Goal: Task Accomplishment & Management: Manage account settings

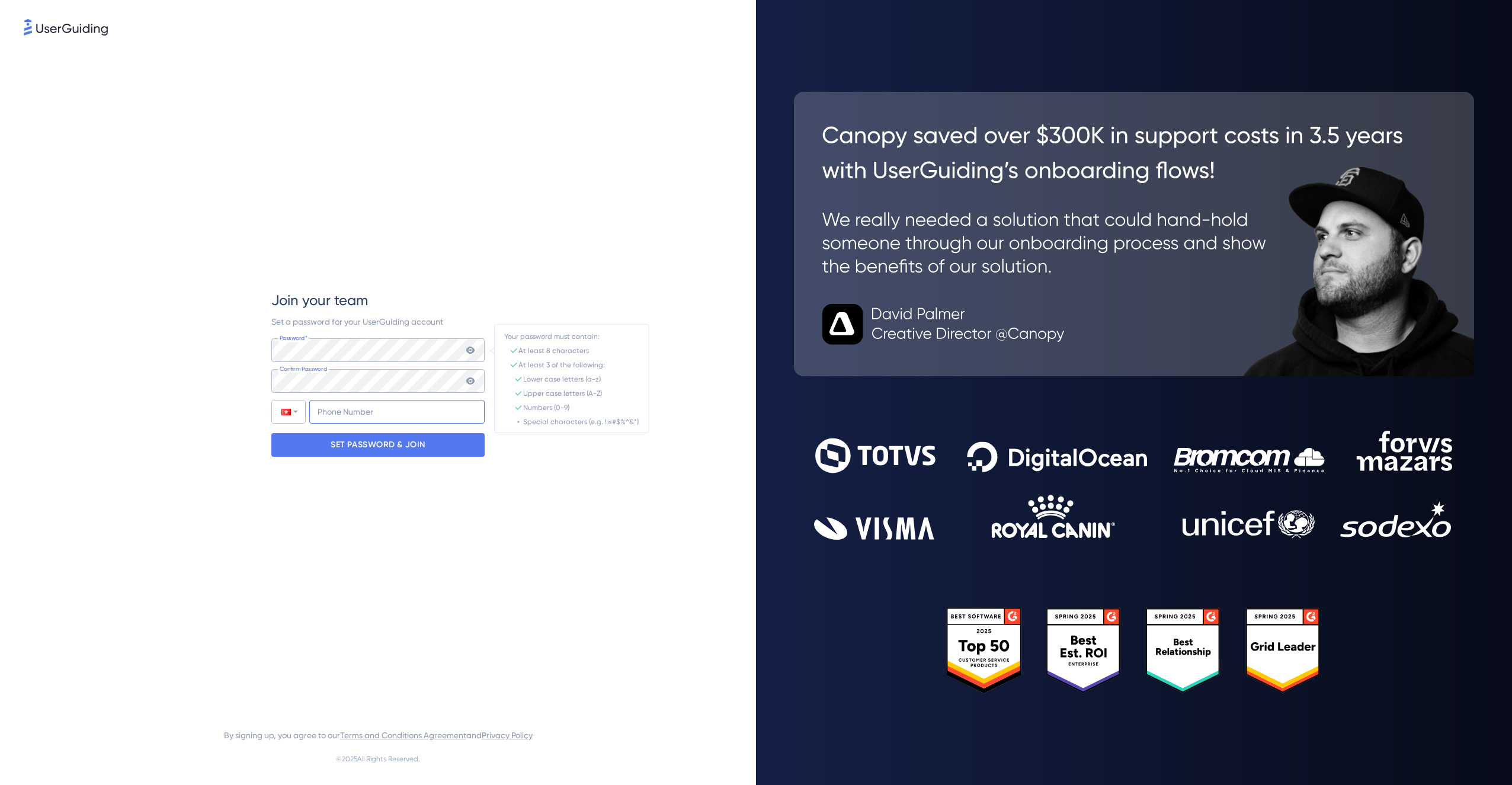
click at [392, 417] on input "+852" at bounding box center [397, 412] width 176 height 24
click at [388, 452] on p "SET PASSWORD & JOIN" at bounding box center [378, 445] width 95 height 19
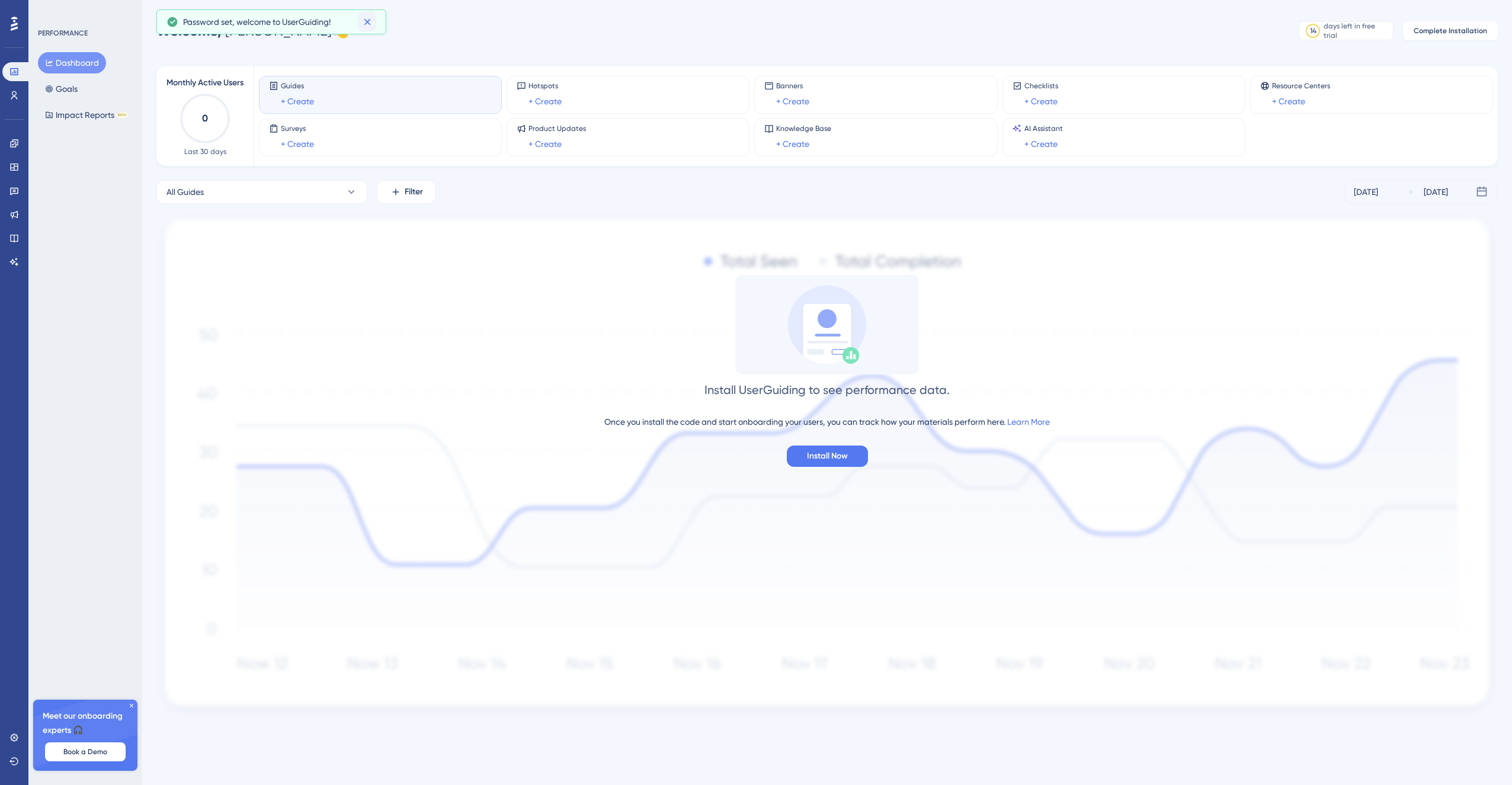
click at [369, 22] on icon at bounding box center [367, 21] width 12 height 12
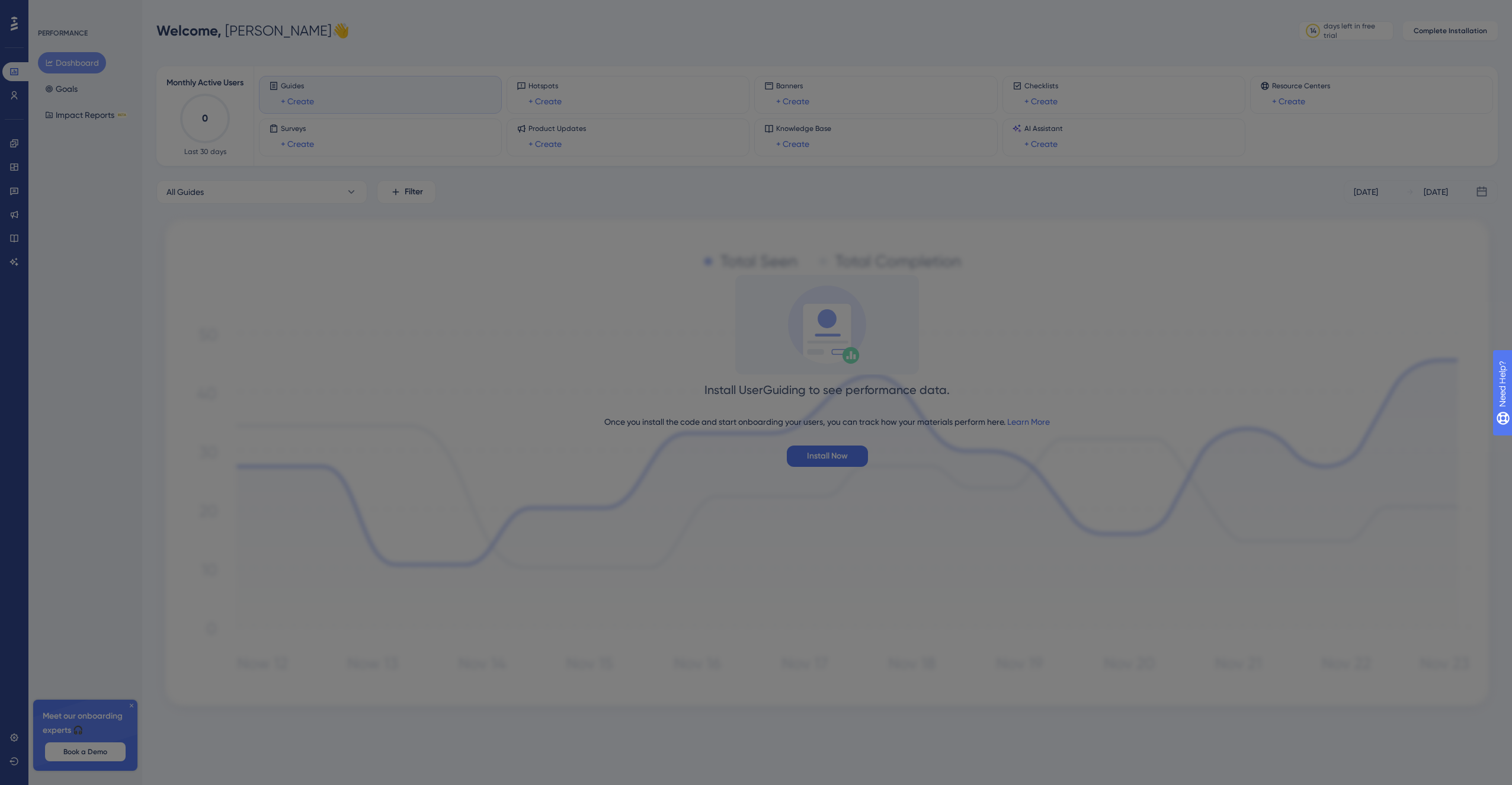
click at [133, 707] on div "Welcome ! 👋 What motivated you to start using UserGuiding [DATE]? Discover how …" at bounding box center [756, 392] width 1512 height 785
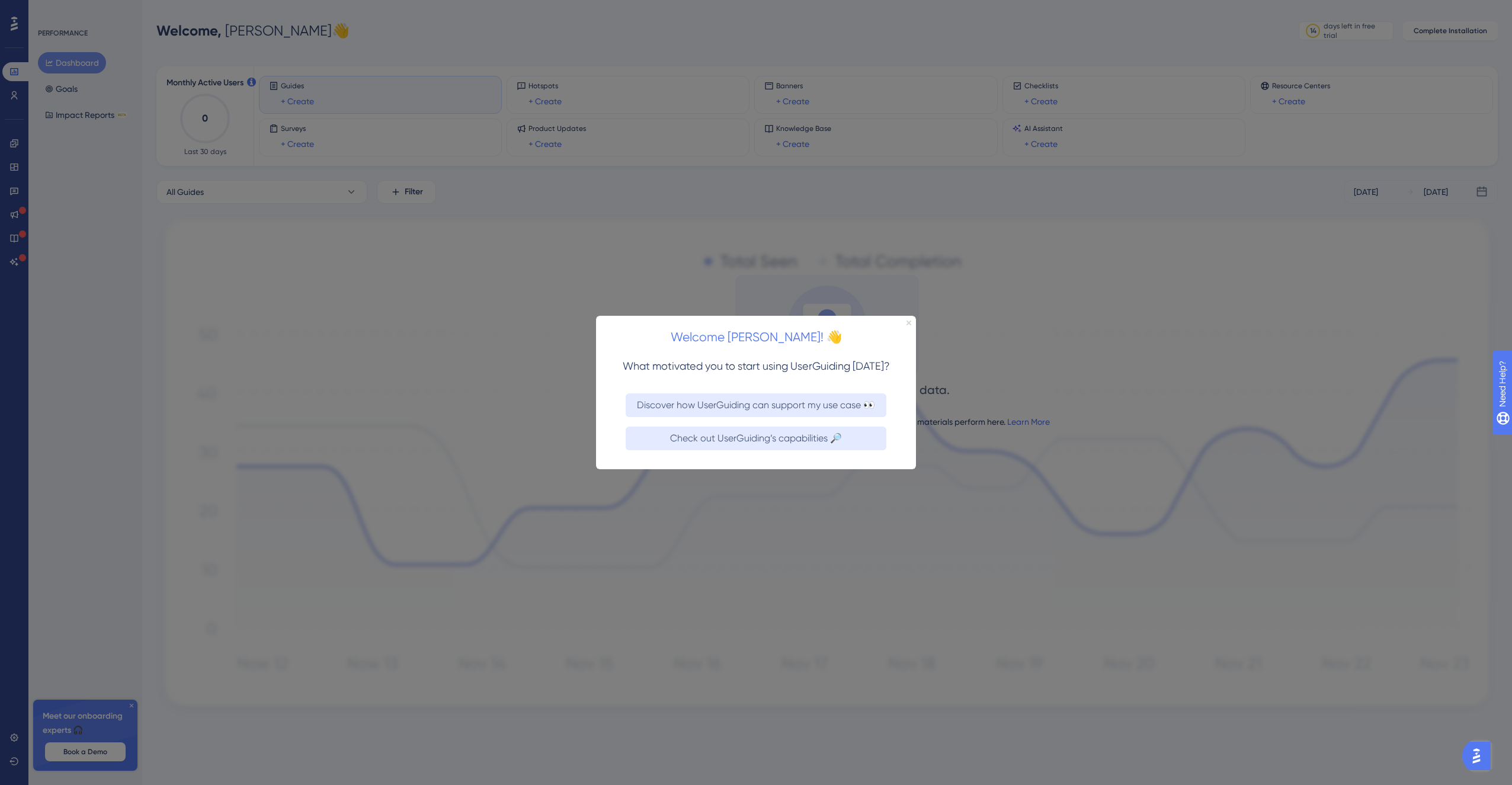
click at [909, 321] on icon "Close Preview" at bounding box center [909, 323] width 5 height 5
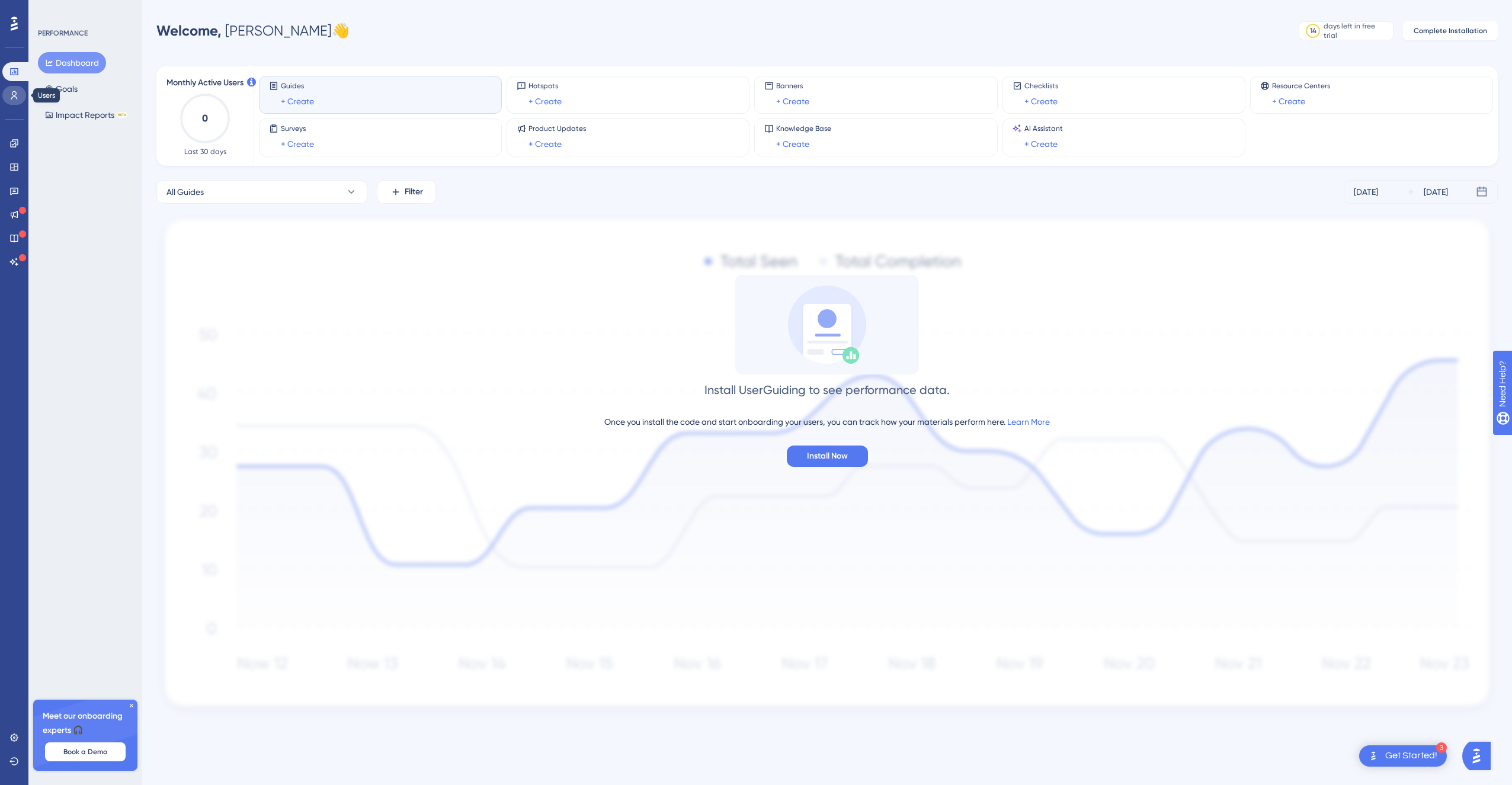
click at [25, 96] on link at bounding box center [14, 95] width 24 height 19
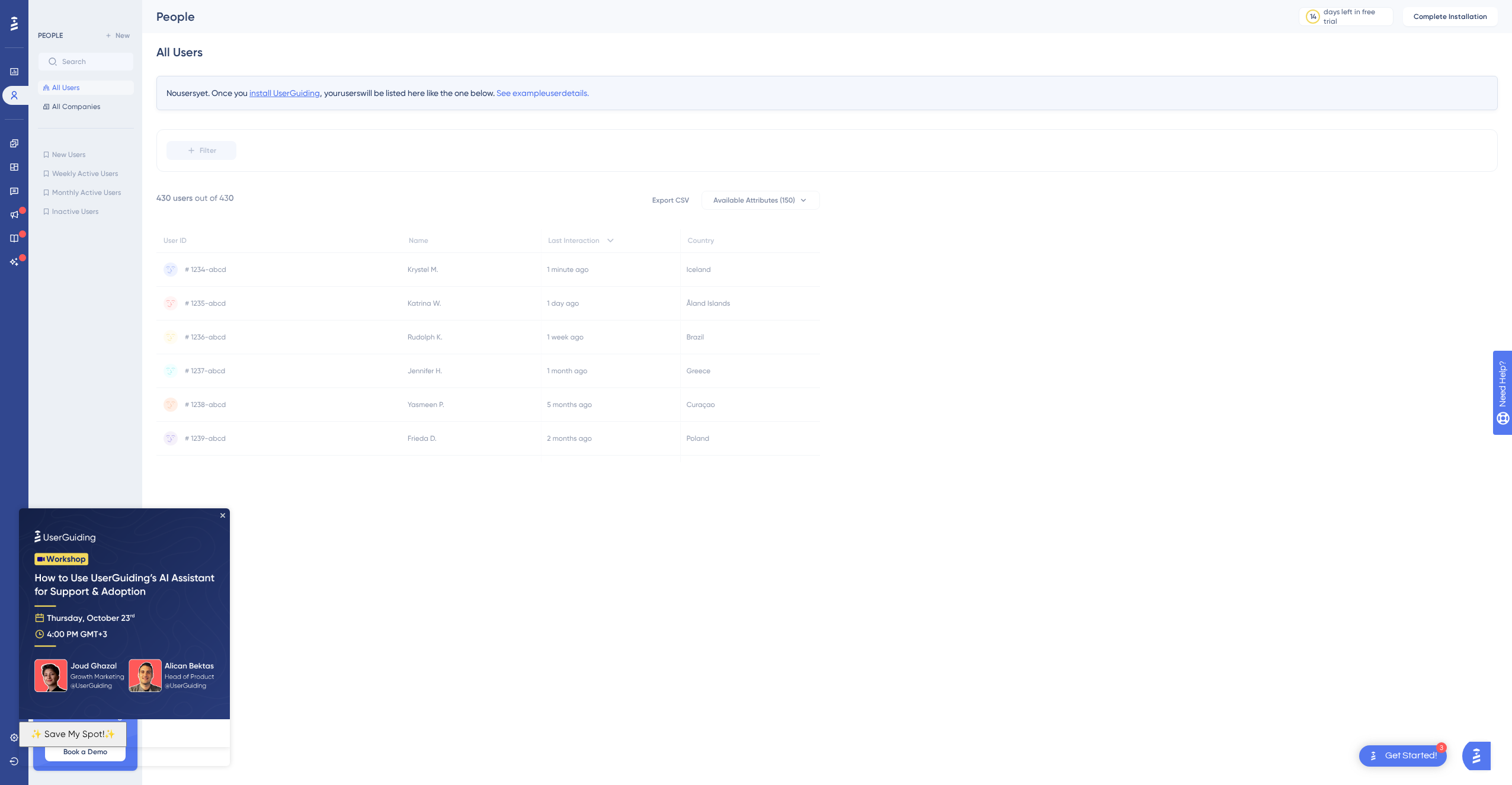
click at [317, 92] on span "install UserGuiding" at bounding box center [284, 92] width 70 height 9
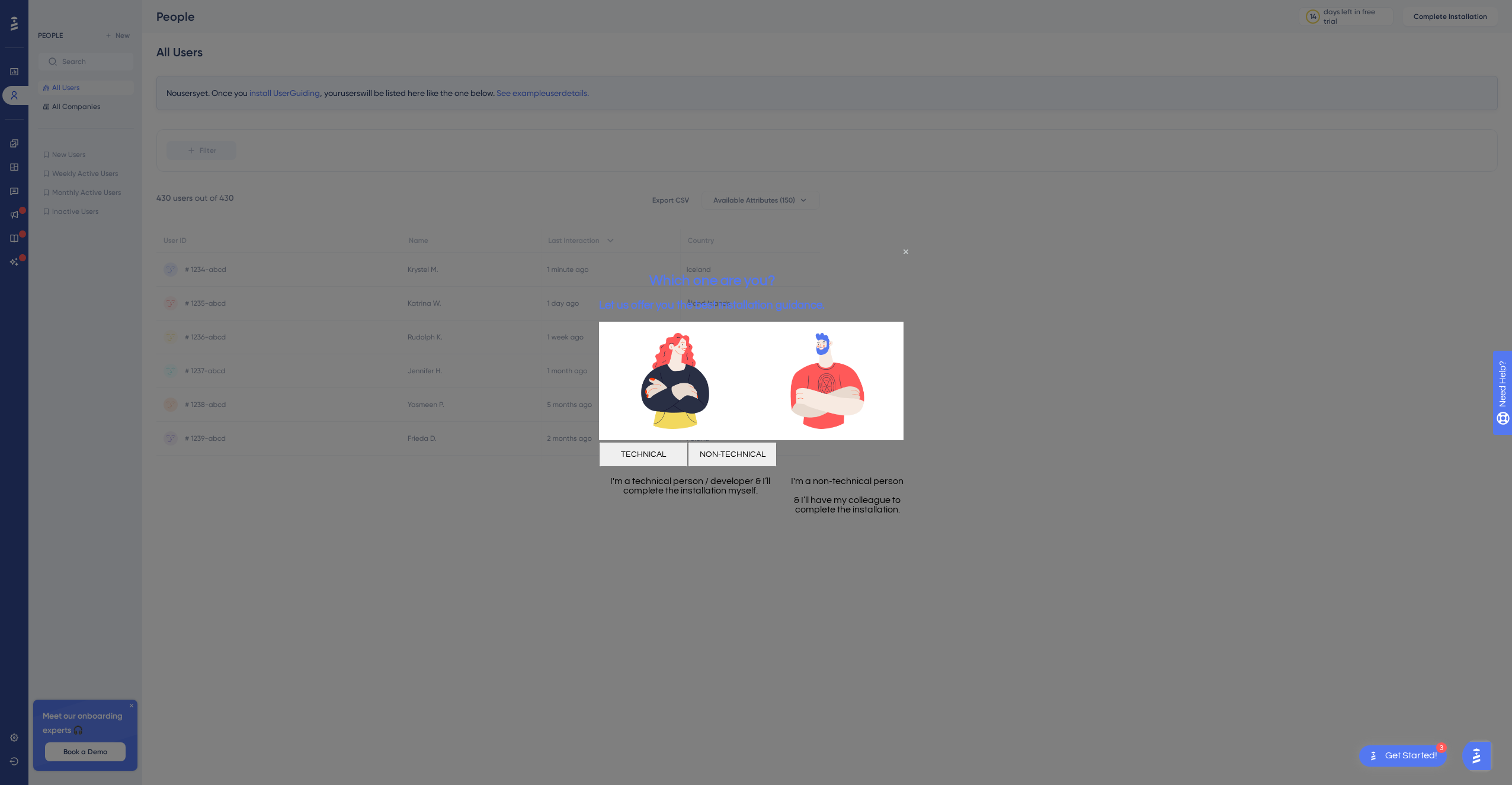
click at [663, 457] on button "TECHNICAL" at bounding box center [644, 455] width 89 height 25
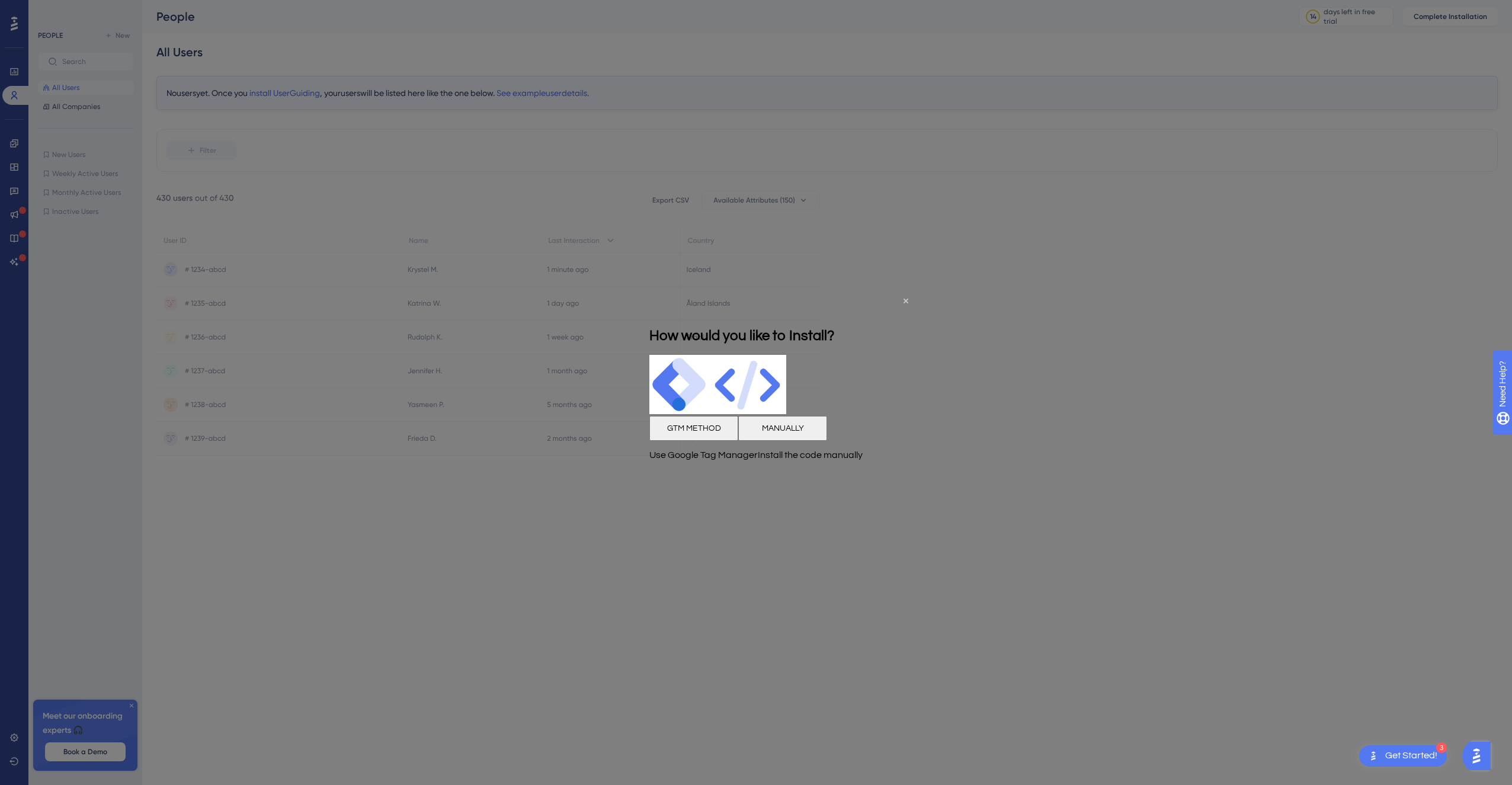
click at [692, 440] on button "GTM METHOD" at bounding box center [694, 428] width 89 height 25
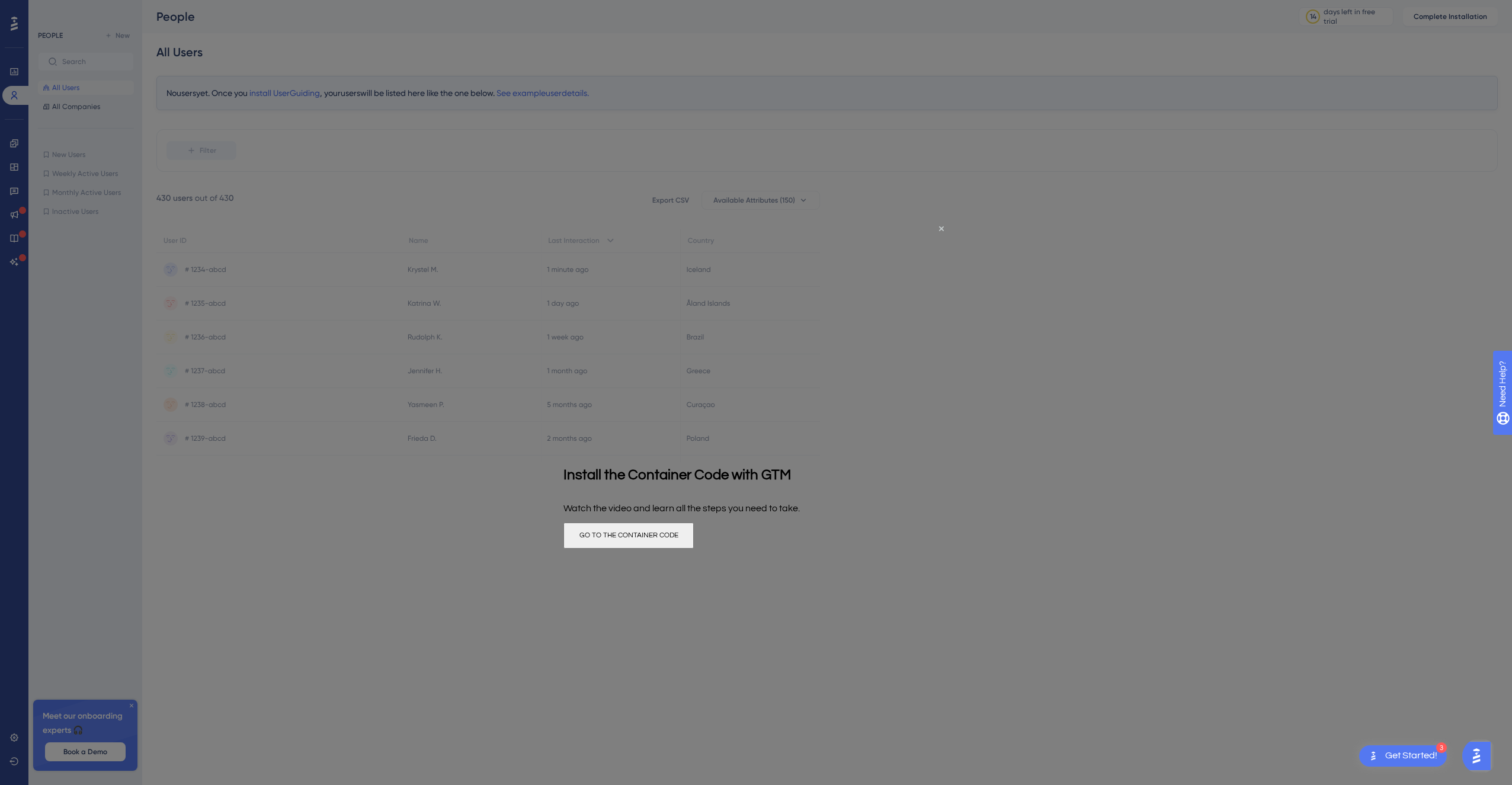
click at [694, 538] on button "GO TO THE CONTAINER CODE" at bounding box center [629, 536] width 130 height 26
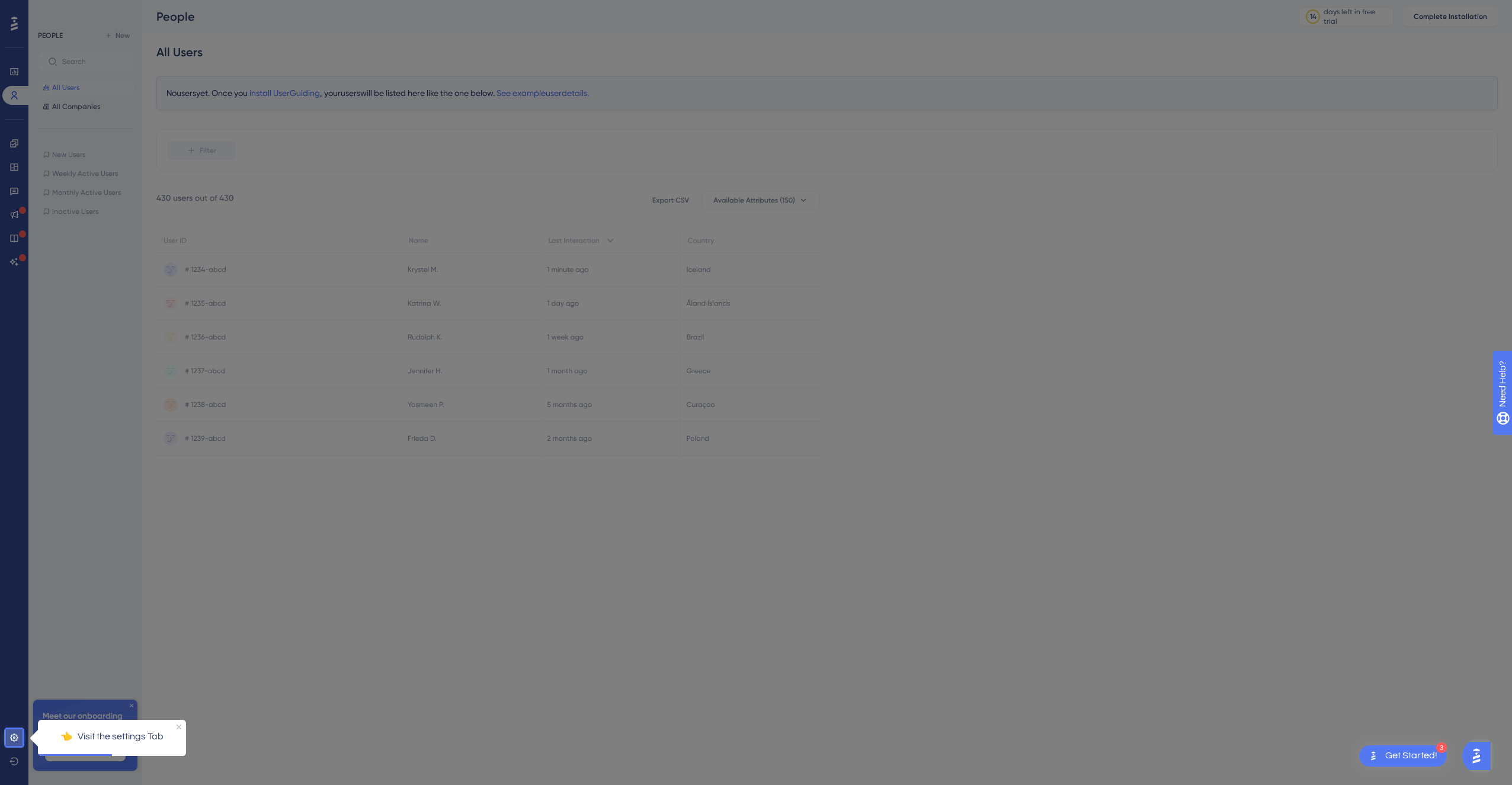
click at [21, 735] on link at bounding box center [14, 737] width 24 height 19
click at [73, 736] on p "👈 Visit the settings Tab" at bounding box center [111, 736] width 130 height 16
click at [181, 727] on icon "Close Preview" at bounding box center [179, 726] width 5 height 5
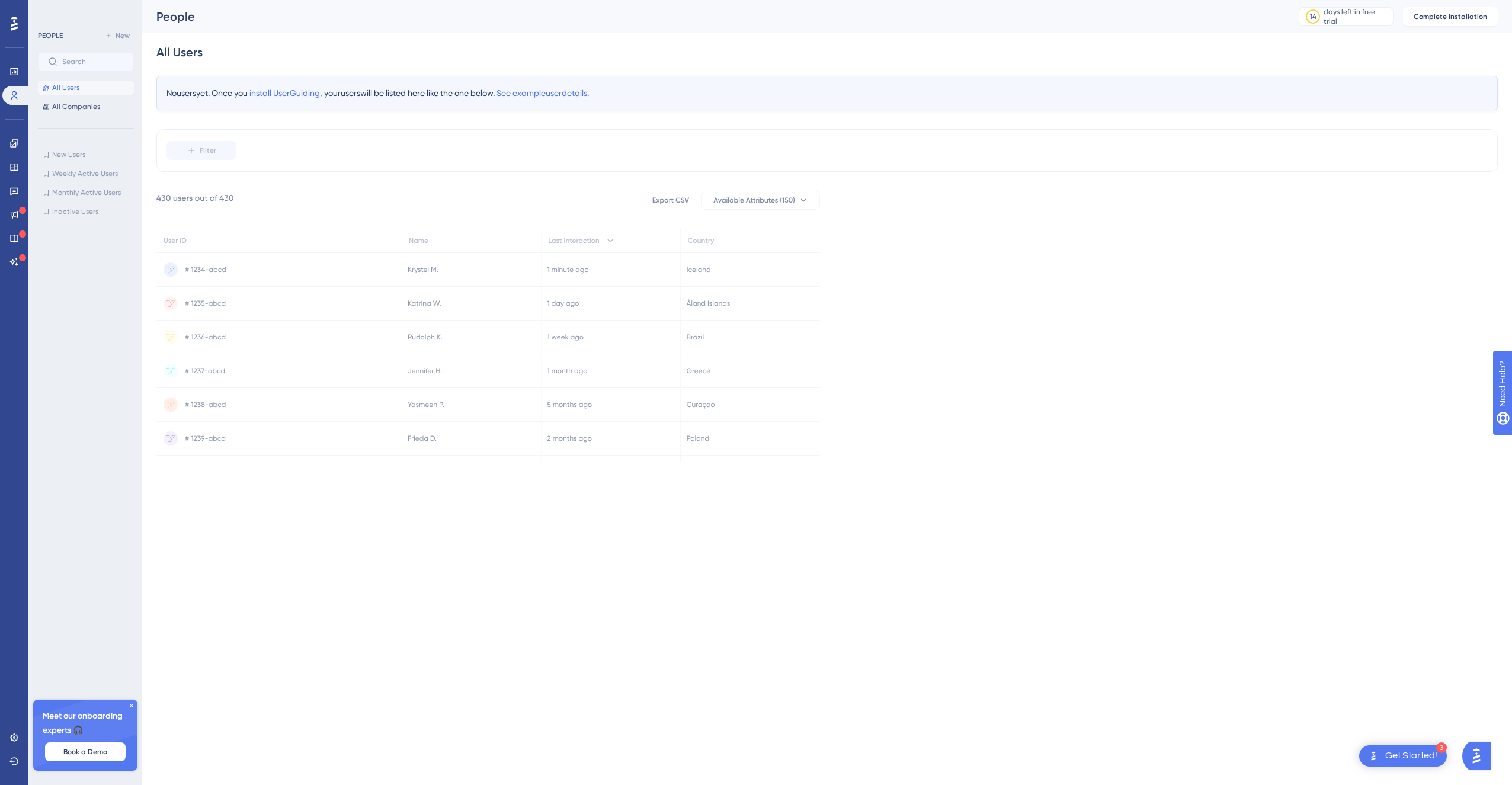
click at [131, 707] on icon at bounding box center [131, 706] width 7 height 7
click at [289, 87] on div "No users yet. Once you install UserGuiding , your users will be listed here lik…" at bounding box center [827, 93] width 1341 height 35
click at [291, 92] on span "install UserGuiding" at bounding box center [284, 92] width 70 height 9
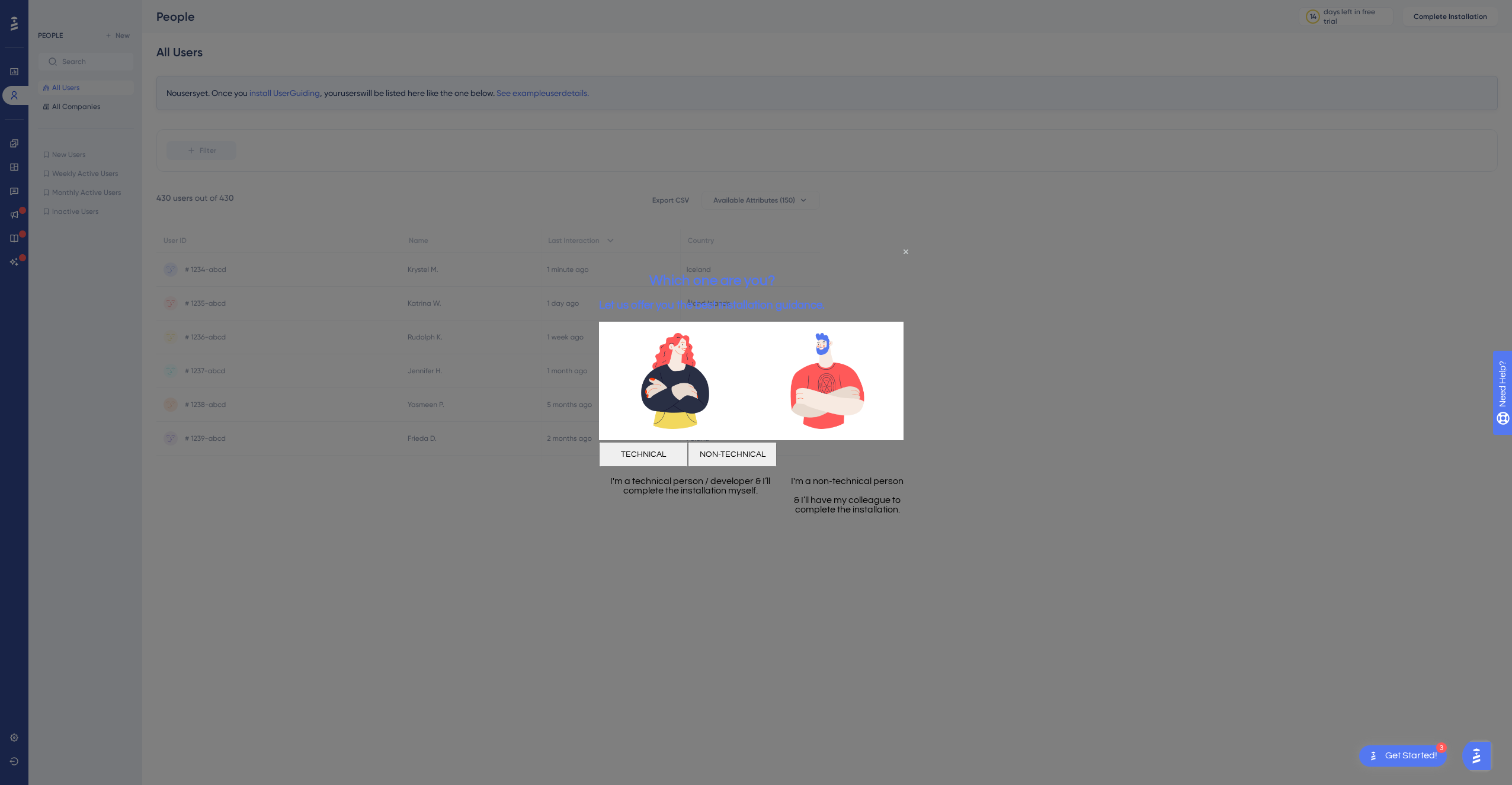
drag, startPoint x: 667, startPoint y: 454, endPoint x: 683, endPoint y: 439, distance: 21.9
click at [667, 454] on button "TECHNICAL" at bounding box center [644, 455] width 89 height 25
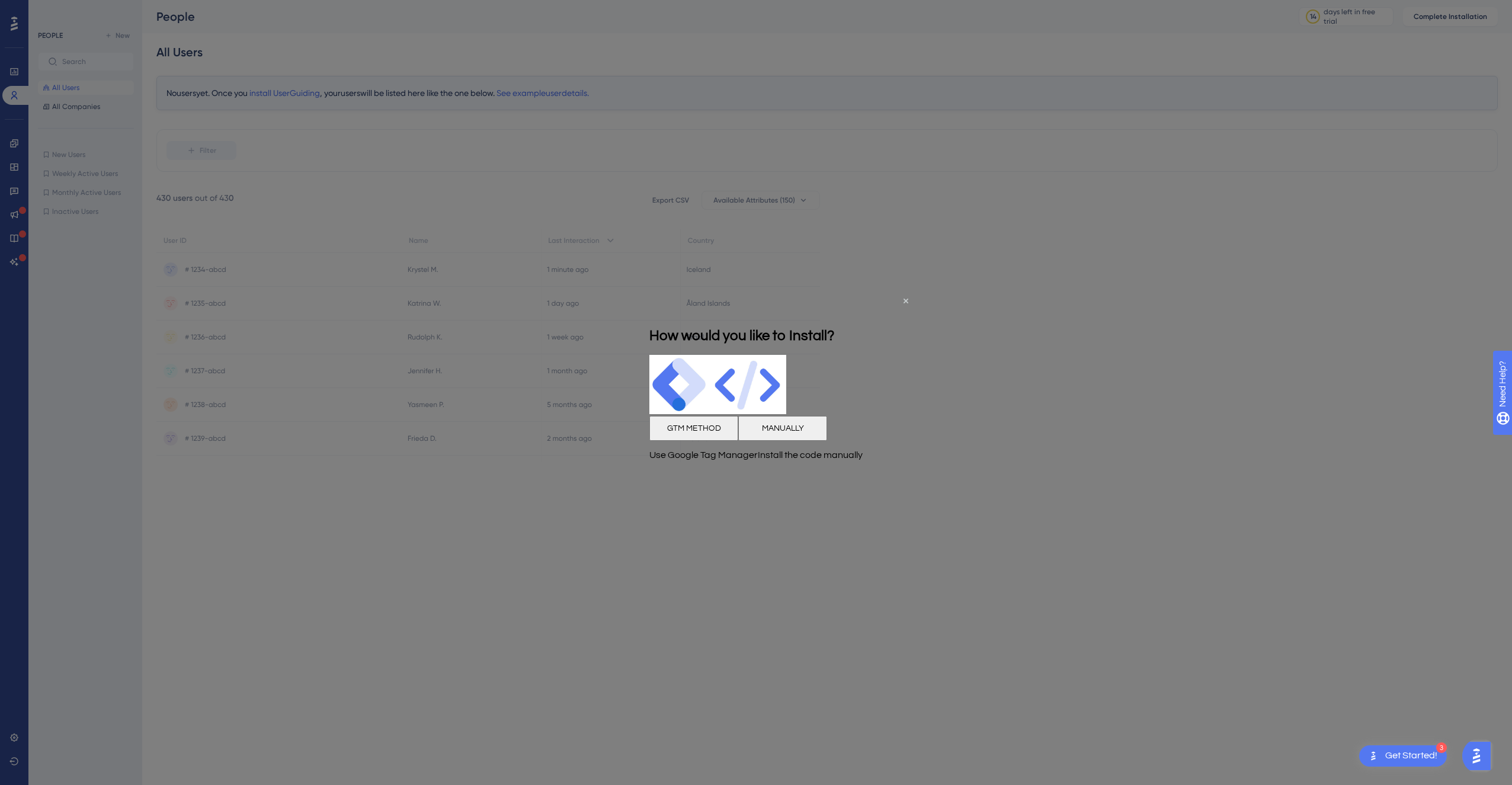
click at [827, 434] on button "MANUALLY" at bounding box center [783, 428] width 89 height 25
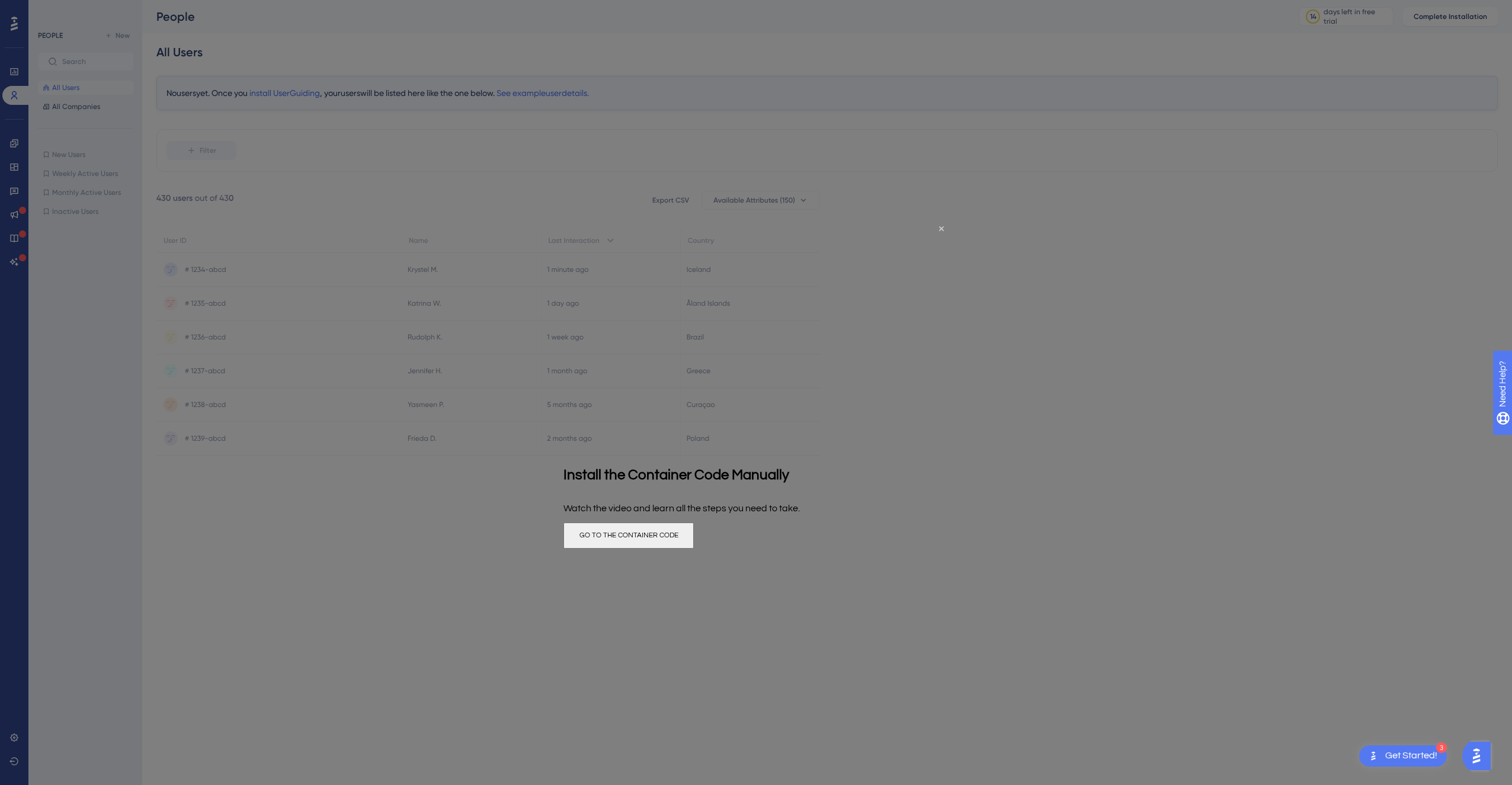
click at [694, 535] on button "GO TO THE CONTAINER CODE" at bounding box center [629, 536] width 130 height 26
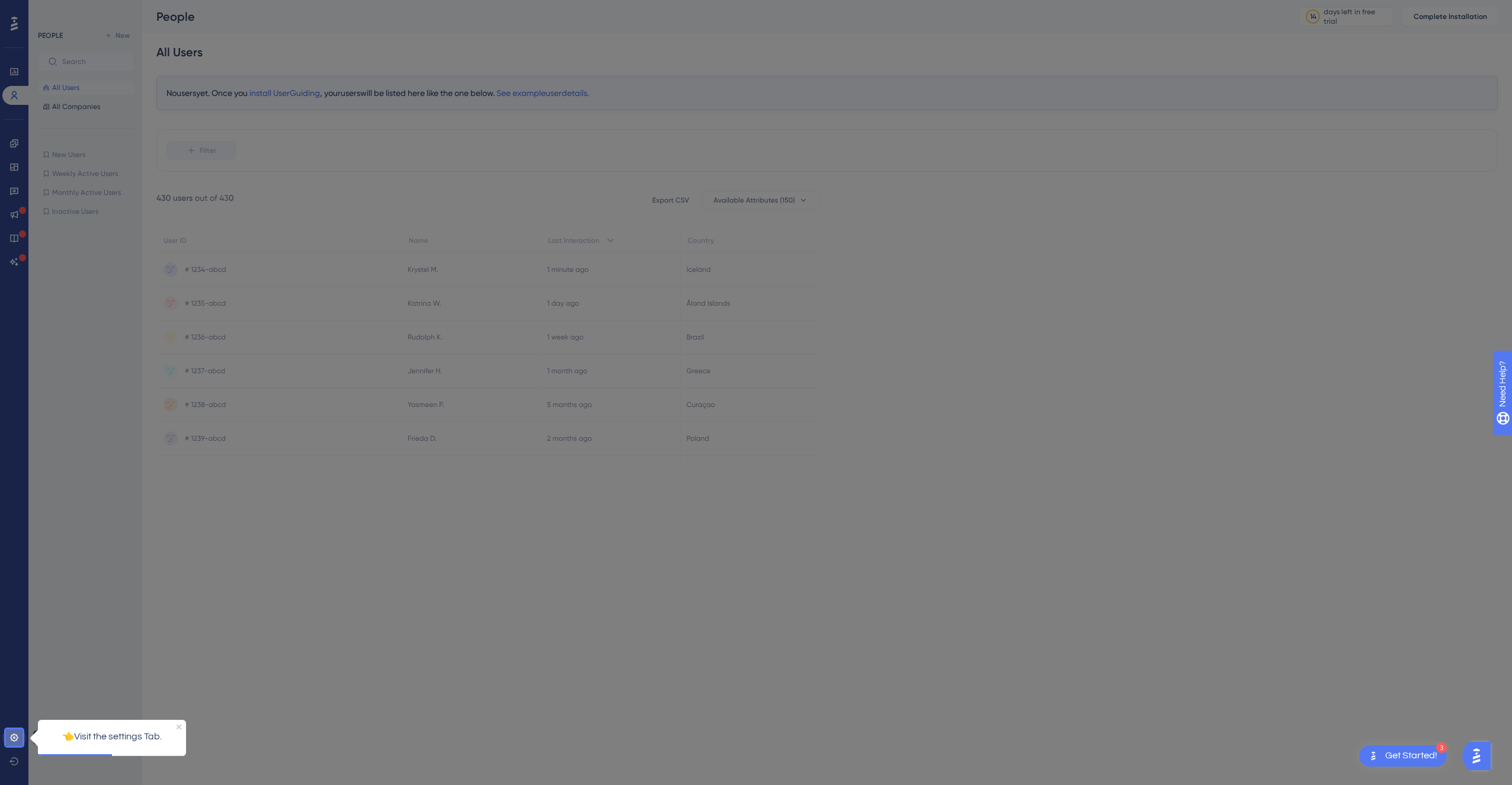
click at [17, 734] on icon at bounding box center [13, 737] width 9 height 9
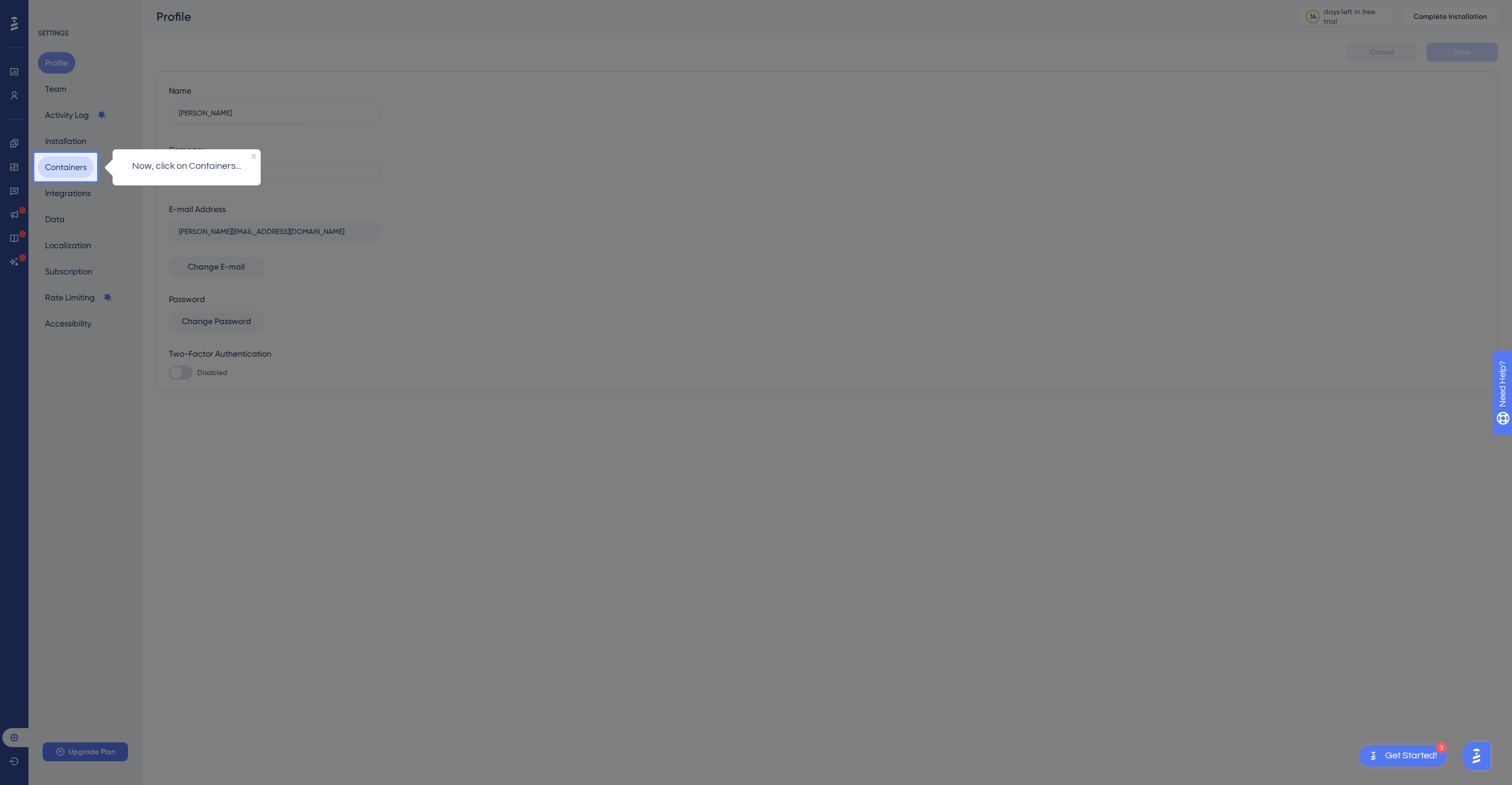
click at [79, 168] on button "Containers" at bounding box center [65, 168] width 55 height 21
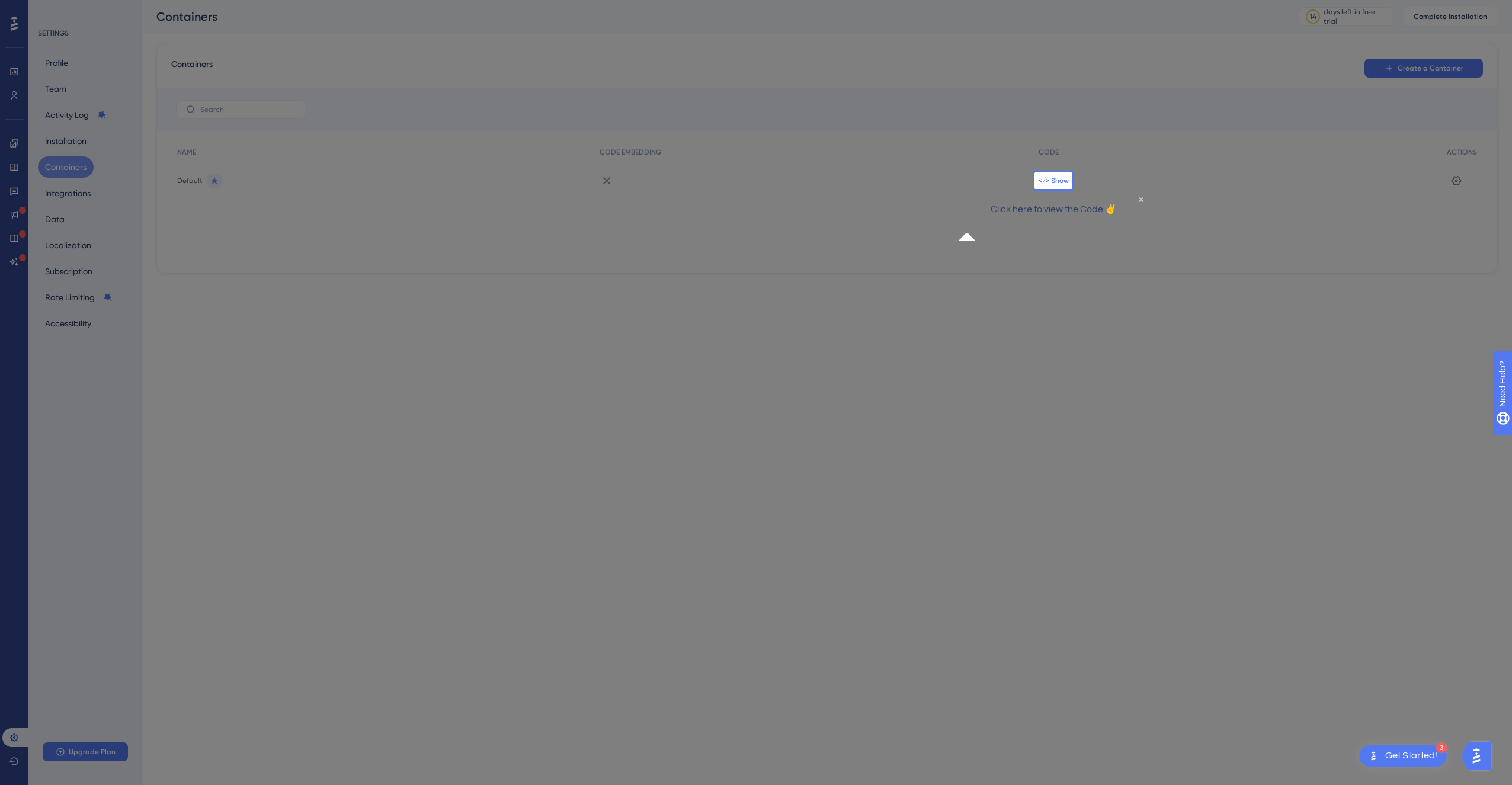
drag, startPoint x: 1083, startPoint y: 169, endPoint x: 1065, endPoint y: 177, distance: 19.7
click at [1083, 169] on div "</> Show" at bounding box center [1236, 181] width 409 height 33
click at [1051, 182] on span "</> Show" at bounding box center [1054, 180] width 31 height 9
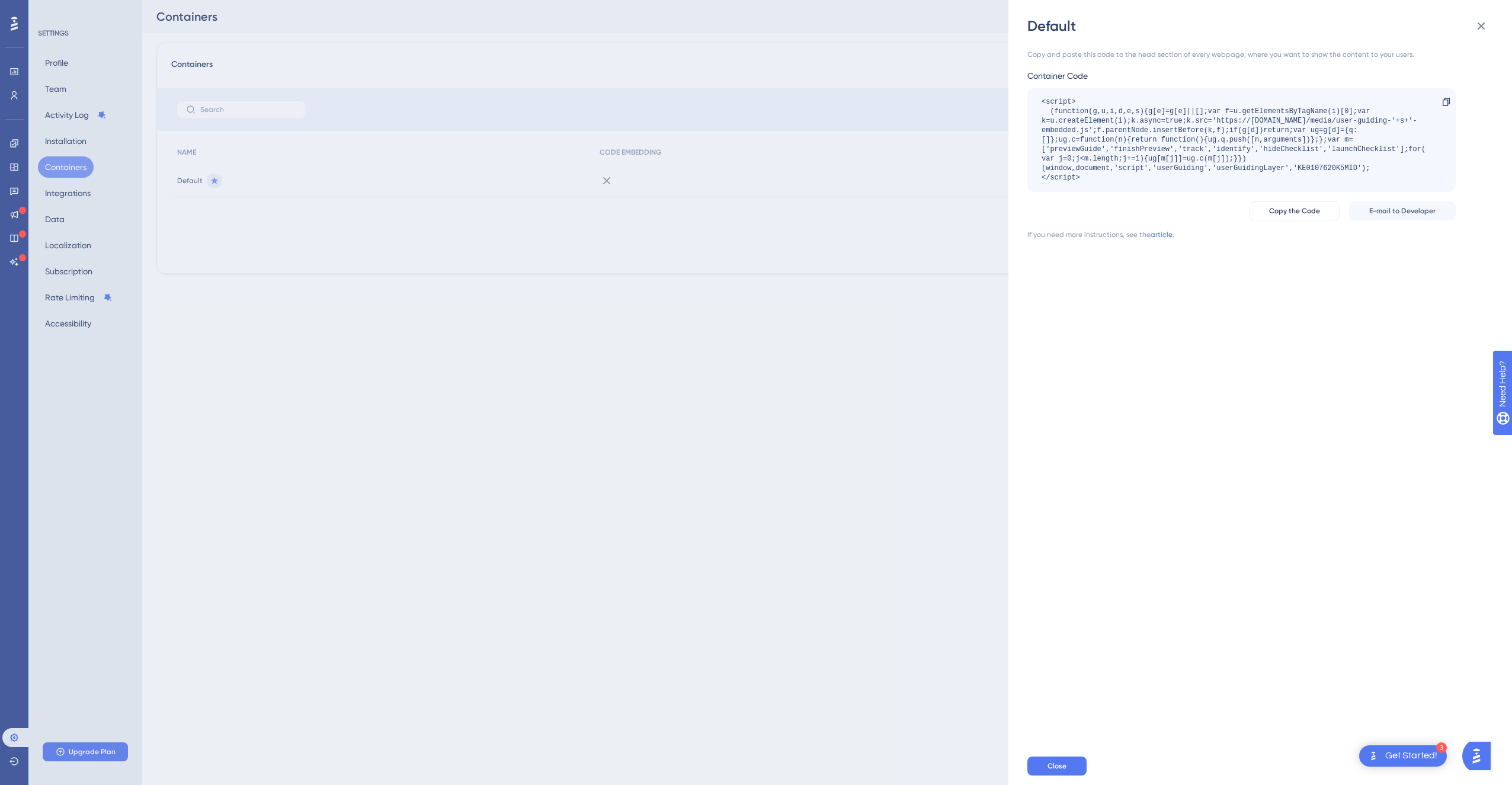
click at [838, 308] on div "Default Copy and paste this code to the head section of every webpage, where yo…" at bounding box center [756, 392] width 1512 height 785
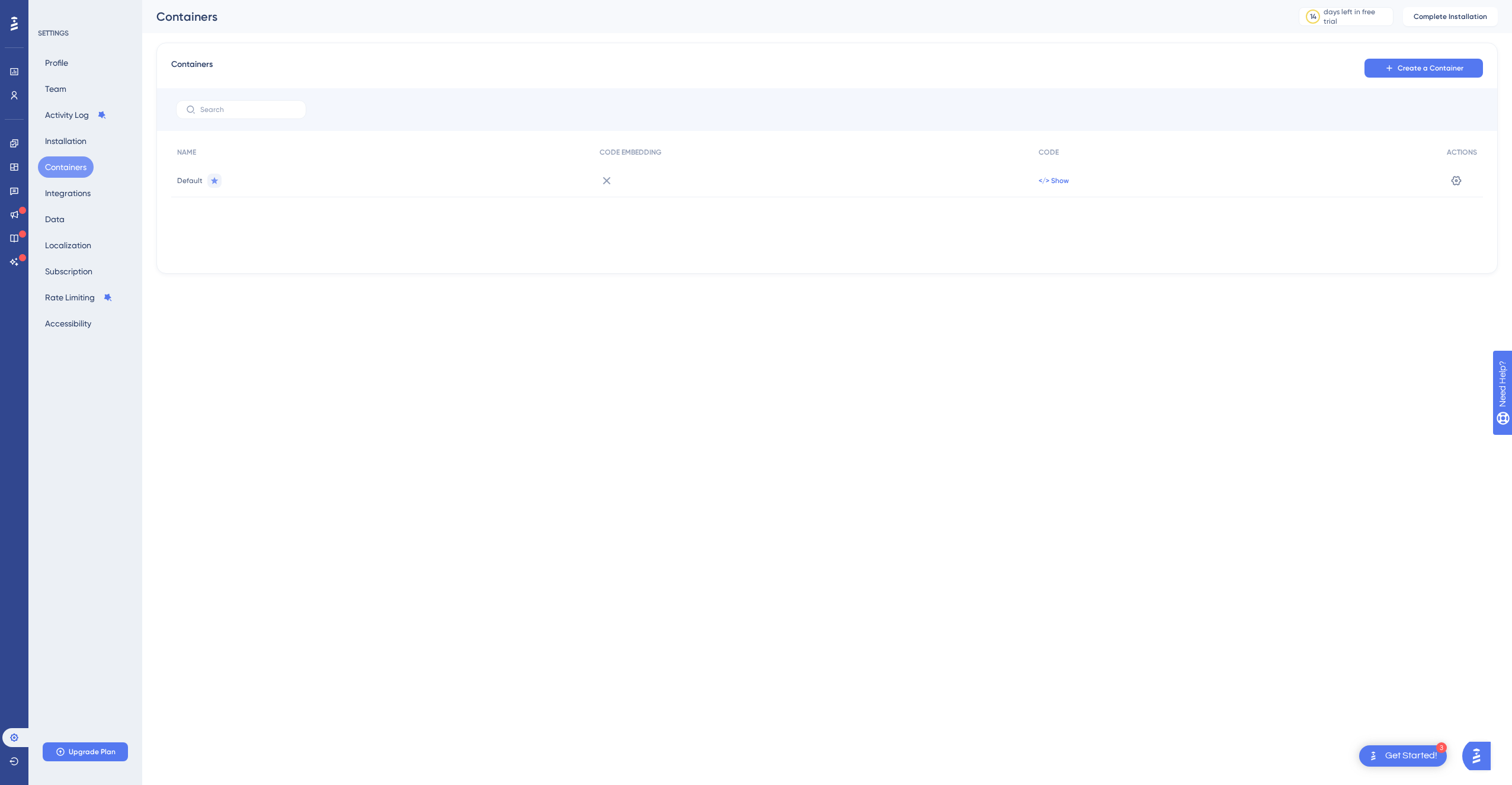
click at [1063, 179] on span "</> Show" at bounding box center [1054, 180] width 31 height 9
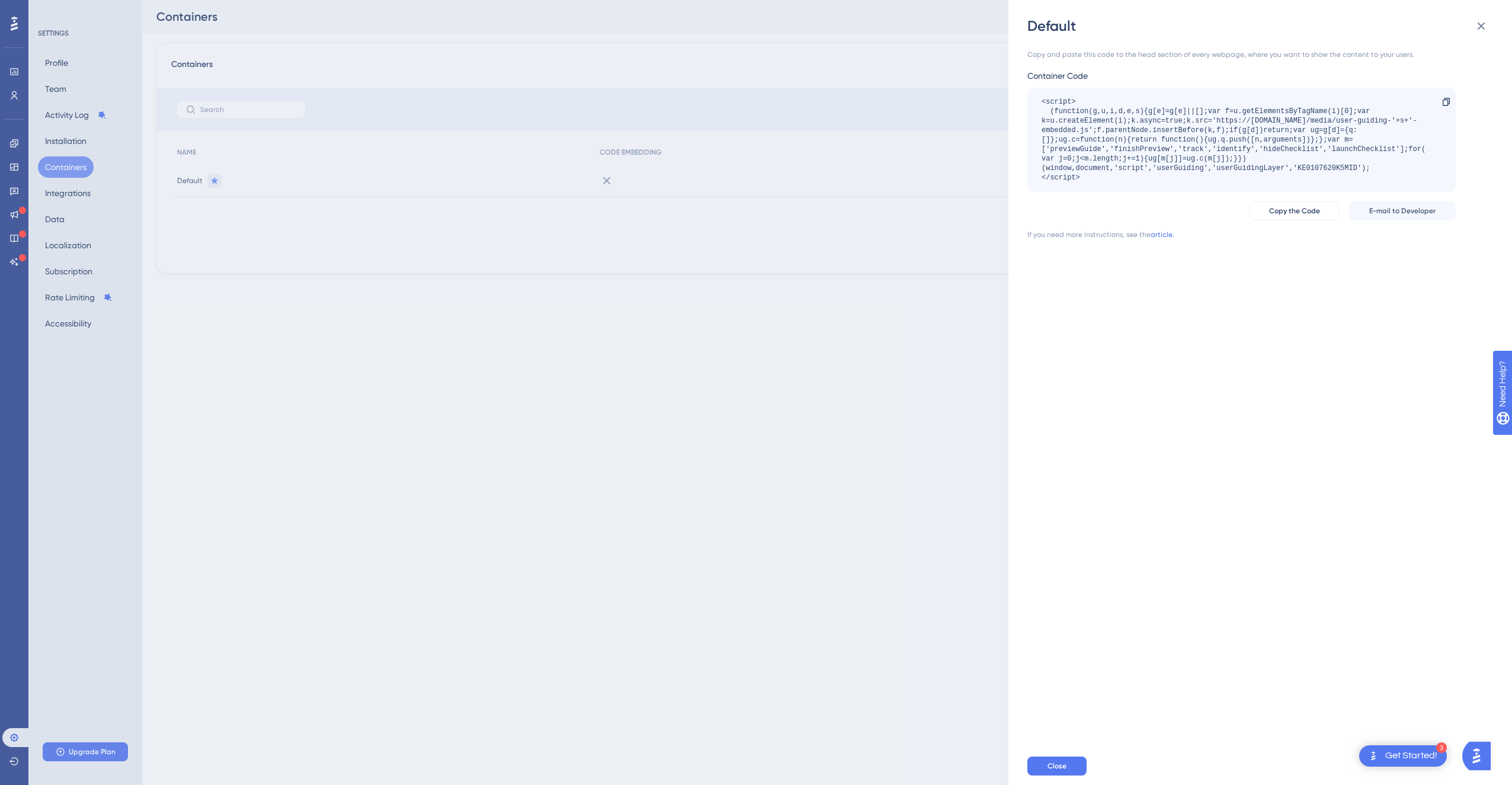
click at [894, 229] on div "Default Copy and paste this code to the head section of every webpage, where yo…" at bounding box center [756, 392] width 1512 height 785
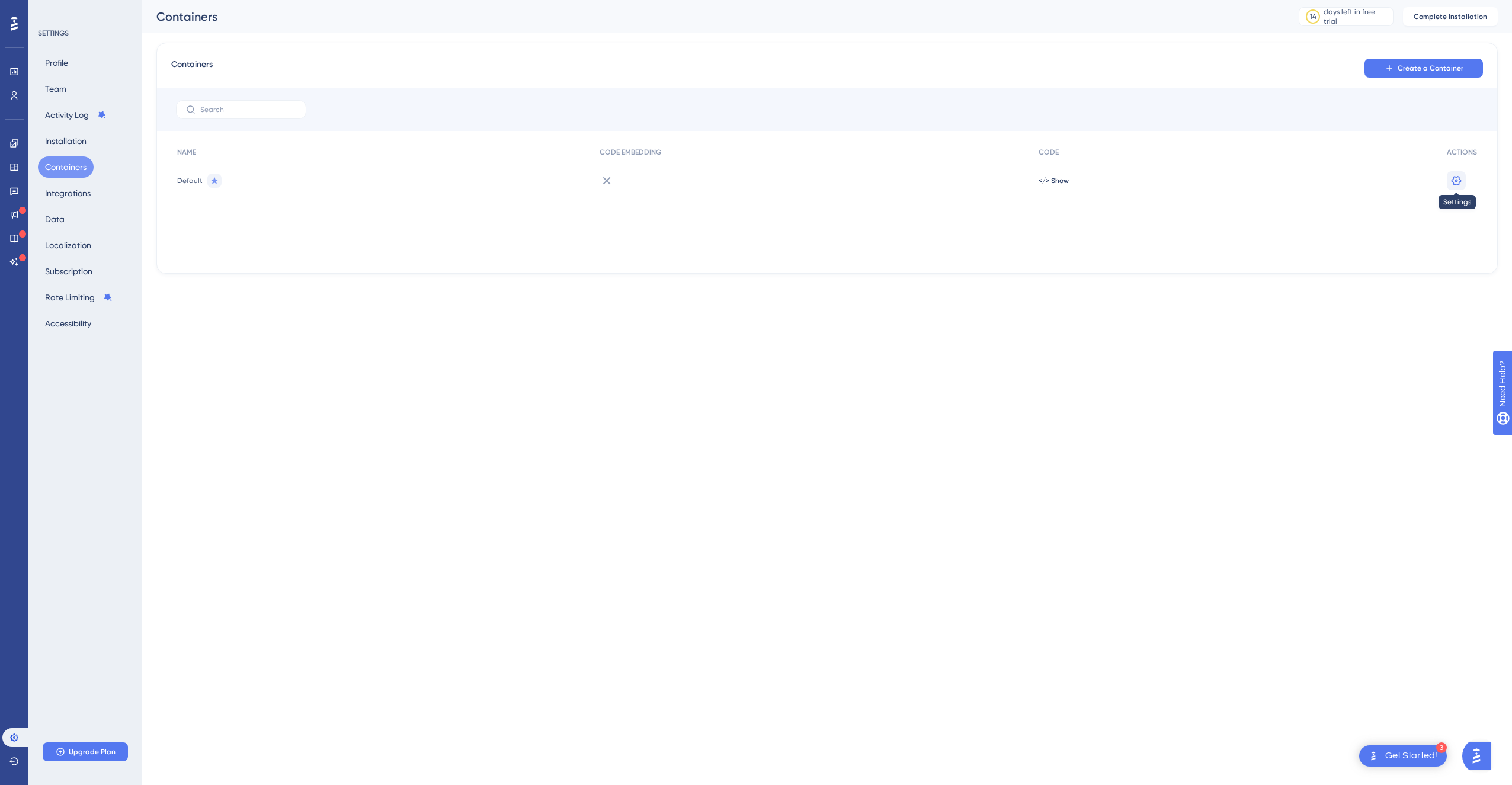
click at [1459, 182] on icon at bounding box center [1457, 180] width 10 height 9
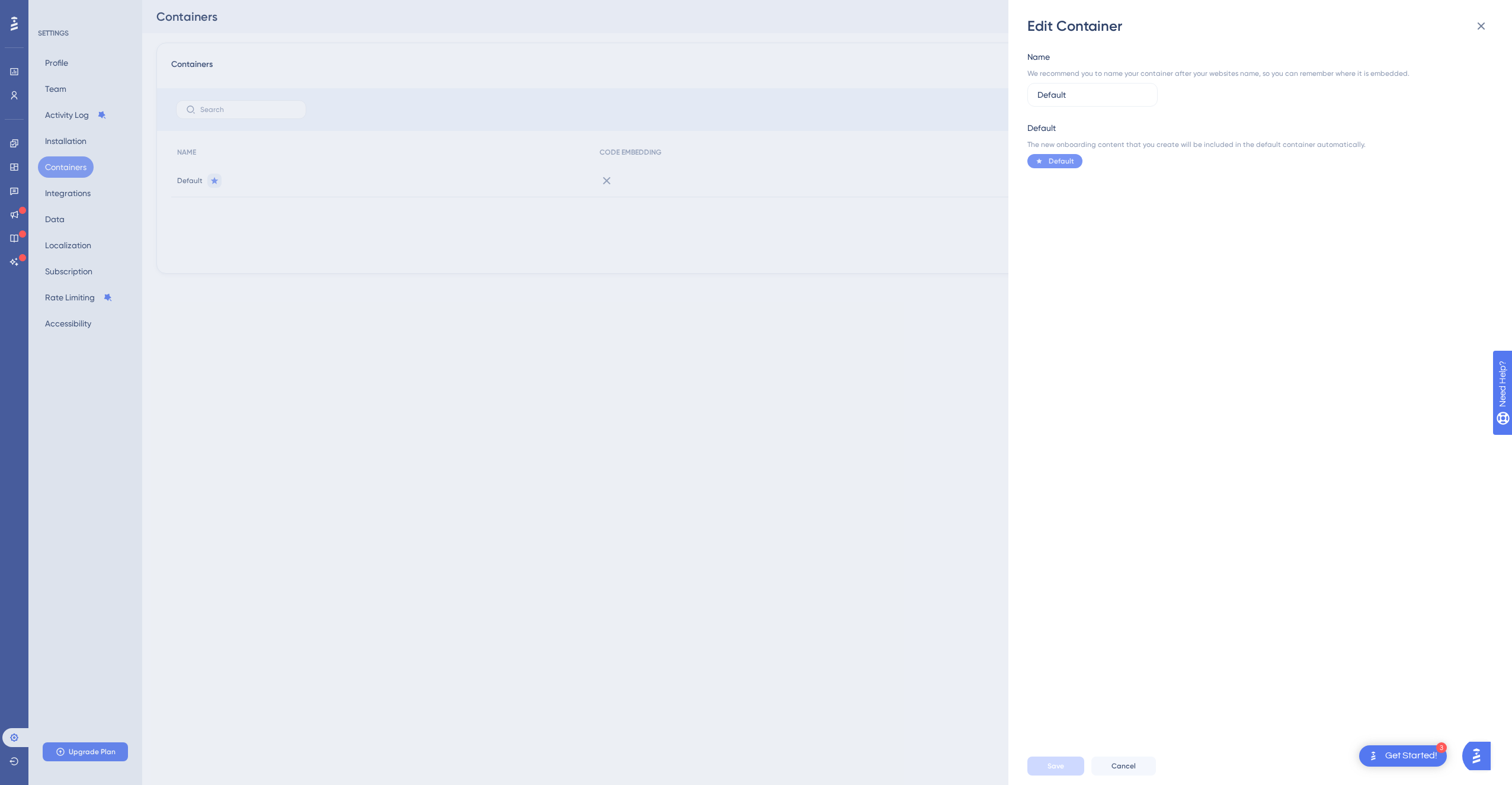
click at [954, 203] on div "Edit Container Name We recommend you to name your container after your websites…" at bounding box center [756, 392] width 1512 height 785
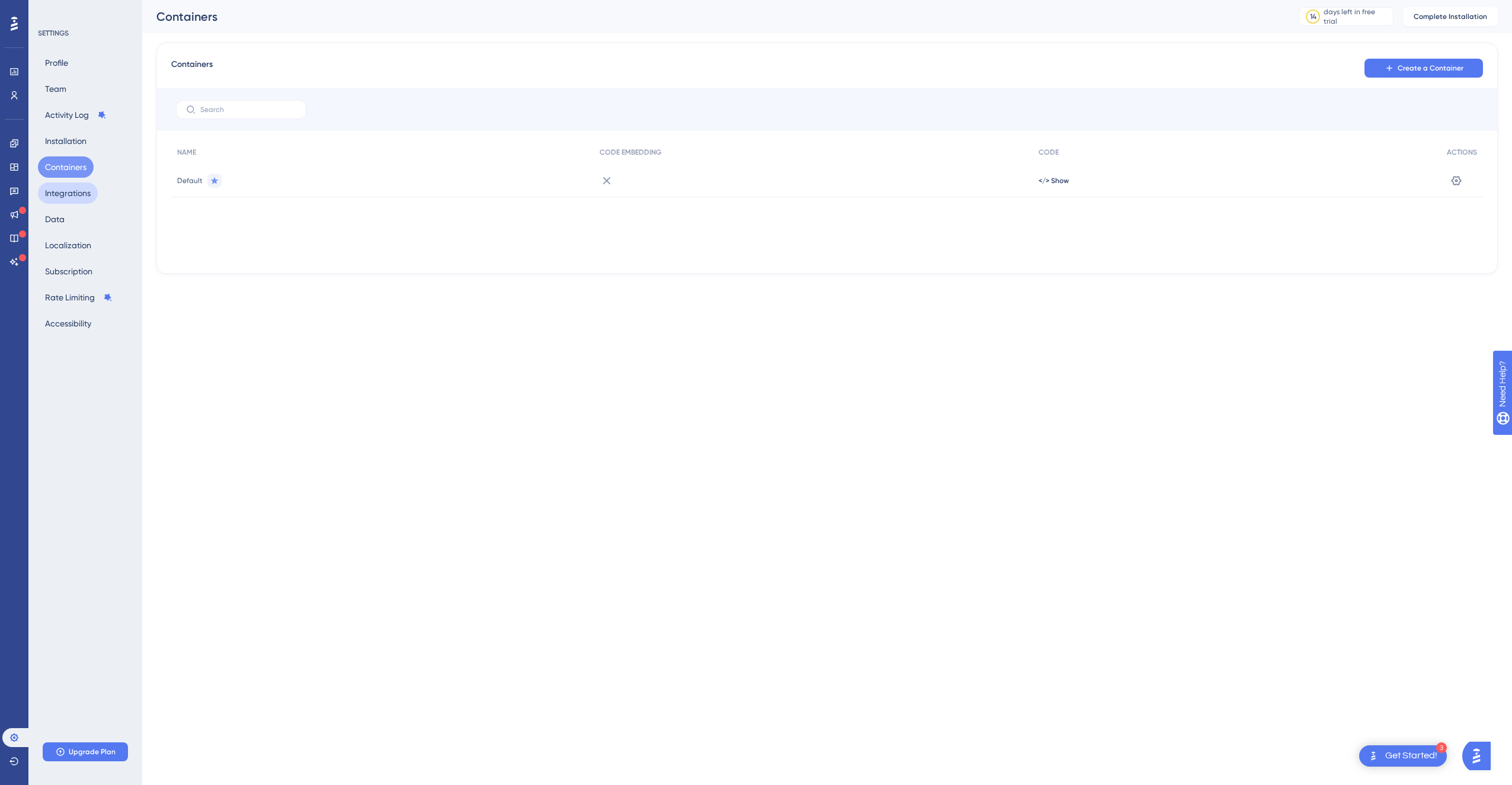
click at [87, 195] on button "Integrations" at bounding box center [68, 193] width 60 height 21
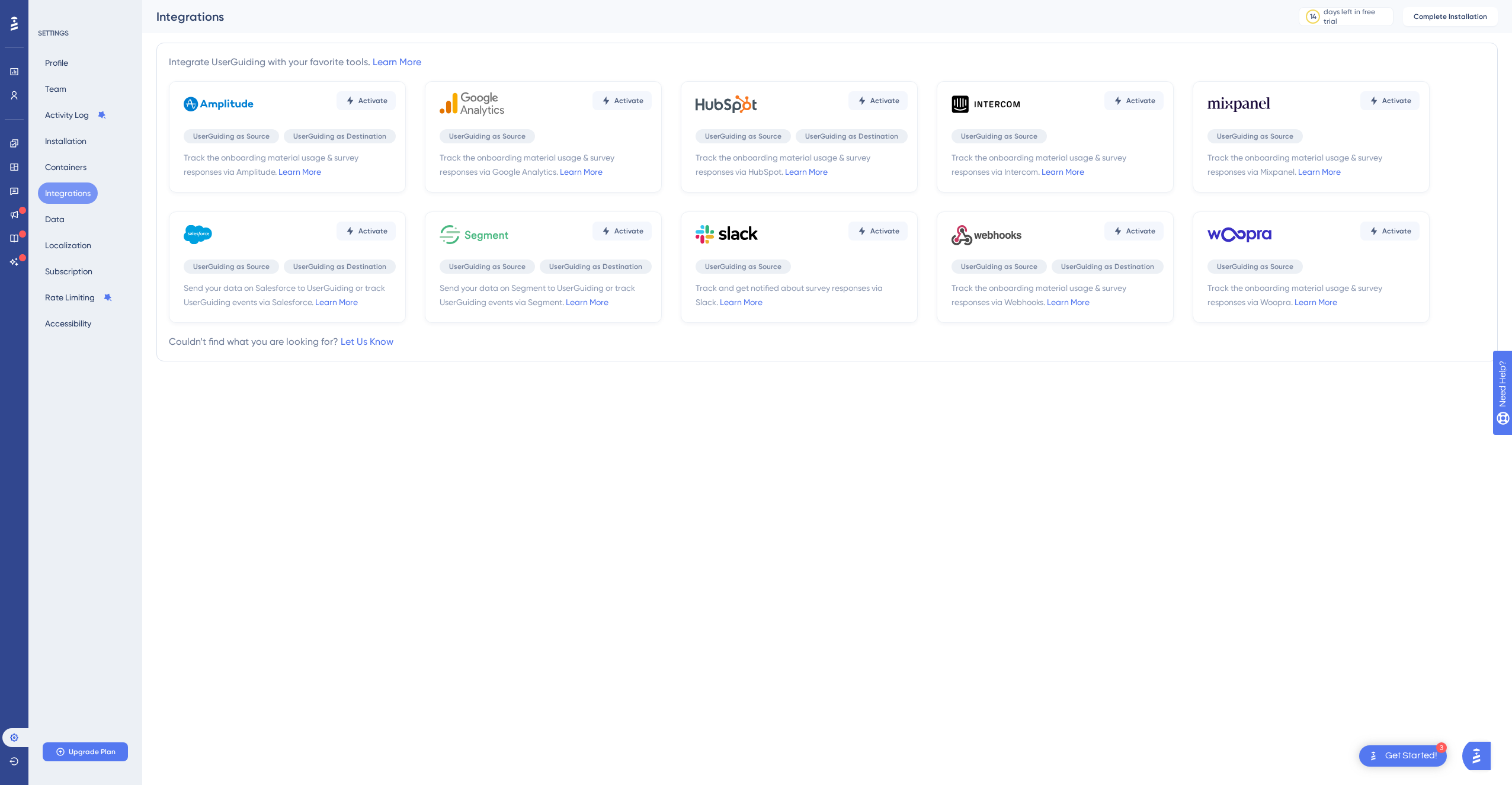
drag, startPoint x: 793, startPoint y: 386, endPoint x: 374, endPoint y: 211, distance: 454.1
click at [773, 384] on div "Performance Users Engagement Widgets Feedback Product Updates Knowledge Base AI…" at bounding box center [827, 195] width 1370 height 390
click at [68, 223] on button "Data" at bounding box center [54, 220] width 34 height 21
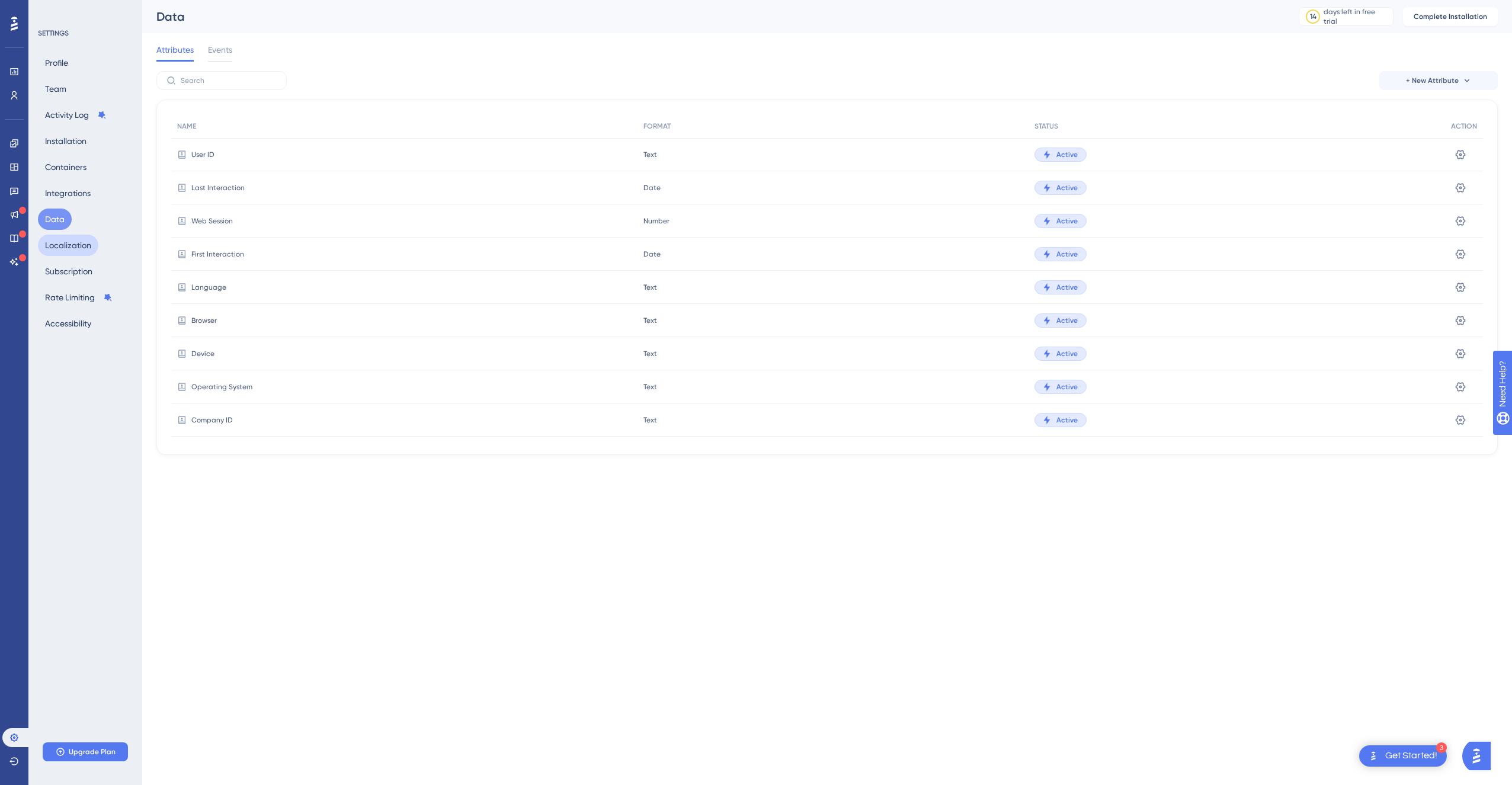
click at [81, 245] on button "Localization" at bounding box center [68, 245] width 60 height 21
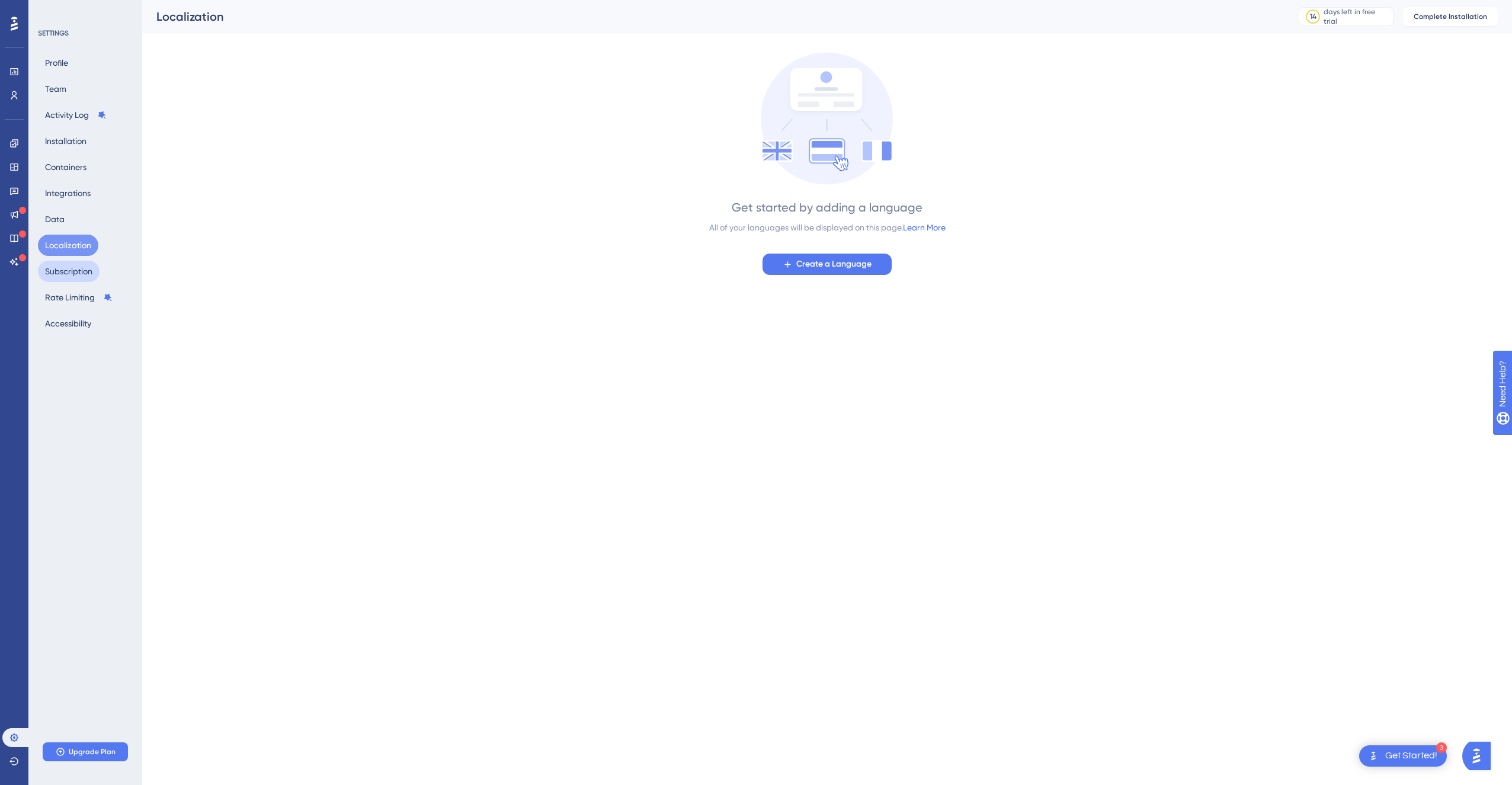
click at [86, 281] on button "Subscription" at bounding box center [69, 272] width 62 height 21
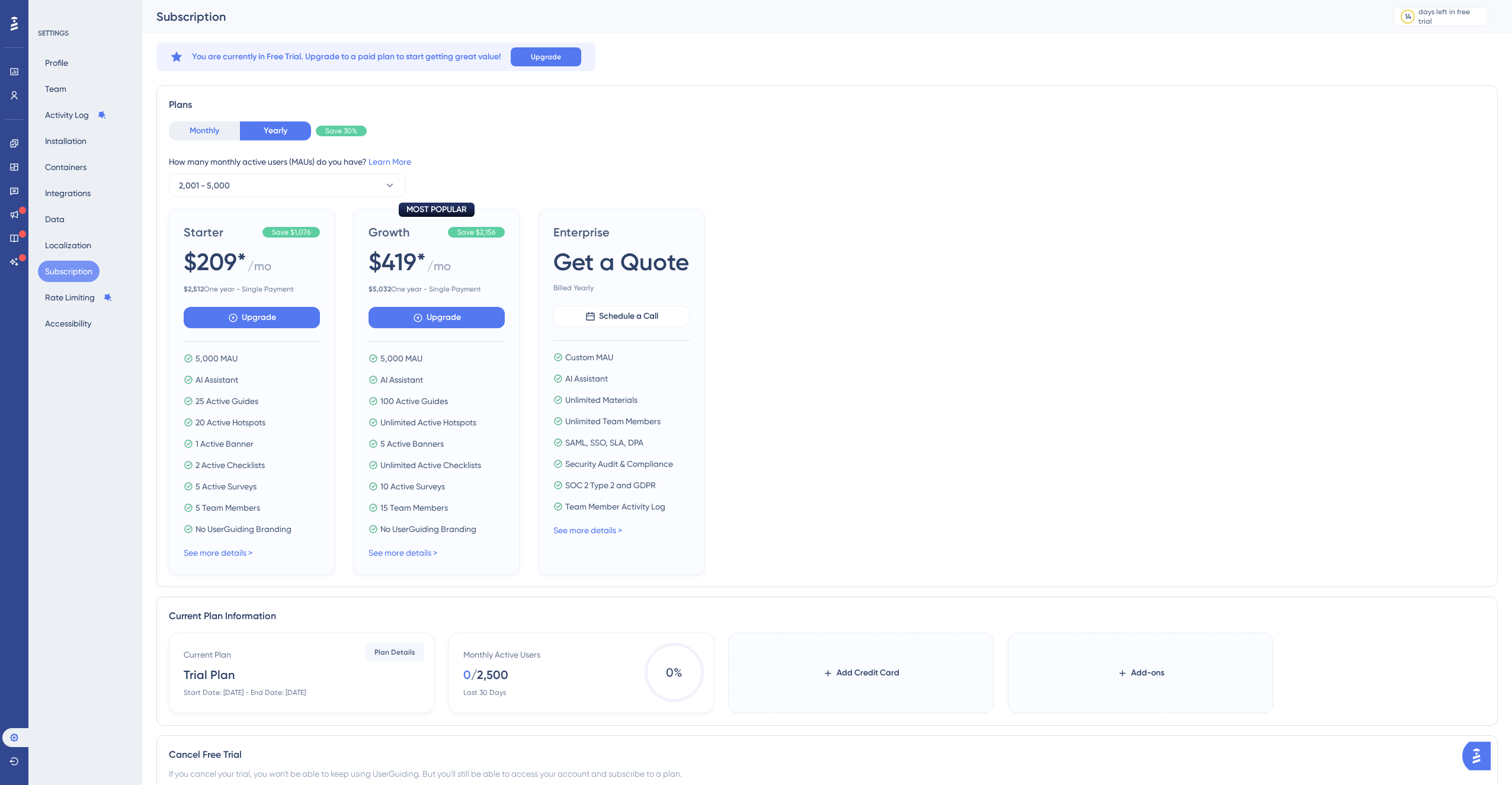
click at [215, 129] on button "Monthly" at bounding box center [205, 130] width 71 height 19
click at [255, 130] on button "Yearly" at bounding box center [276, 130] width 71 height 19
click at [827, 388] on div "Starter Save $1,076 $209* / mo $ 2,512 One year - Single Payment Upgrade 5,000 …" at bounding box center [827, 391] width 1316 height 366
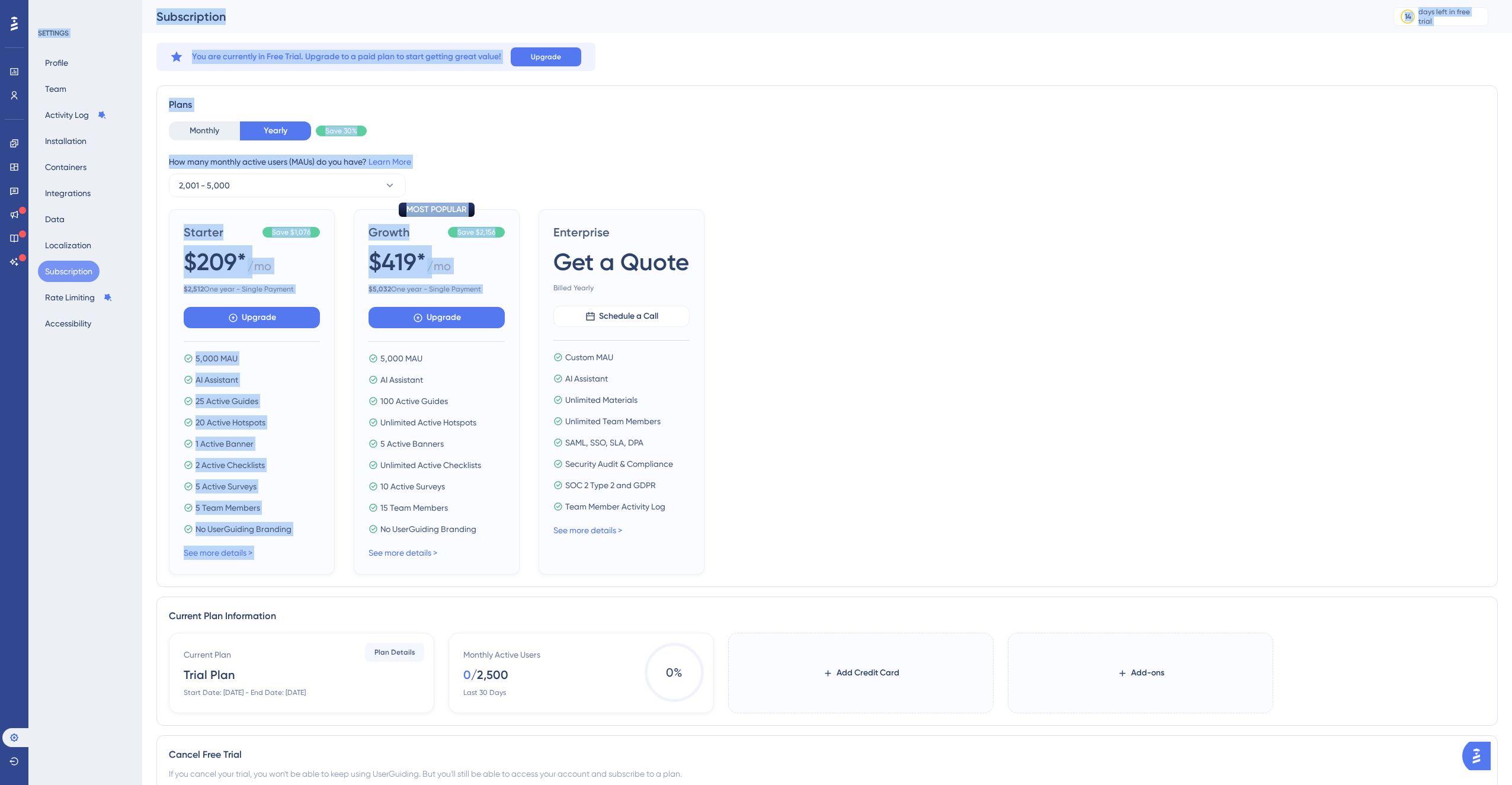
drag, startPoint x: 139, startPoint y: 17, endPoint x: 420, endPoint y: 284, distance: 387.6
click at [398, 343] on div "Performance Users Engagement Widgets Feedback Product Updates Knowledge Base AI…" at bounding box center [827, 426] width 1370 height 853
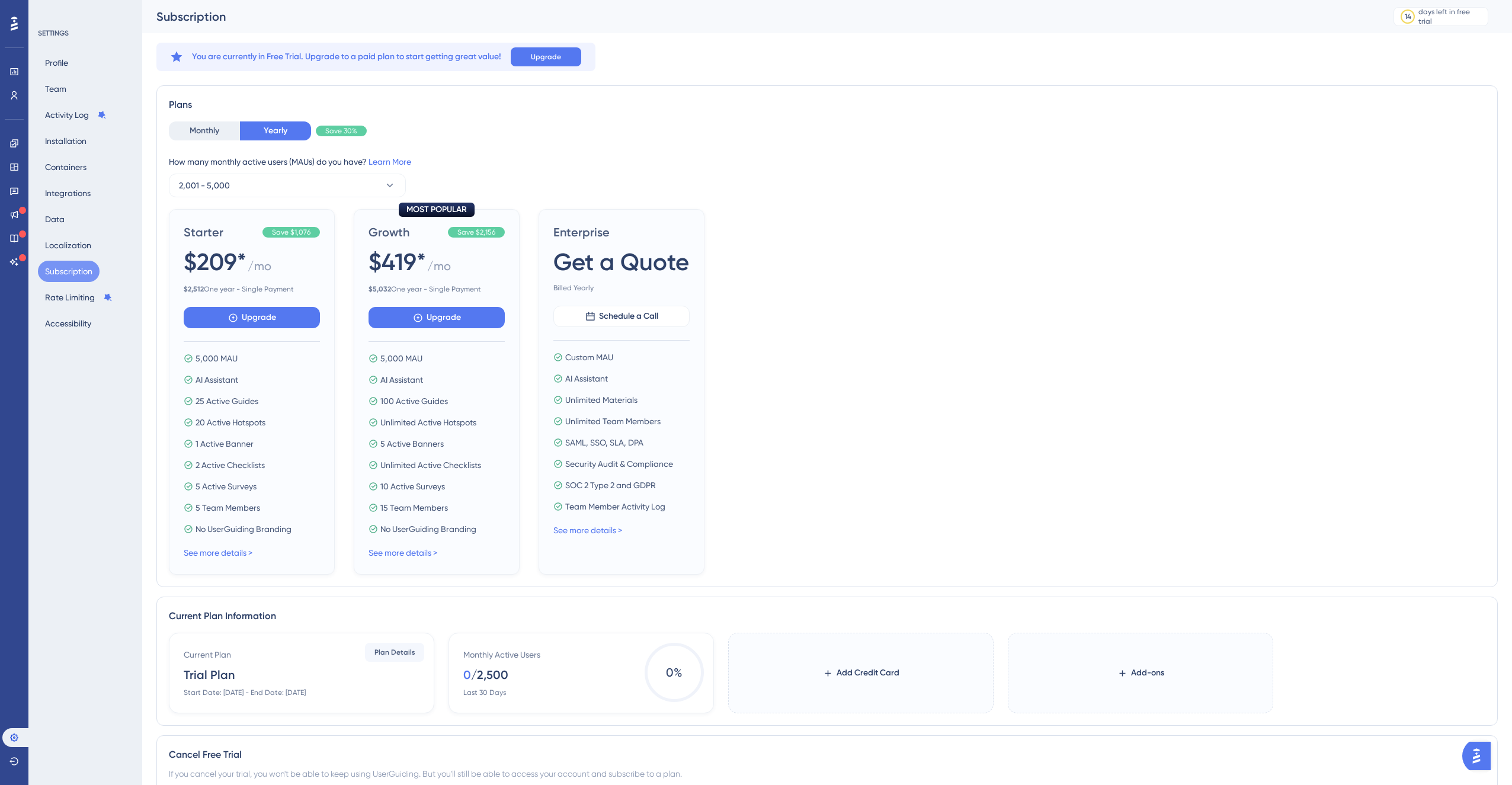
click at [777, 242] on div "Starter Save $1,076 $209* / mo $ 2,512 One year - Single Payment Upgrade 5,000 …" at bounding box center [827, 391] width 1316 height 366
click at [94, 305] on button "Rate Limiting" at bounding box center [78, 297] width 82 height 21
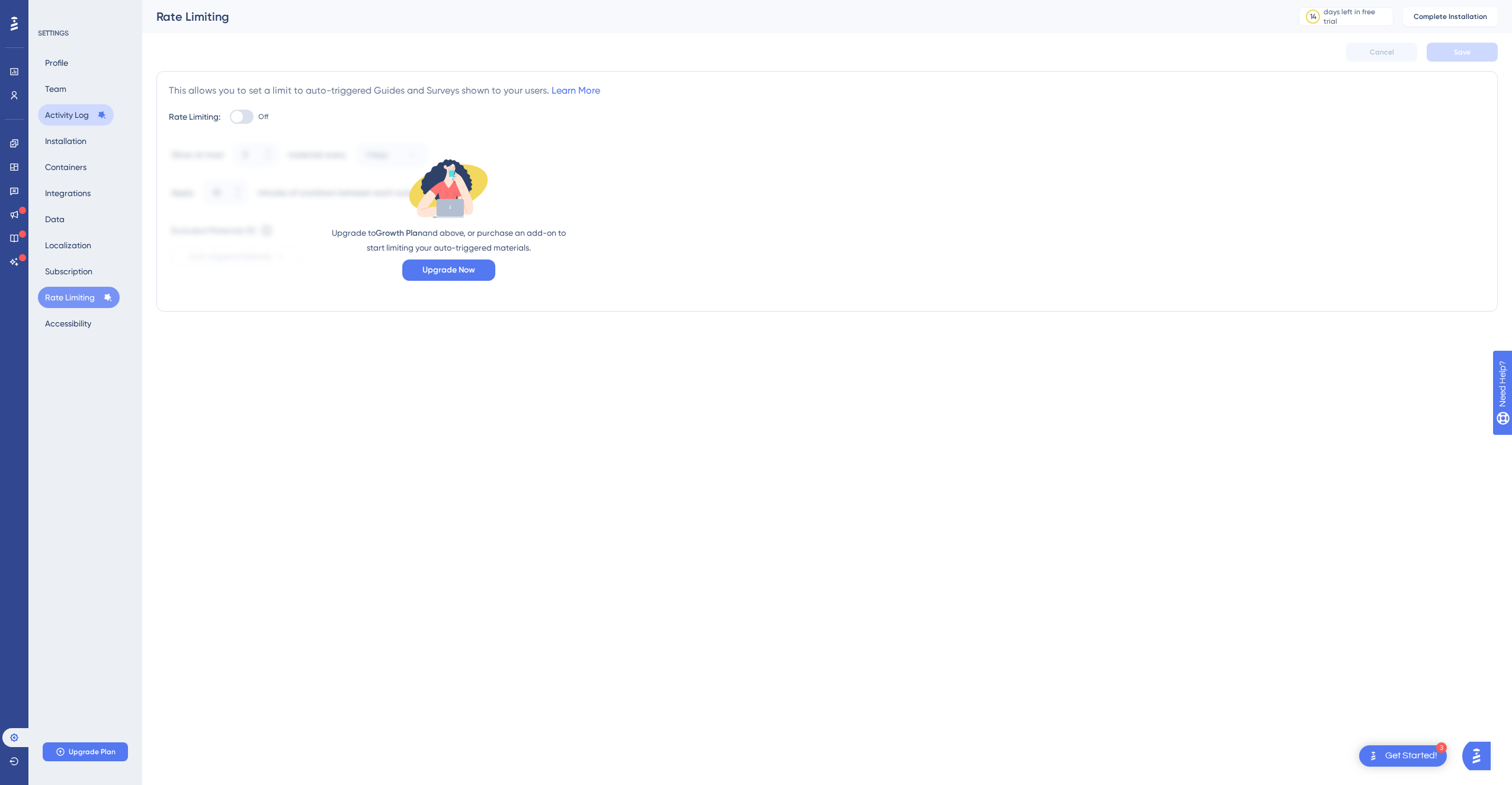
click at [90, 112] on button "Activity Log" at bounding box center [76, 115] width 76 height 21
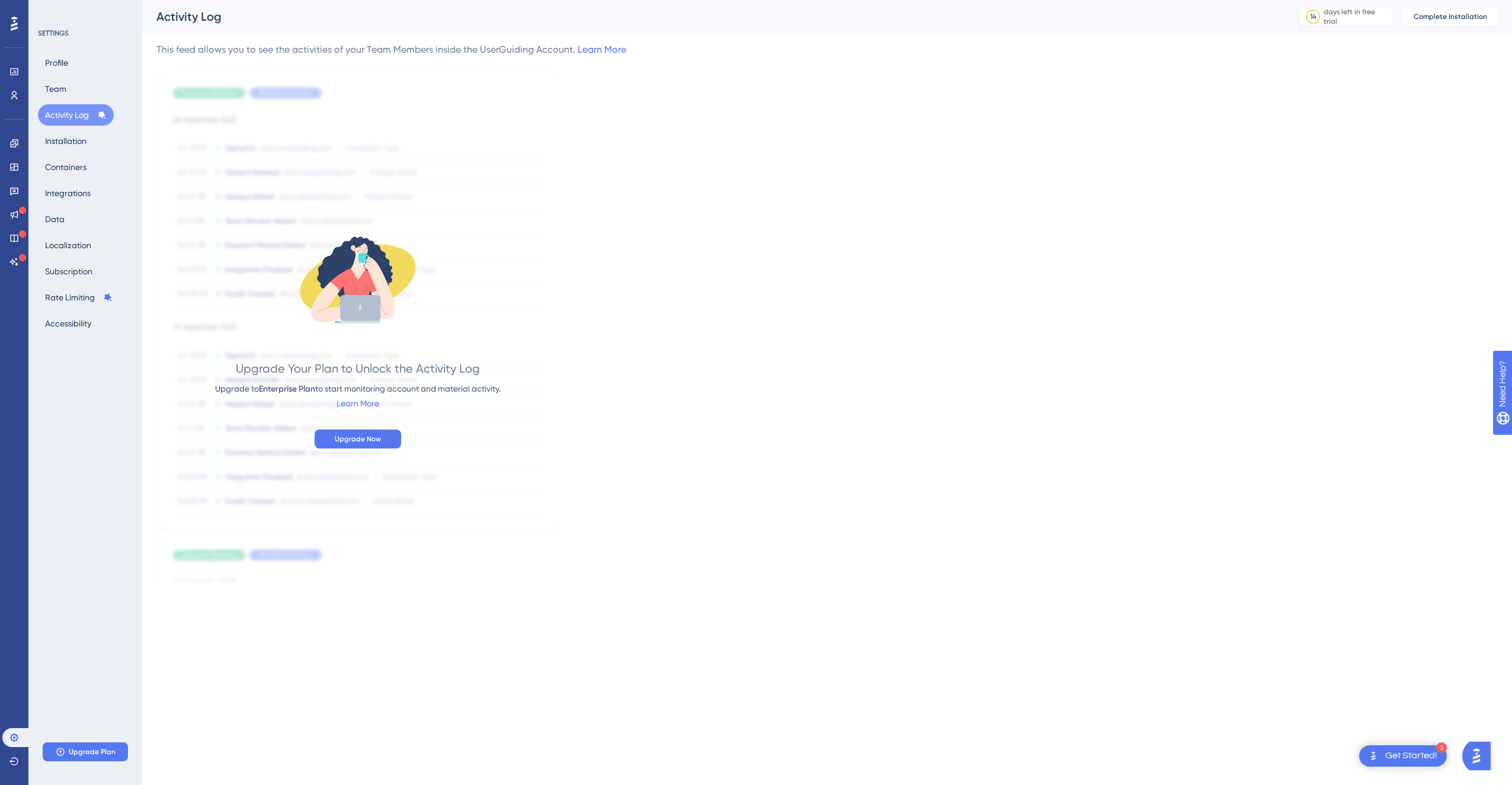
click at [85, 77] on div "Profile Team Activity Log Installation Containers Integrations Data Localizatio…" at bounding box center [86, 193] width 96 height 282
click at [88, 64] on div "Profile Team Activity Log Installation Containers Integrations Data Localizatio…" at bounding box center [86, 193] width 96 height 282
click at [19, 73] on link at bounding box center [14, 71] width 24 height 19
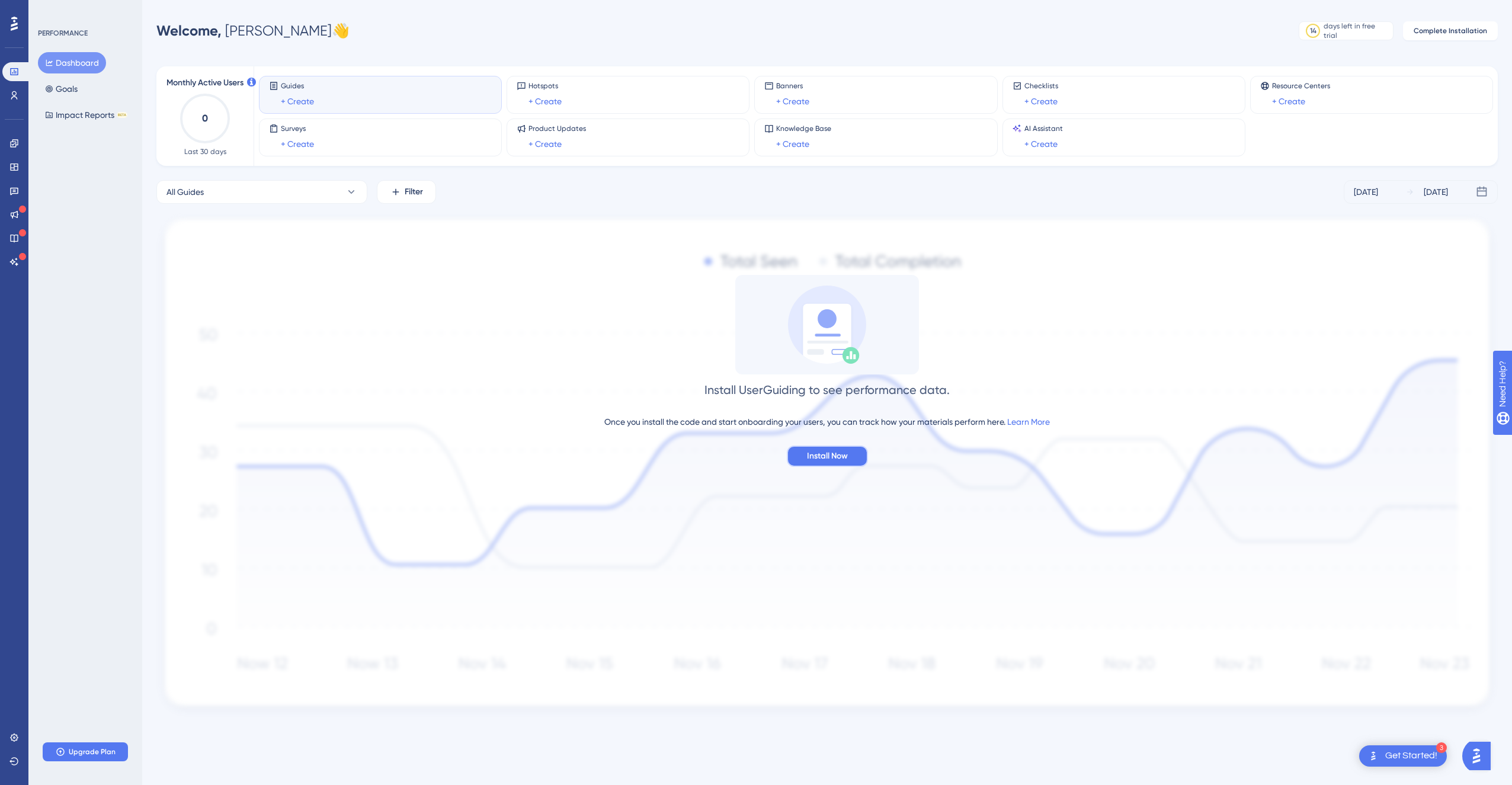
click at [832, 461] on span "Install Now" at bounding box center [828, 456] width 41 height 14
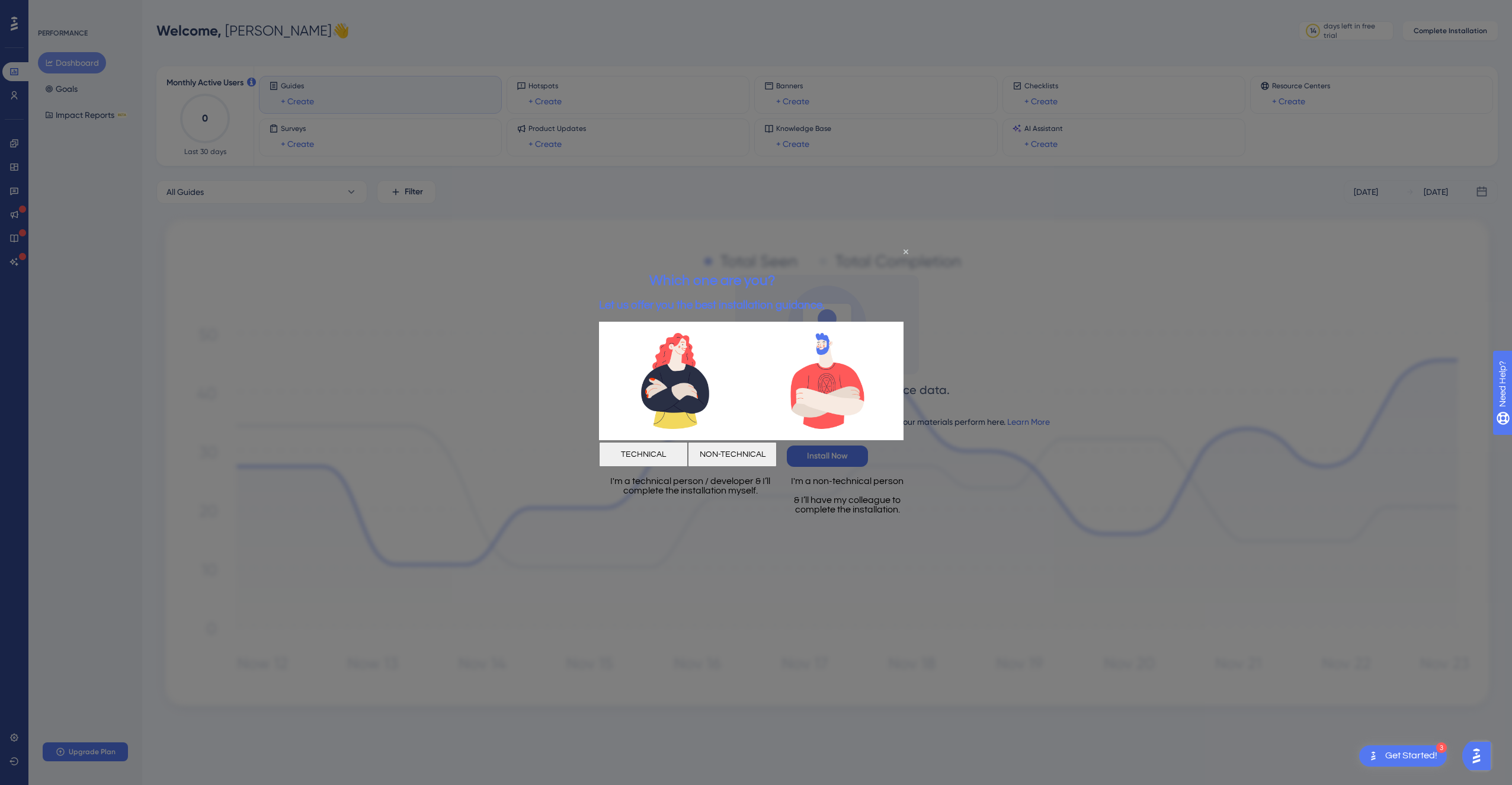
click at [688, 455] on button "TECHNICAL" at bounding box center [644, 455] width 89 height 25
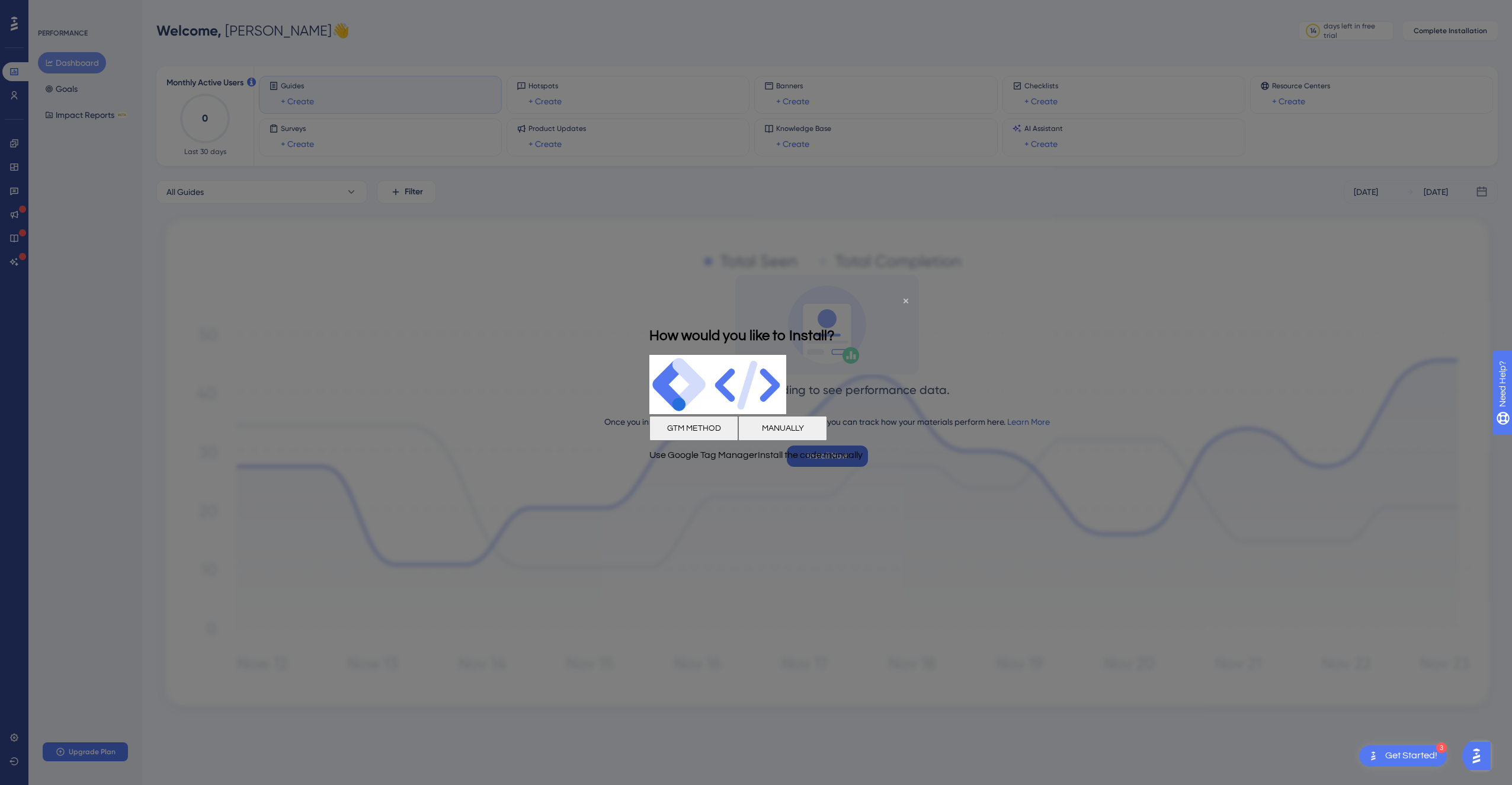
click at [827, 428] on button "MANUALLY" at bounding box center [783, 428] width 89 height 25
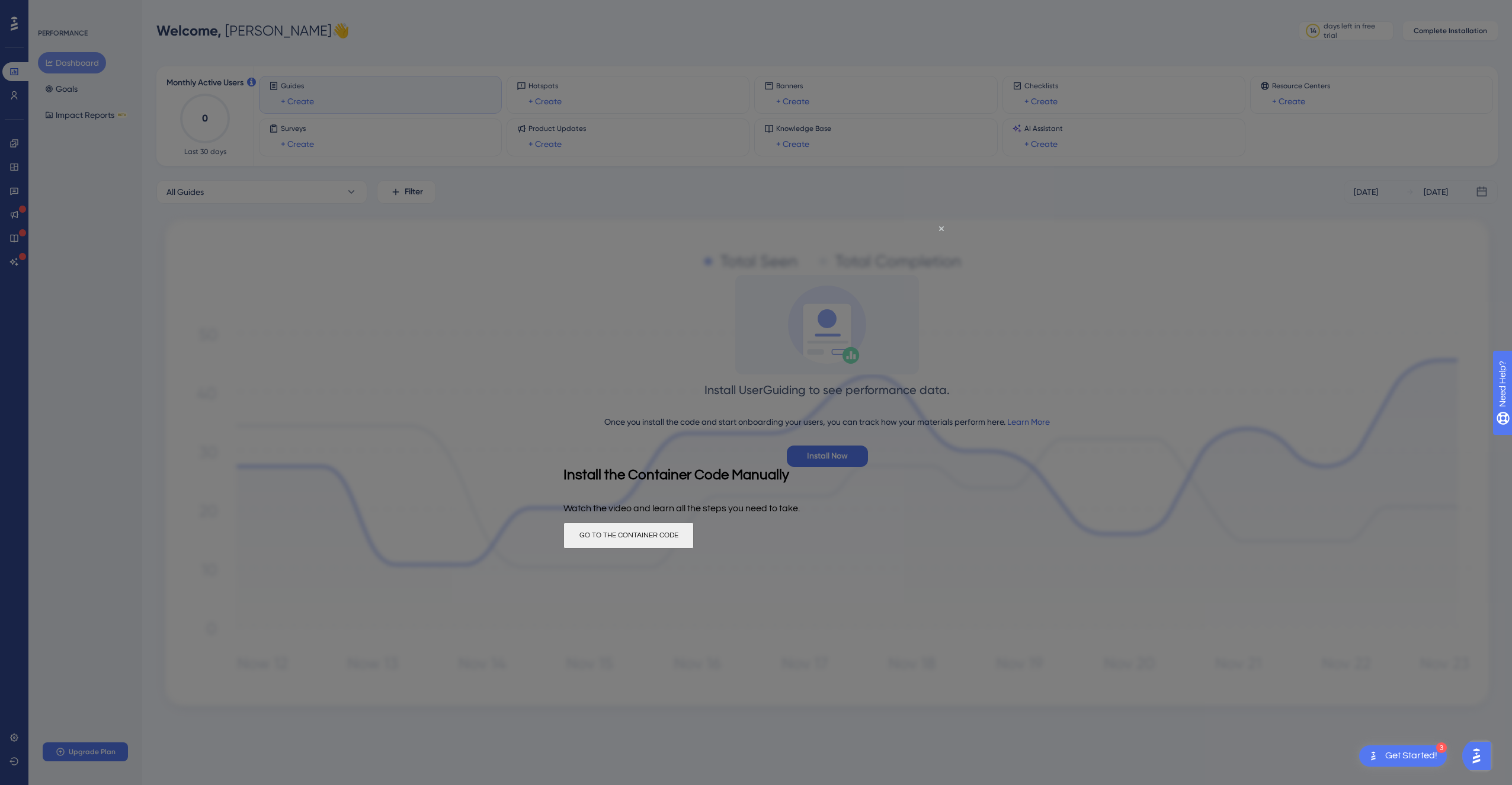
click at [694, 541] on button "GO TO THE CONTAINER CODE" at bounding box center [629, 536] width 130 height 26
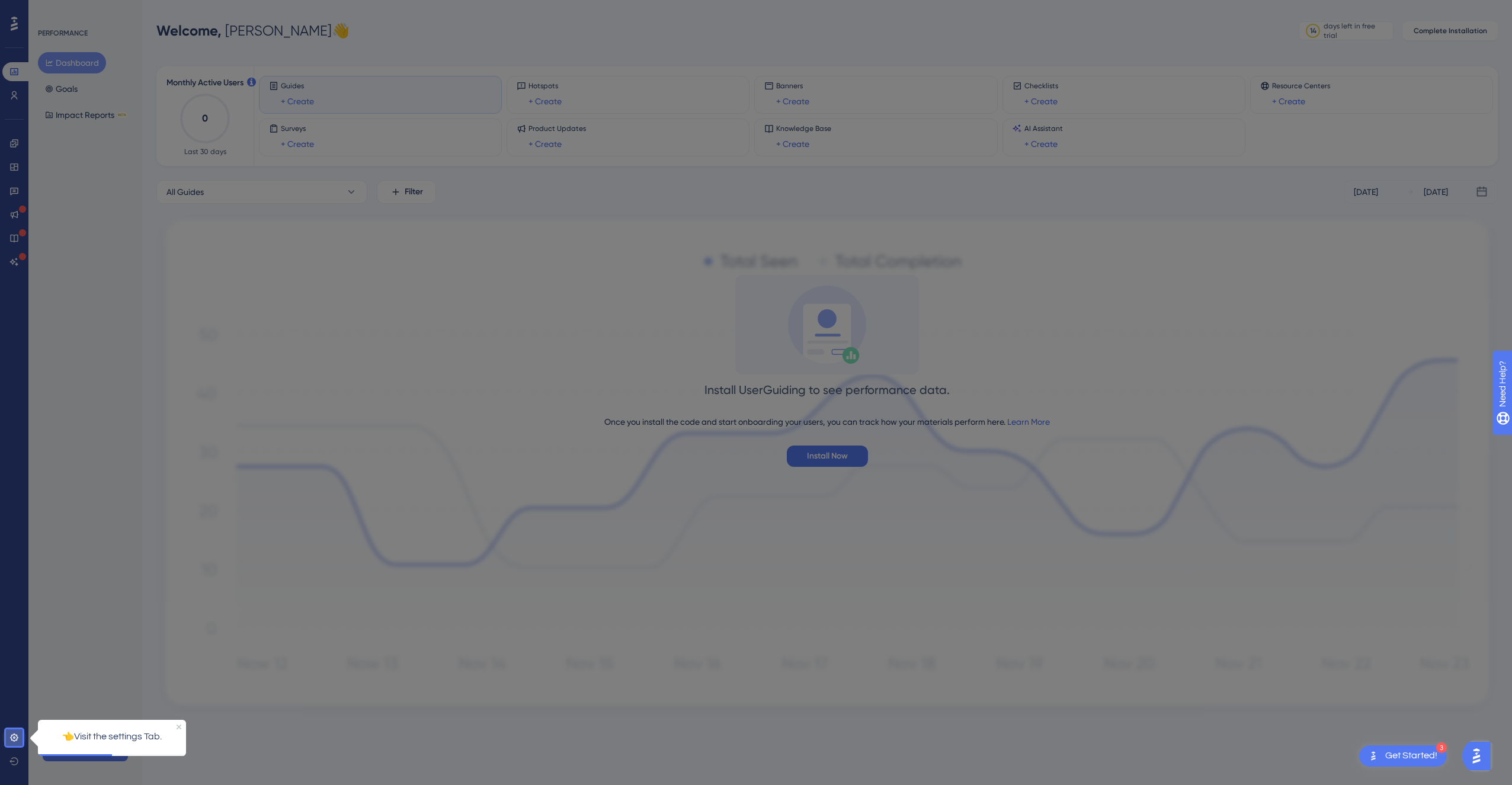
click at [22, 743] on link at bounding box center [14, 737] width 24 height 19
click at [16, 736] on icon at bounding box center [13, 737] width 9 height 9
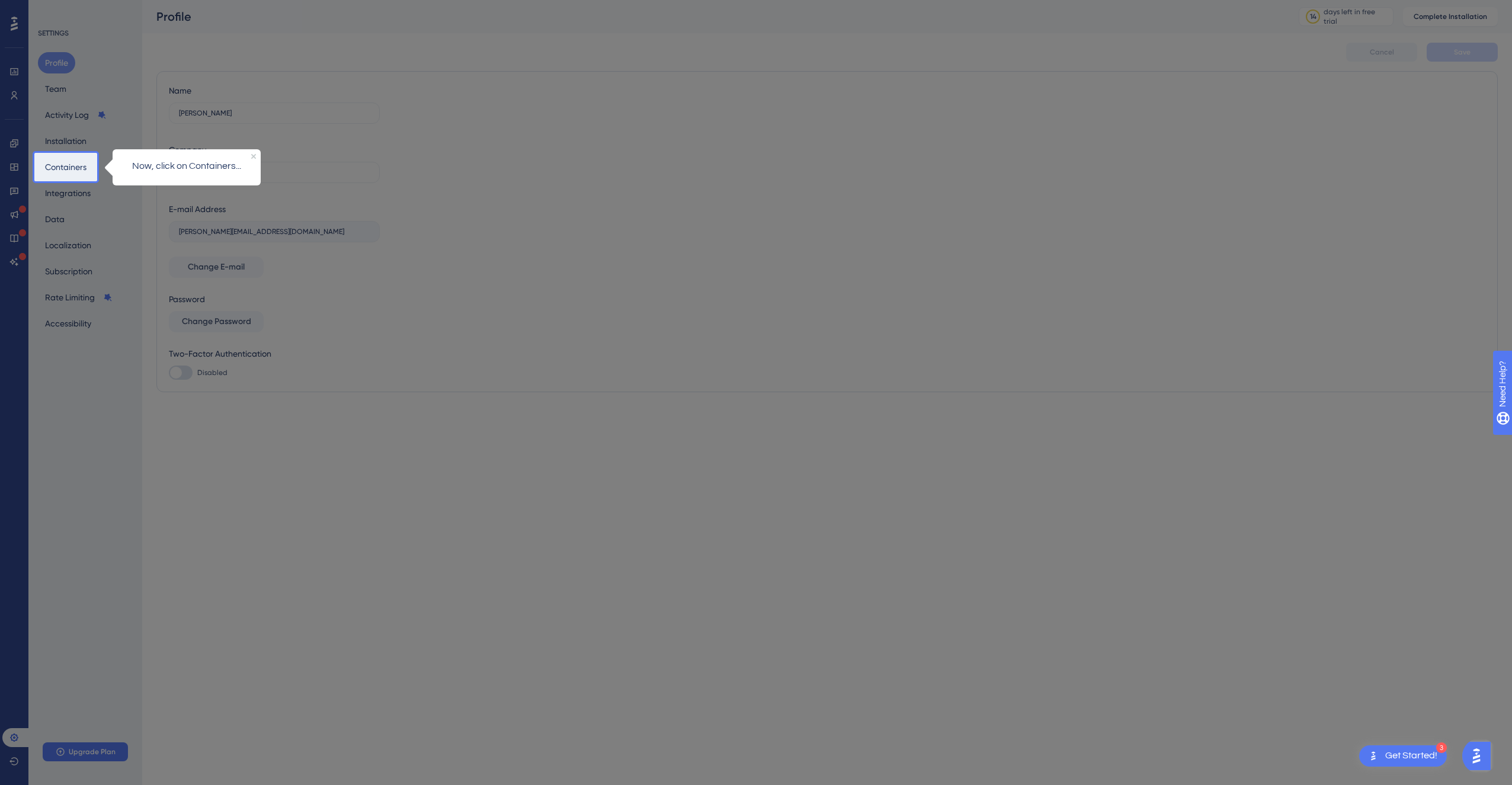
click at [173, 167] on p "Now, click on Containers..." at bounding box center [187, 166] width 130 height 16
drag, startPoint x: 93, startPoint y: 168, endPoint x: 70, endPoint y: 168, distance: 23.0
click at [89, 168] on div "Profile Team Activity Log Installation Containers Integrations Data Localizatio…" at bounding box center [86, 193] width 96 height 282
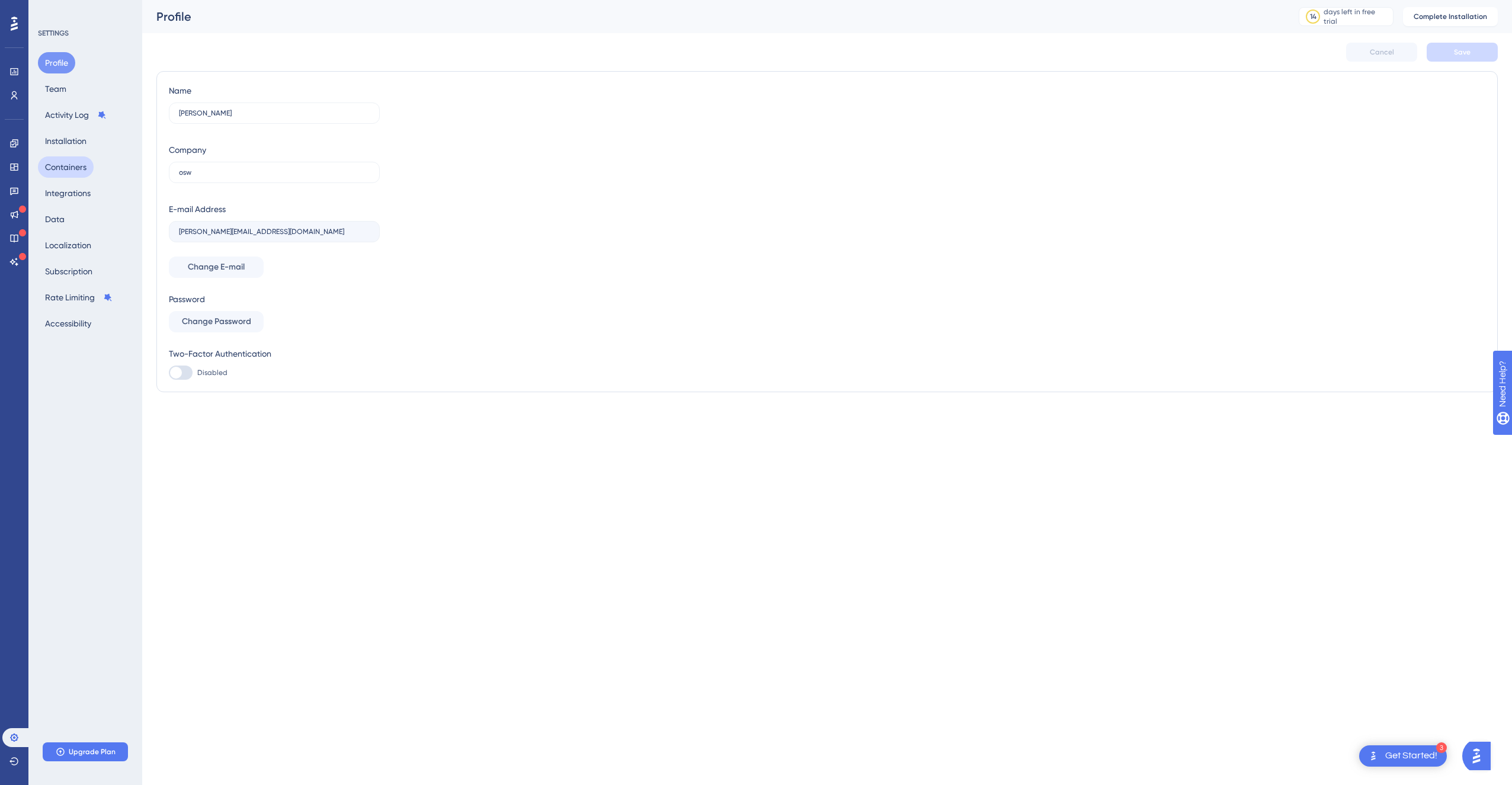
click at [70, 168] on button "Containers" at bounding box center [65, 168] width 55 height 21
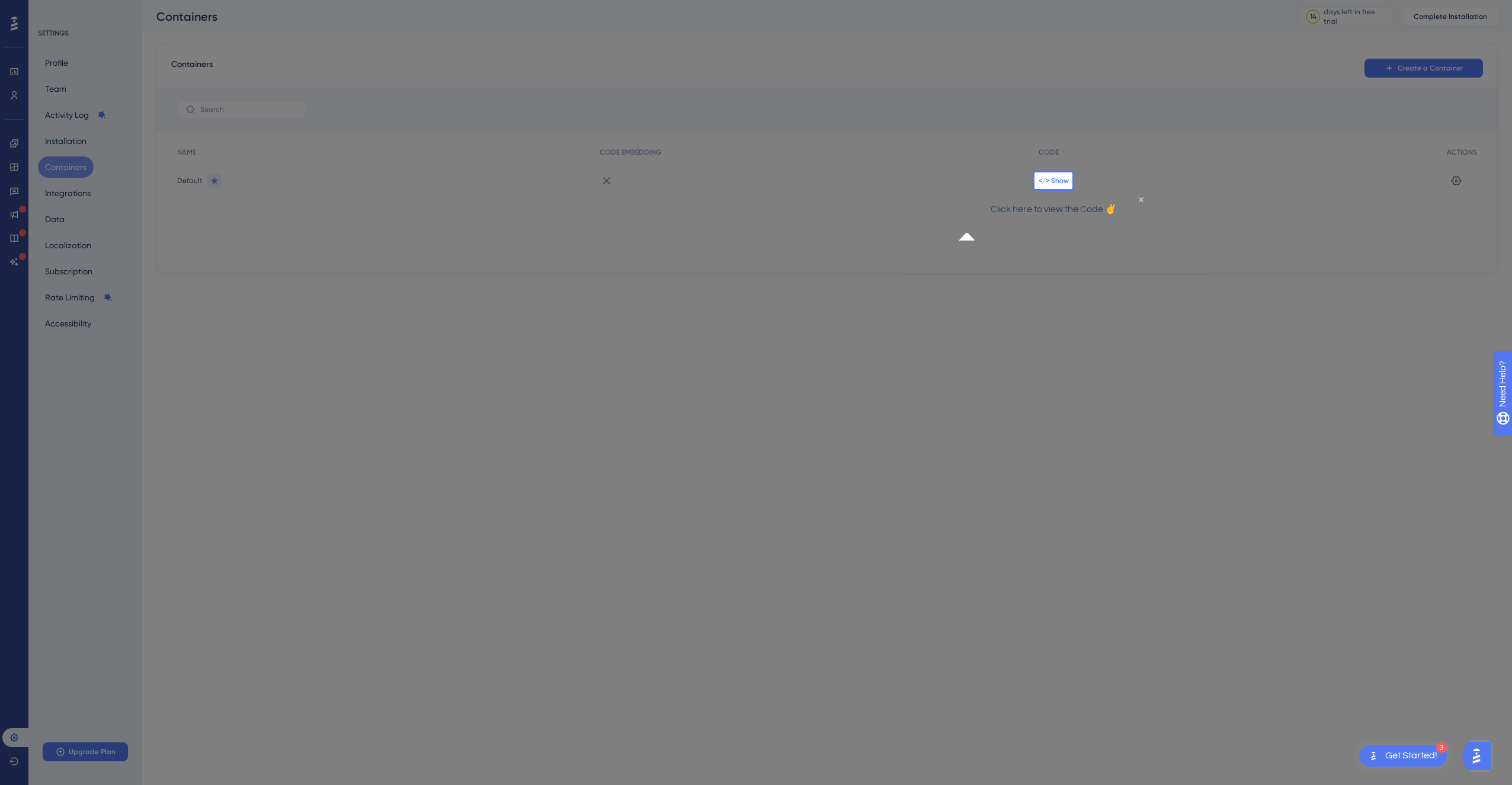
click at [1049, 180] on span "</> Show" at bounding box center [1054, 180] width 31 height 9
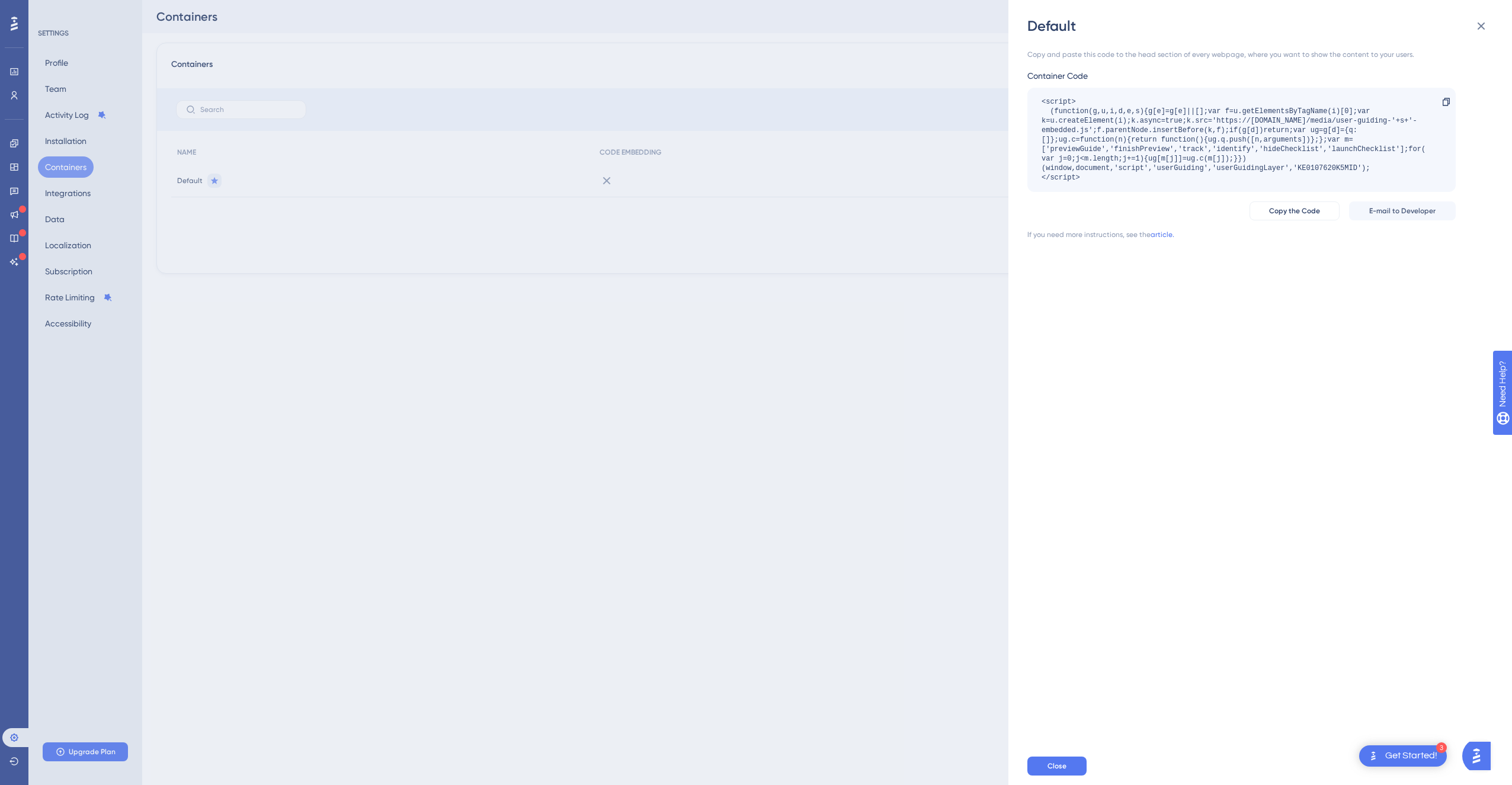
drag, startPoint x: 1474, startPoint y: 764, endPoint x: 1479, endPoint y: 760, distance: 6.4
click at [1474, 764] on img "Open AI Assistant Launcher" at bounding box center [1477, 756] width 21 height 21
click at [1481, 759] on link "Powered by UserGuiding" at bounding box center [1376, 760] width 237 height 21
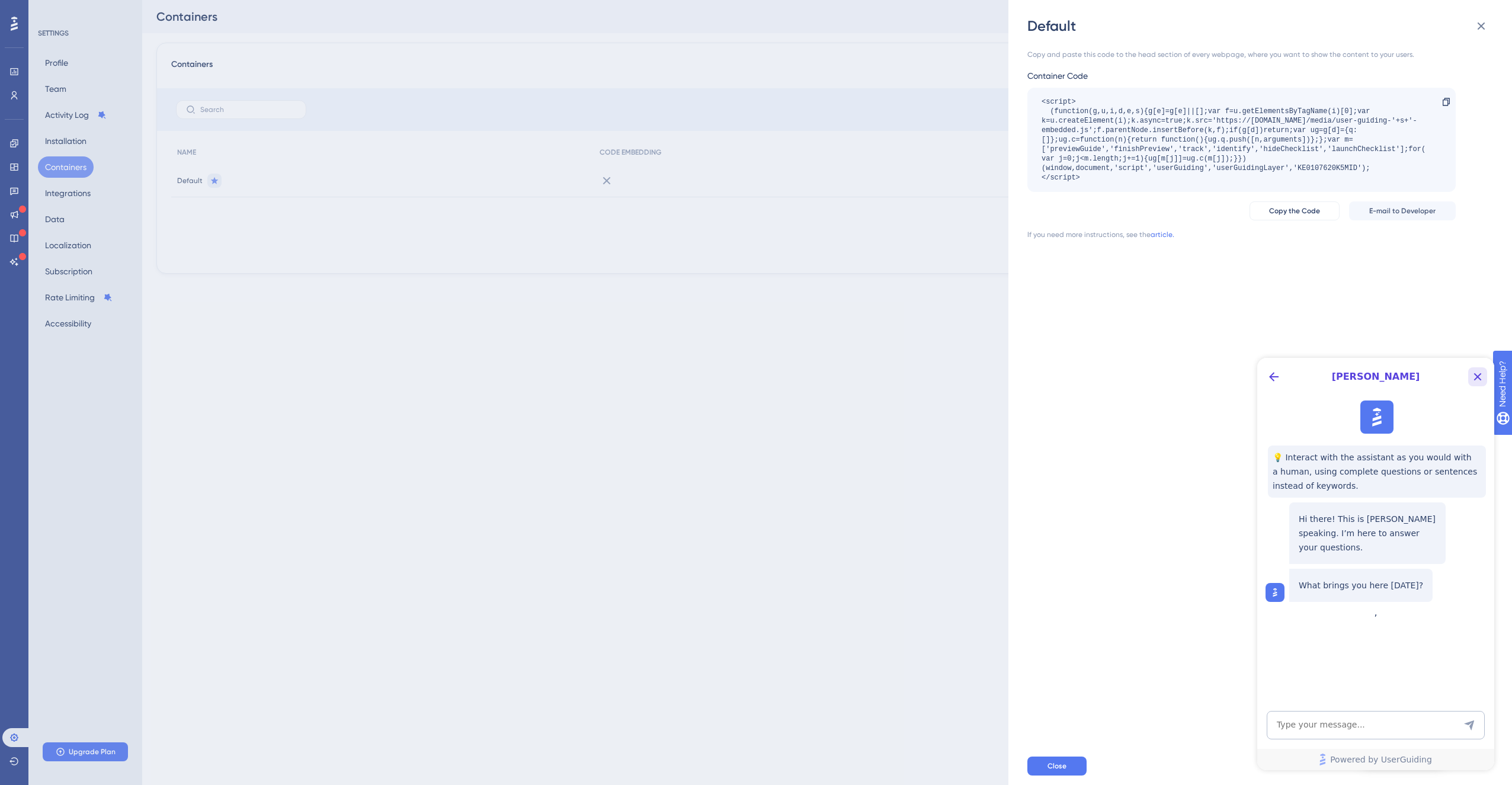
click at [1480, 376] on icon "Close Button" at bounding box center [1477, 376] width 14 height 14
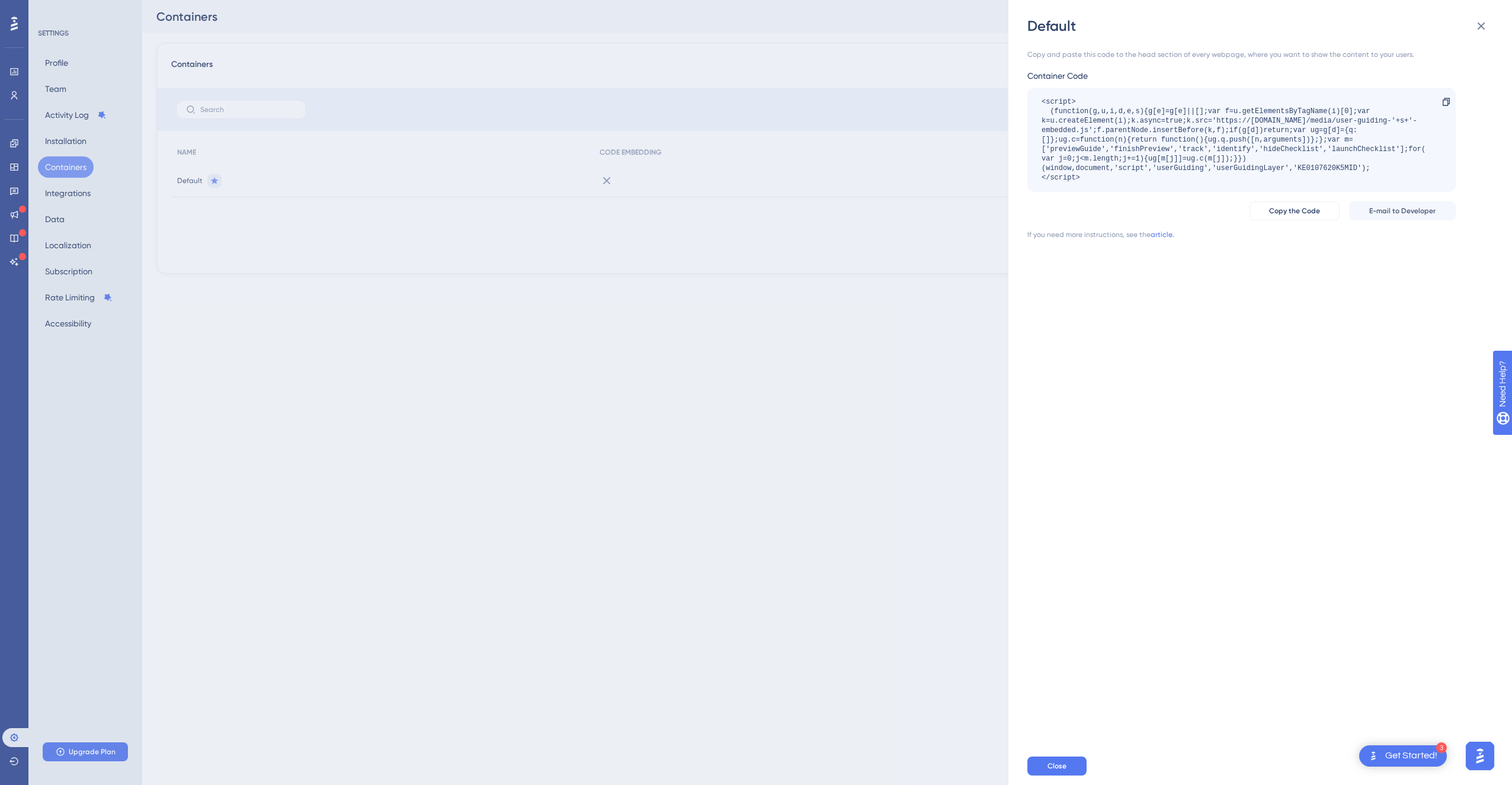
click at [1415, 758] on div "Get Started!" at bounding box center [1411, 756] width 52 height 13
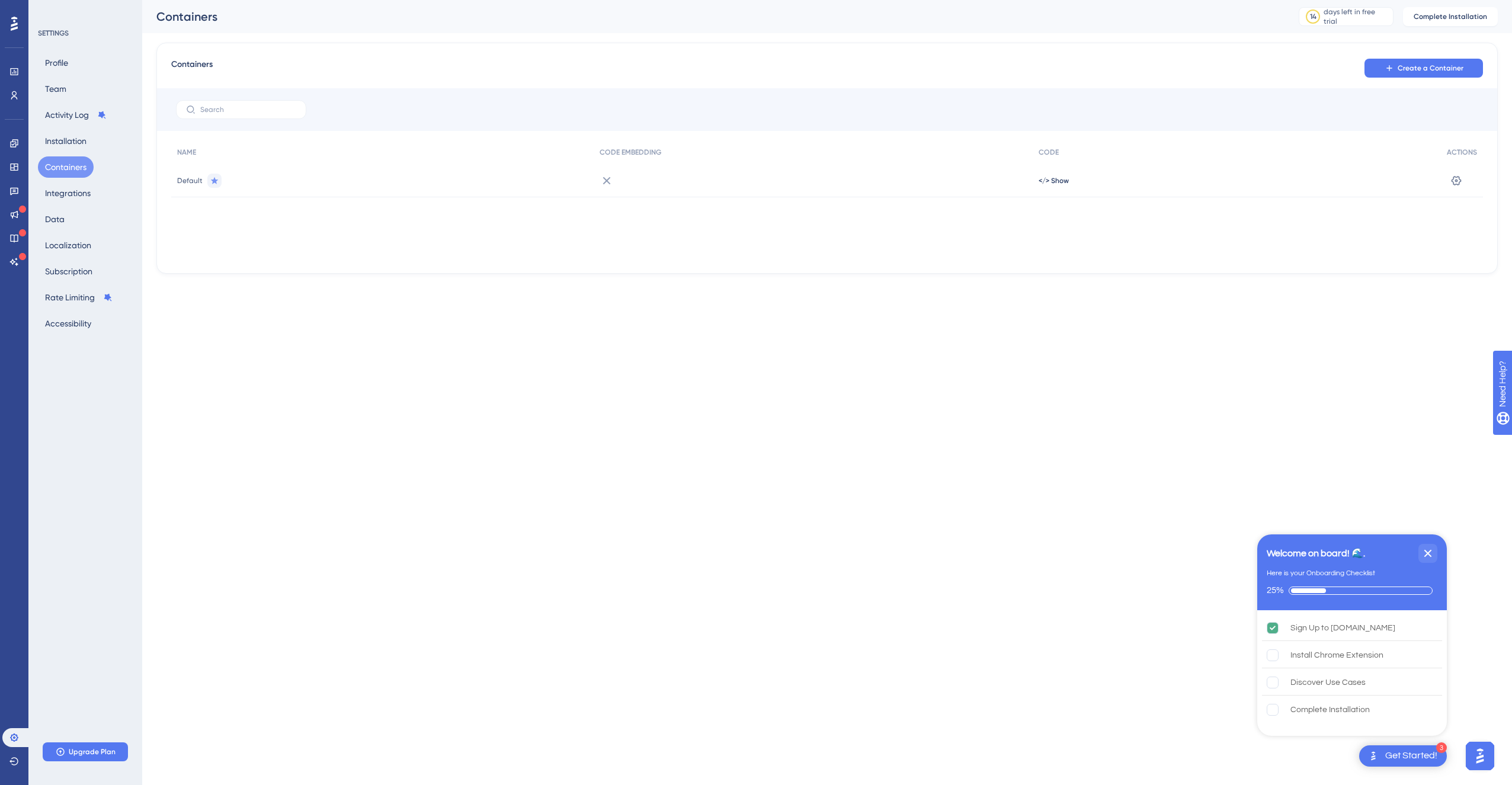
click at [1430, 557] on icon "Close Checklist" at bounding box center [1428, 553] width 7 height 7
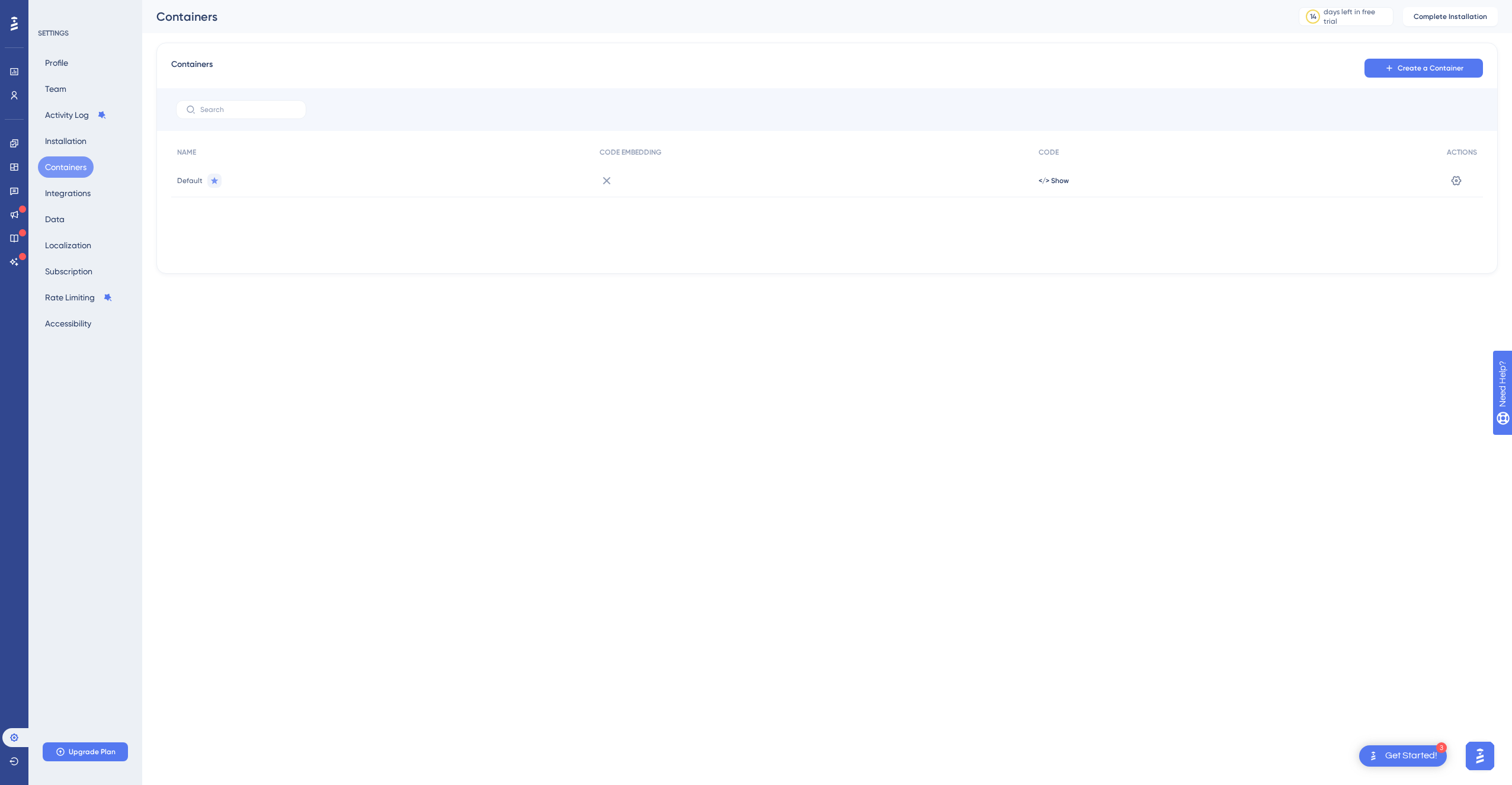
drag, startPoint x: 1045, startPoint y: 376, endPoint x: 1132, endPoint y: 116, distance: 274.2
click at [1051, 312] on html "3 Get Started! Performance Users Engagement Widgets Feedback Product Updates Kn…" at bounding box center [756, 156] width 1512 height 312
drag, startPoint x: 313, startPoint y: 296, endPoint x: 224, endPoint y: 261, distance: 95.6
click at [304, 293] on html "3 Get Started! Performance Users Engagement Widgets Feedback Product Updates Kn…" at bounding box center [756, 156] width 1512 height 312
drag, startPoint x: 952, startPoint y: 353, endPoint x: 489, endPoint y: 150, distance: 505.5
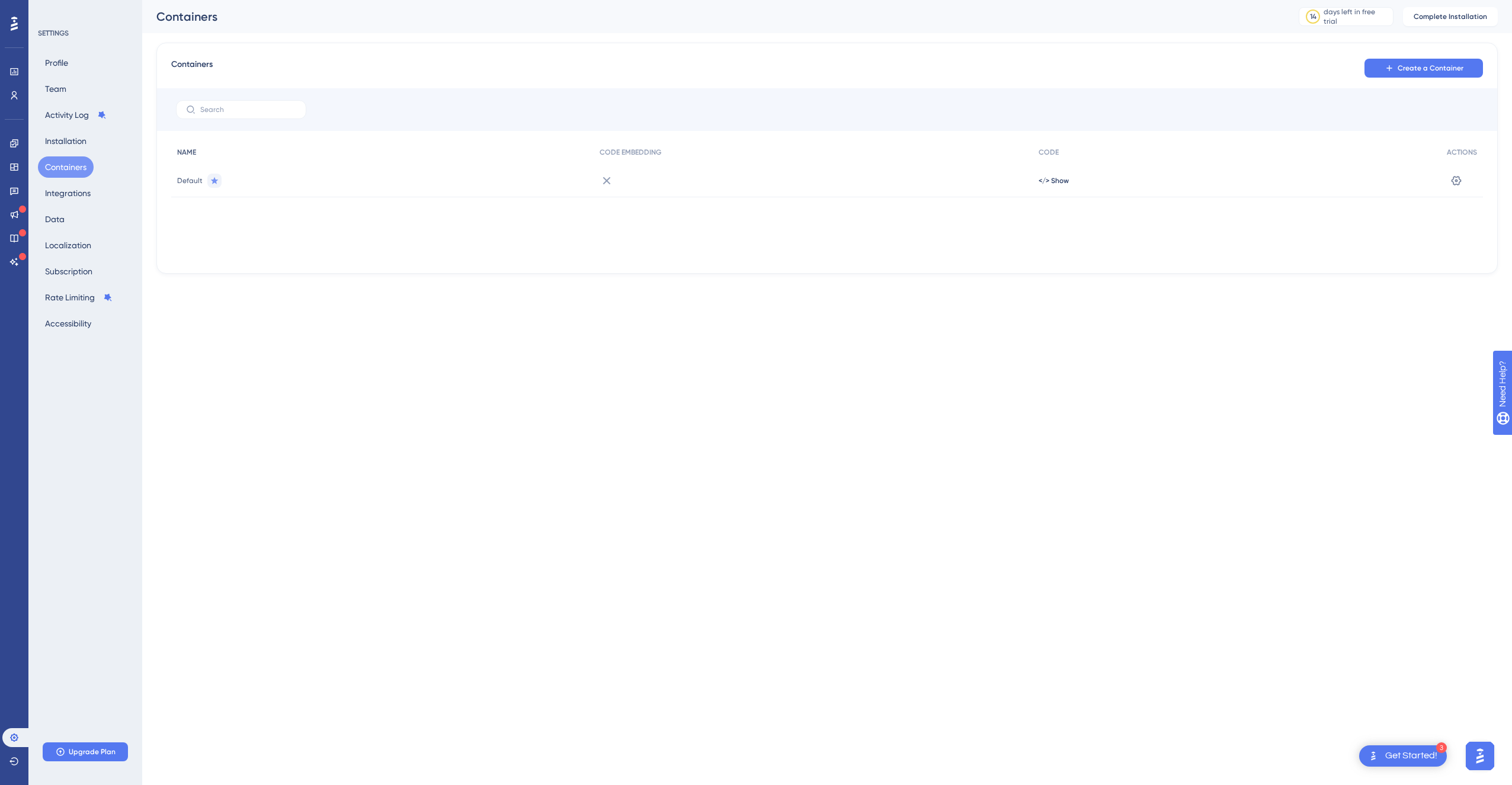
click at [932, 312] on html "3 Get Started! Performance Users Engagement Widgets Feedback Product Updates Kn…" at bounding box center [756, 156] width 1512 height 312
click at [20, 24] on div at bounding box center [14, 23] width 19 height 19
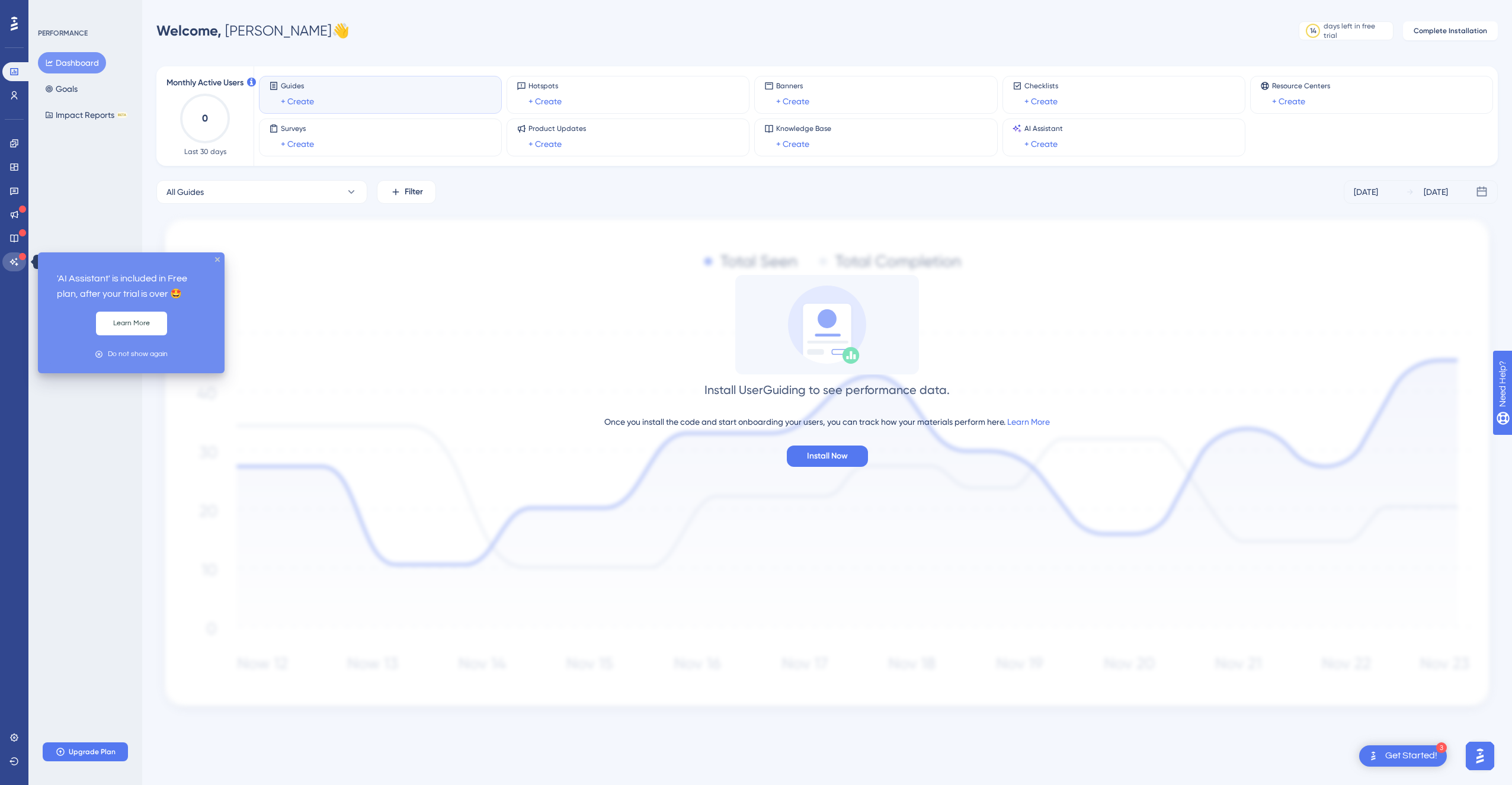
click at [22, 263] on link at bounding box center [14, 262] width 24 height 19
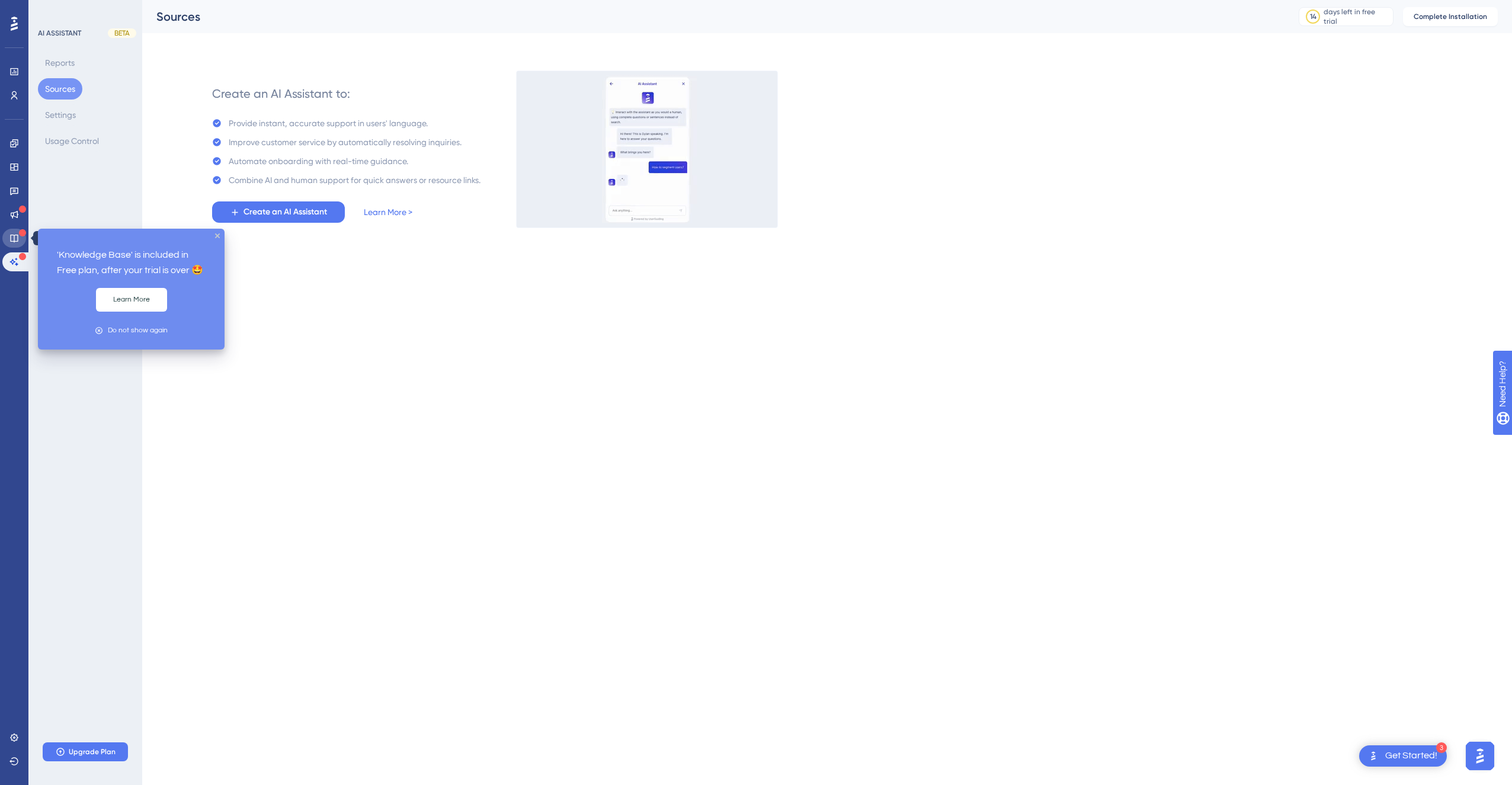
click at [16, 239] on icon at bounding box center [13, 238] width 9 height 9
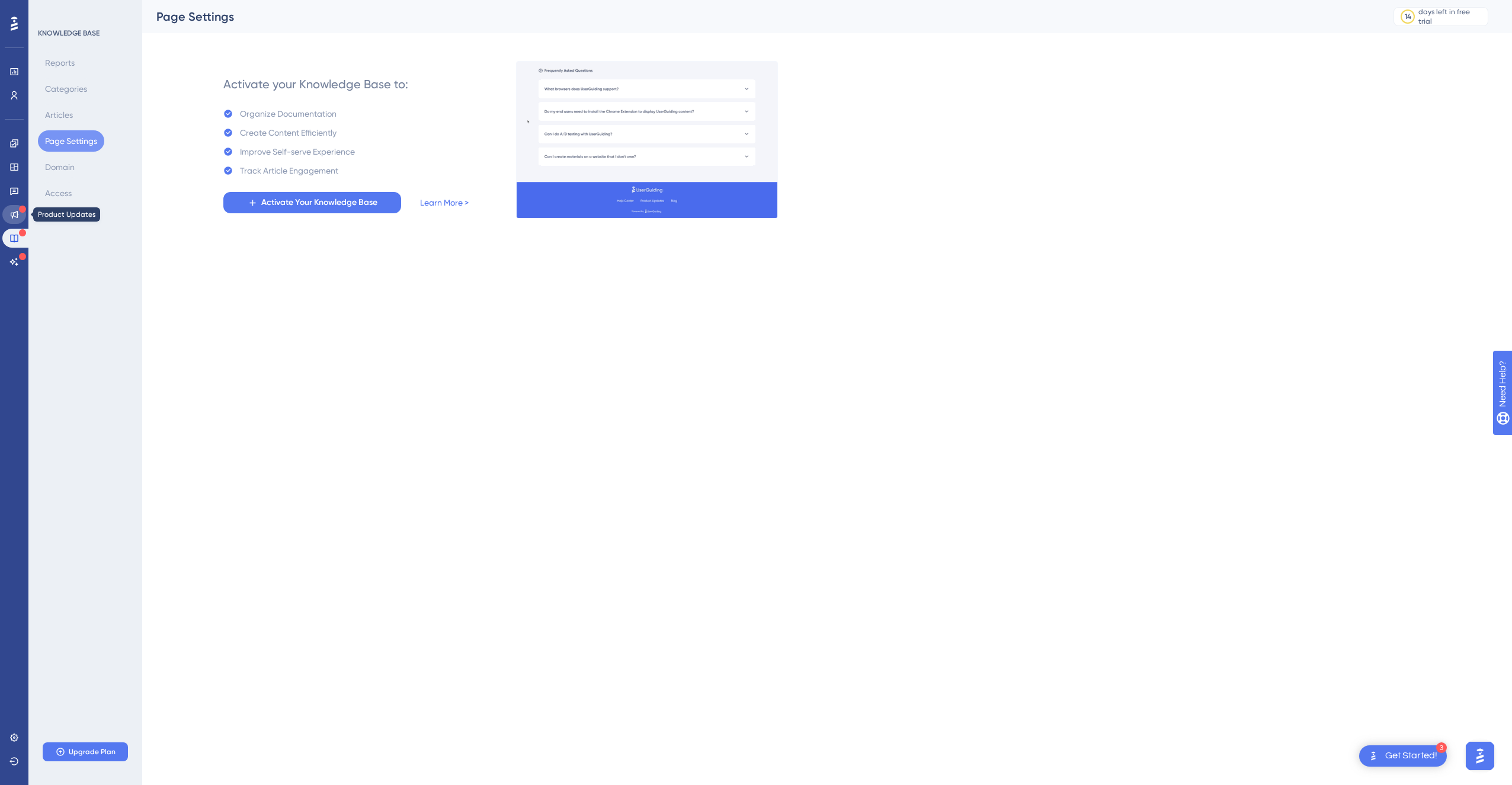
click at [18, 212] on icon at bounding box center [13, 214] width 9 height 9
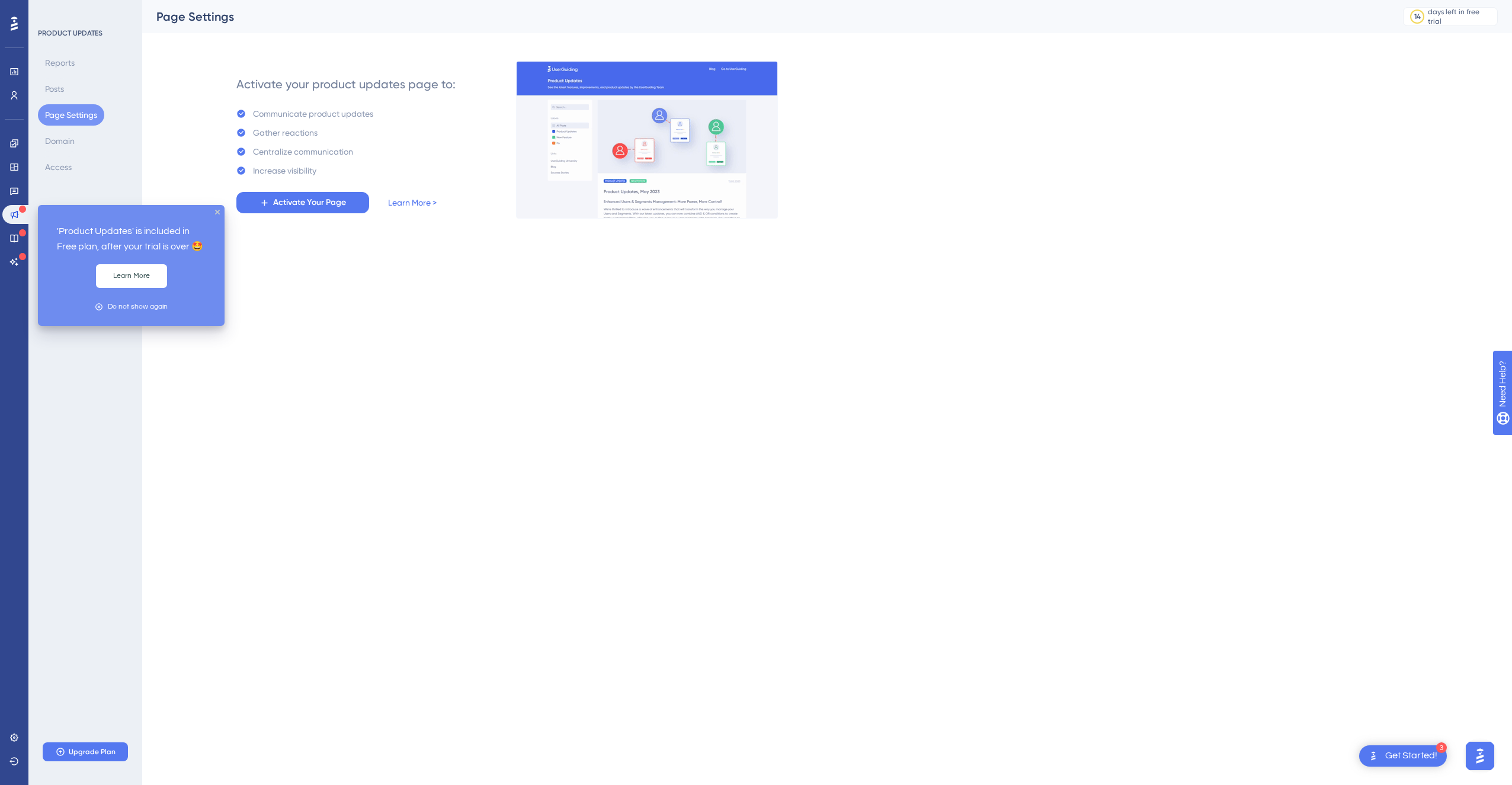
click at [23, 173] on div "Widgets" at bounding box center [14, 167] width 24 height 19
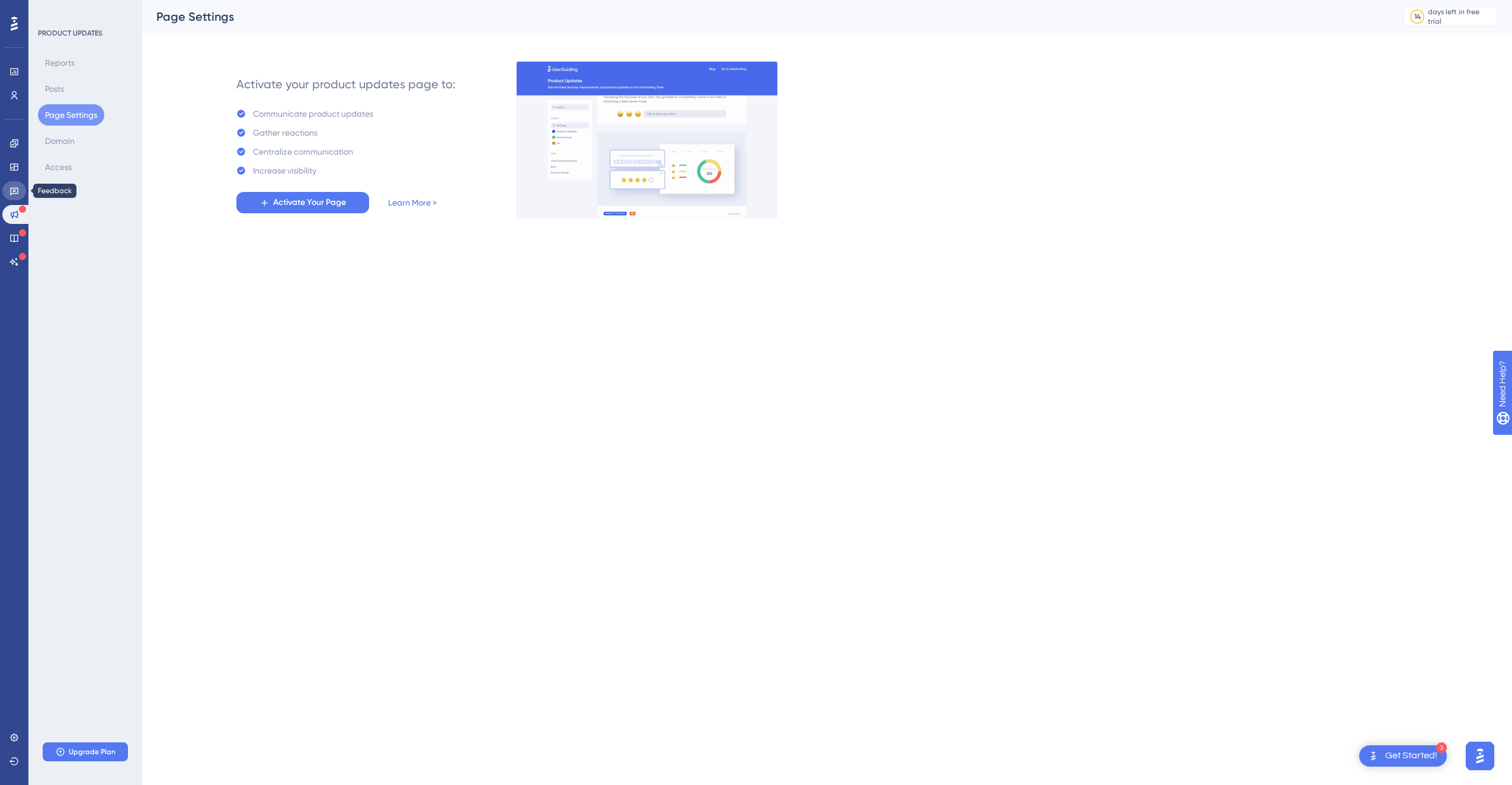
click at [16, 192] on icon at bounding box center [13, 190] width 9 height 9
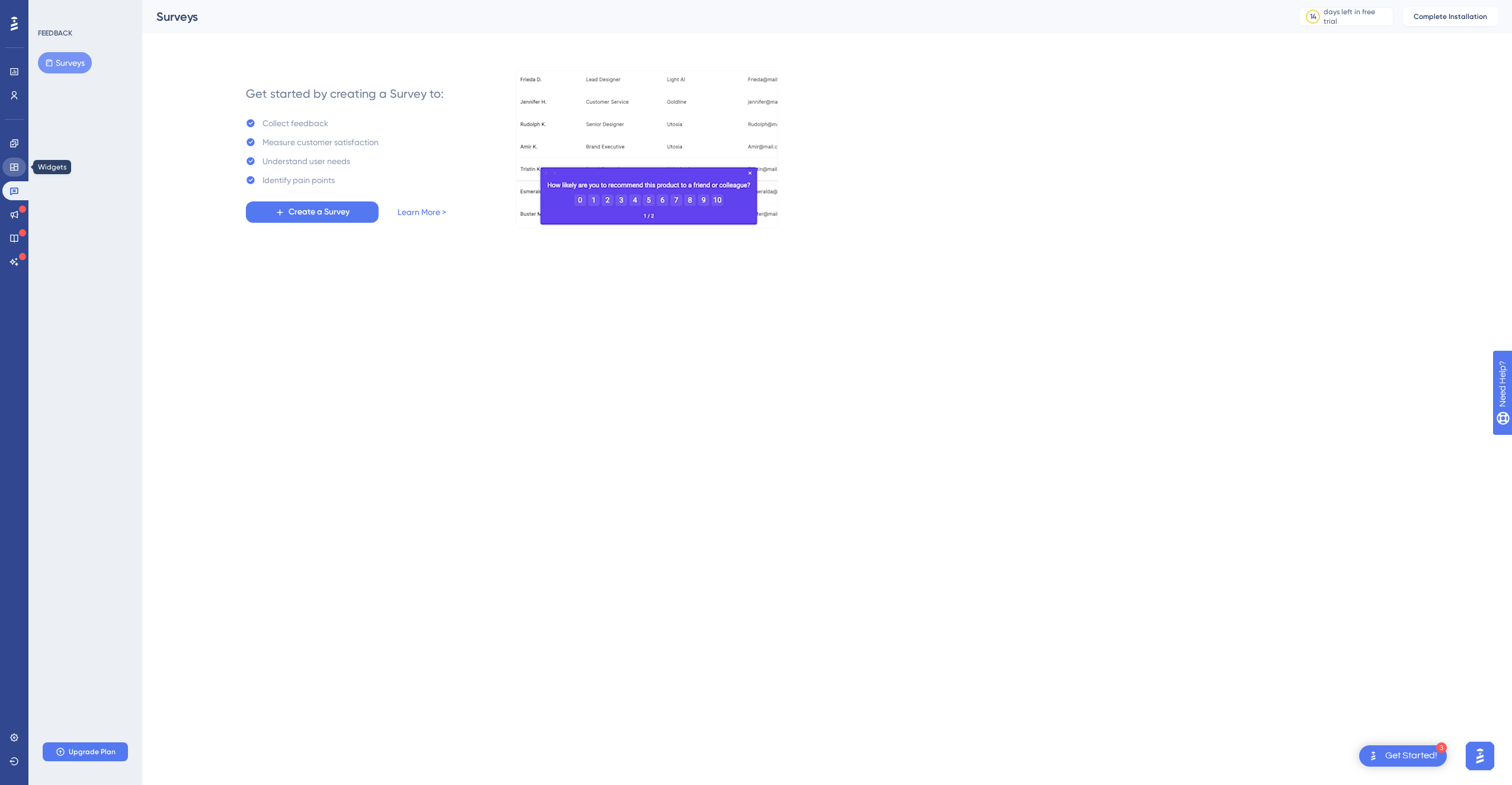
click at [16, 170] on icon at bounding box center [13, 167] width 7 height 7
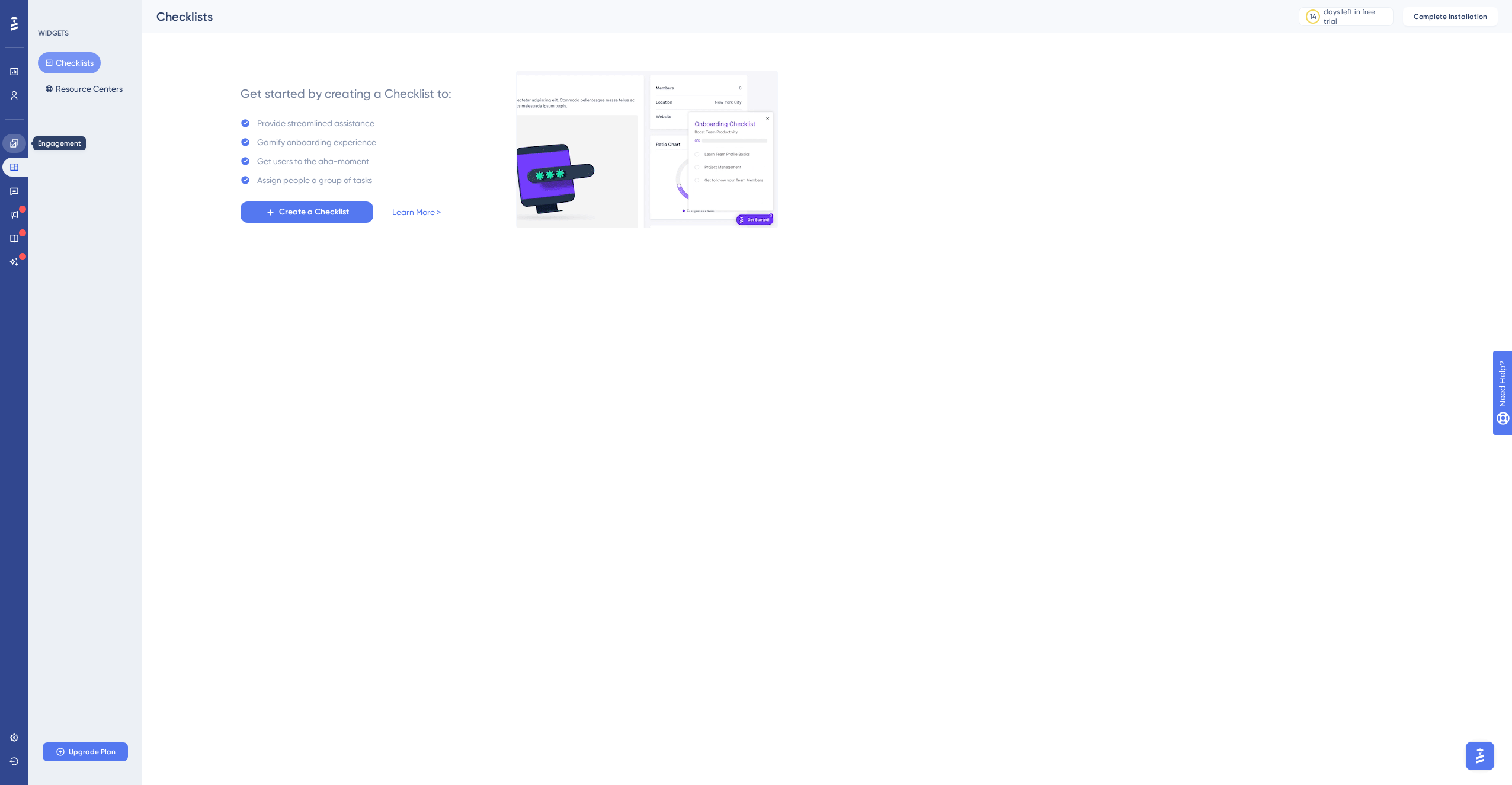
click at [18, 148] on link at bounding box center [14, 143] width 24 height 19
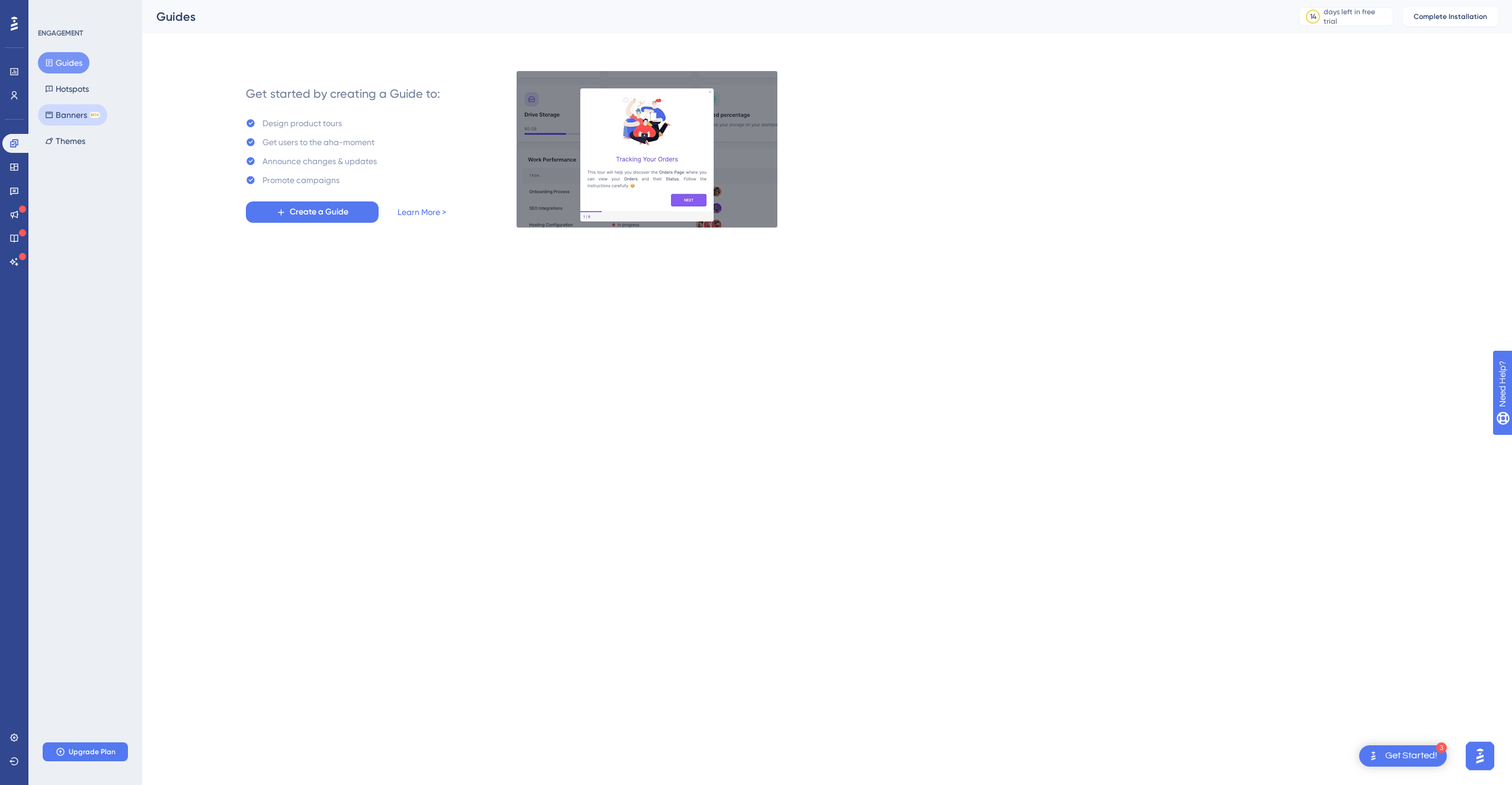
click at [92, 115] on div "BETA" at bounding box center [94, 115] width 11 height 6
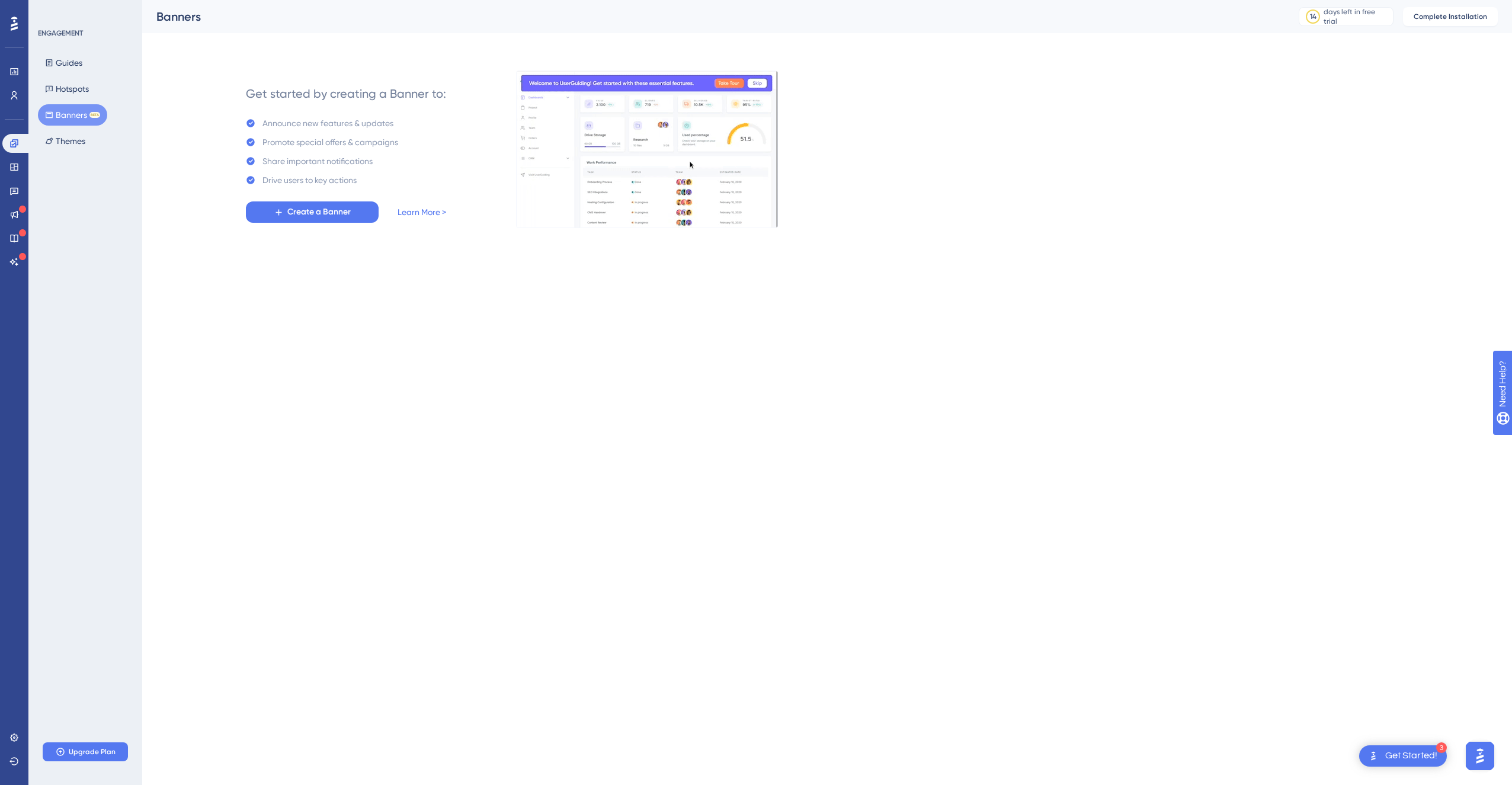
click at [962, 158] on div "Get started by creating a Banner to: Announce new features & updates Promote sp…" at bounding box center [848, 149] width 1299 height 157
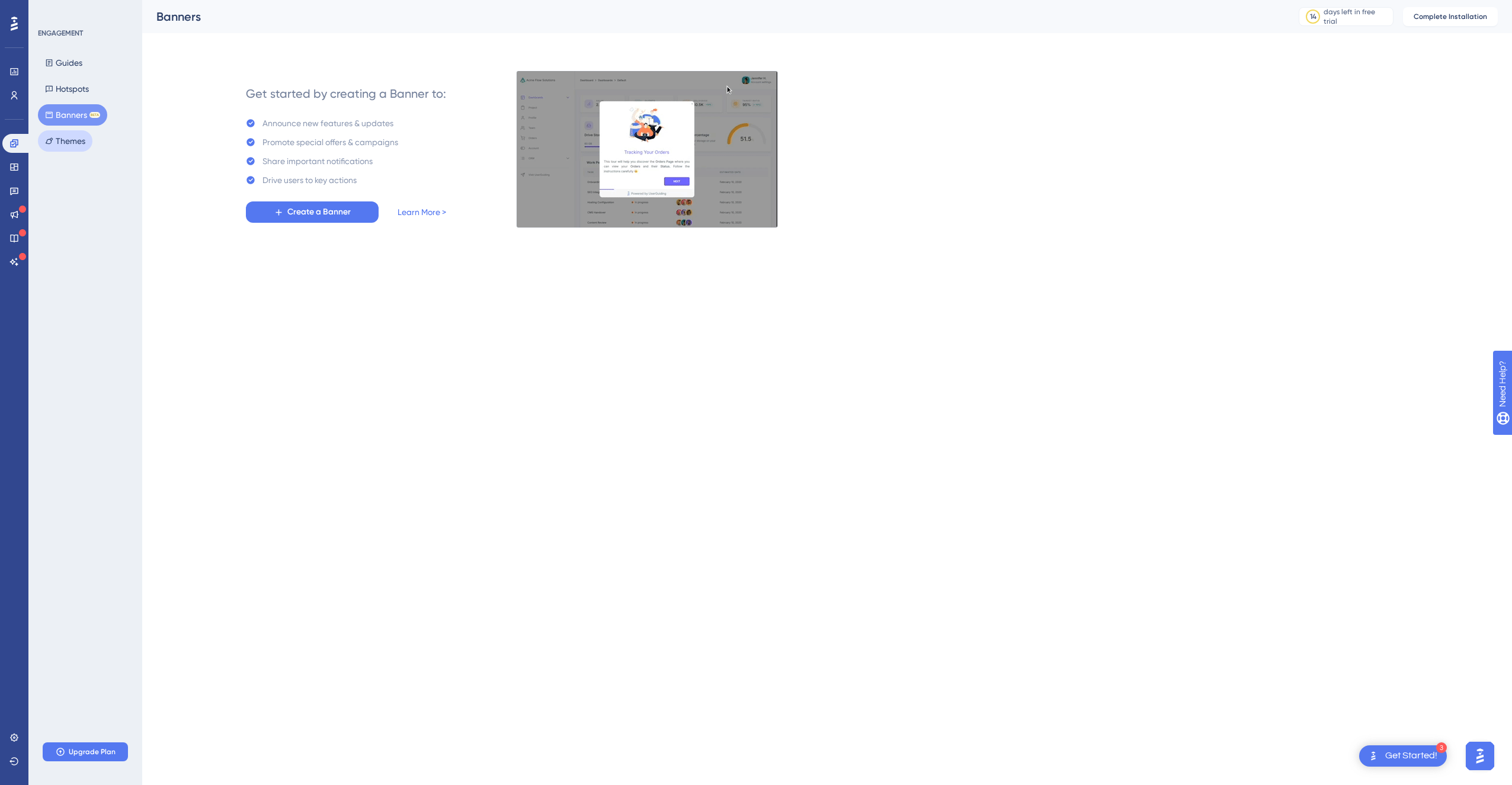
click at [86, 146] on button "Themes" at bounding box center [65, 141] width 54 height 21
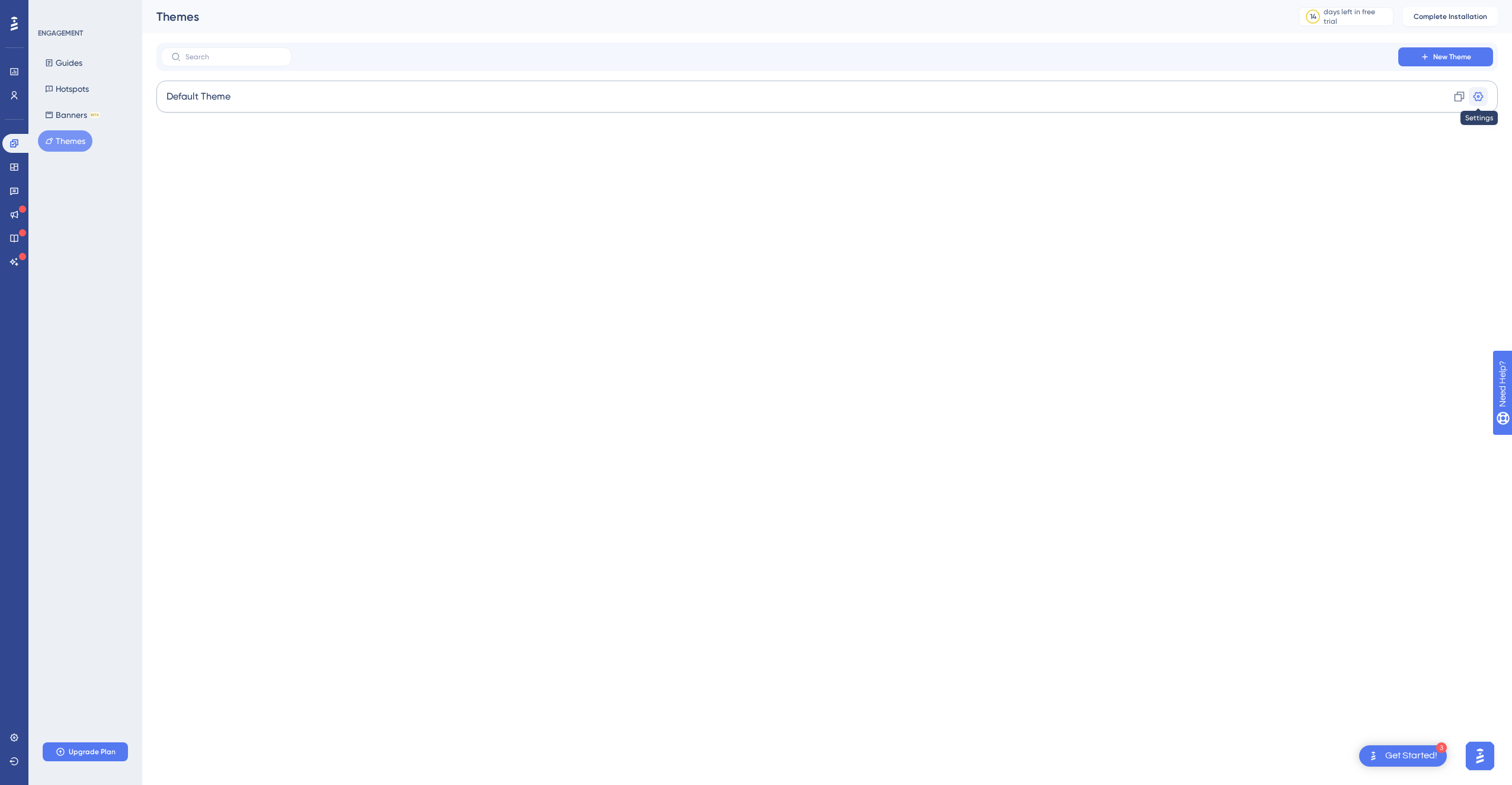
click at [1479, 100] on icon at bounding box center [1479, 96] width 10 height 9
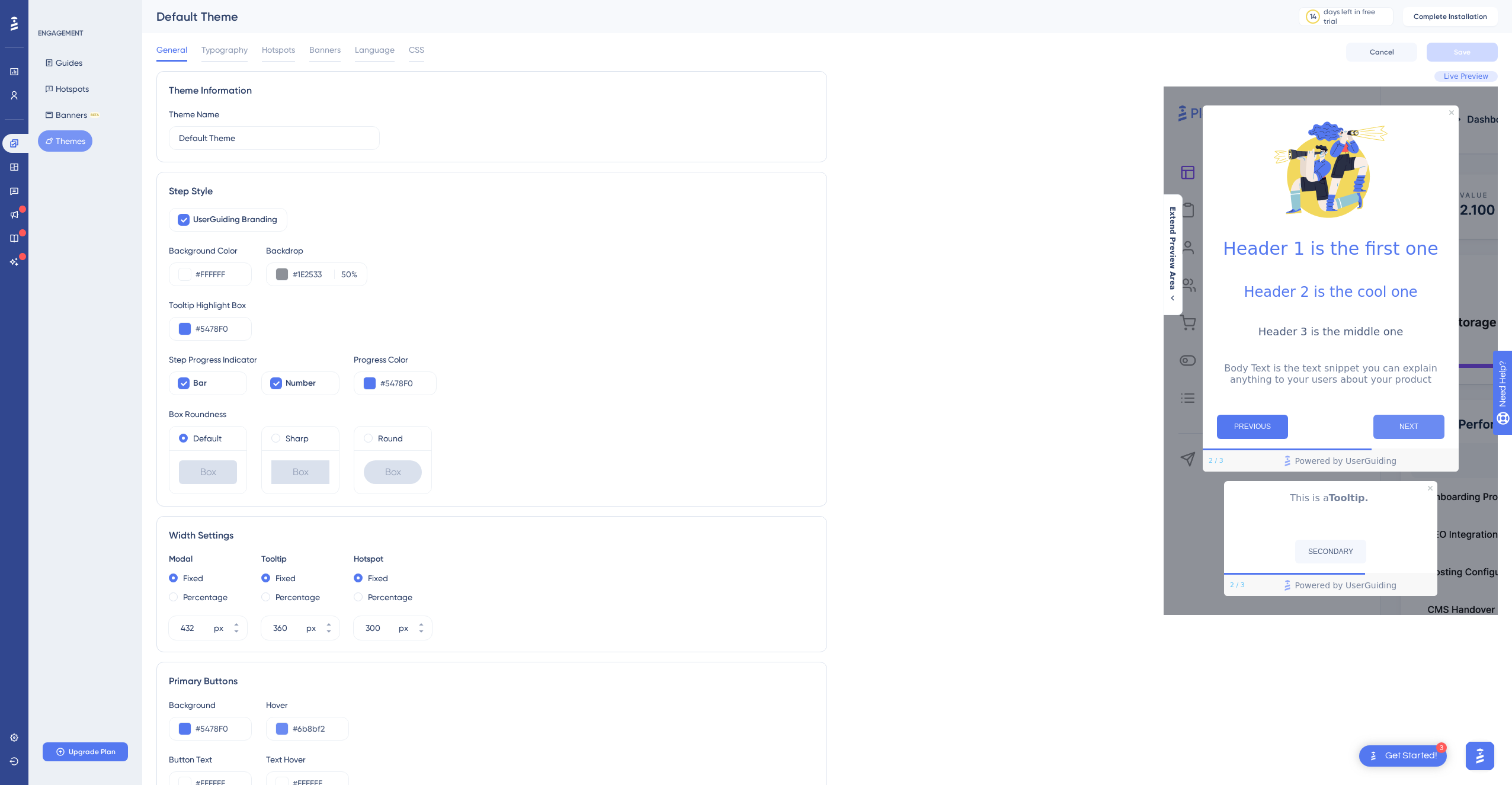
click at [1408, 422] on button "NEXT" at bounding box center [1409, 427] width 71 height 24
click at [1271, 431] on button "PREVIOUS" at bounding box center [1253, 427] width 71 height 24
click at [1386, 50] on span "Cancel" at bounding box center [1382, 51] width 24 height 9
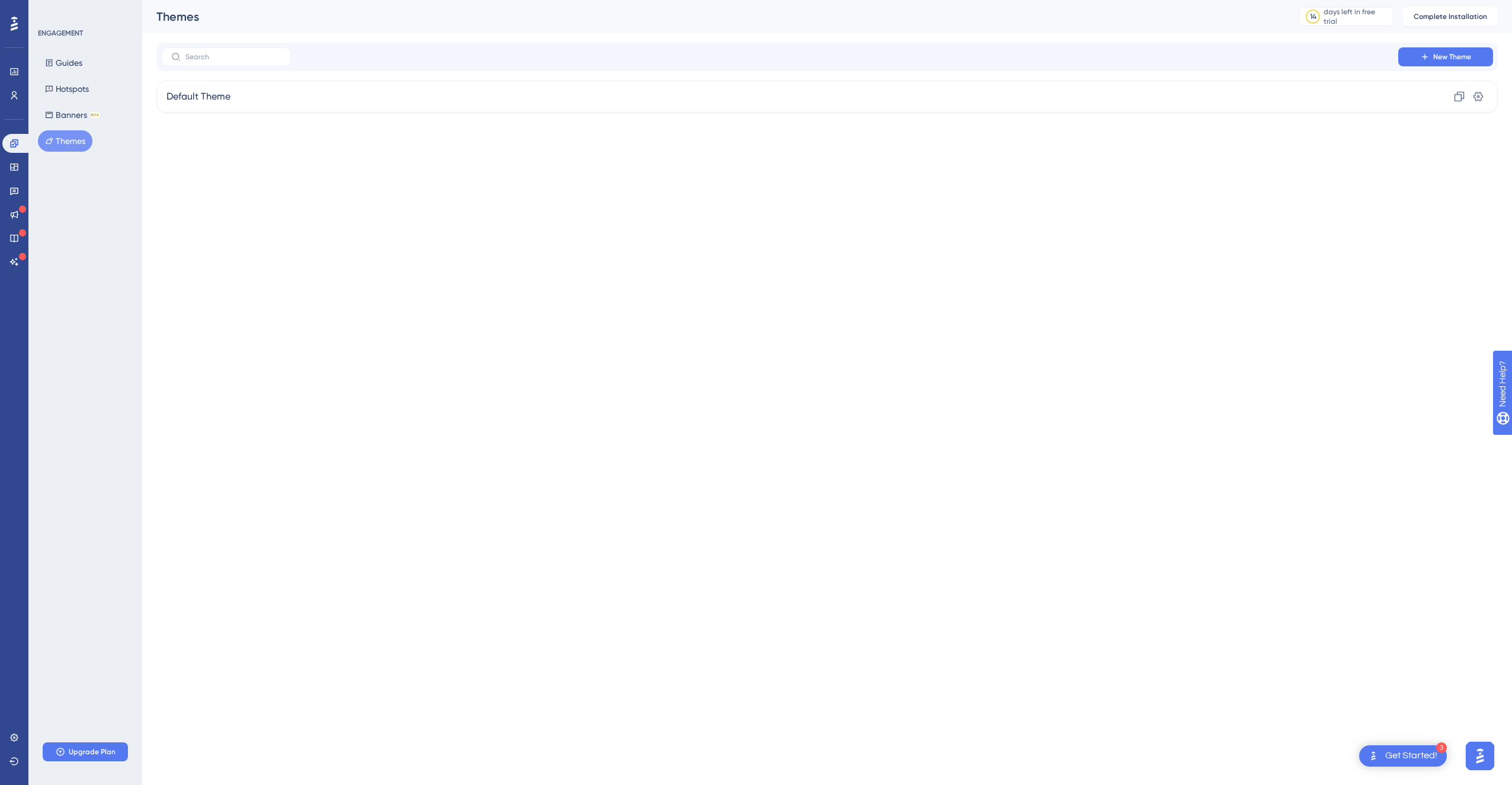
click at [215, 150] on html "3 Get Started! Performance Users Engagement Widgets Feedback Product Updates Kn…" at bounding box center [756, 75] width 1512 height 150
click at [9, 93] on icon at bounding box center [13, 95] width 9 height 9
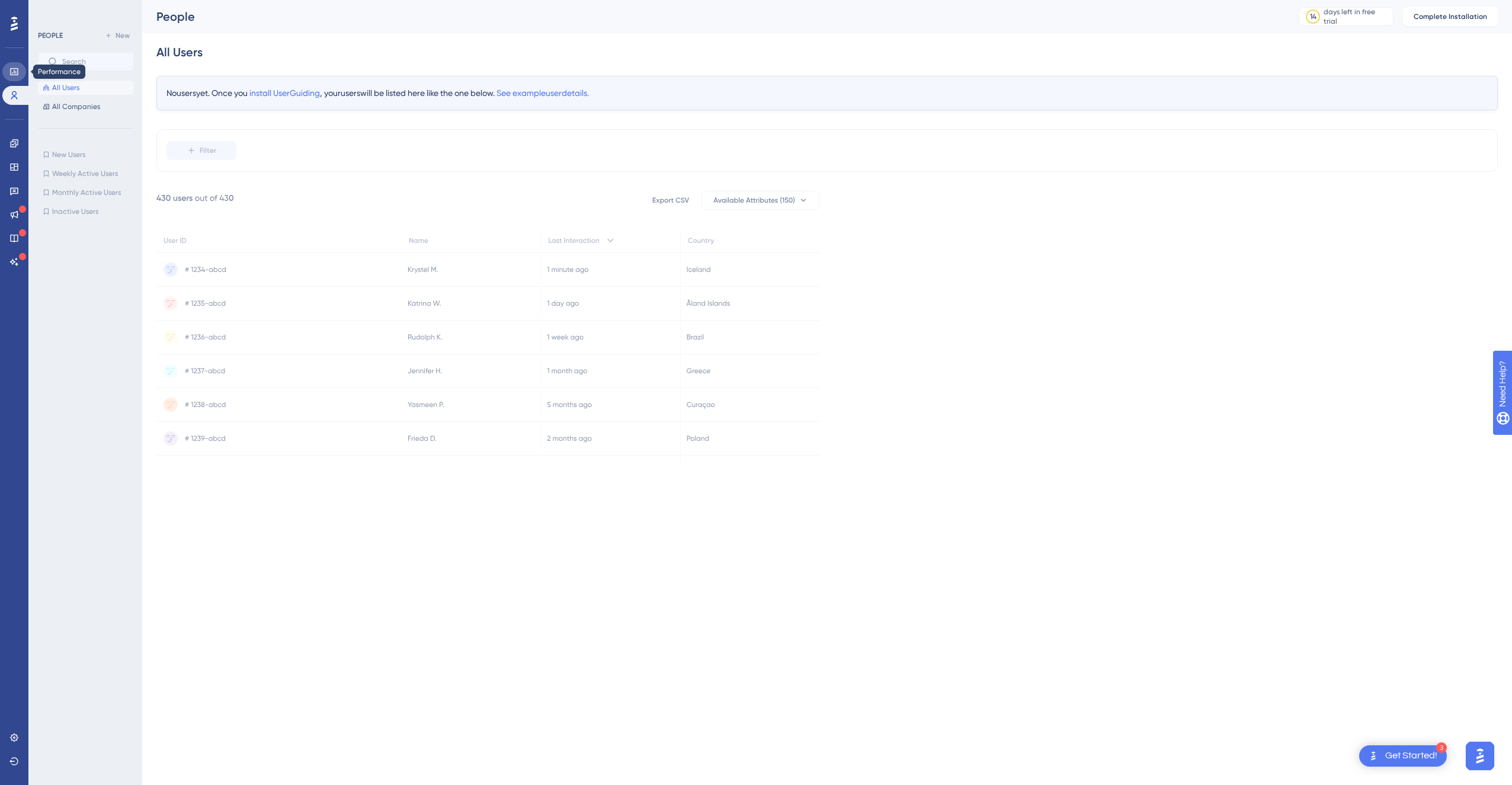
click at [21, 73] on link at bounding box center [14, 71] width 24 height 19
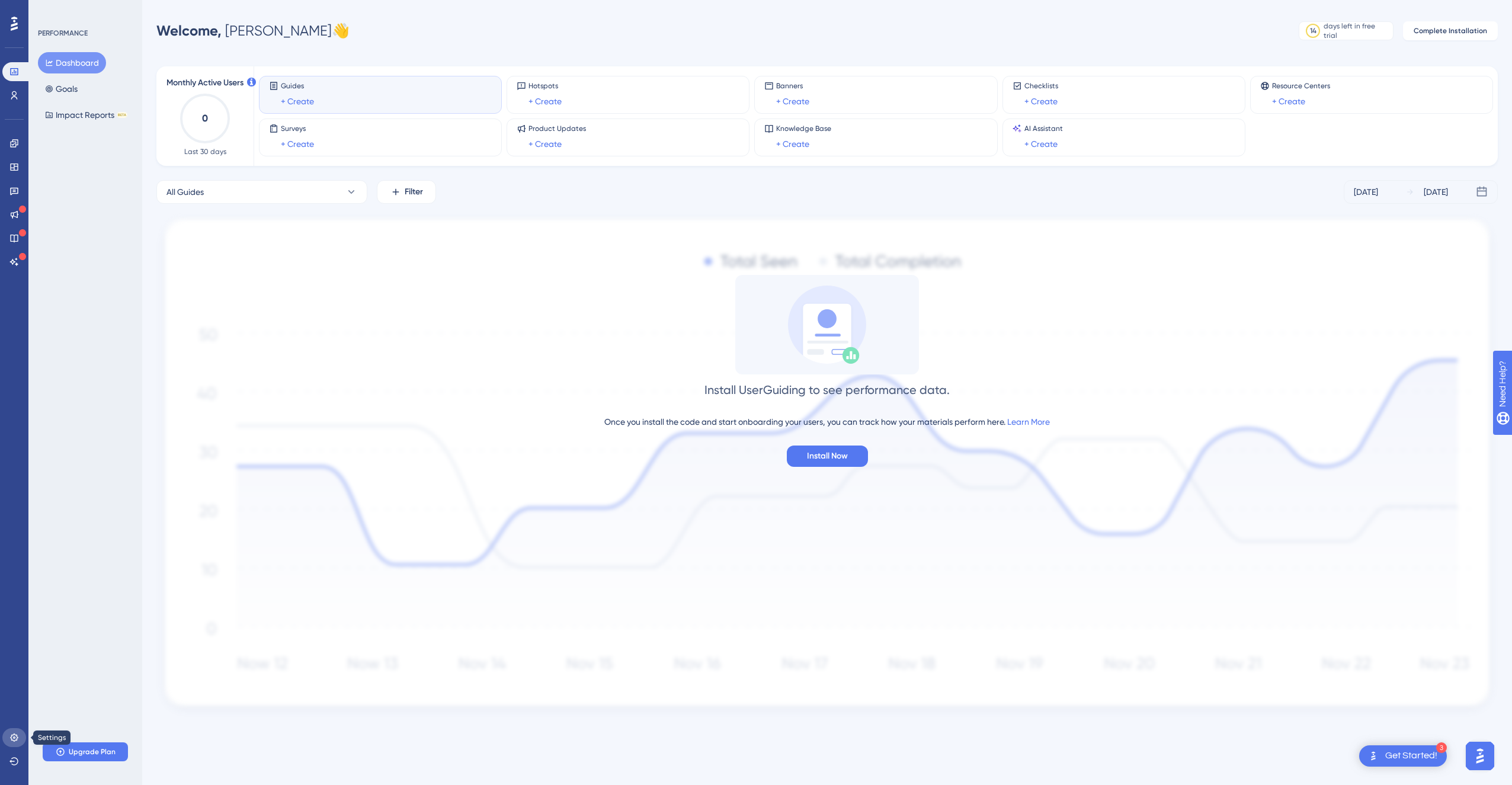
click at [12, 740] on icon at bounding box center [13, 737] width 7 height 7
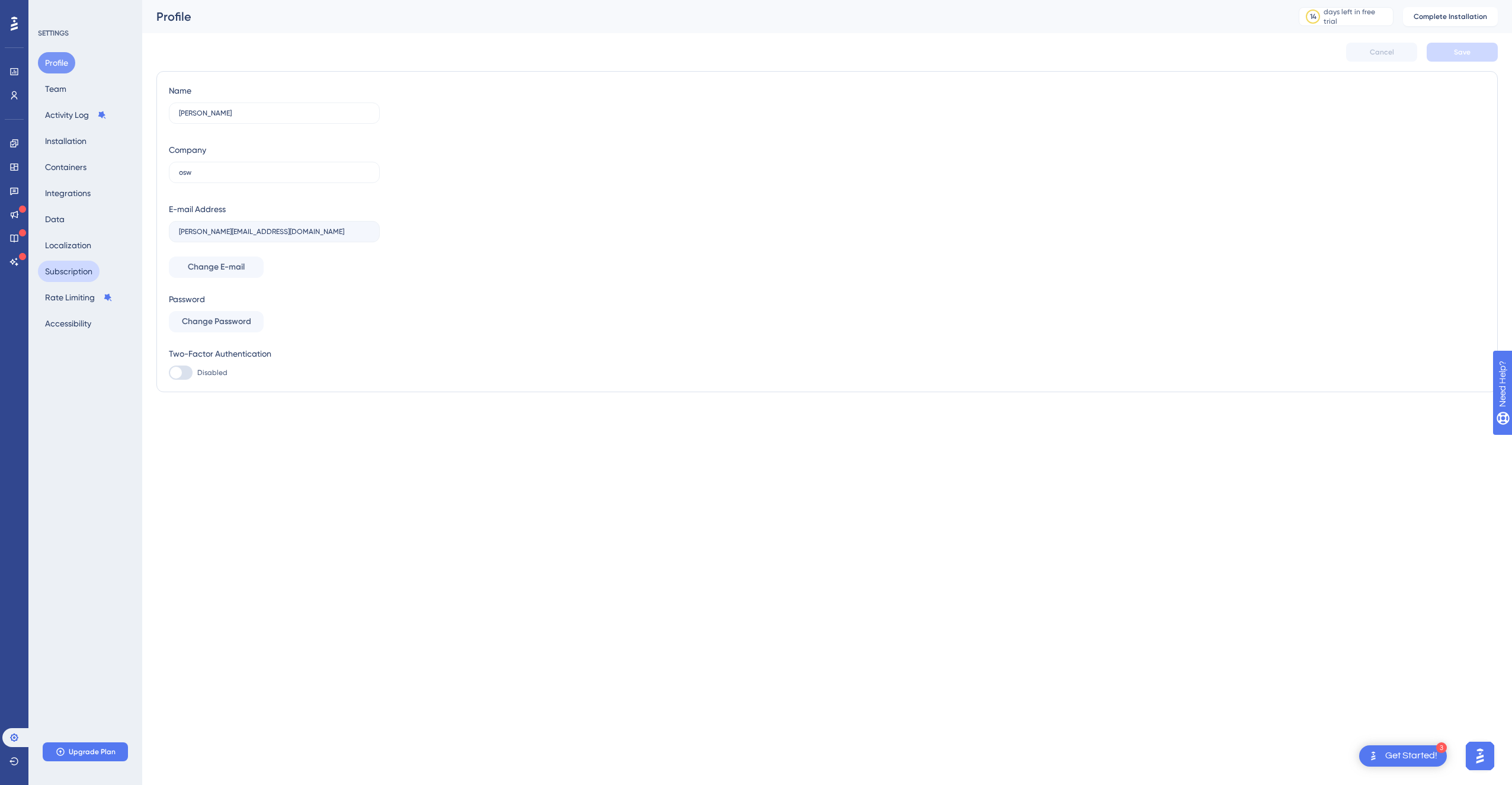
click at [83, 274] on button "Subscription" at bounding box center [69, 272] width 62 height 21
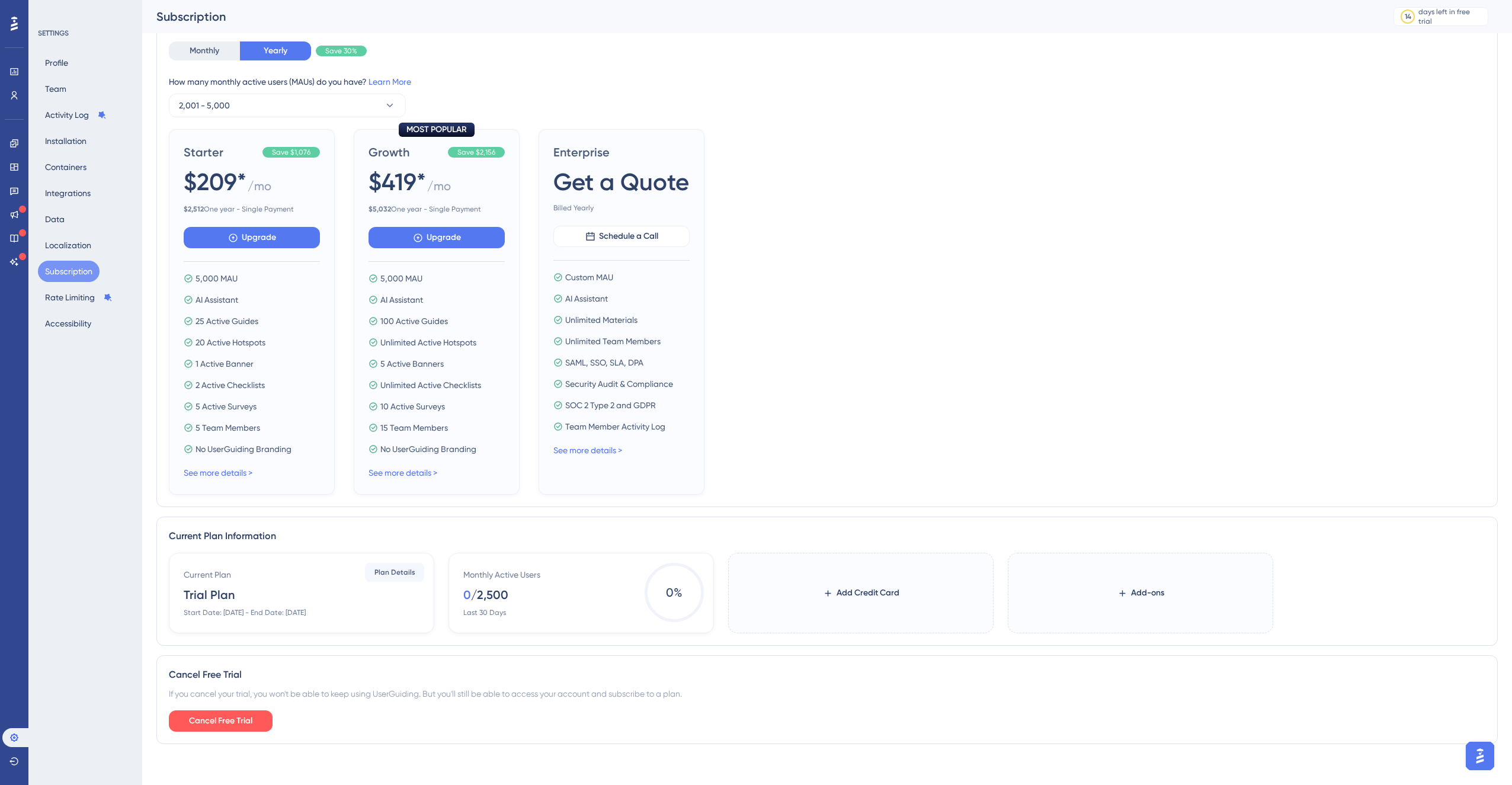
scroll to position [96, 0]
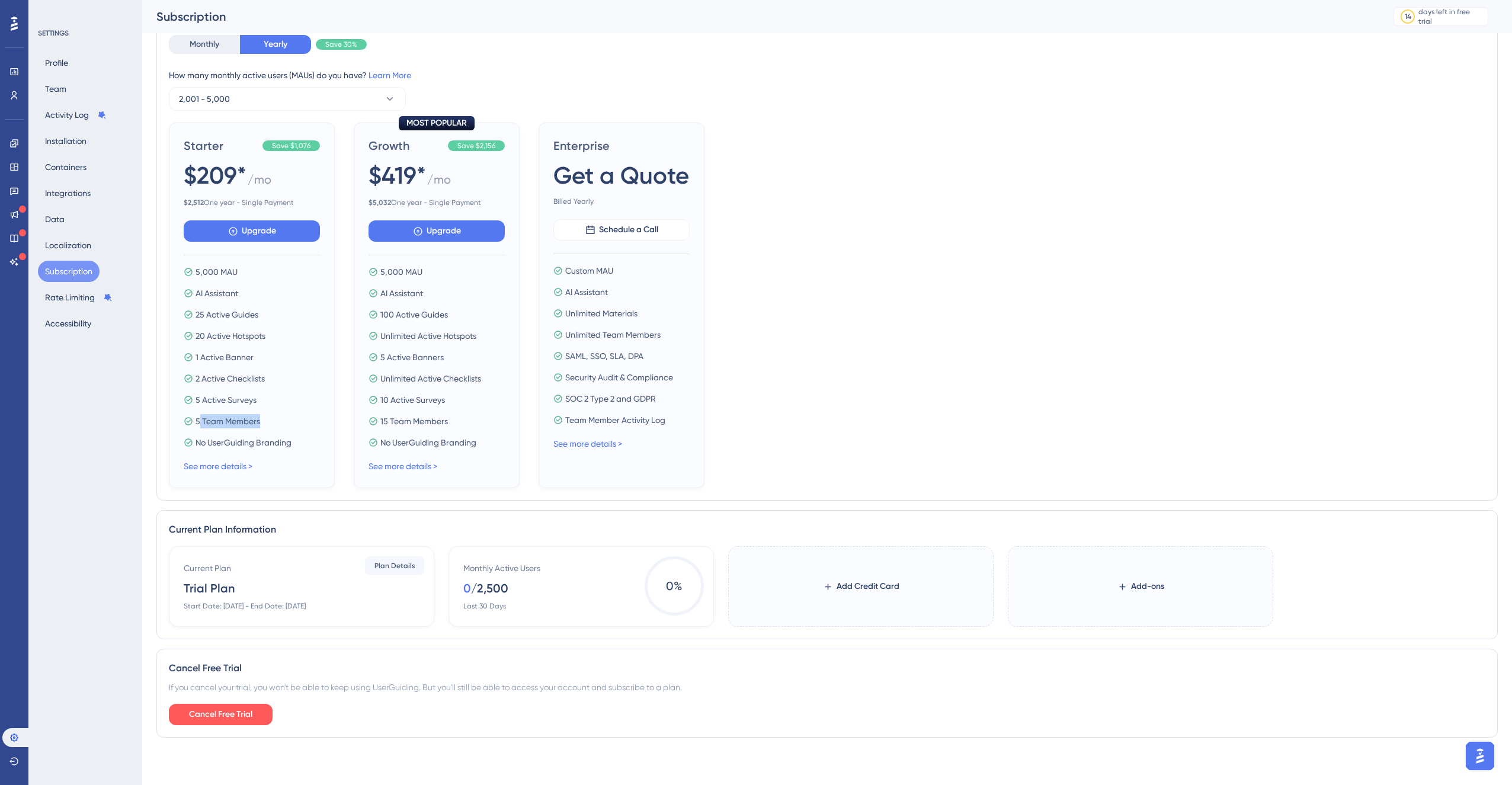
drag, startPoint x: 267, startPoint y: 423, endPoint x: 251, endPoint y: 422, distance: 16.0
click at [203, 424] on div "5 Team Members" at bounding box center [252, 421] width 136 height 14
click at [288, 425] on div "5 Team Members" at bounding box center [252, 421] width 136 height 14
drag, startPoint x: 268, startPoint y: 423, endPoint x: 198, endPoint y: 426, distance: 70.1
click at [198, 426] on div "5 Team Members" at bounding box center [252, 421] width 136 height 14
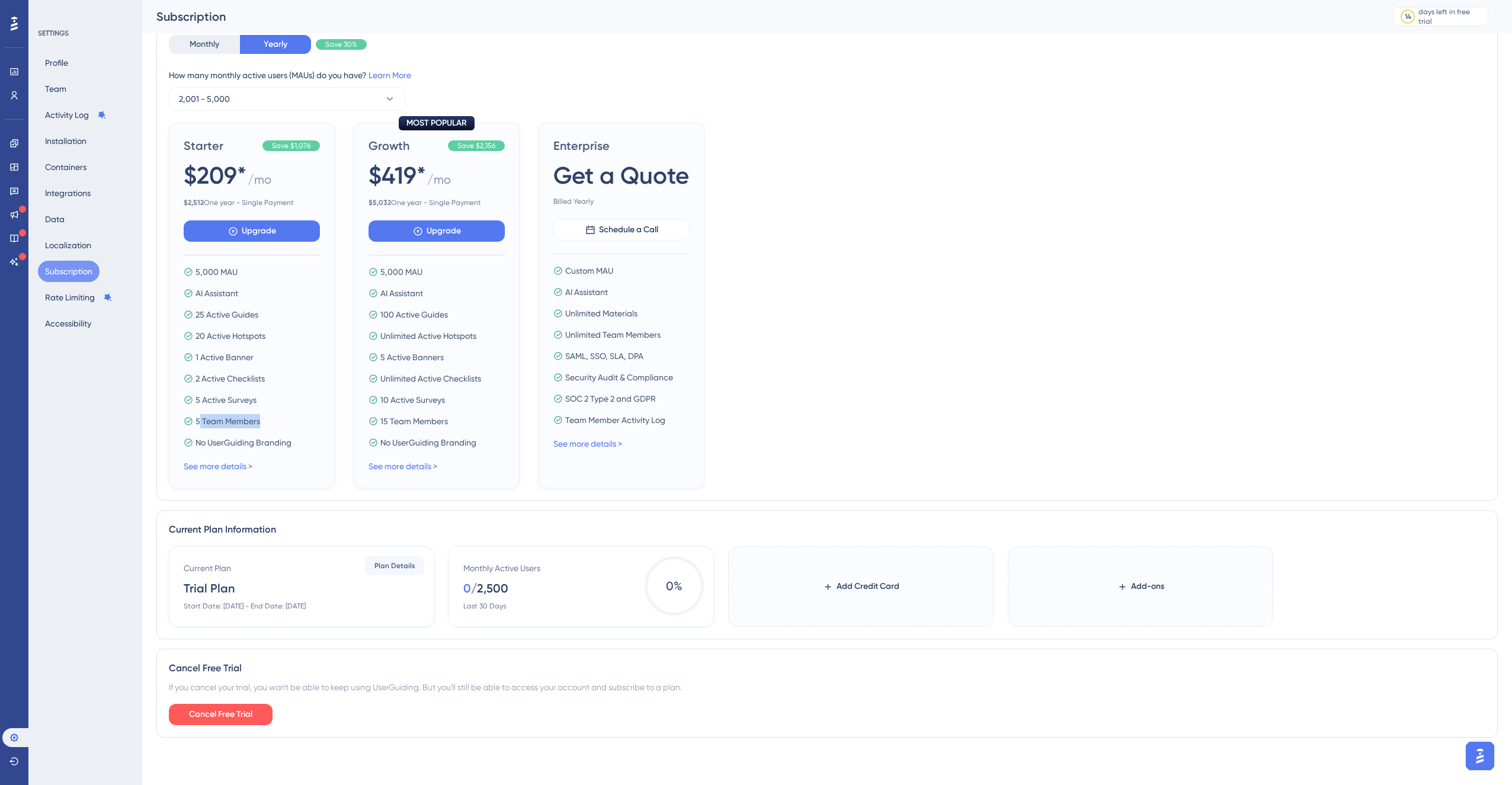
scroll to position [17, 0]
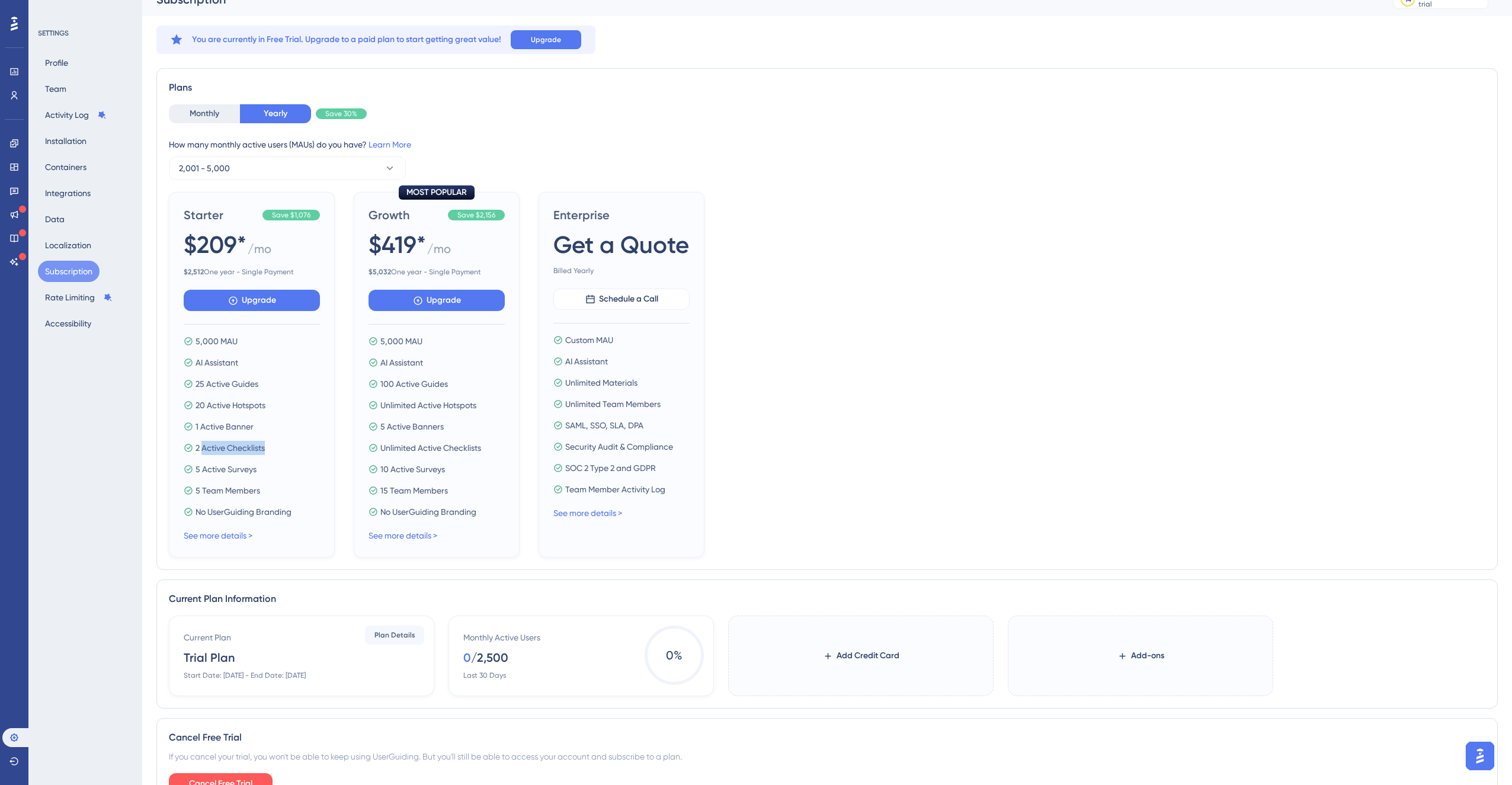
drag, startPoint x: 272, startPoint y: 449, endPoint x: 203, endPoint y: 447, distance: 69.0
click at [203, 447] on div "2 Active Checklists" at bounding box center [252, 447] width 136 height 14
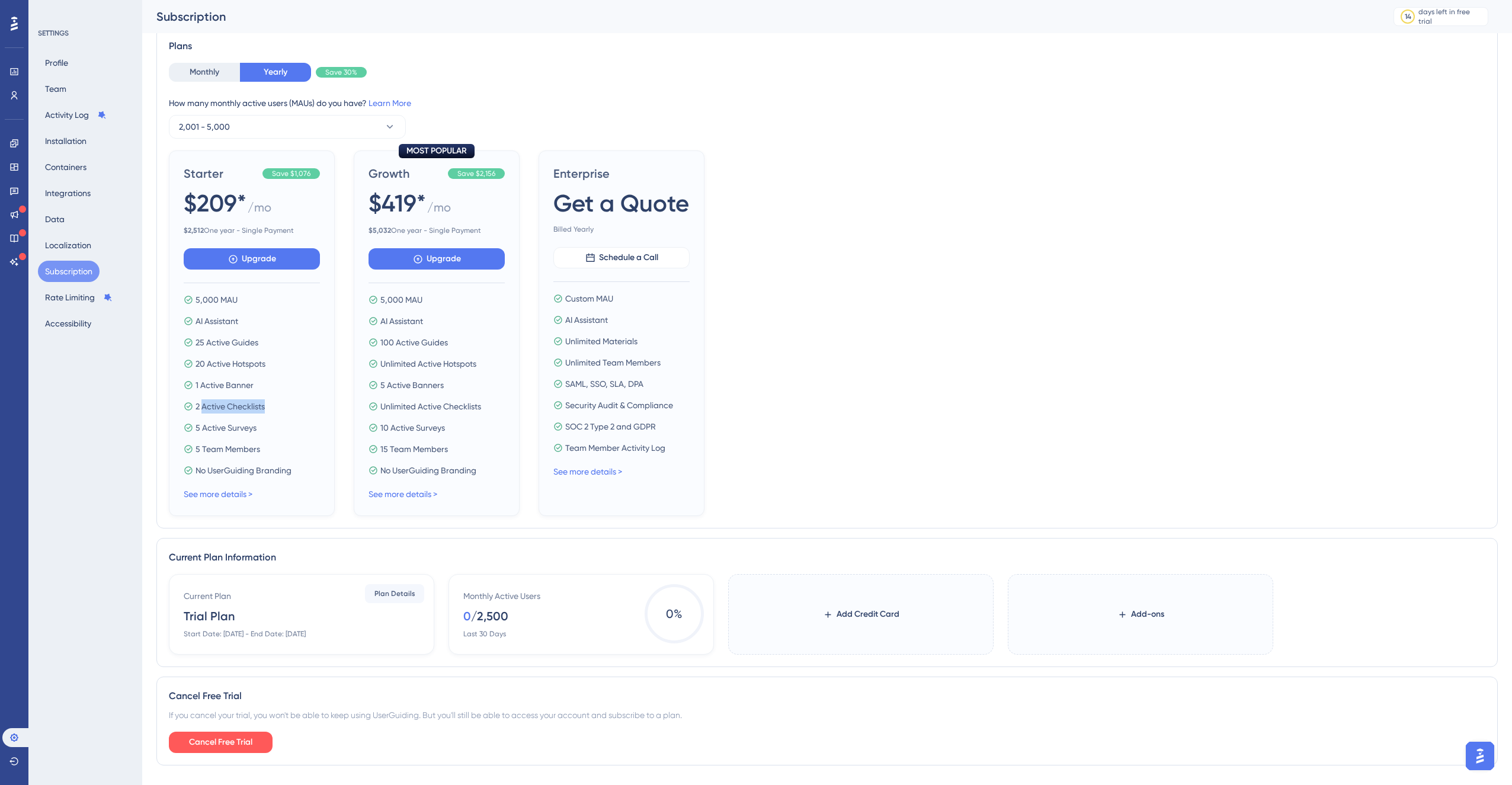
scroll to position [67, 0]
click at [268, 383] on div "1 Active Banner" at bounding box center [252, 385] width 136 height 14
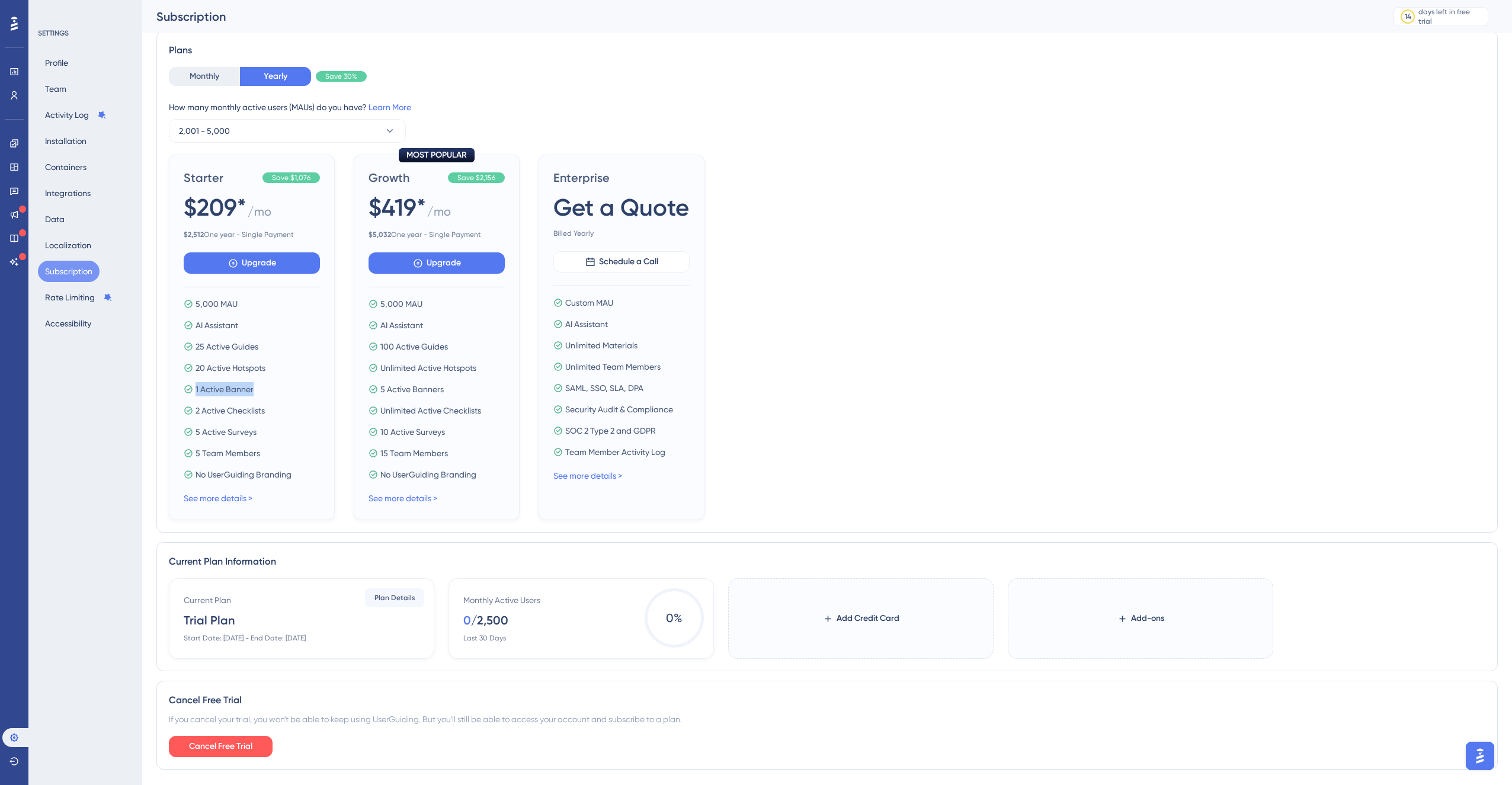
drag, startPoint x: 193, startPoint y: 385, endPoint x: 281, endPoint y: 392, distance: 88.3
click at [258, 386] on div "1 Active Banner" at bounding box center [252, 389] width 136 height 14
click at [281, 392] on div "1 Active Banner" at bounding box center [252, 390] width 136 height 14
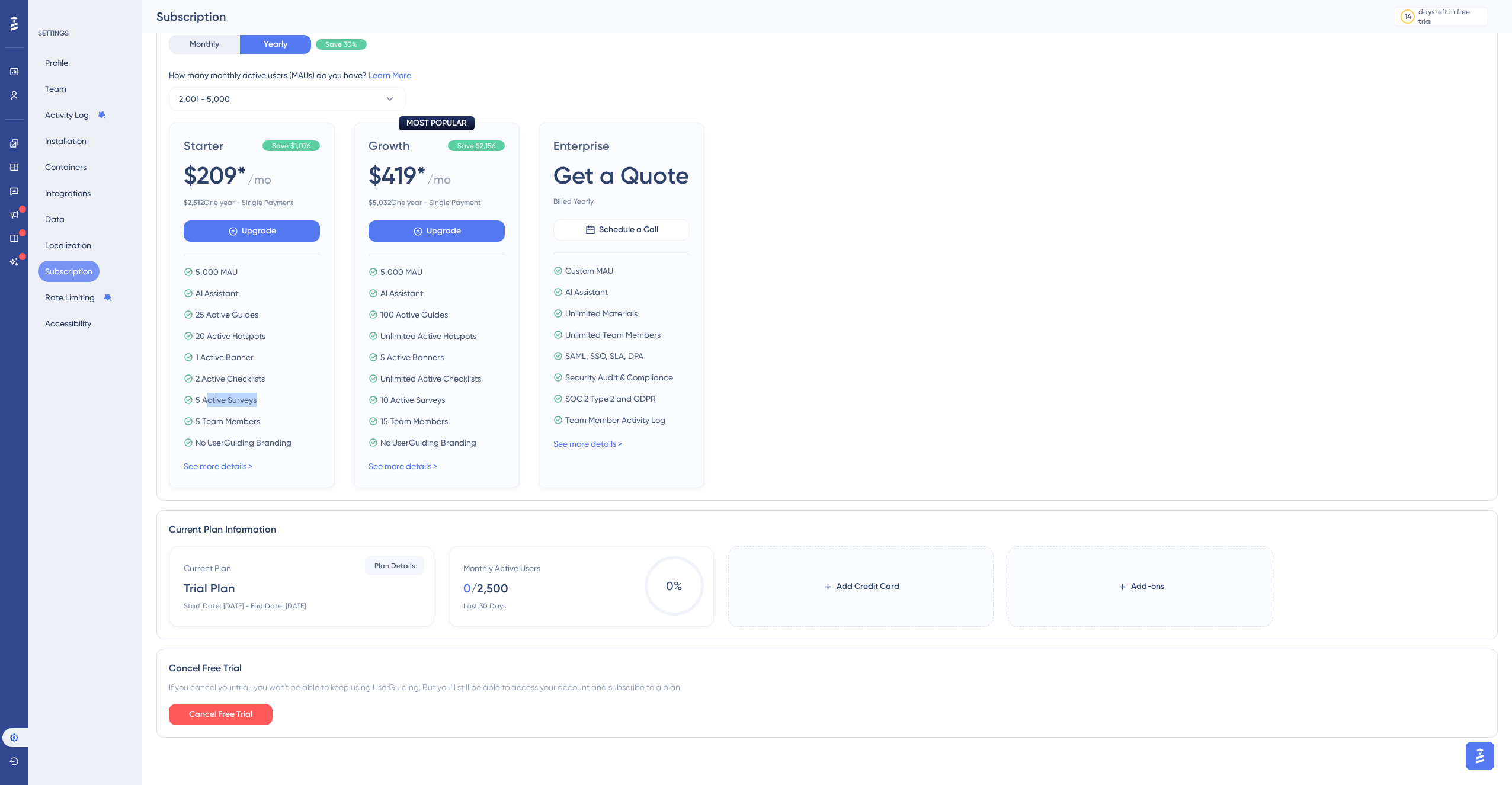
drag, startPoint x: 248, startPoint y: 402, endPoint x: 205, endPoint y: 401, distance: 43.0
click at [205, 401] on div "5 Active Surveys" at bounding box center [252, 400] width 136 height 14
click at [246, 404] on span "5 Active Surveys" at bounding box center [226, 400] width 61 height 14
click at [246, 403] on span "5 Active Surveys" at bounding box center [226, 400] width 61 height 14
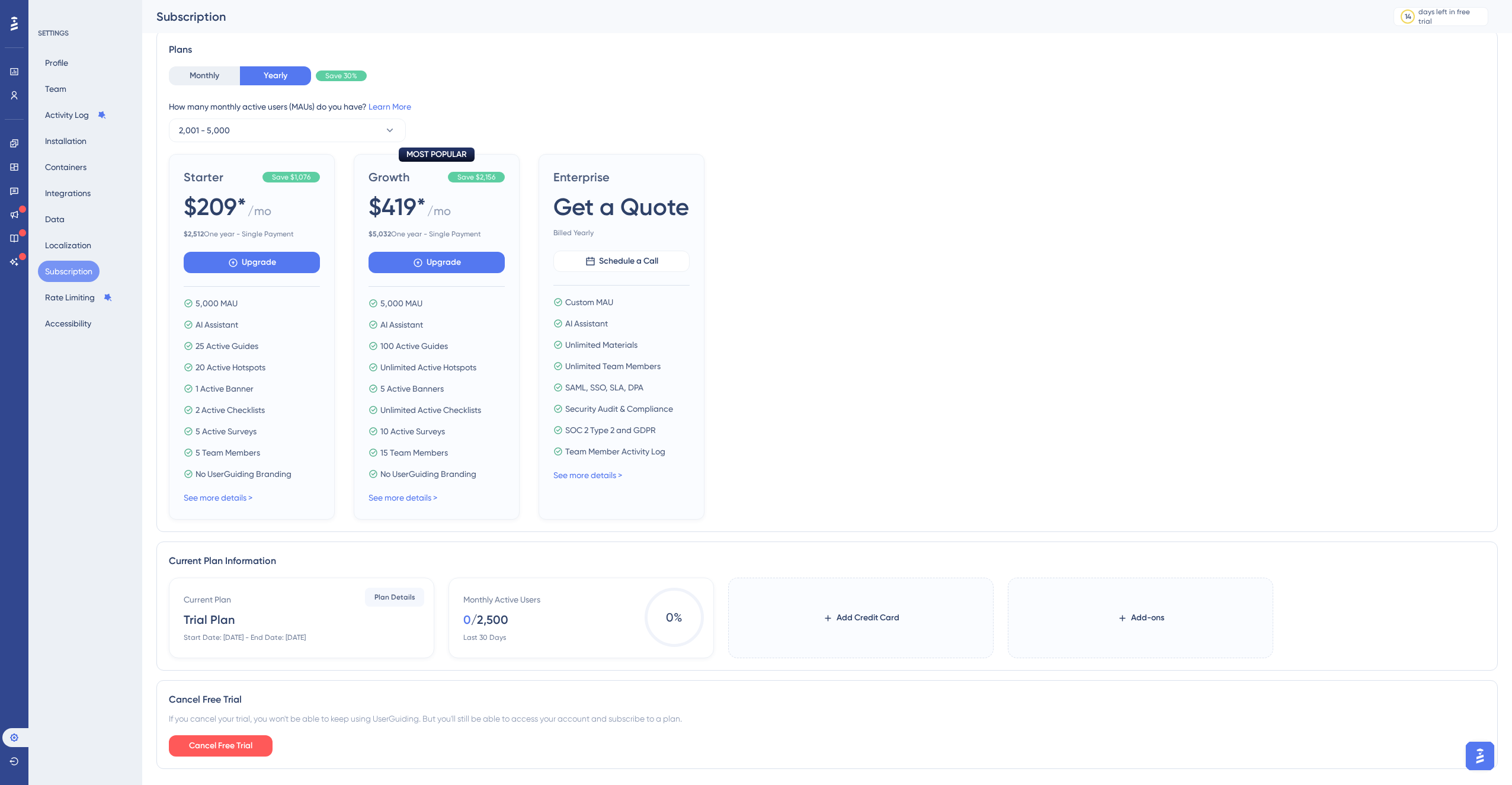
scroll to position [63, 0]
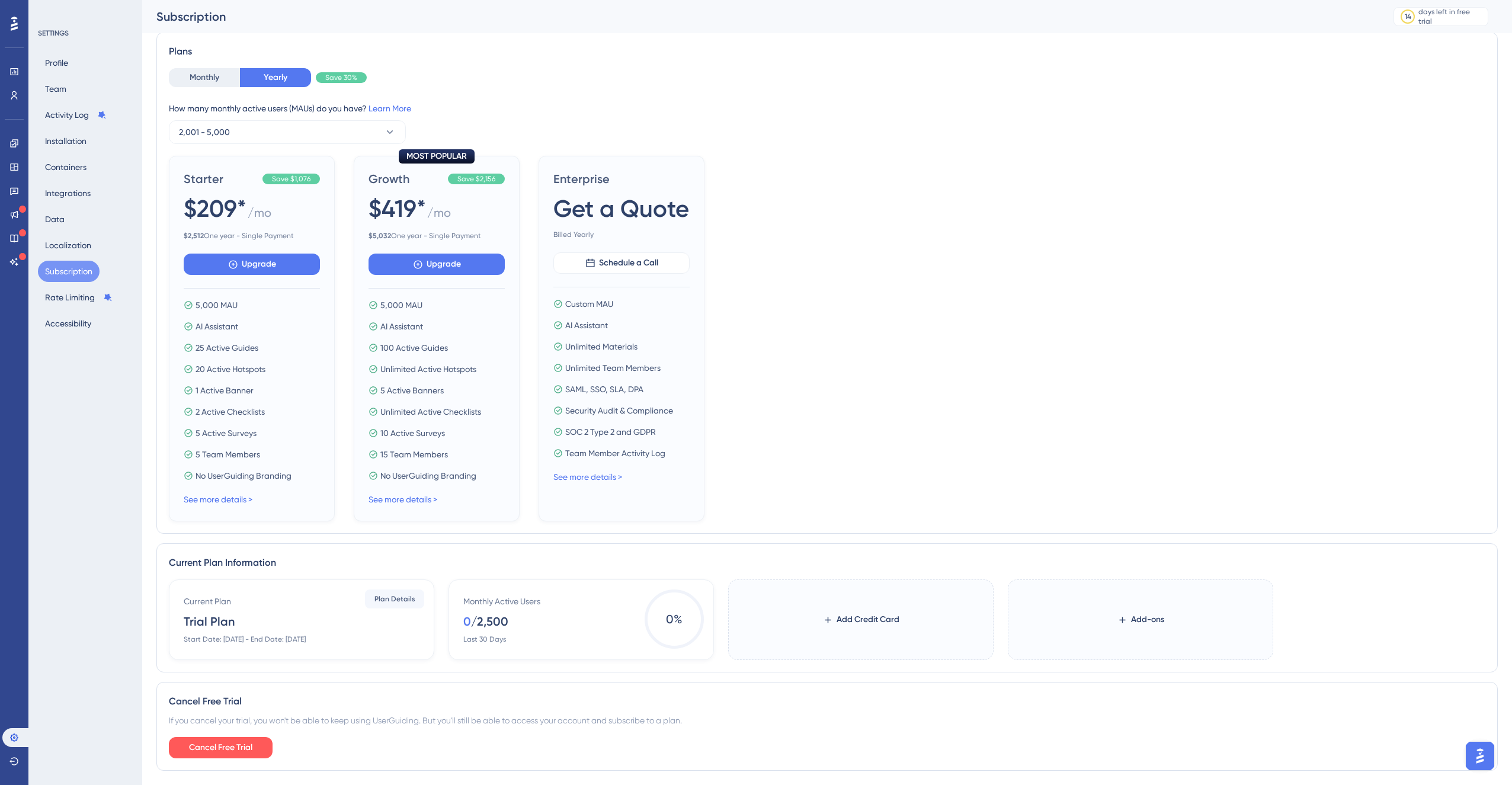
click at [793, 256] on div "Starter Save $1,076 $209* / mo $ 2,512 One year - Single Payment Upgrade 5,000 …" at bounding box center [827, 338] width 1316 height 366
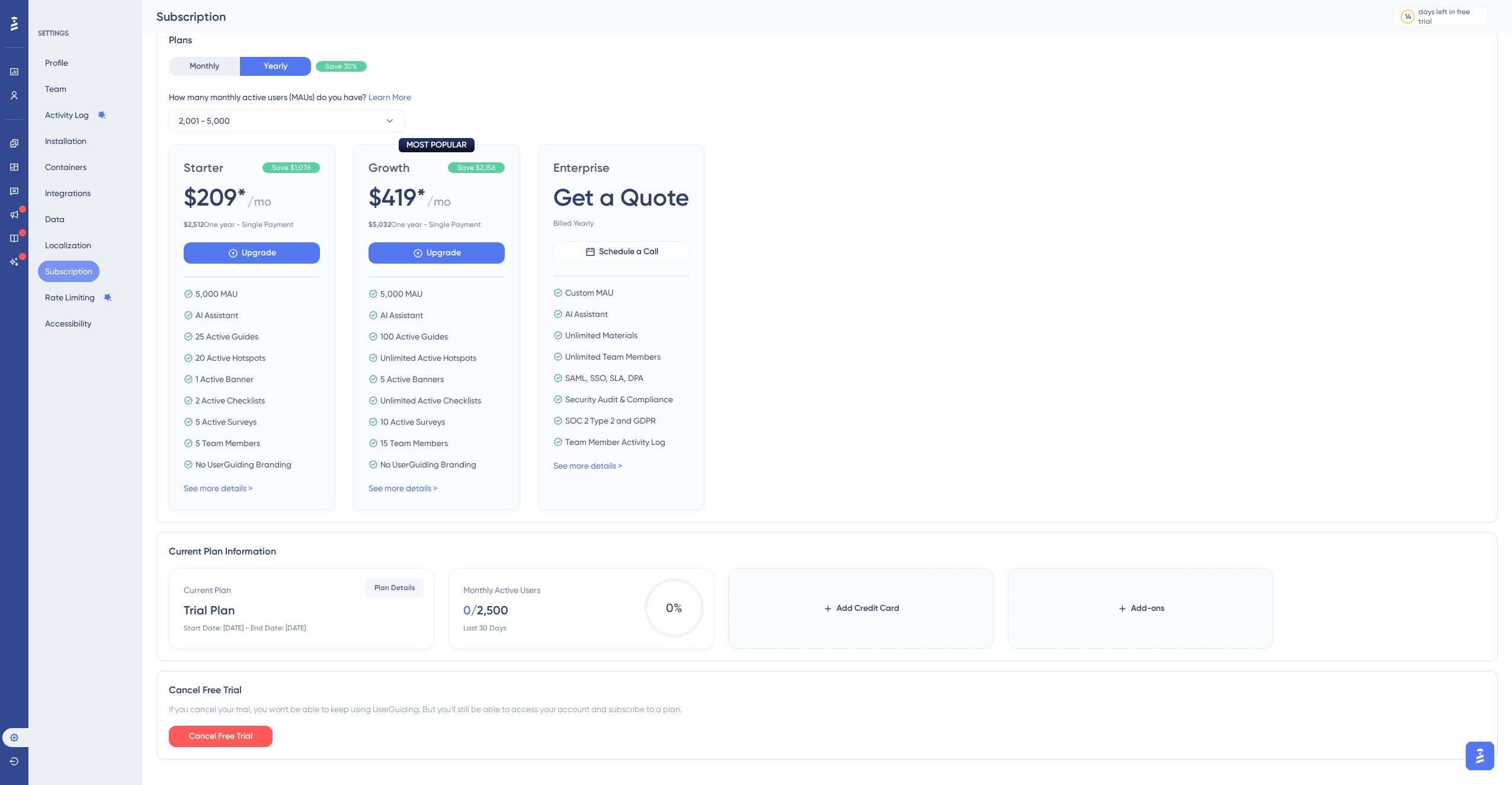
scroll to position [73, 0]
drag, startPoint x: 456, startPoint y: 204, endPoint x: 446, endPoint y: 204, distance: 10.0
click at [456, 204] on div "$419* / mo" at bounding box center [437, 199] width 136 height 35
drag, startPoint x: 438, startPoint y: 205, endPoint x: 460, endPoint y: 204, distance: 22.0
click at [460, 204] on div "$419* / mo" at bounding box center [437, 199] width 136 height 35
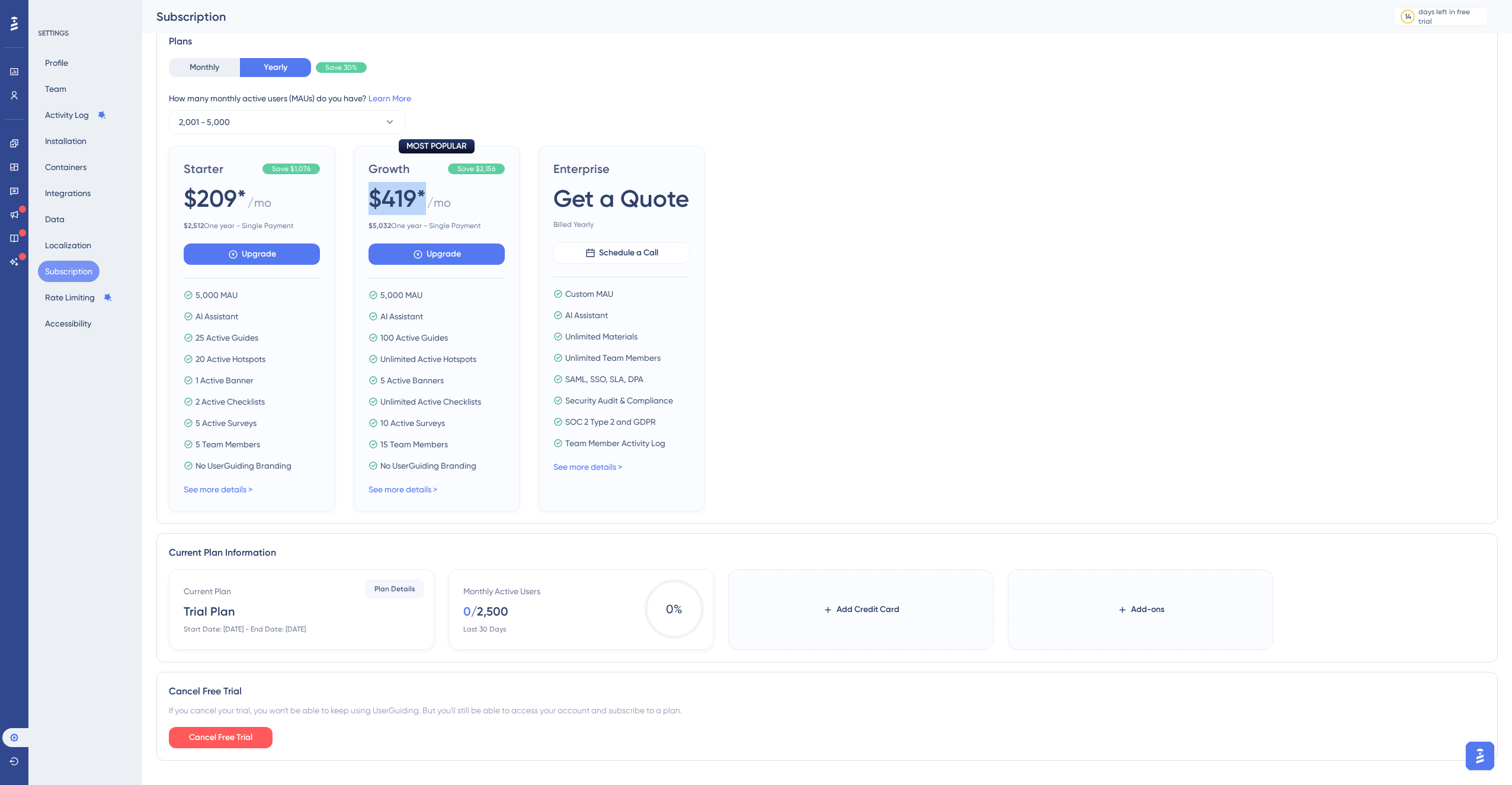
drag, startPoint x: 368, startPoint y: 203, endPoint x: 421, endPoint y: 201, distance: 53.0
click at [421, 201] on div "MOST POPULAR Growth Save $2,156 $419* / mo $ 5,032 One year - Single Payment Up…" at bounding box center [437, 329] width 166 height 366
click at [212, 69] on button "Monthly" at bounding box center [205, 67] width 71 height 19
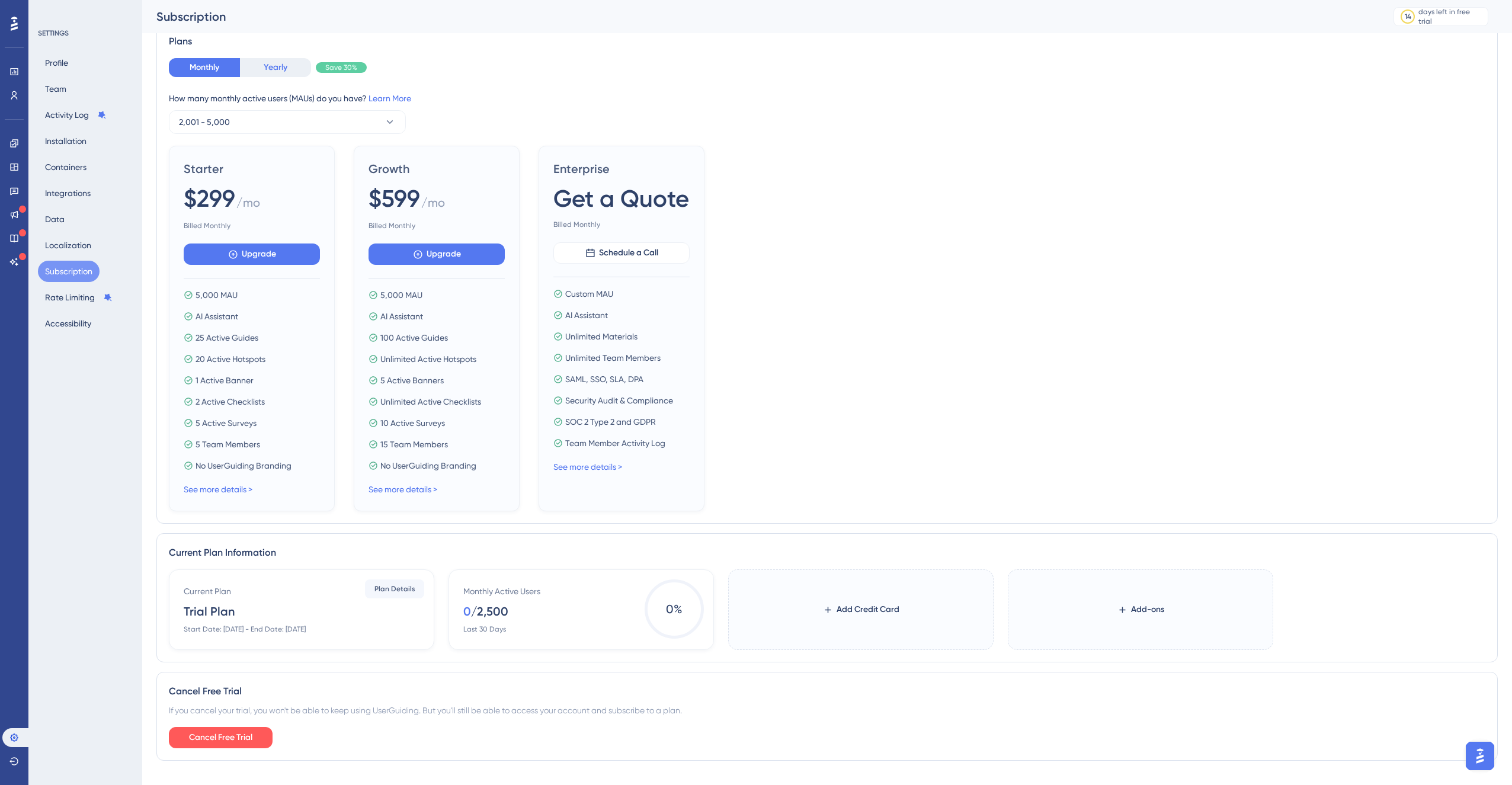
click at [278, 72] on button "Yearly" at bounding box center [276, 67] width 71 height 19
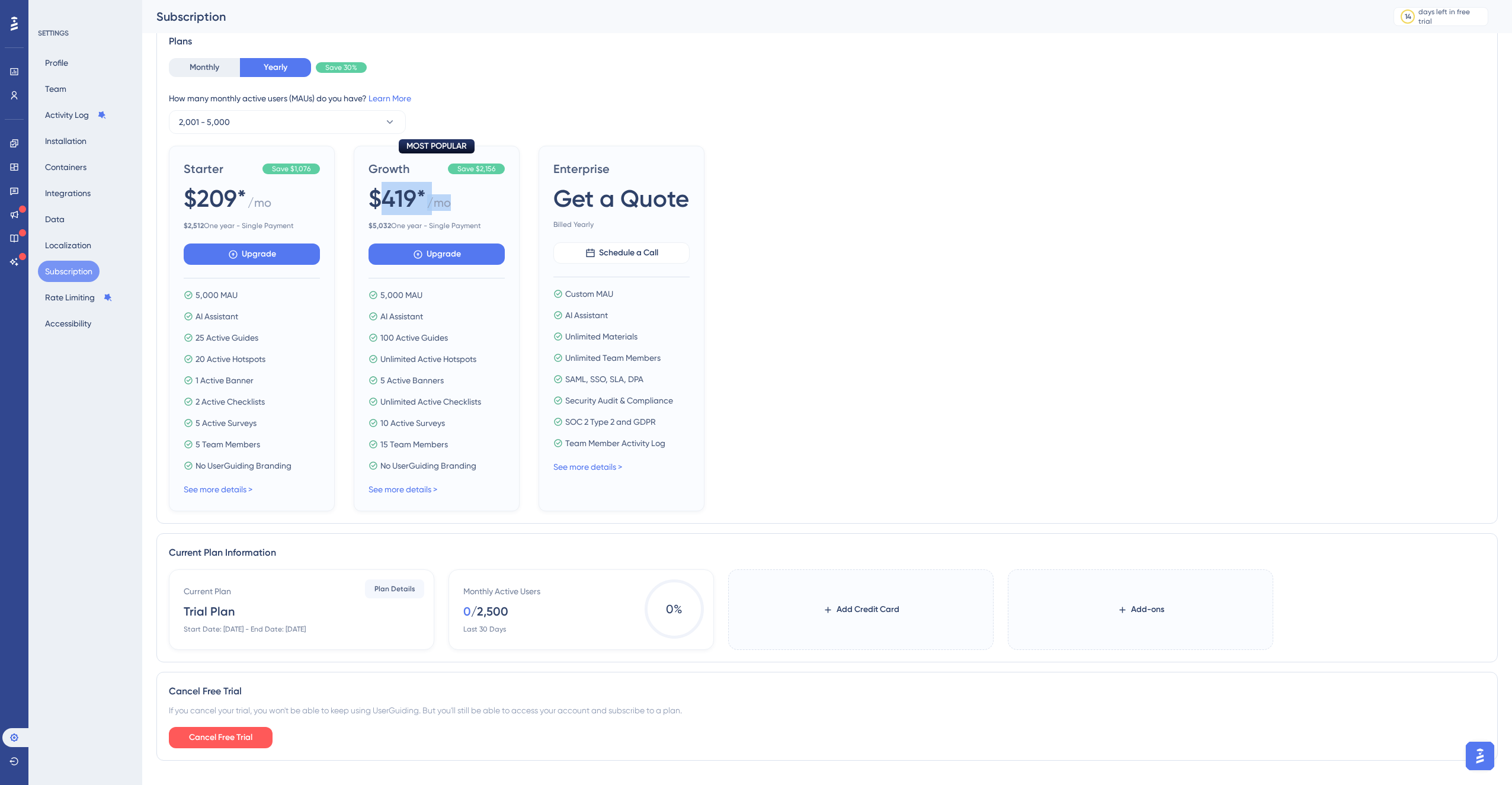
drag, startPoint x: 377, startPoint y: 196, endPoint x: 451, endPoint y: 196, distance: 74.0
click at [451, 196] on div "$419* / mo" at bounding box center [437, 199] width 136 height 35
click at [467, 210] on div "$419* / mo" at bounding box center [437, 199] width 136 height 35
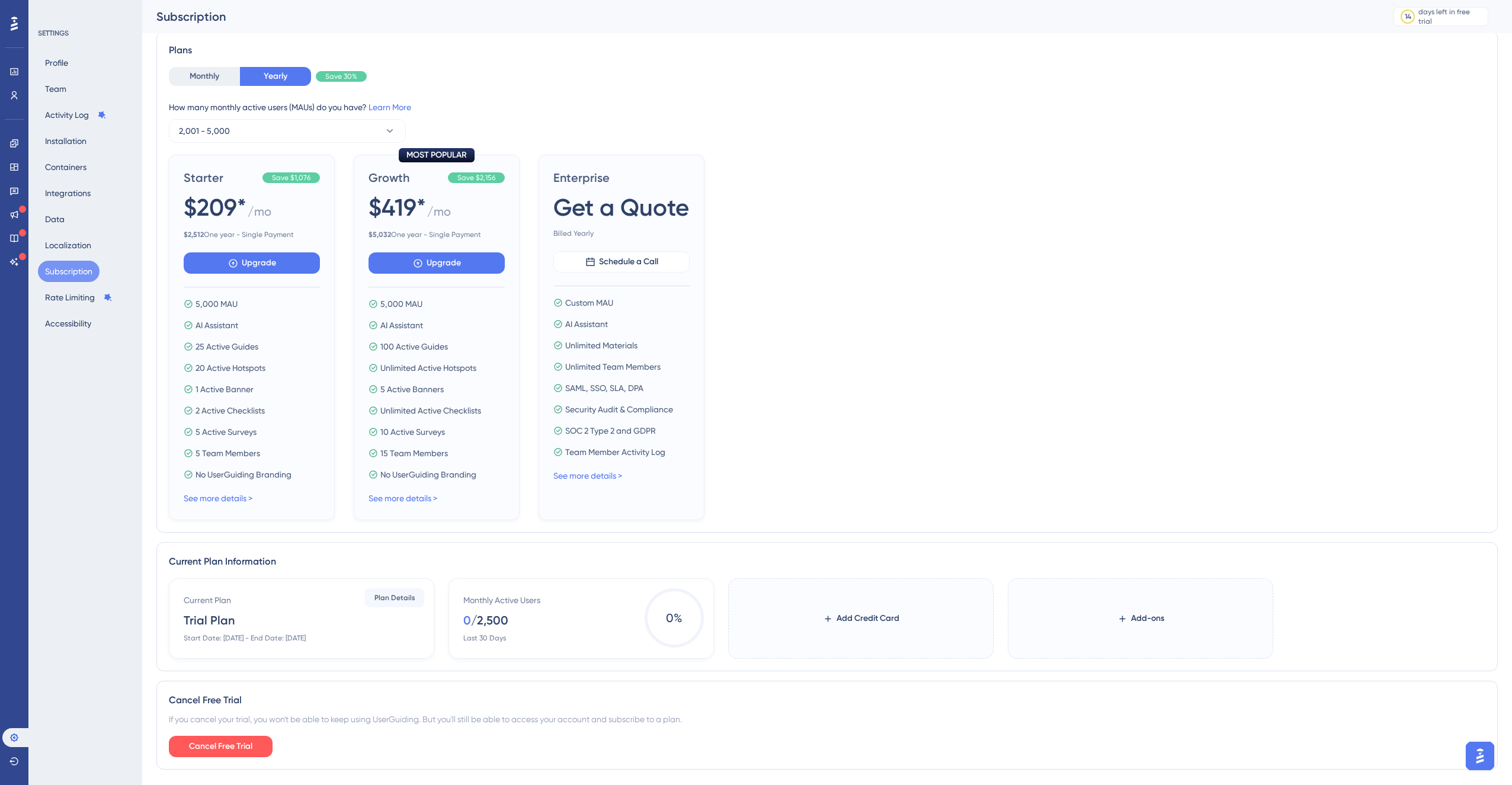
click at [266, 344] on div "25 Active Guides" at bounding box center [252, 346] width 136 height 14
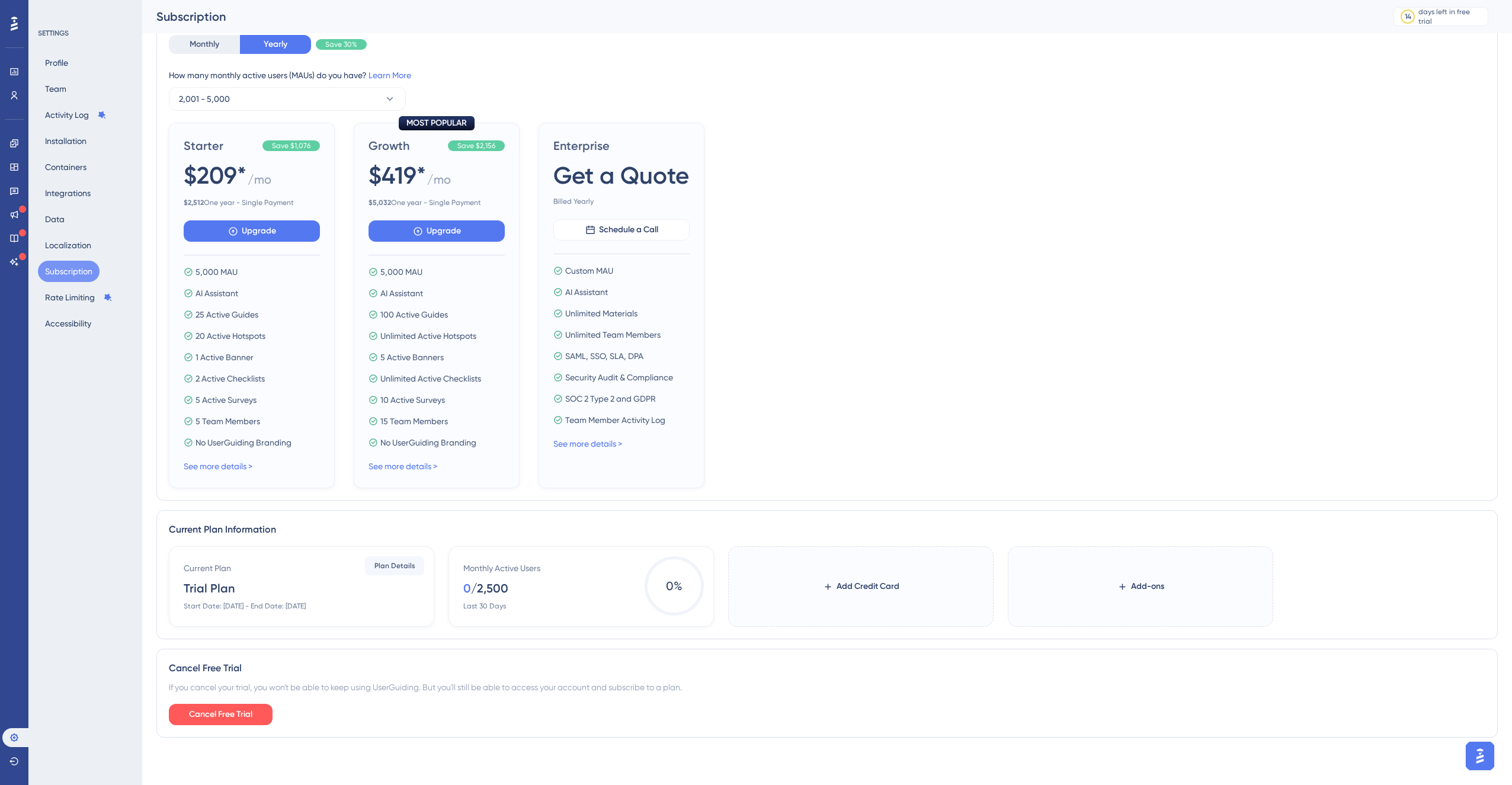
scroll to position [96, 0]
click at [240, 471] on link "See more details >" at bounding box center [218, 466] width 69 height 9
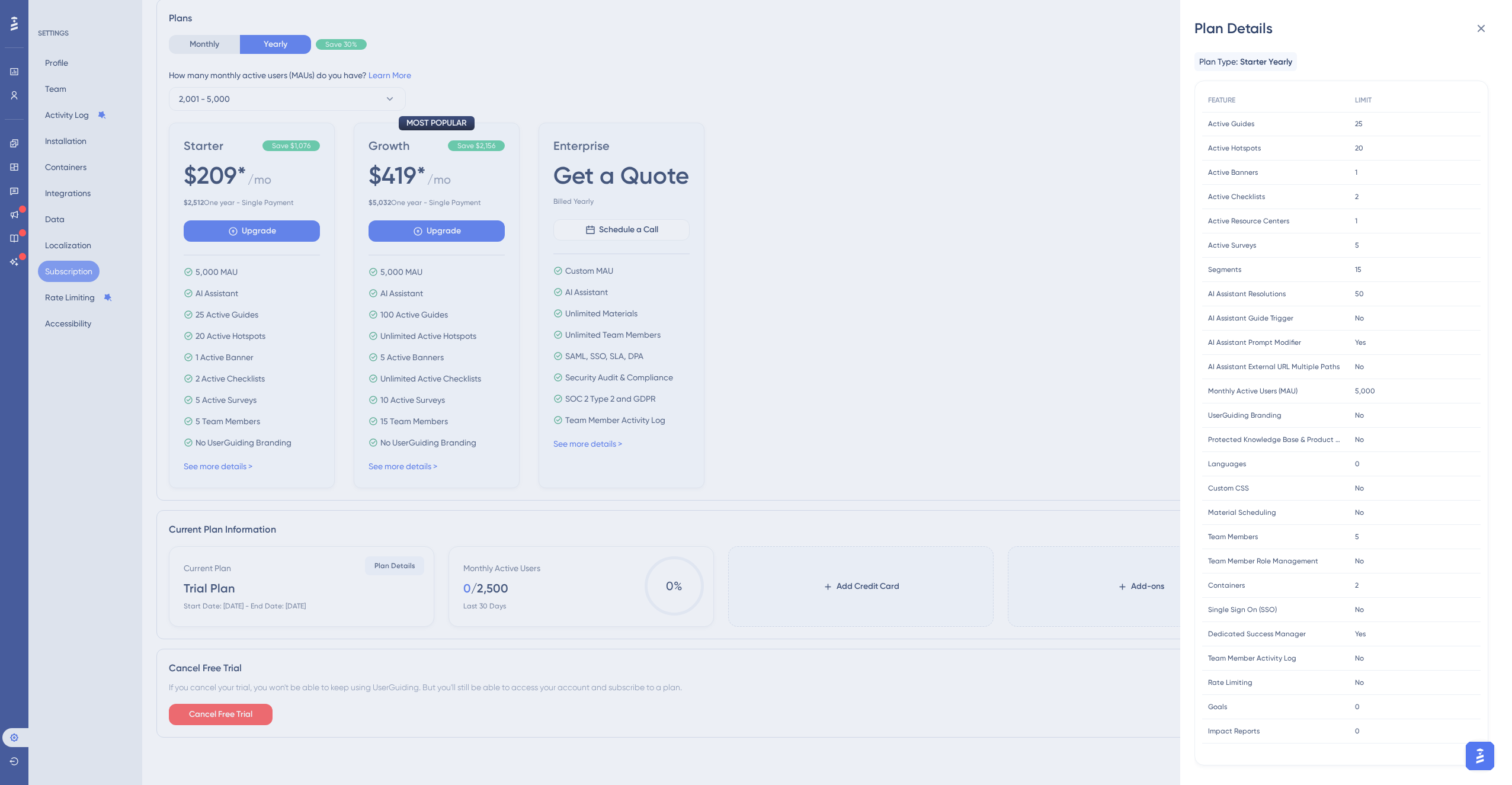
scroll to position [0, 0]
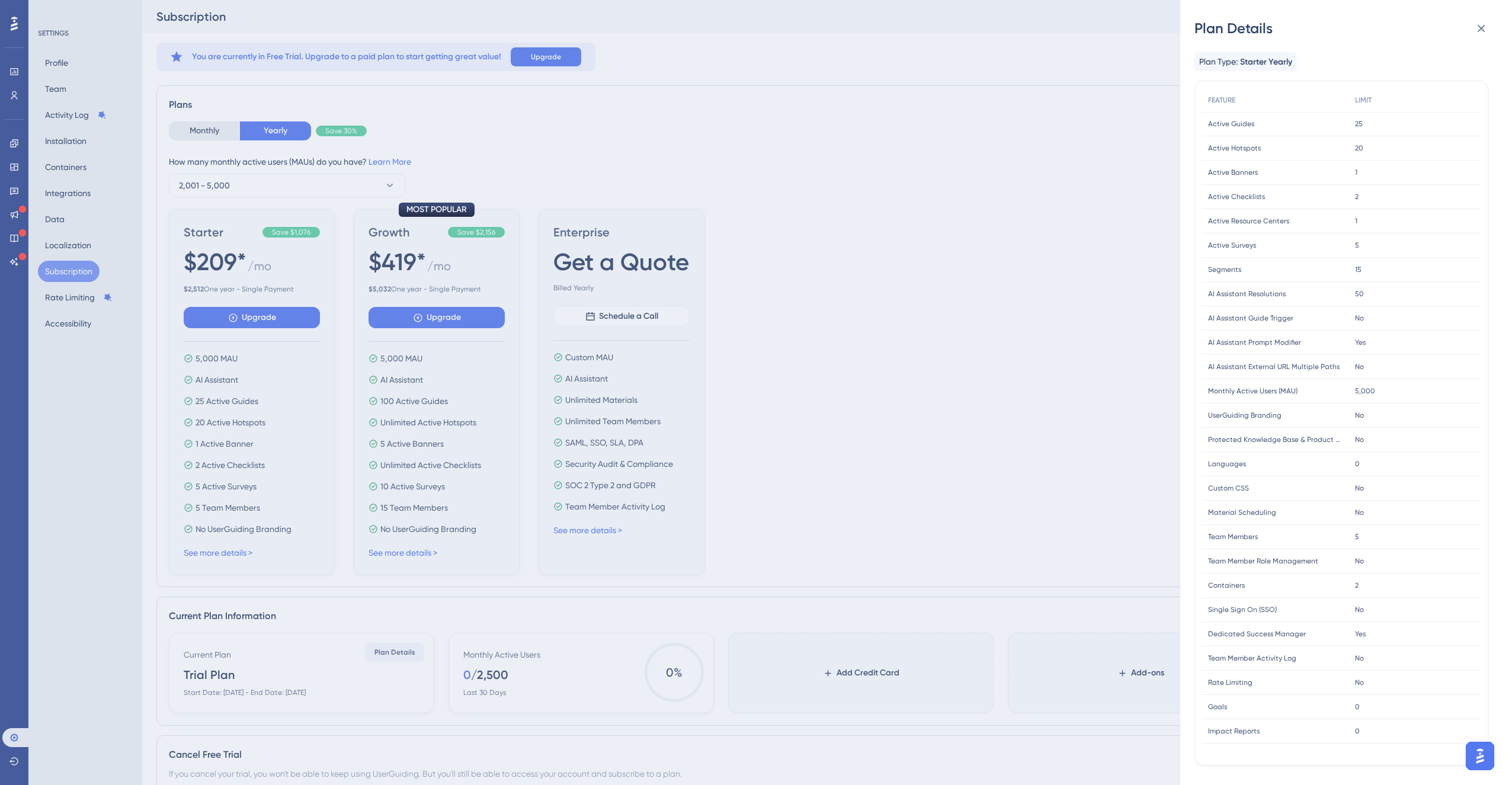
click at [1496, 24] on div "Plan Details" at bounding box center [1346, 28] width 304 height 19
click at [1491, 28] on button at bounding box center [1481, 28] width 24 height 24
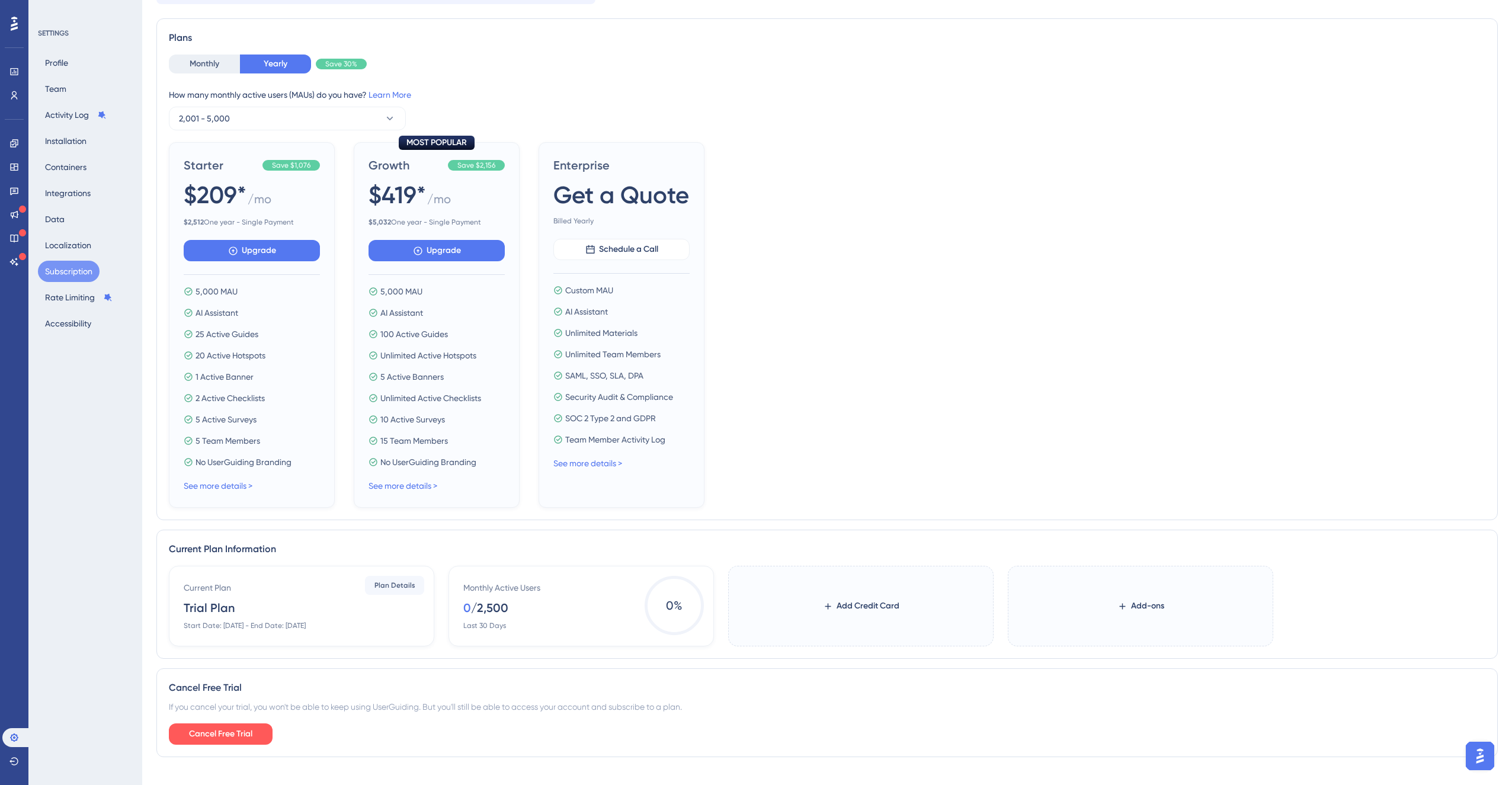
scroll to position [96, 0]
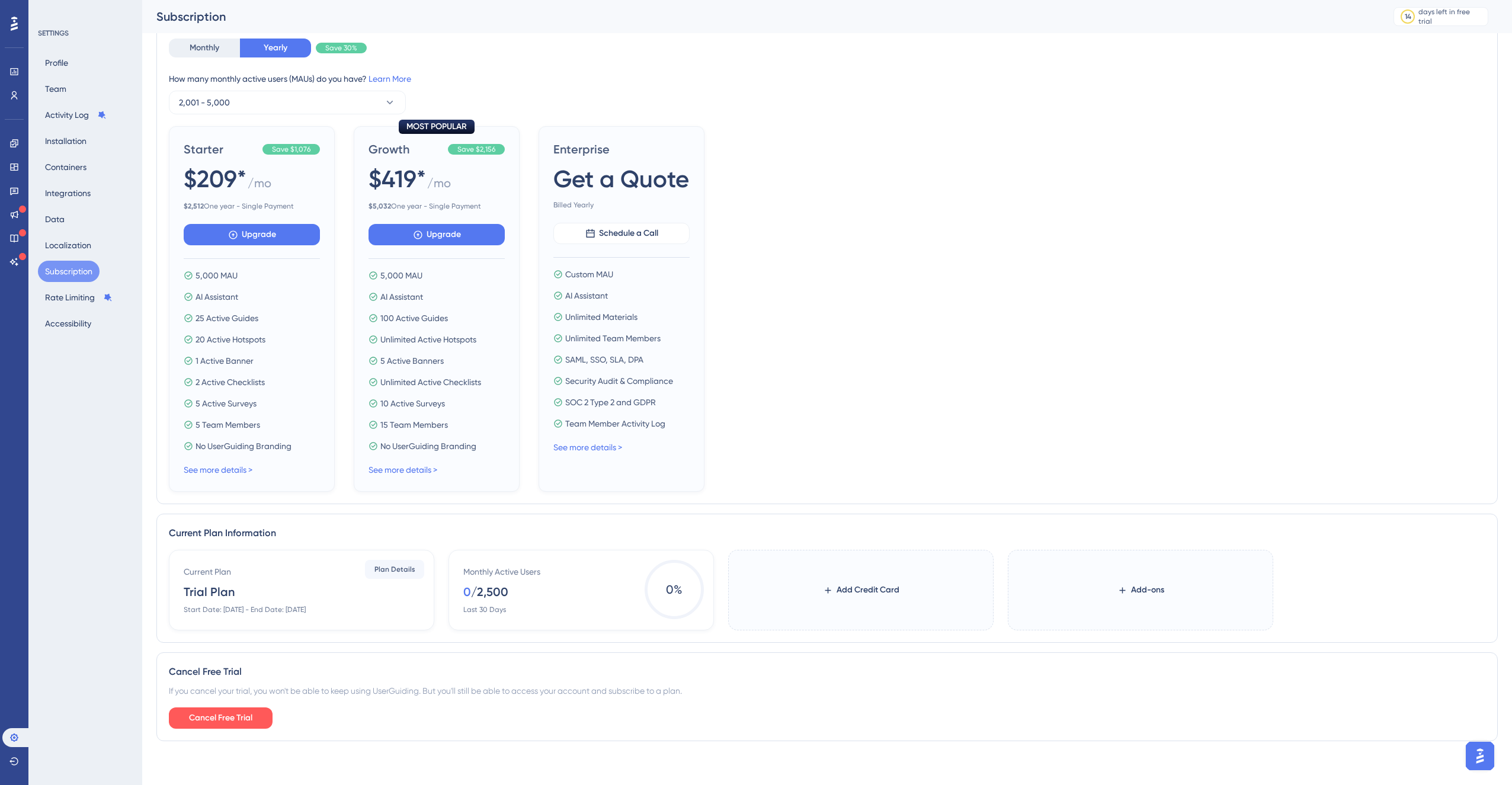
click at [518, 612] on div "Monthly Active Users 0 / 2,500 Last 30 Days 0 %" at bounding box center [581, 590] width 266 height 81
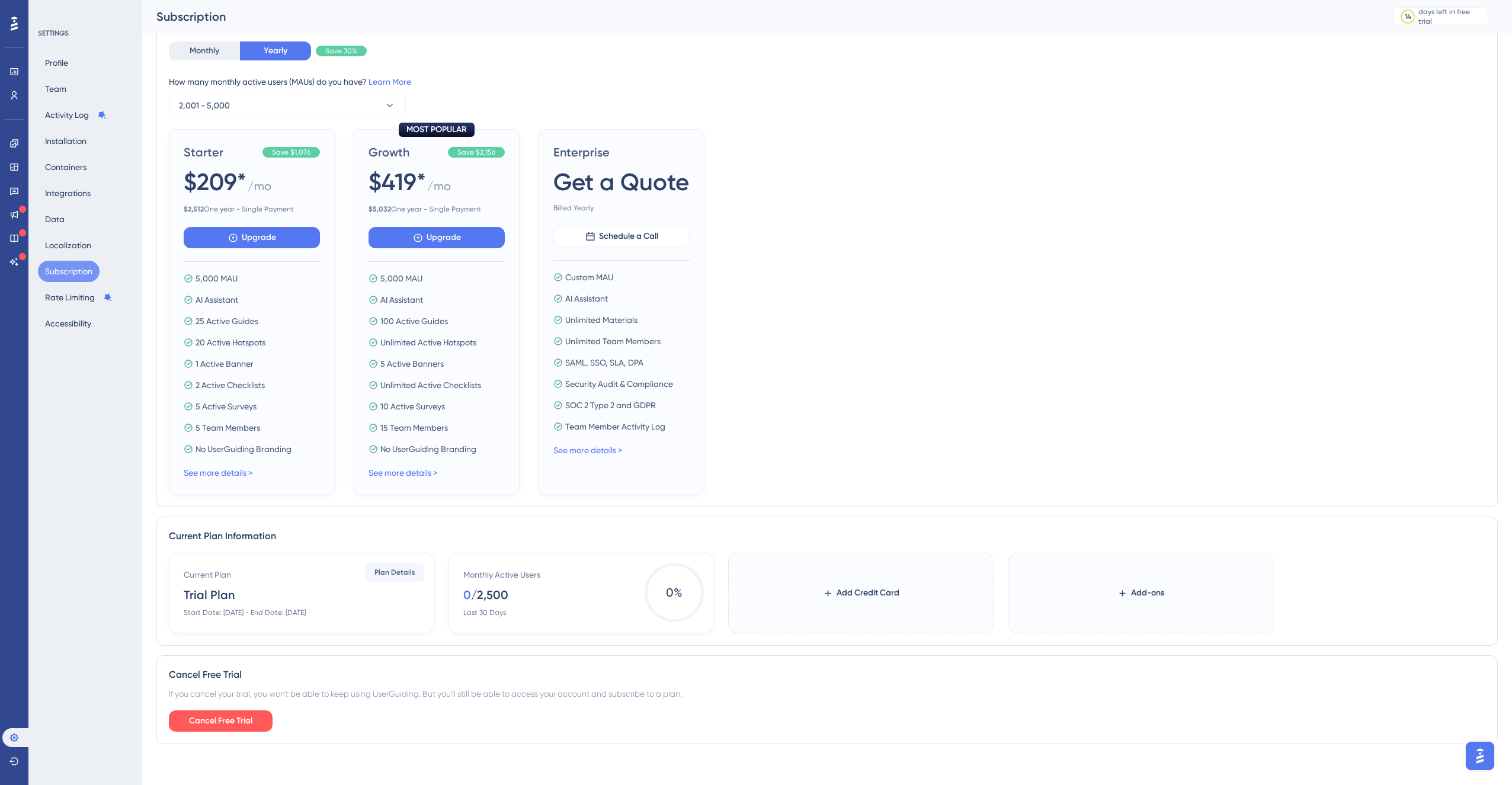
drag, startPoint x: 473, startPoint y: 598, endPoint x: 523, endPoint y: 596, distance: 50.0
click at [522, 596] on div "Monthly Active Users 0 / 2,500 Last 30 Days" at bounding box center [583, 593] width 240 height 50
drag, startPoint x: 523, startPoint y: 598, endPoint x: 547, endPoint y: 594, distance: 24.3
click at [484, 595] on div "Monthly Active Users 0 / 2,500 Last 30 Days" at bounding box center [583, 591] width 240 height 50
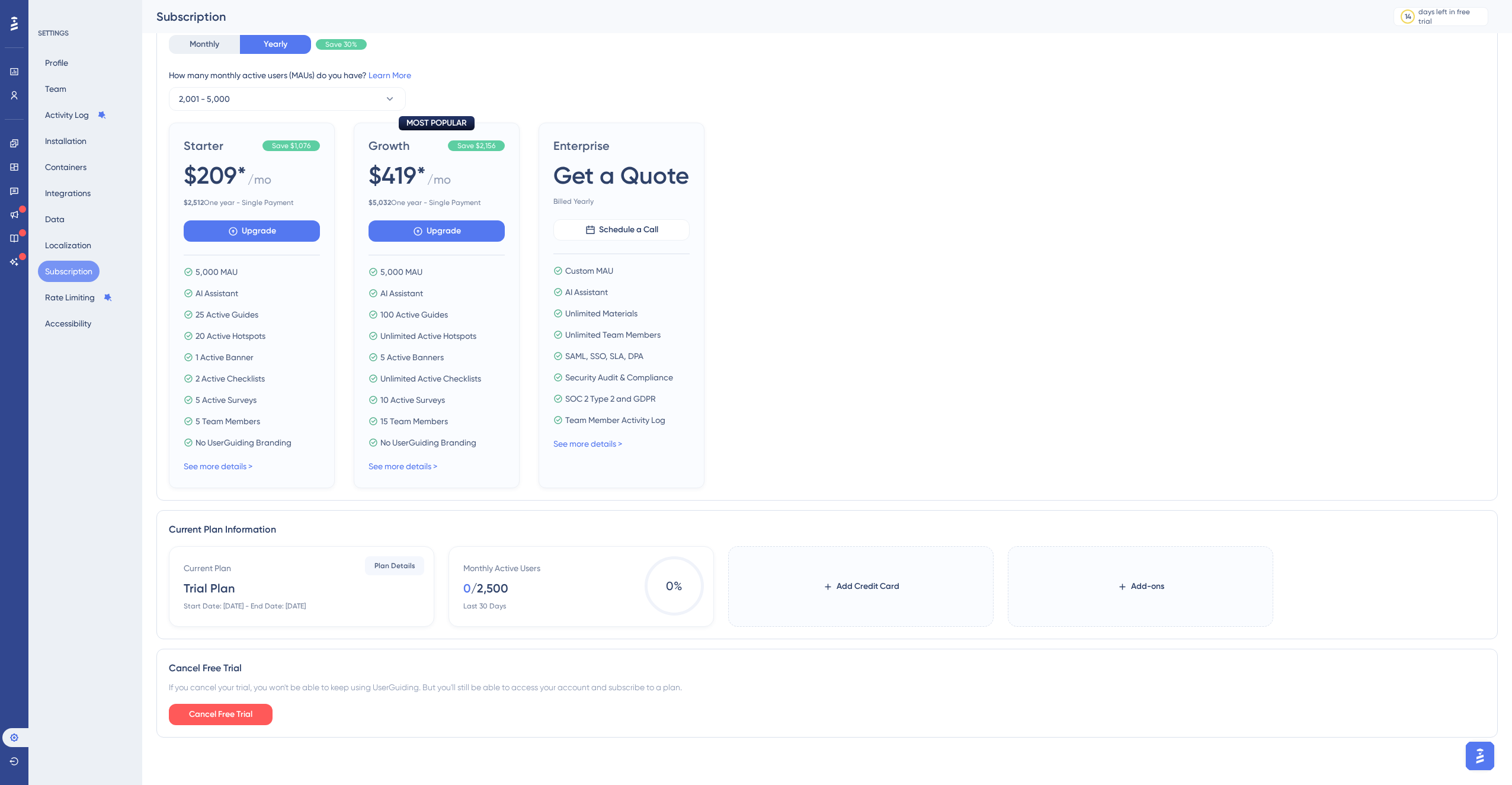
drag, startPoint x: 546, startPoint y: 602, endPoint x: 521, endPoint y: 603, distance: 25.0
click at [544, 602] on div "Monthly Active Users 0 / 2,500 Last 30 Days" at bounding box center [583, 586] width 240 height 50
drag, startPoint x: 474, startPoint y: 604, endPoint x: 527, endPoint y: 604, distance: 53.0
click at [527, 604] on div "Monthly Active Users 0 / 2,500 Last 30 Days" at bounding box center [583, 586] width 240 height 50
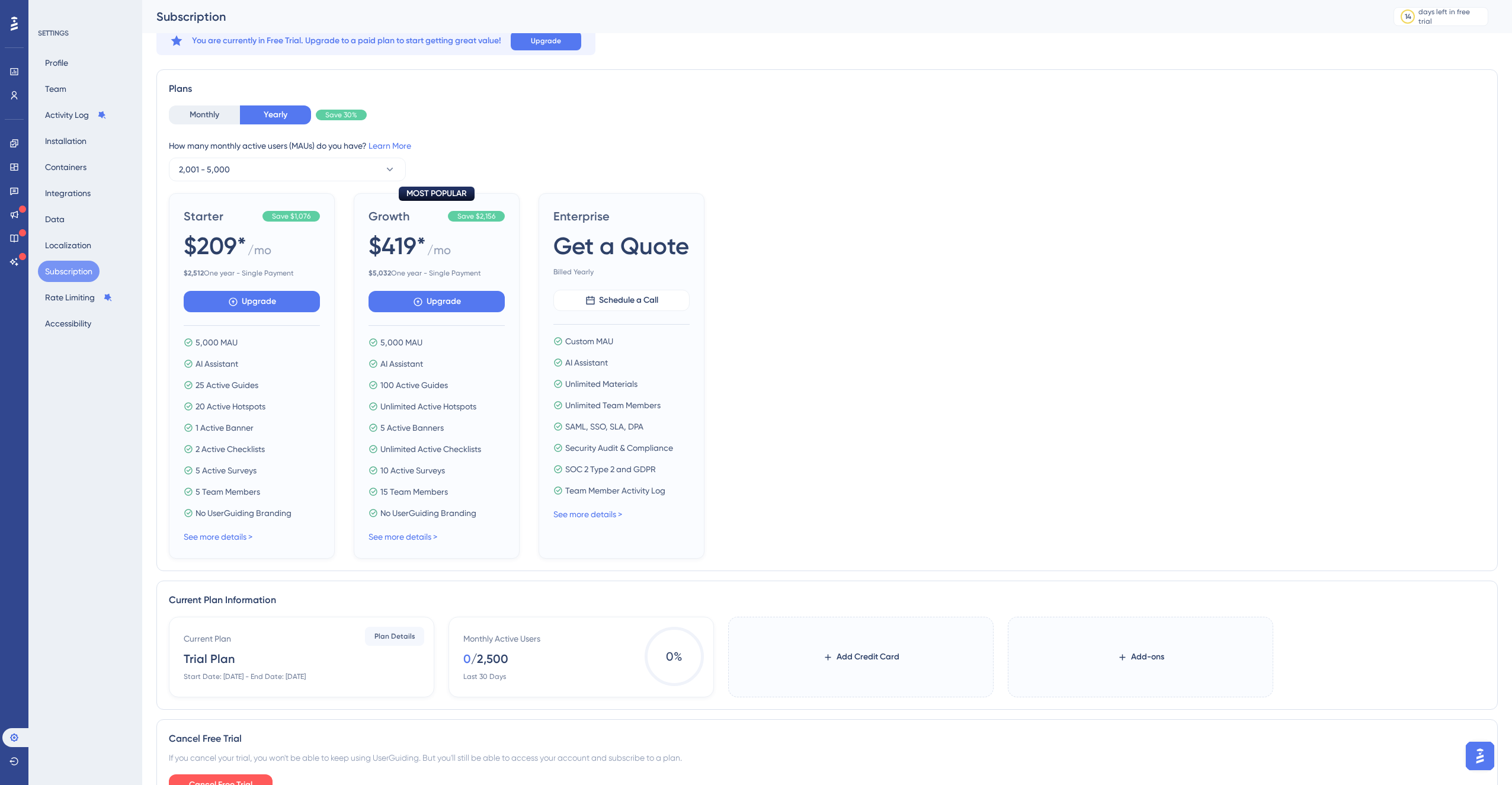
scroll to position [0, 0]
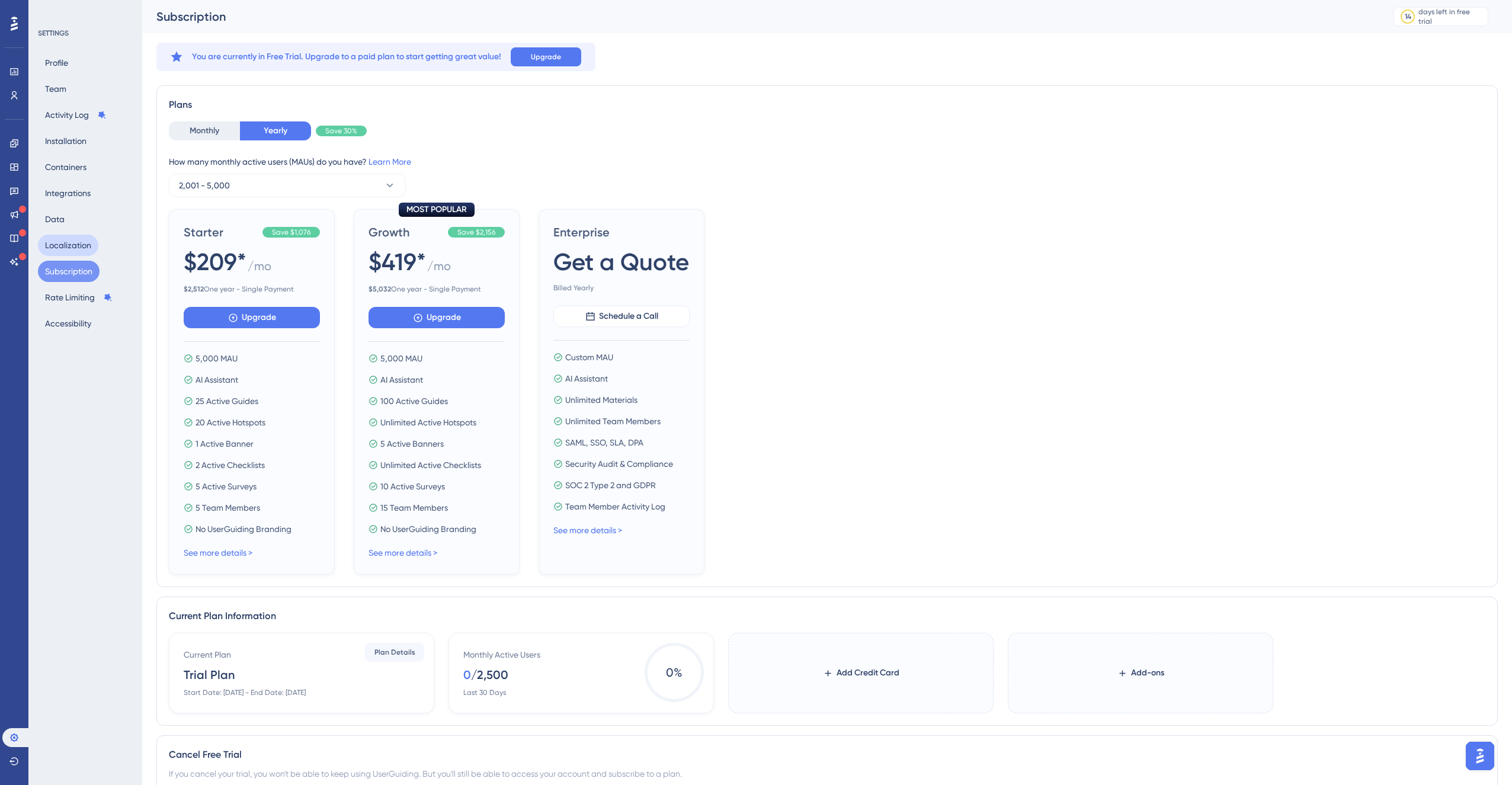
click at [74, 250] on button "Localization" at bounding box center [68, 245] width 60 height 21
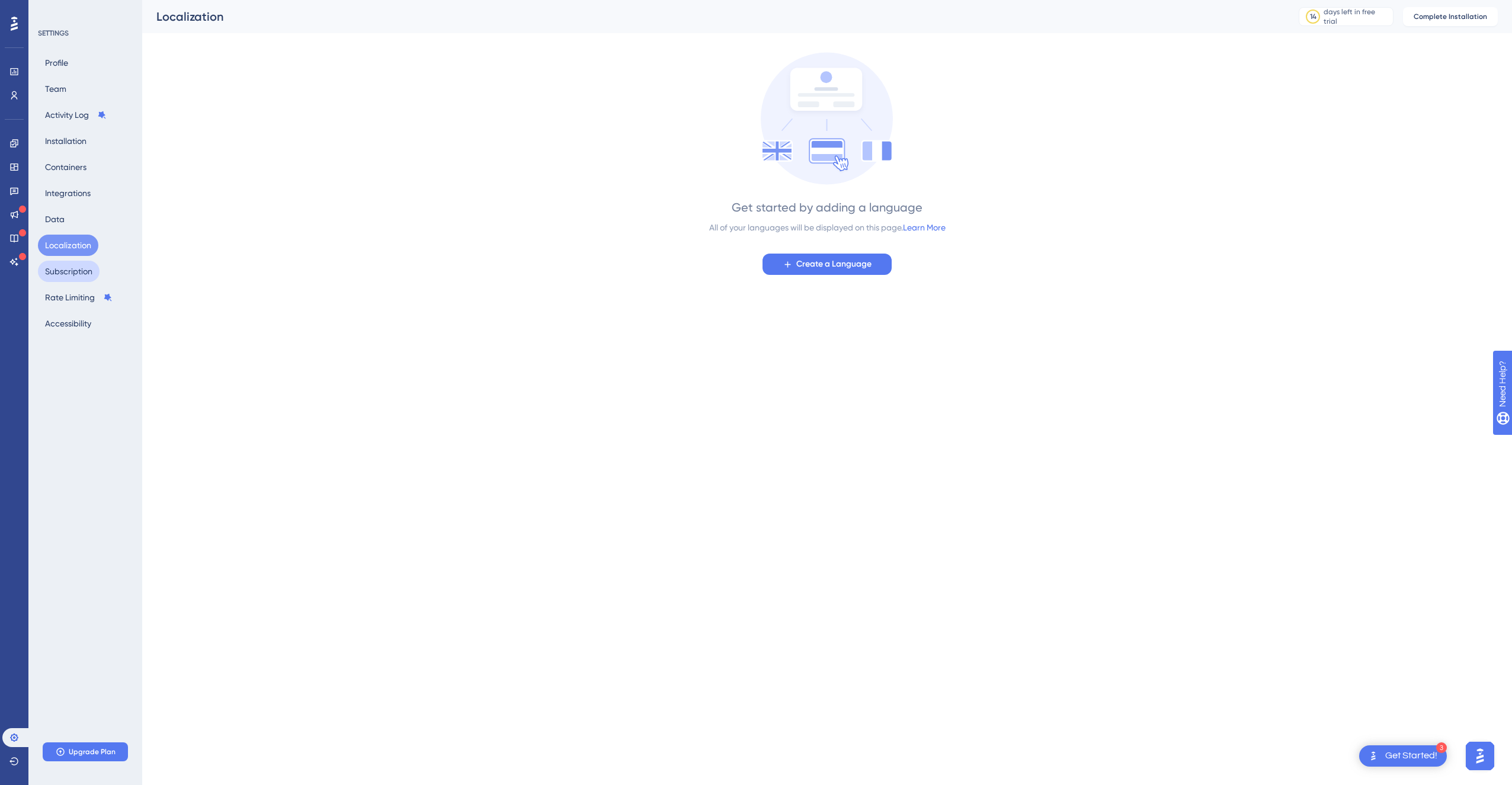
click at [77, 276] on button "Subscription" at bounding box center [69, 272] width 62 height 21
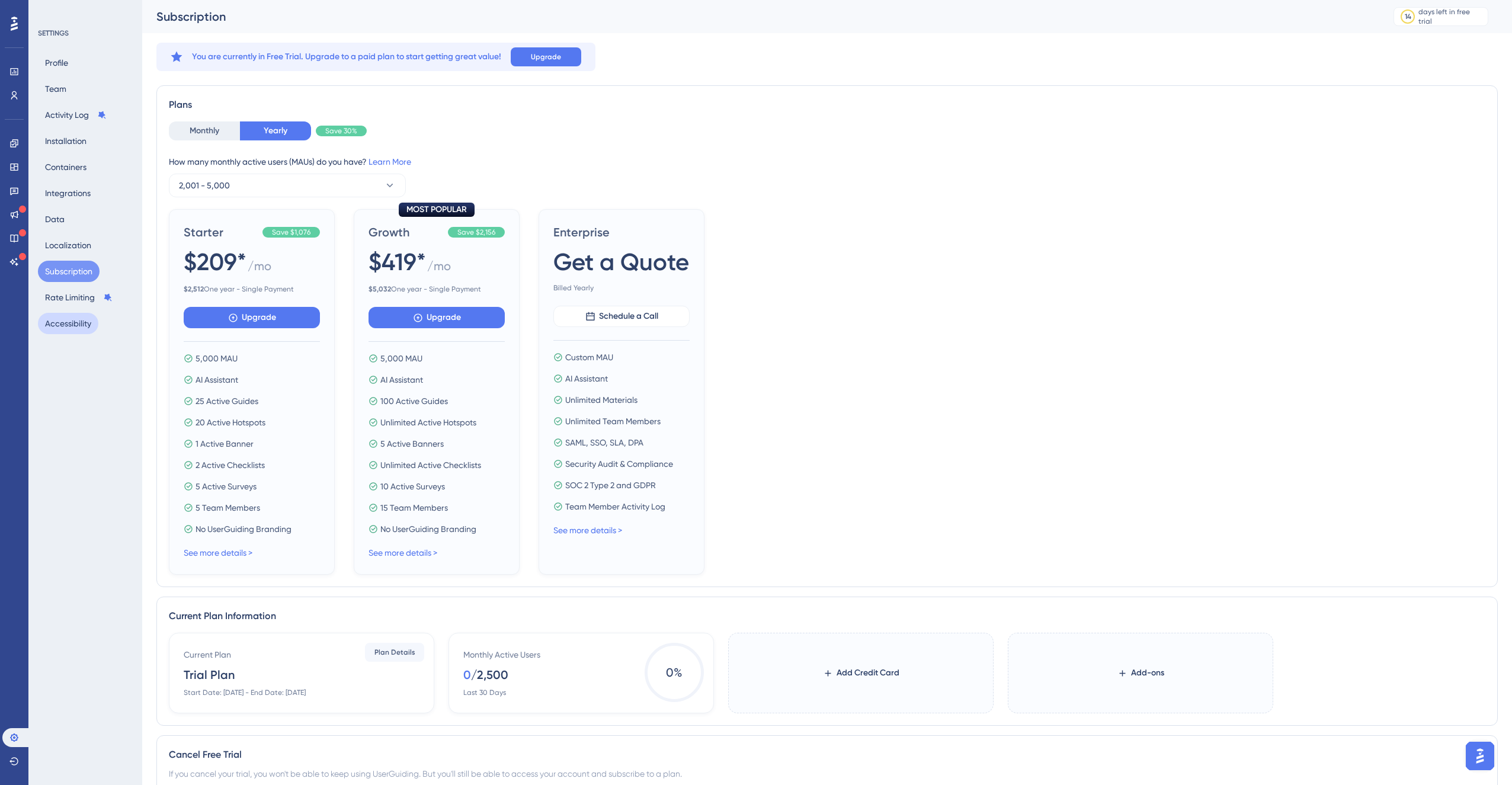
click at [89, 314] on button "Accessibility" at bounding box center [68, 324] width 60 height 21
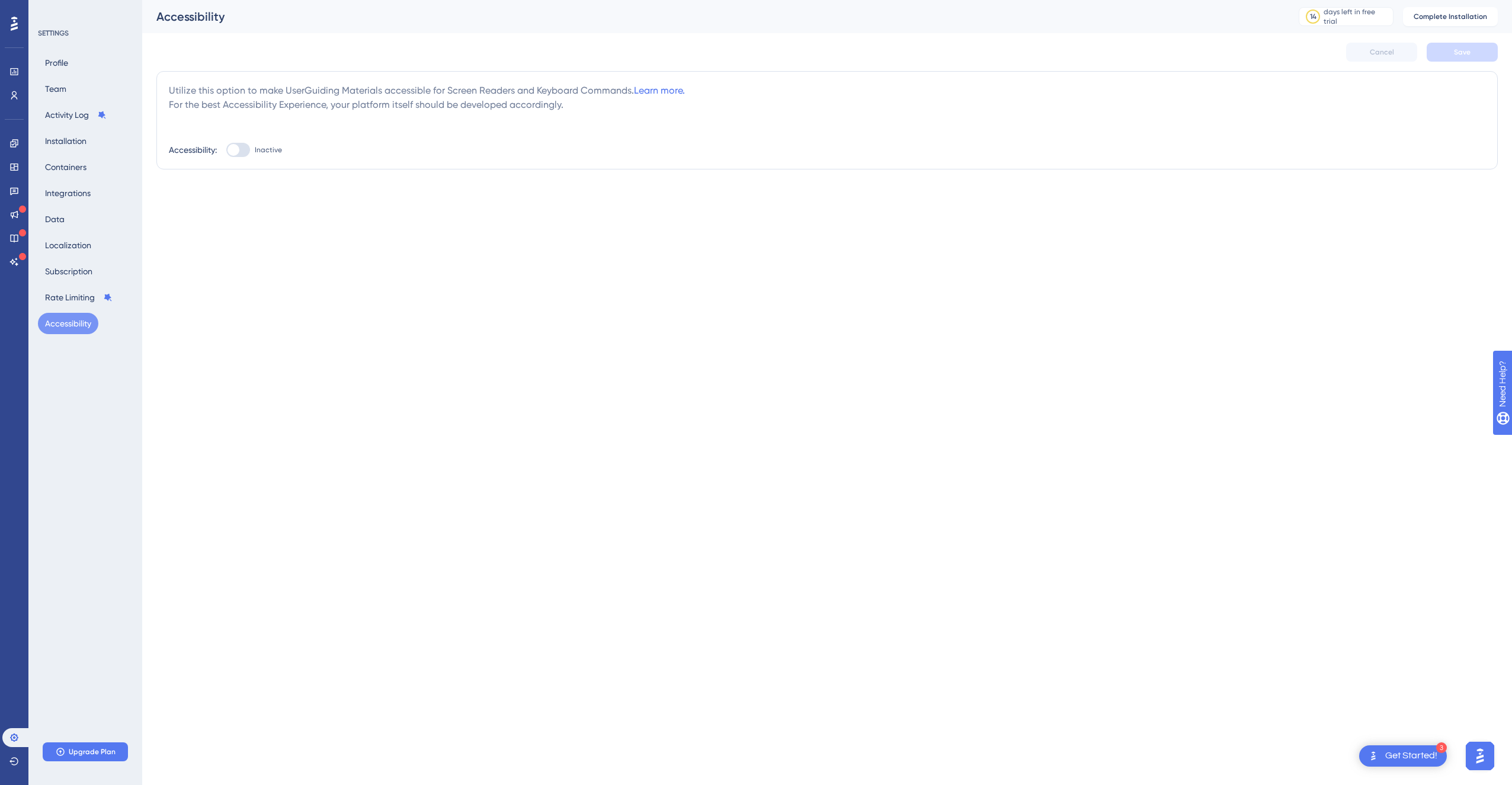
click at [77, 47] on div "SETTINGS Profile Team Activity Log Installation Containers Integrations Data Lo…" at bounding box center [86, 181] width 96 height 305
click at [73, 60] on button "Profile" at bounding box center [56, 63] width 37 height 21
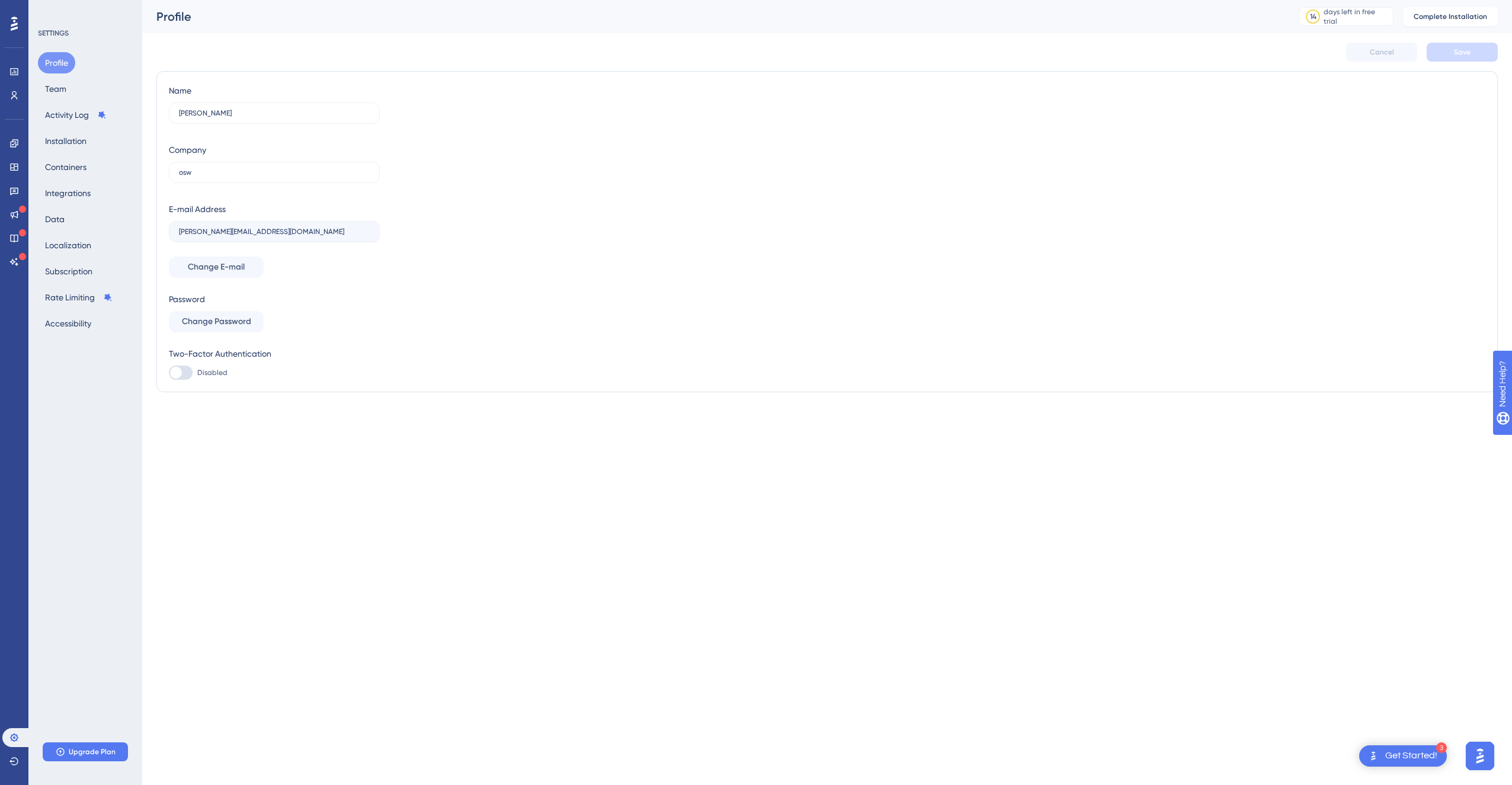
click at [83, 89] on div "Profile Team Activity Log Installation Containers Integrations Data Localizatio…" at bounding box center [86, 193] width 96 height 282
click at [54, 92] on button "Team" at bounding box center [55, 89] width 35 height 21
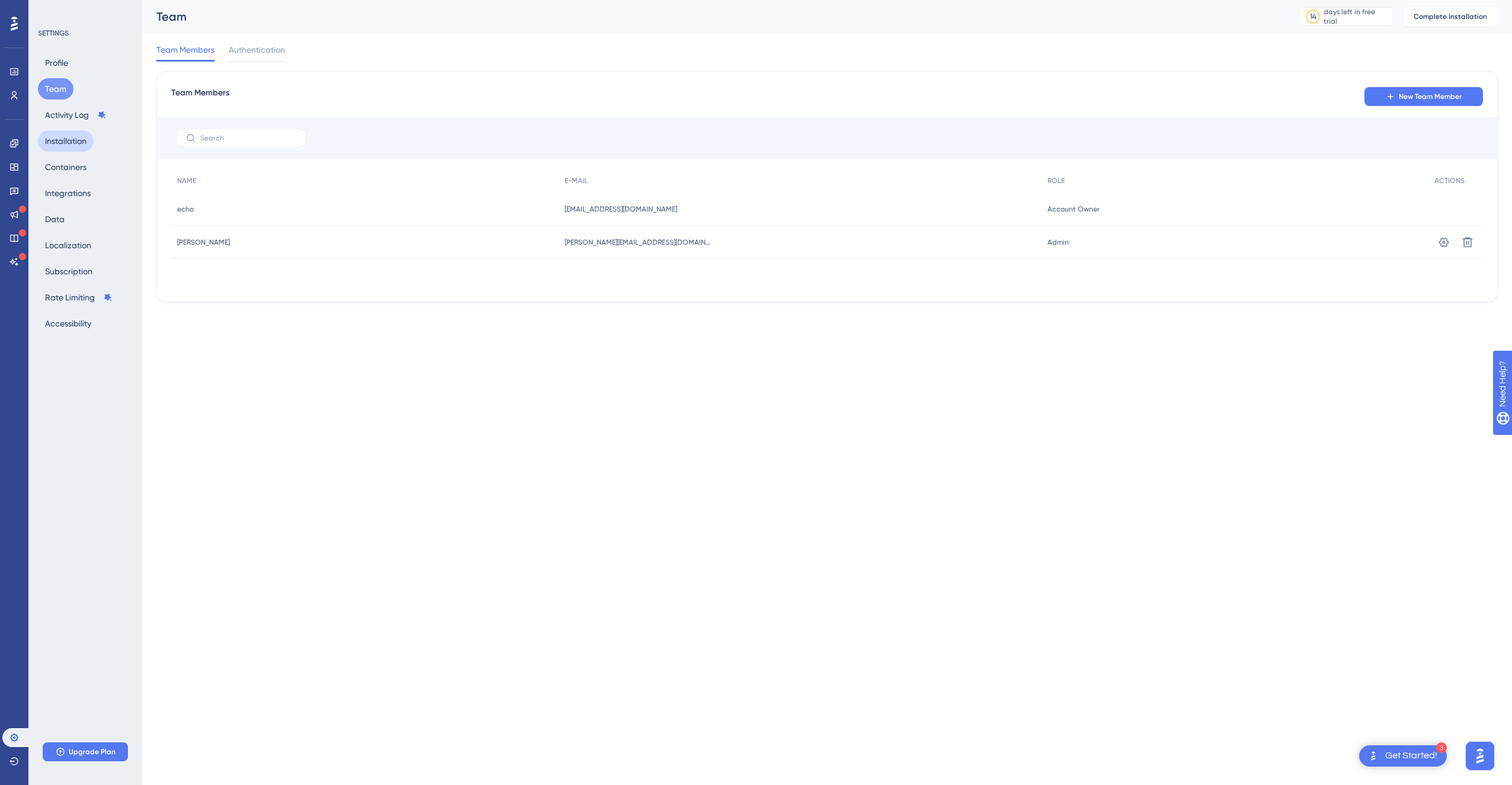
click at [89, 137] on button "Installation" at bounding box center [65, 141] width 55 height 21
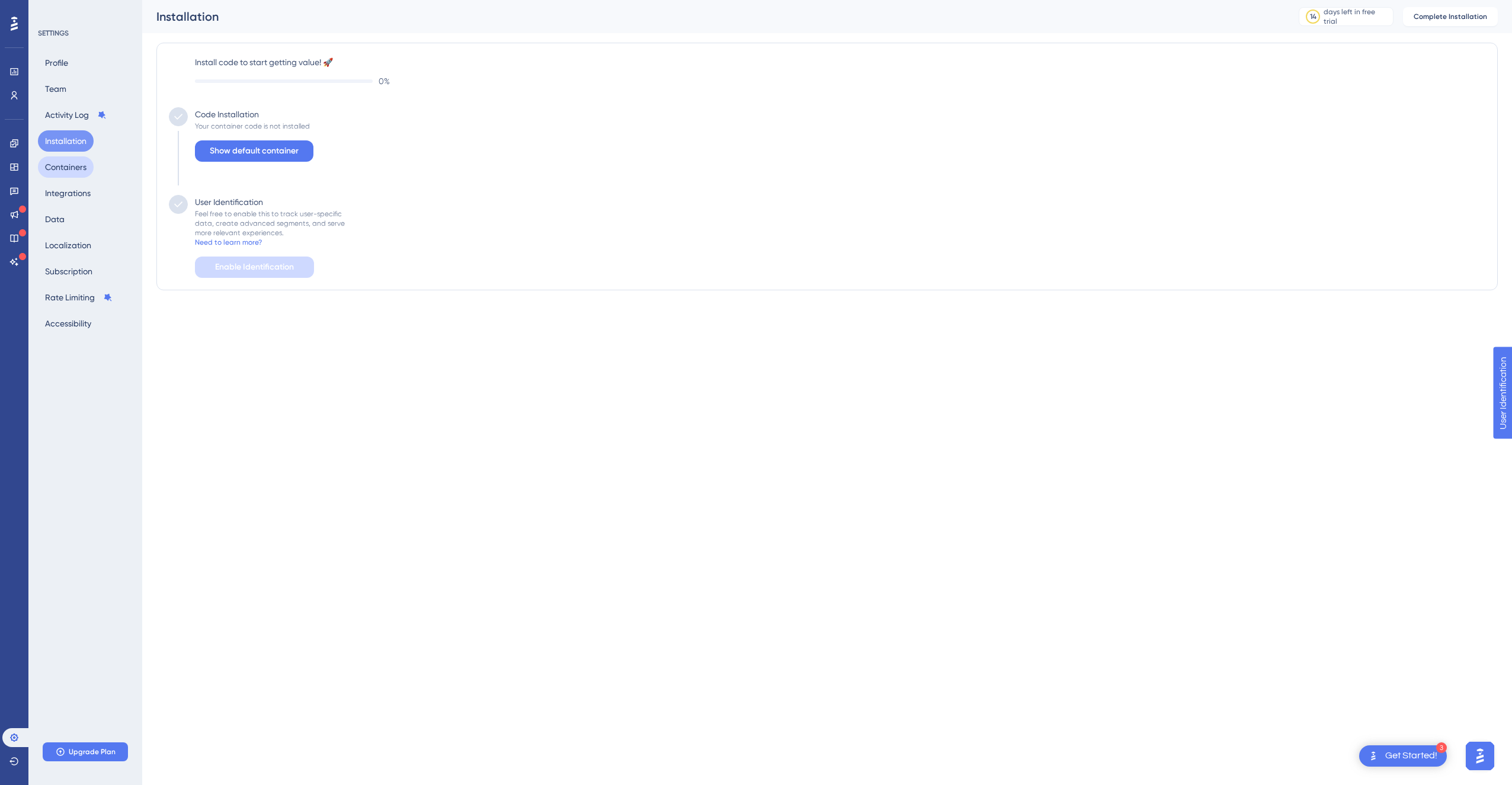
click at [83, 175] on button "Containers" at bounding box center [65, 168] width 55 height 21
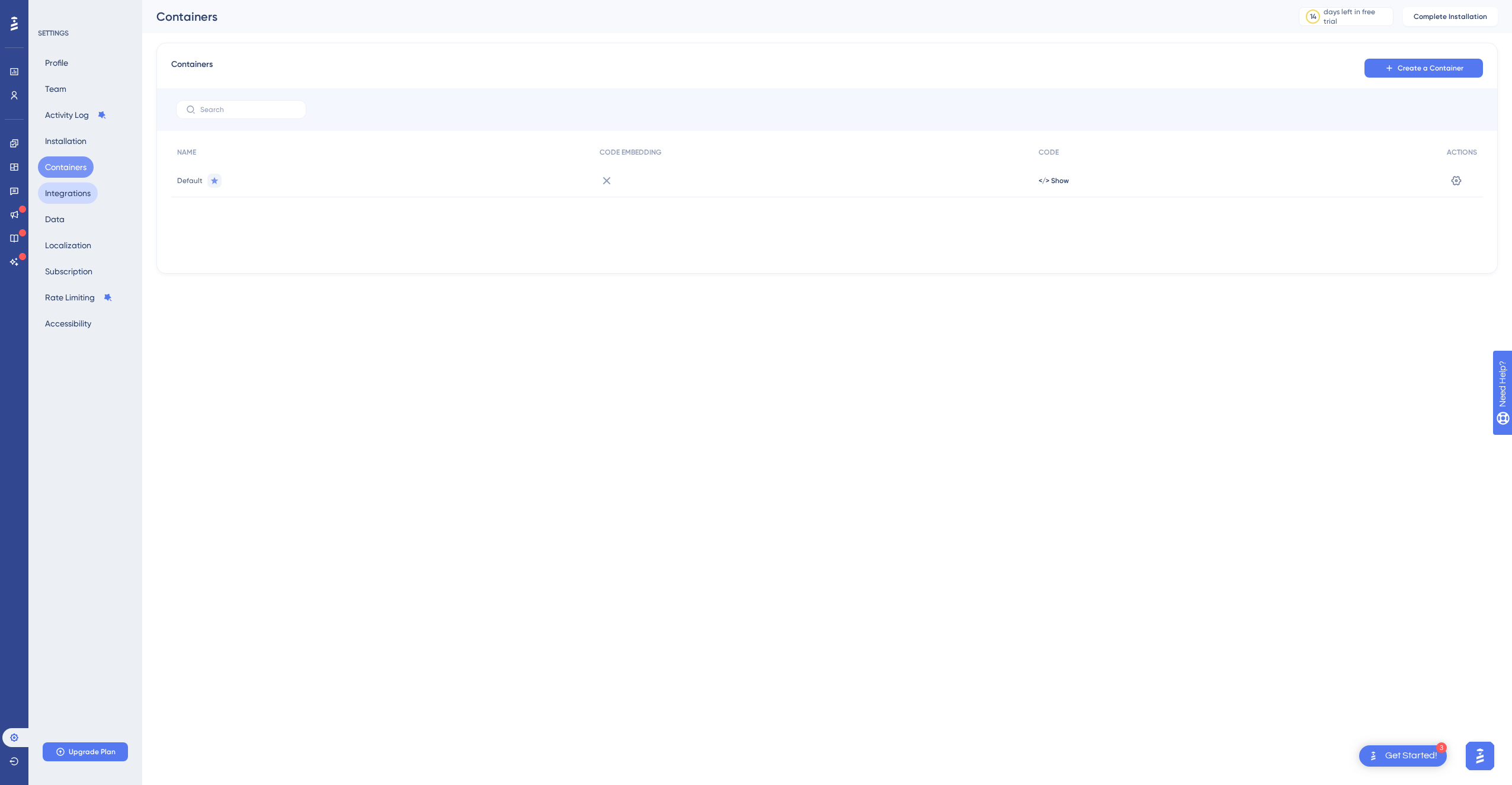
click at [54, 192] on button "Integrations" at bounding box center [68, 193] width 60 height 21
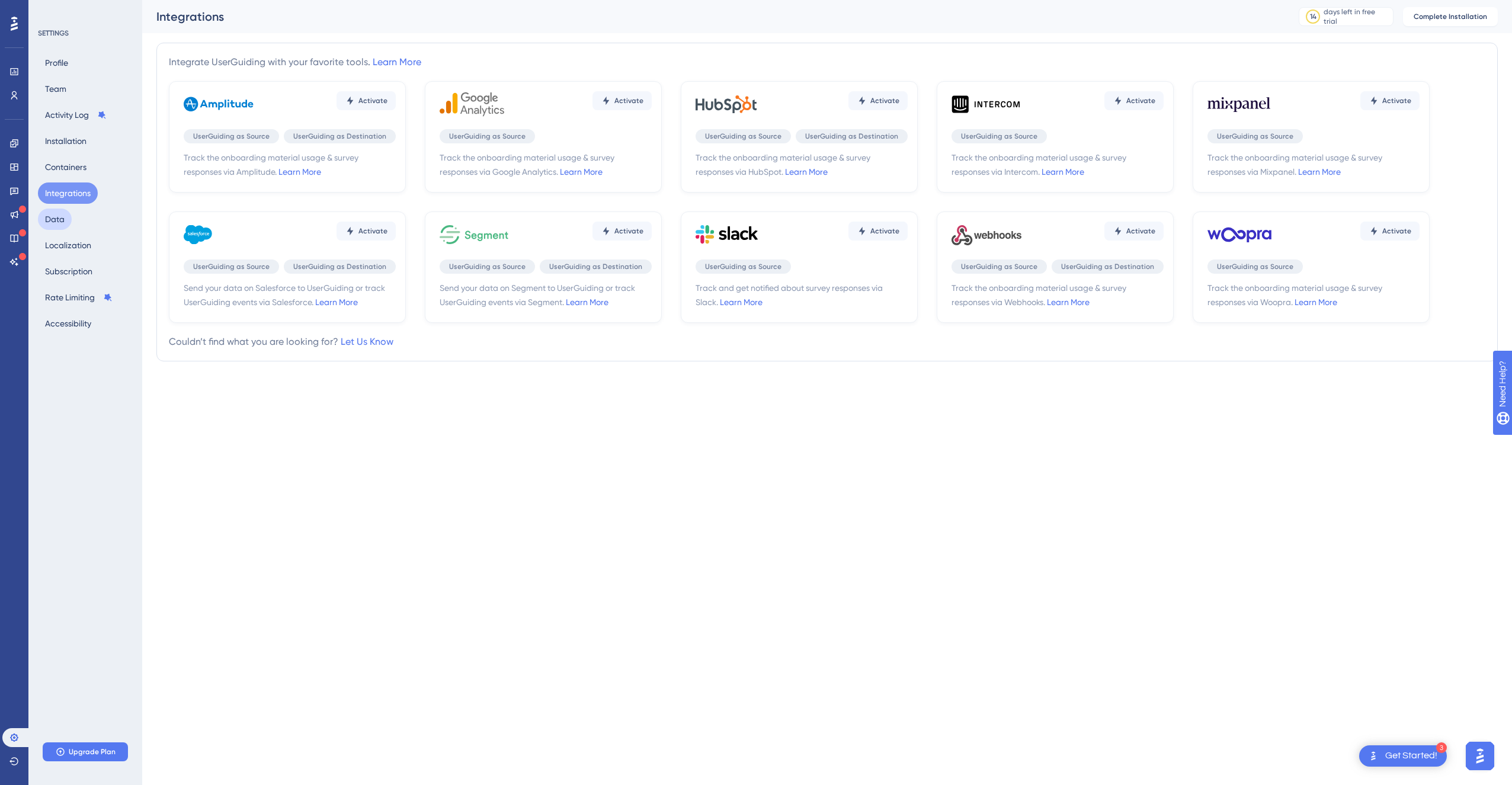
click at [66, 227] on button "Data" at bounding box center [54, 220] width 34 height 21
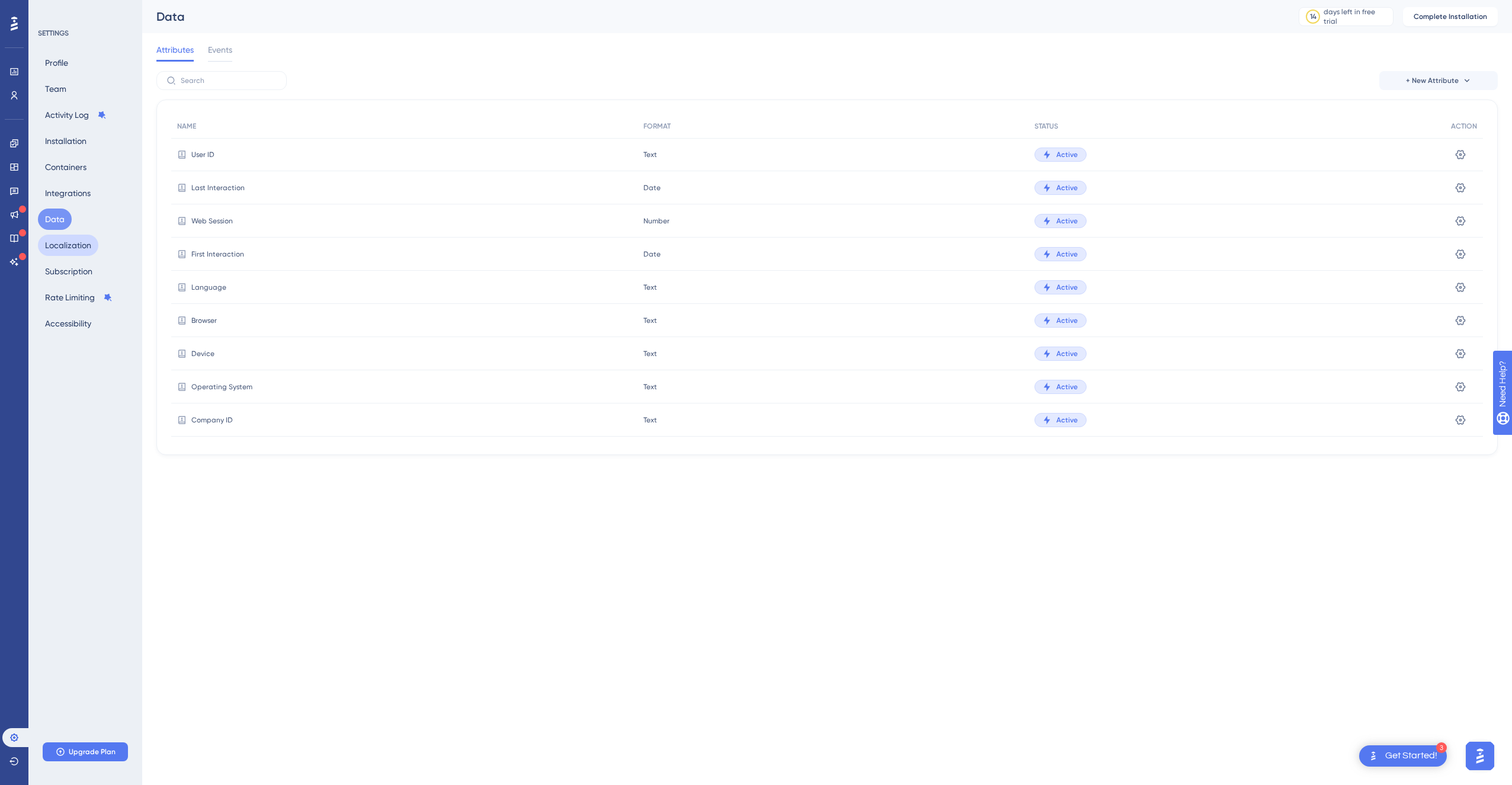
click at [68, 253] on button "Localization" at bounding box center [68, 245] width 60 height 21
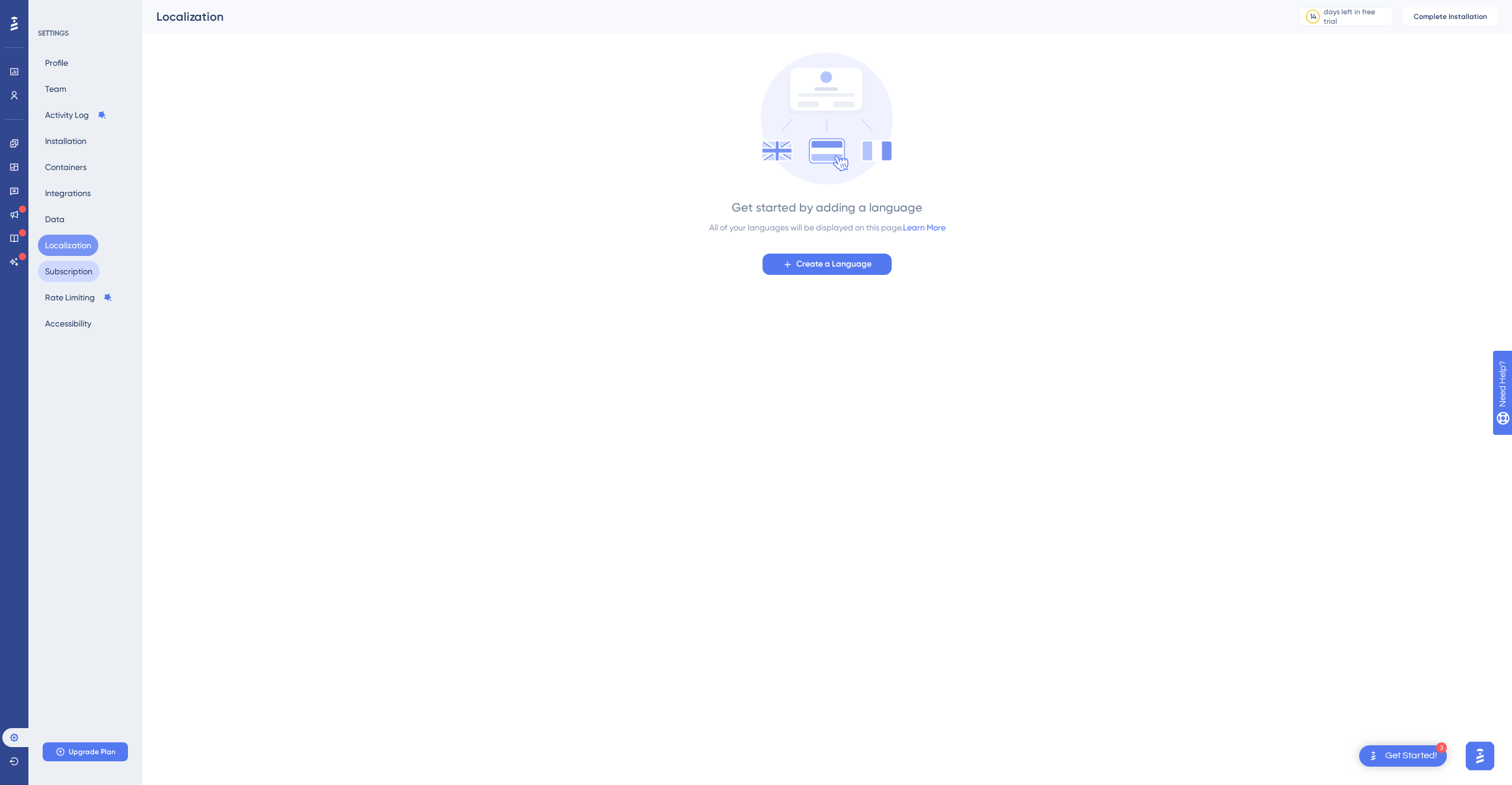
click at [78, 272] on button "Subscription" at bounding box center [69, 272] width 62 height 21
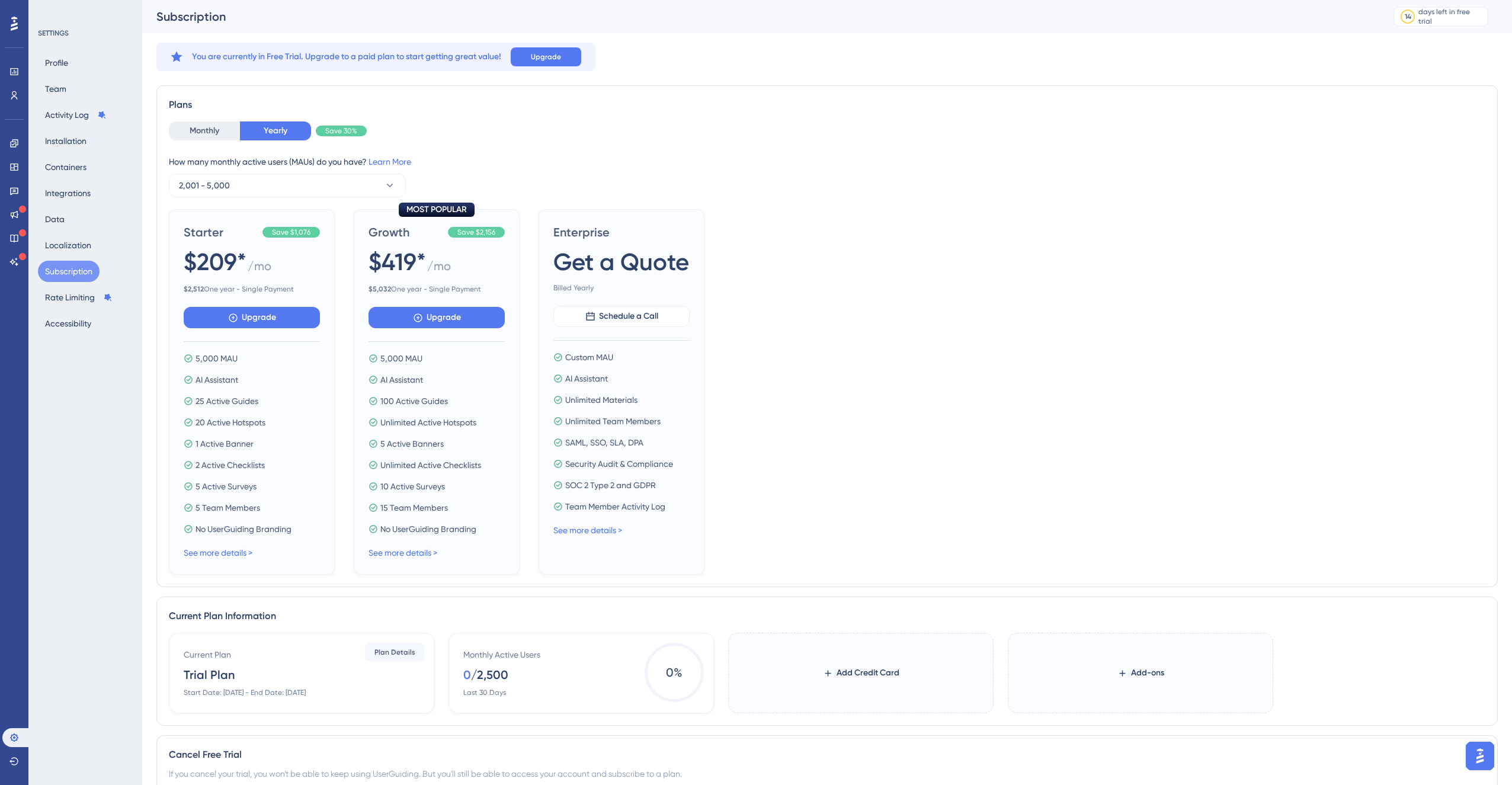
scroll to position [96, 0]
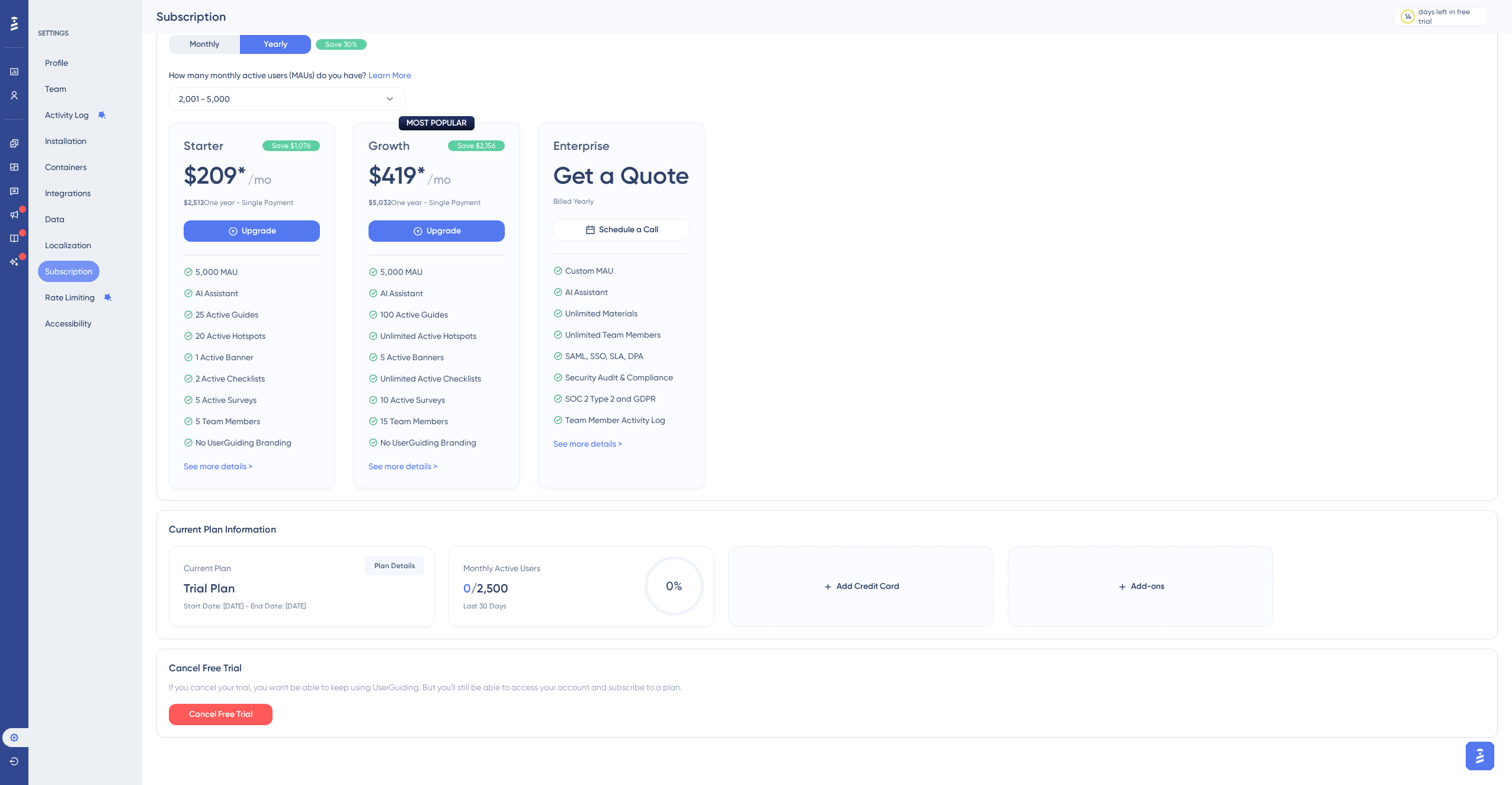
click at [950, 433] on div "Starter Save $1,076 $209* / mo $ 2,512 One year - Single Payment Upgrade 5,000 …" at bounding box center [827, 305] width 1316 height 366
click at [988, 384] on div "Starter Save $1,076 $209* / mo $ 2,512 One year - Single Payment Upgrade 5,000 …" at bounding box center [827, 305] width 1316 height 366
click at [943, 343] on div "Starter Save $1,076 $209* / mo $ 2,512 One year - Single Payment Upgrade 5,000 …" at bounding box center [827, 305] width 1316 height 366
click at [853, 448] on div "Starter Save $1,076 $209* / mo $ 2,512 One year - Single Payment Upgrade 5,000 …" at bounding box center [827, 305] width 1316 height 366
click at [812, 447] on div "Starter Save $1,076 $209* / mo $ 2,512 One year - Single Payment Upgrade 5,000 …" at bounding box center [827, 305] width 1316 height 366
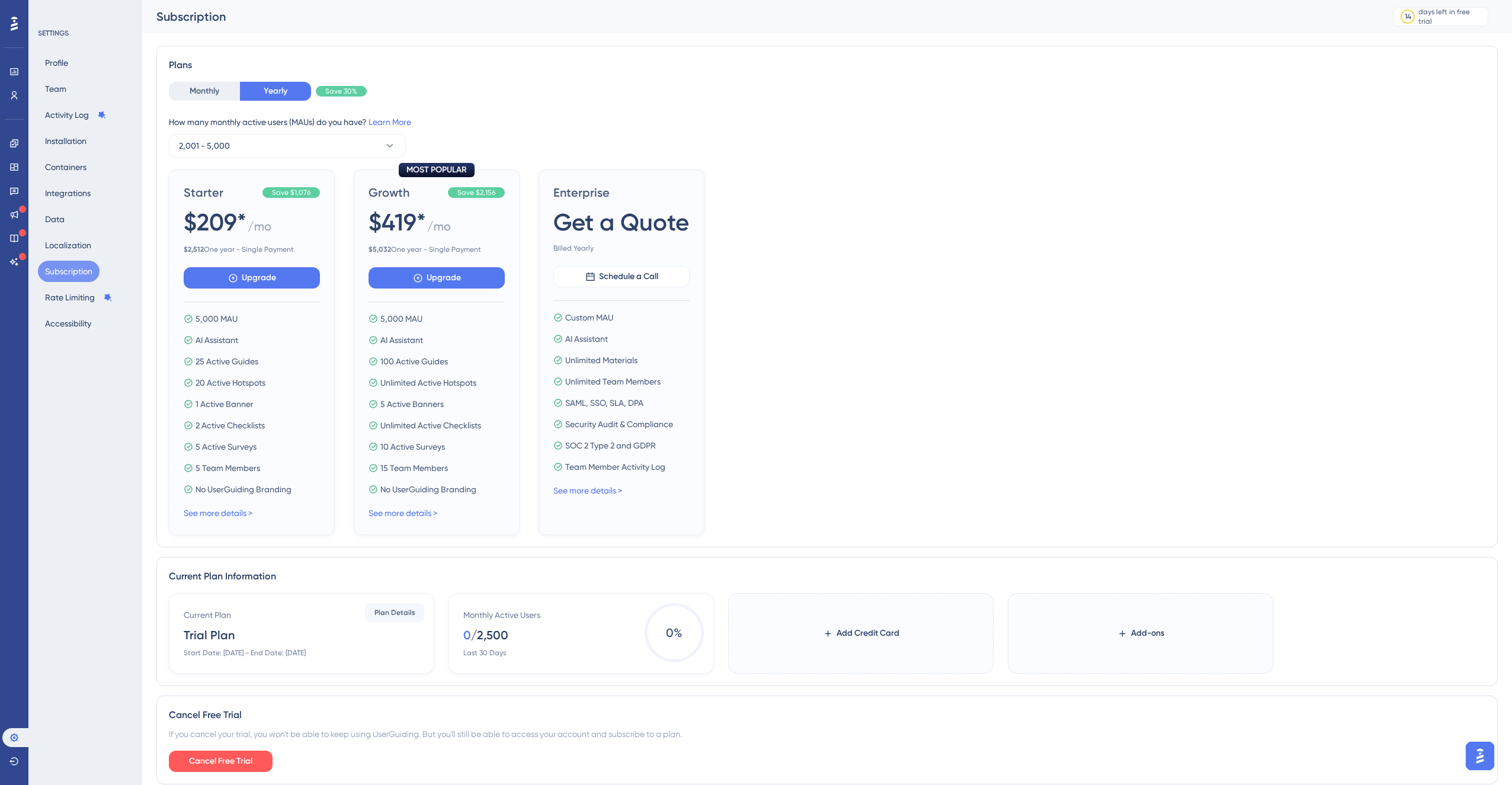
scroll to position [0, 0]
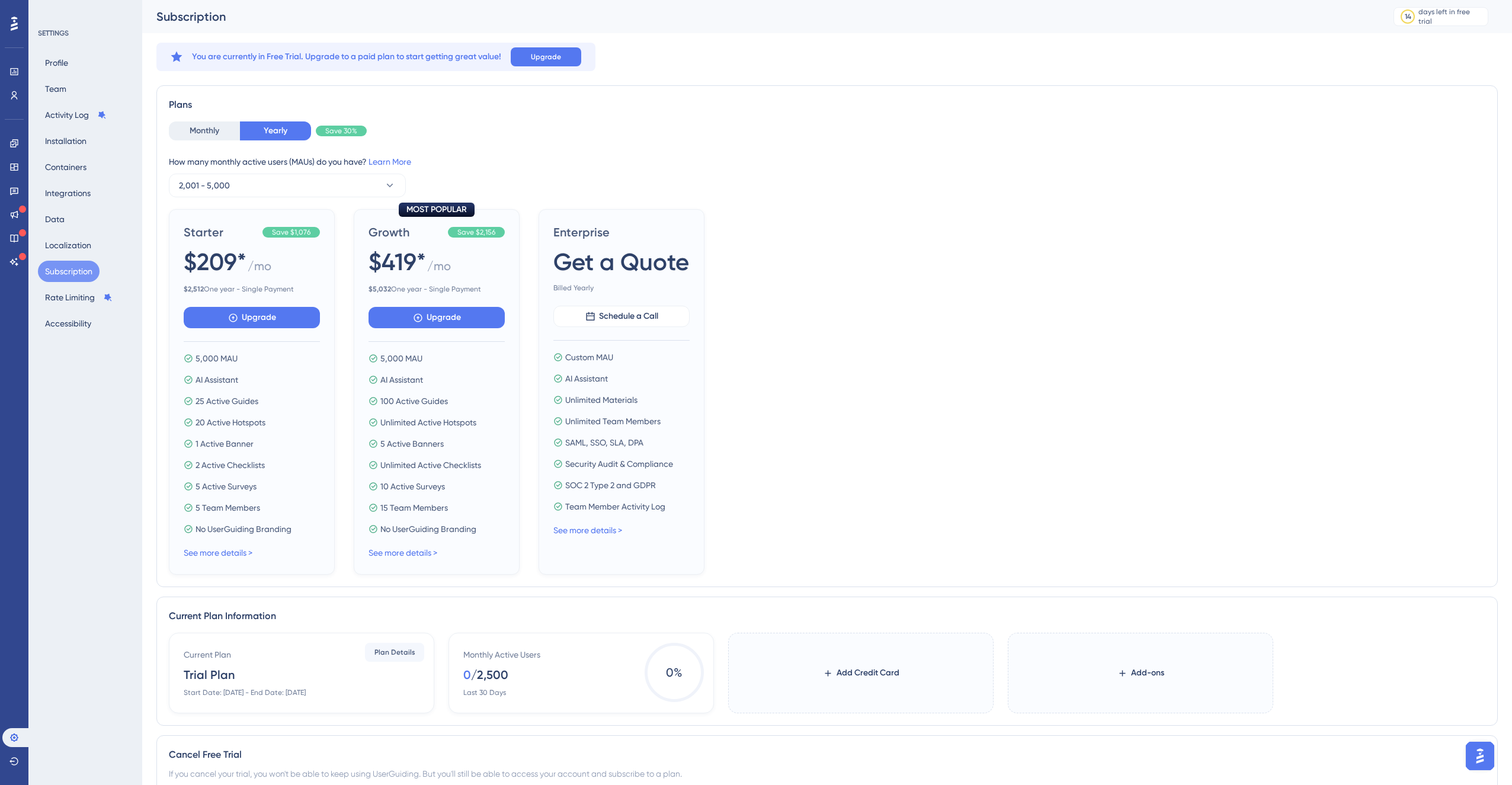
click at [803, 312] on div "Starter Save $1,076 $209* / mo $ 2,512 One year - Single Payment Upgrade 5,000 …" at bounding box center [827, 391] width 1316 height 366
drag, startPoint x: 830, startPoint y: 362, endPoint x: 820, endPoint y: 365, distance: 10.4
click at [829, 362] on div "Starter Save $1,076 $209* / mo $ 2,512 One year - Single Payment Upgrade 5,000 …" at bounding box center [827, 391] width 1316 height 366
drag, startPoint x: 842, startPoint y: 175, endPoint x: 509, endPoint y: 198, distance: 333.8
click at [837, 174] on div "How many monthly active users ([PERSON_NAME]) do you have? Learn More 2,001 - 5…" at bounding box center [827, 176] width 1316 height 43
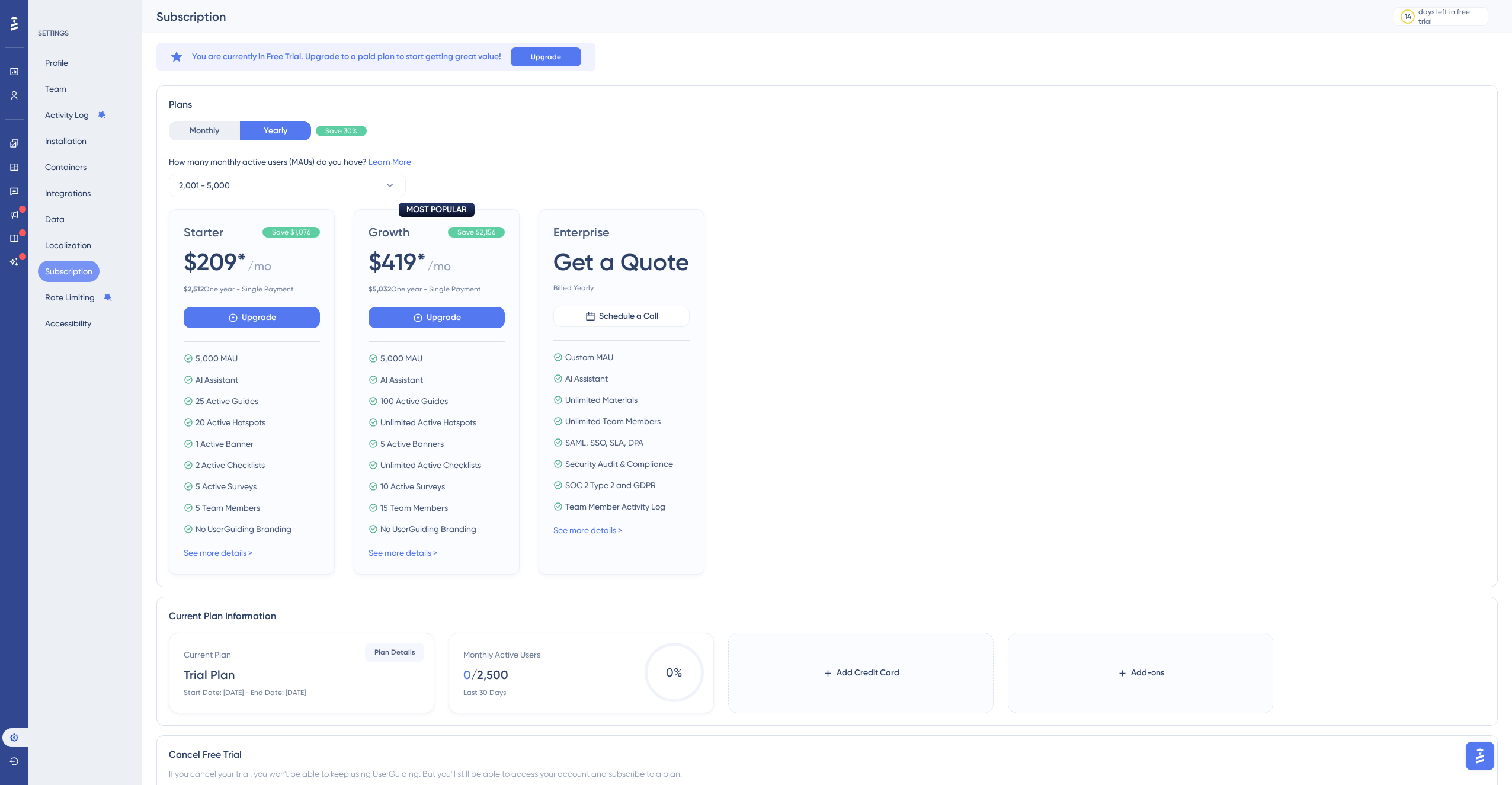
click at [91, 59] on div "Profile Team Activity Log Installation Containers Integrations Data Localizatio…" at bounding box center [86, 193] width 96 height 282
click at [69, 66] on button "Profile" at bounding box center [56, 63] width 37 height 21
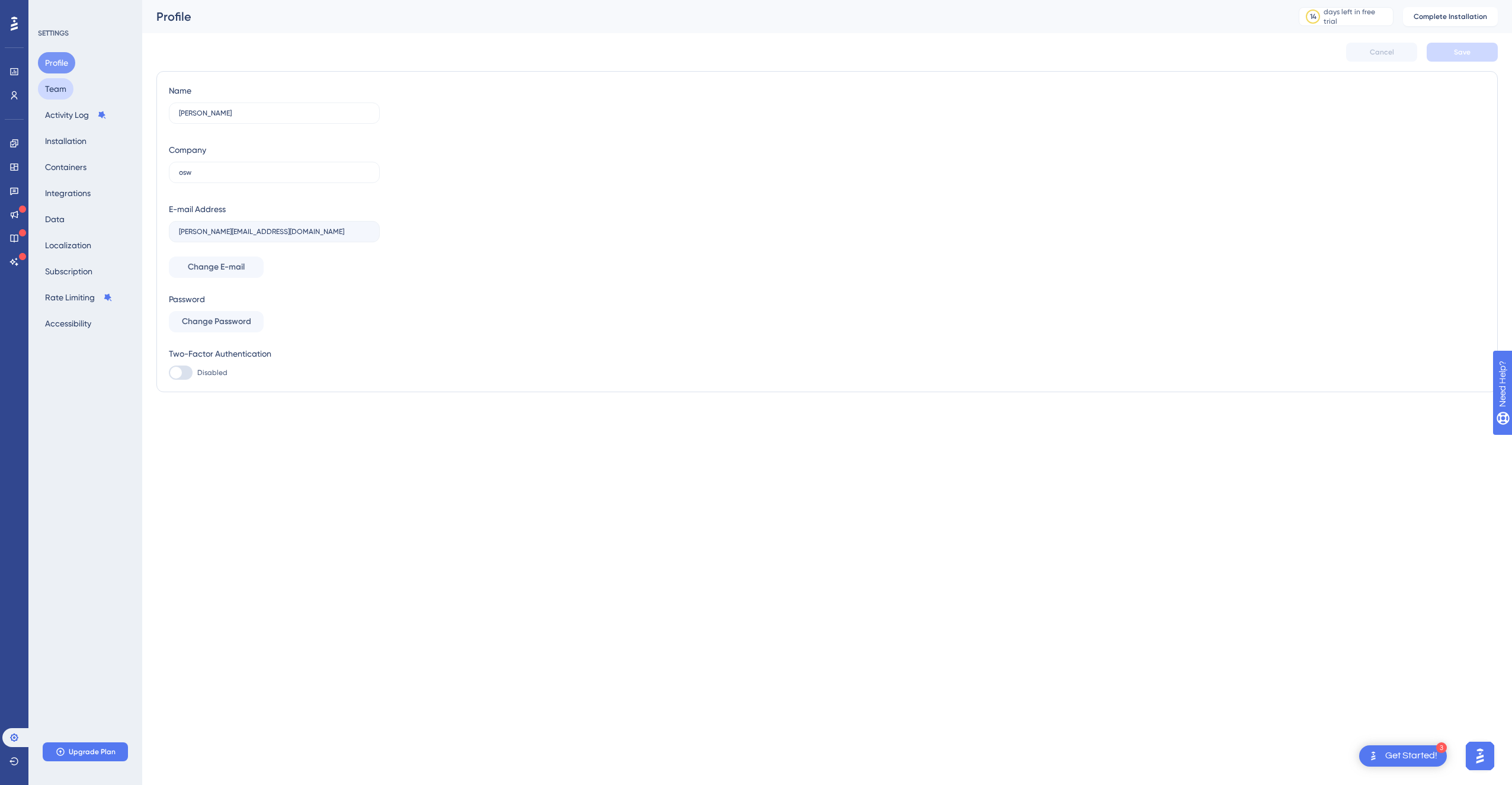
click at [69, 85] on button "Team" at bounding box center [55, 89] width 35 height 21
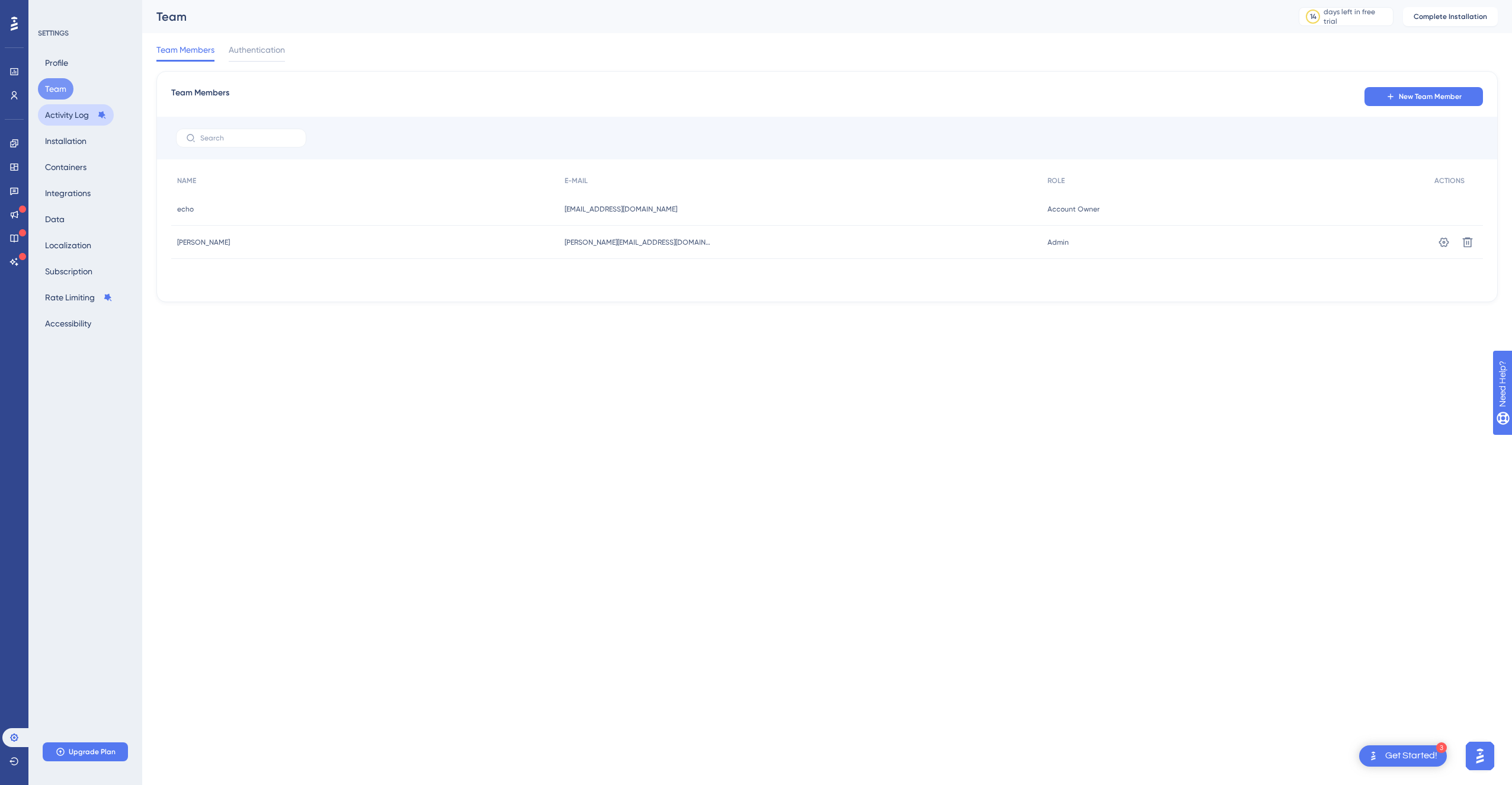
click at [70, 121] on button "Activity Log" at bounding box center [76, 115] width 76 height 21
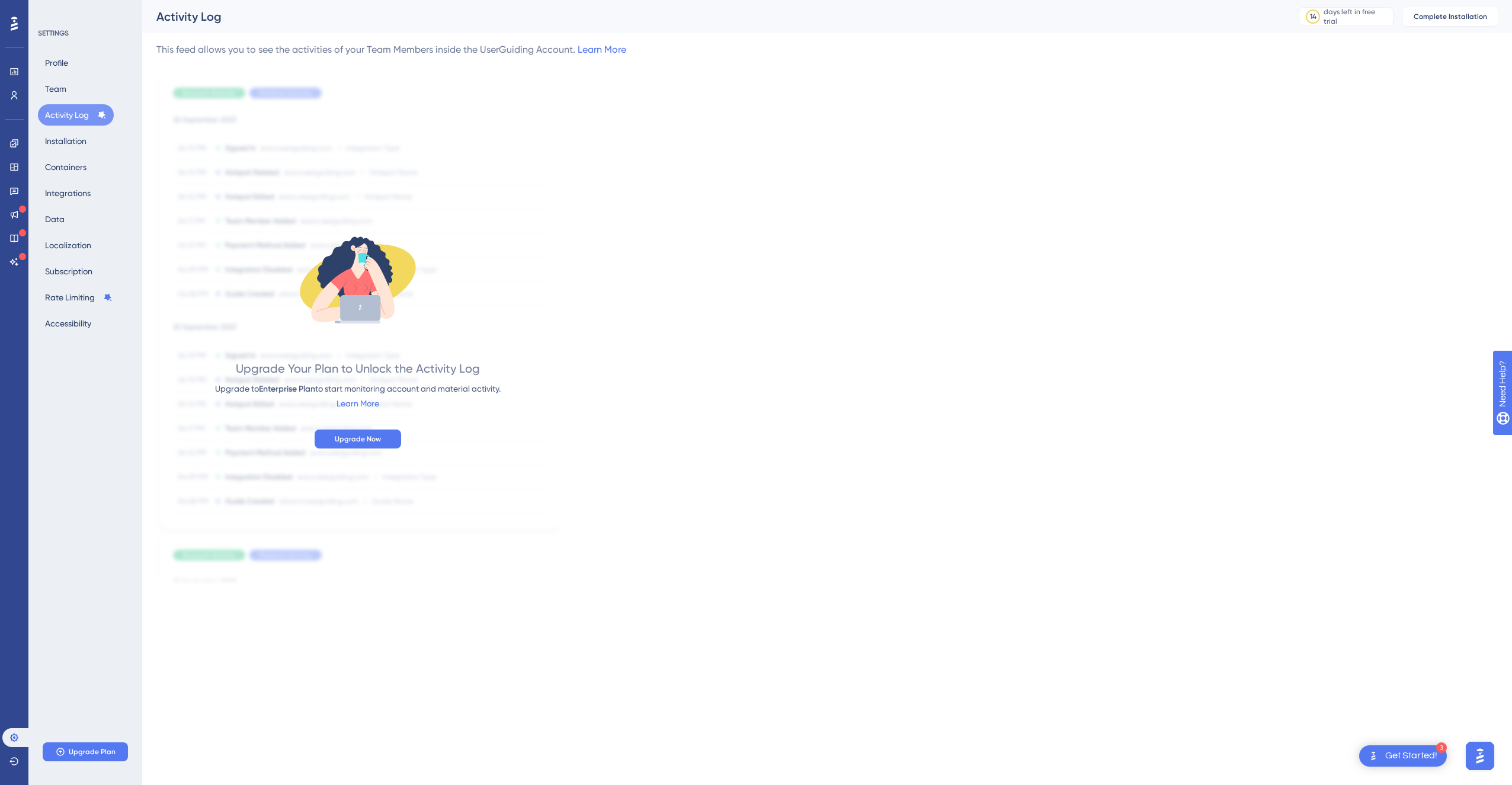
click at [85, 156] on div "Profile Team Activity Log Installation Containers Integrations Data Localizatio…" at bounding box center [86, 193] width 96 height 282
click at [87, 180] on div "Profile Team Activity Log Installation Containers Integrations Data Localizatio…" at bounding box center [86, 193] width 96 height 282
click at [78, 151] on button "Installation" at bounding box center [65, 141] width 55 height 21
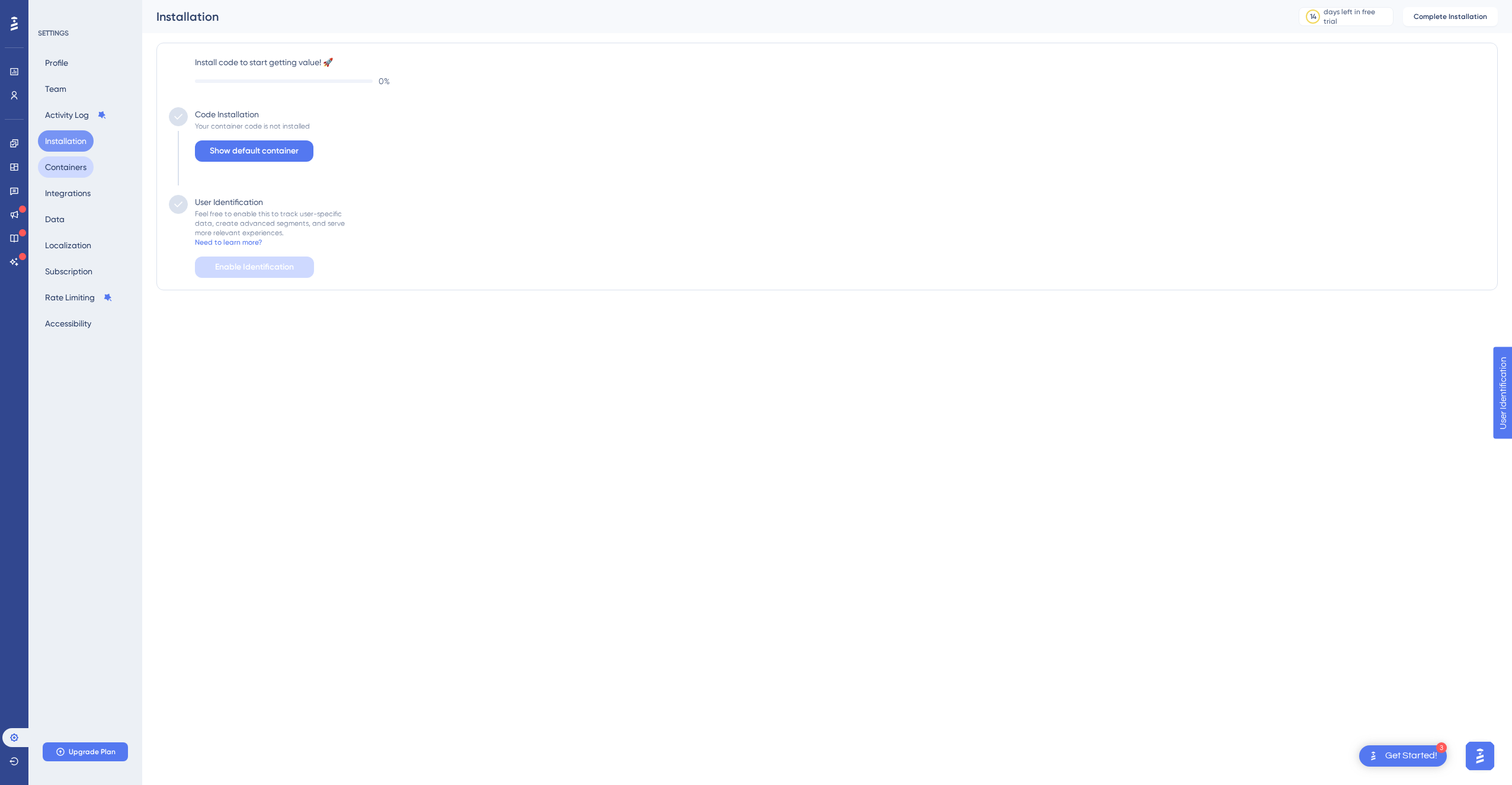
click at [78, 168] on button "Containers" at bounding box center [65, 168] width 55 height 21
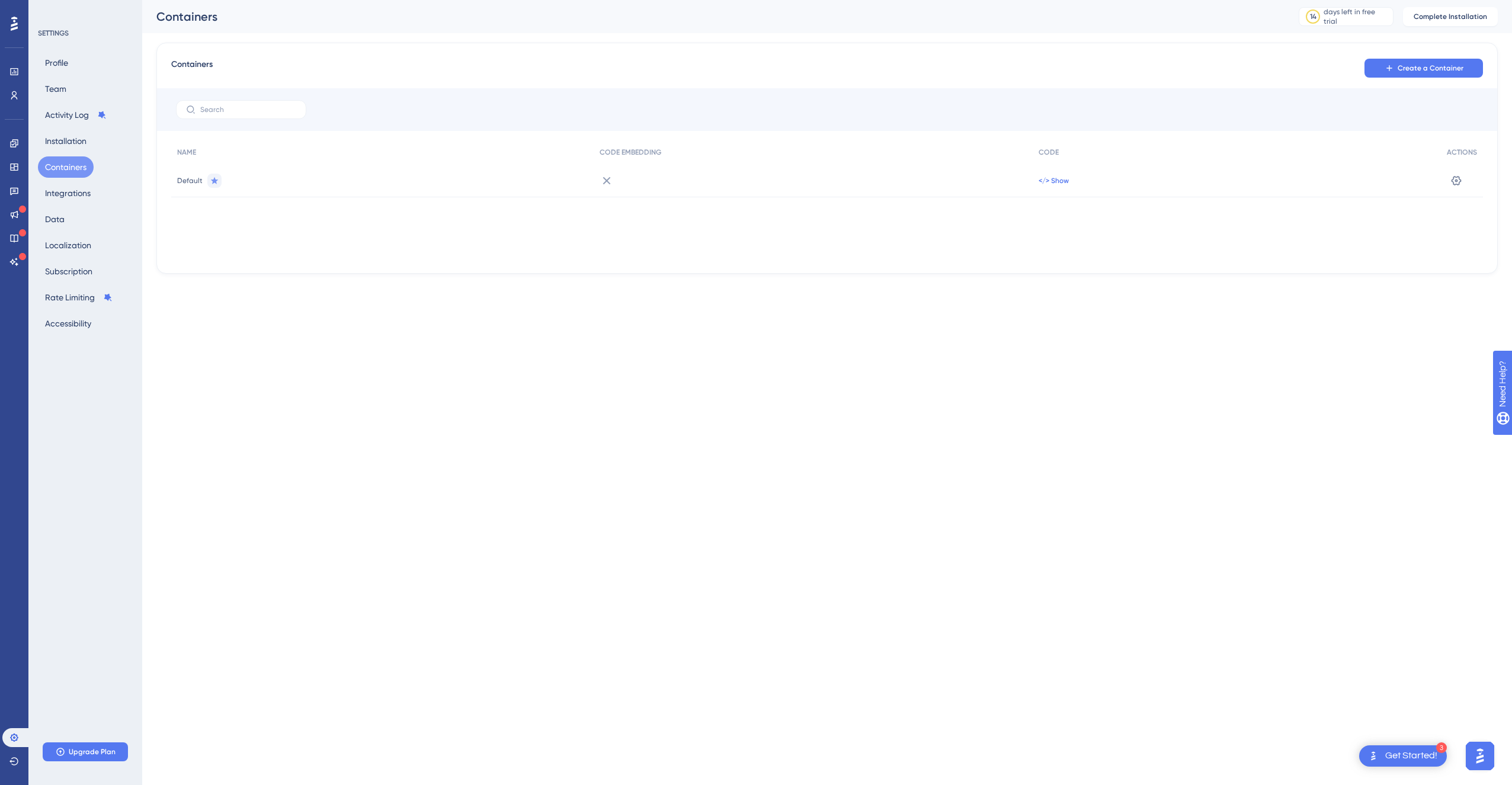
click at [1058, 181] on span "</> Show" at bounding box center [1054, 180] width 31 height 9
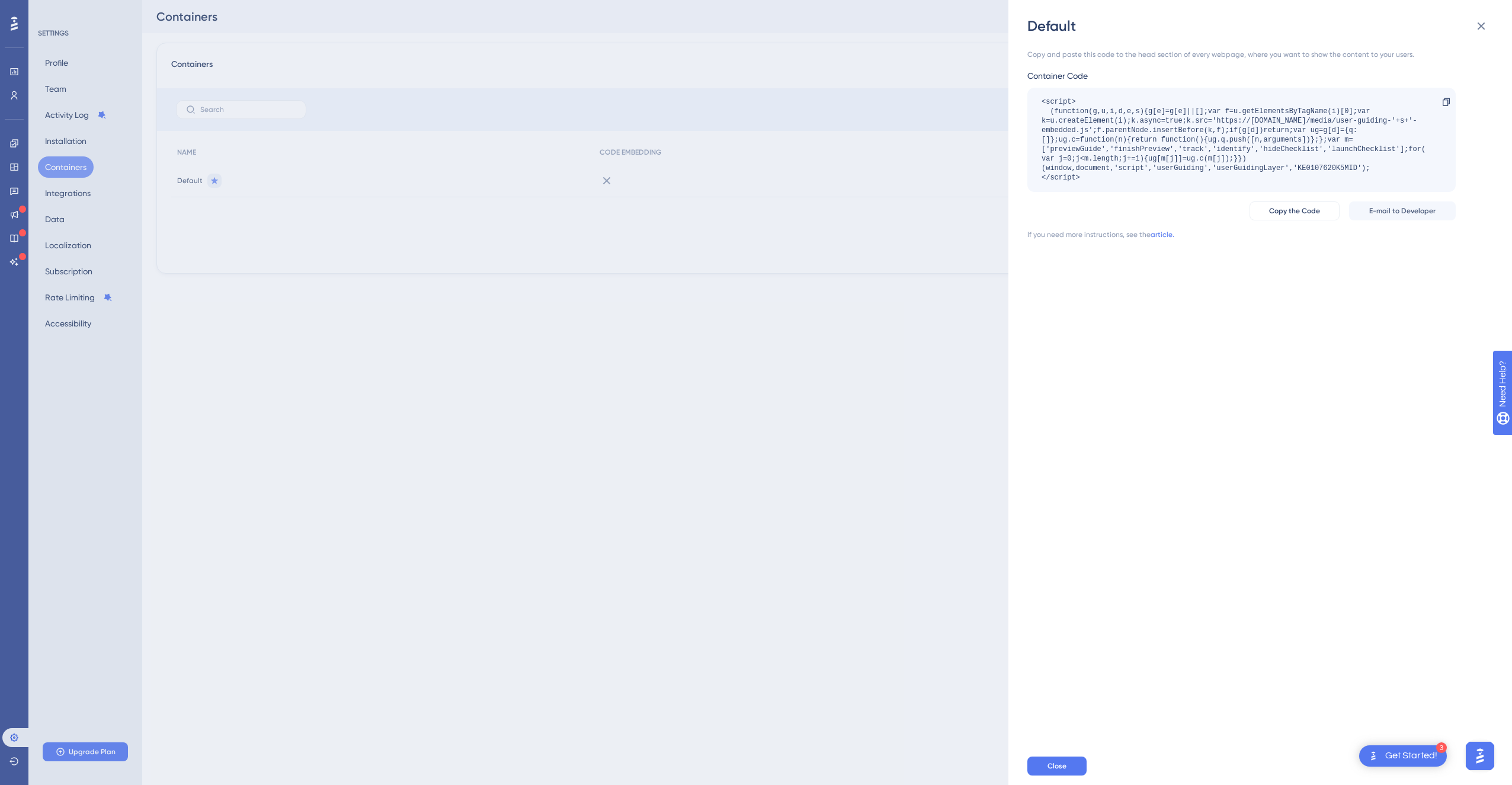
click at [878, 275] on div "Default Copy and paste this code to the head section of every webpage, where yo…" at bounding box center [756, 392] width 1512 height 785
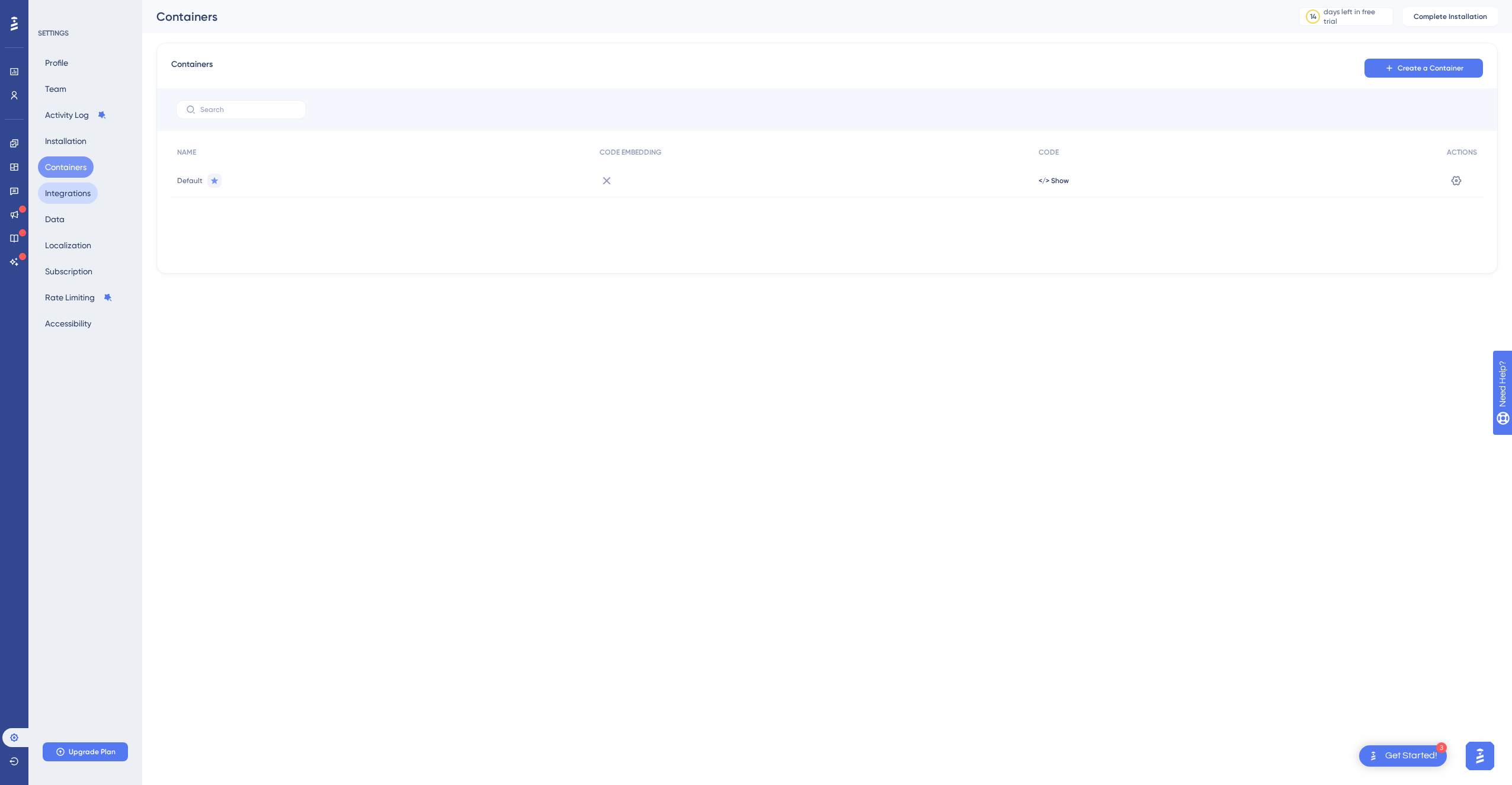
click at [87, 201] on button "Integrations" at bounding box center [68, 193] width 60 height 21
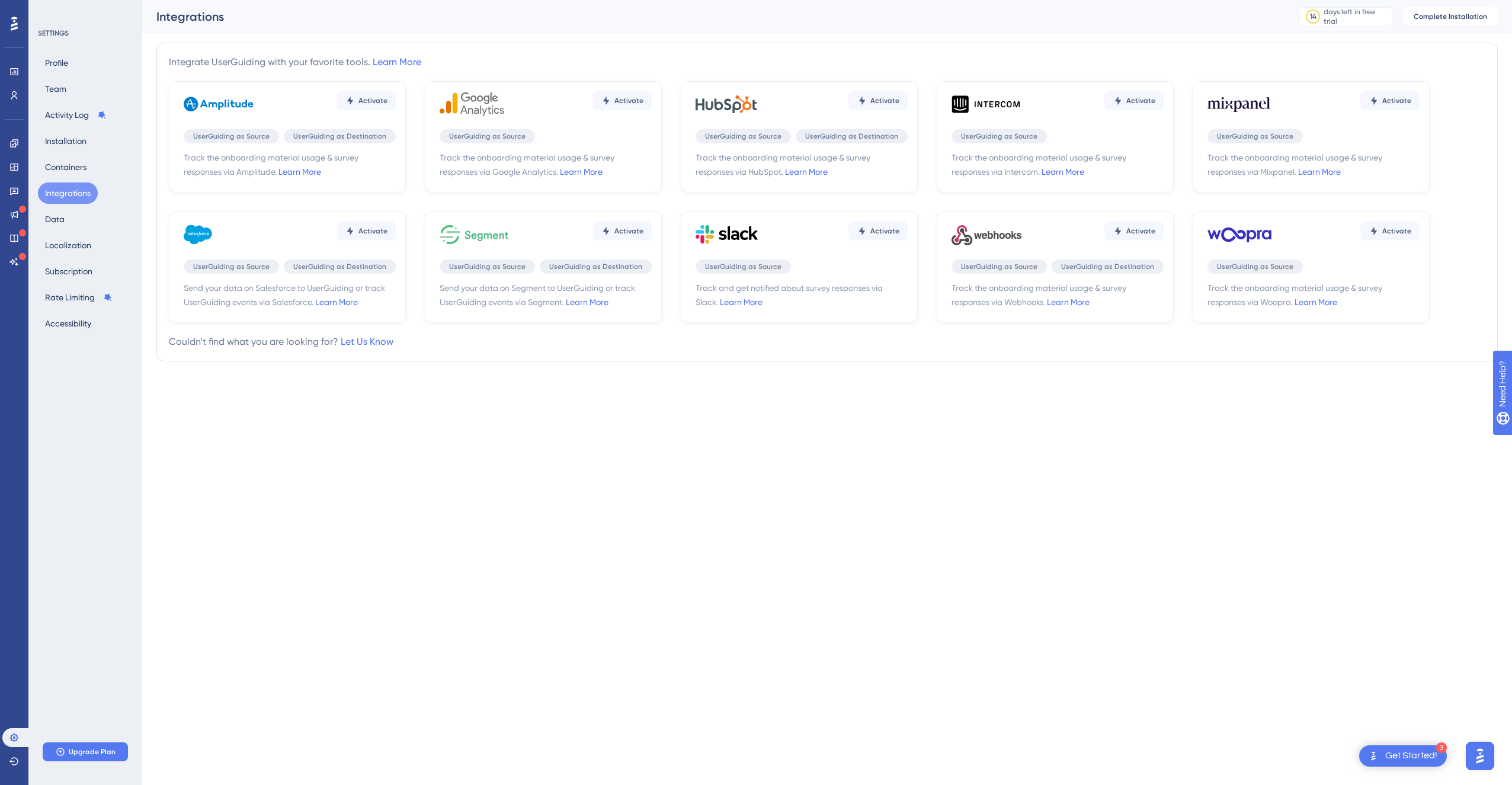
click at [69, 233] on div "Profile Team Activity Log Installation Containers Integrations Data Localizatio…" at bounding box center [86, 193] width 96 height 282
click at [64, 225] on button "Data" at bounding box center [54, 220] width 34 height 21
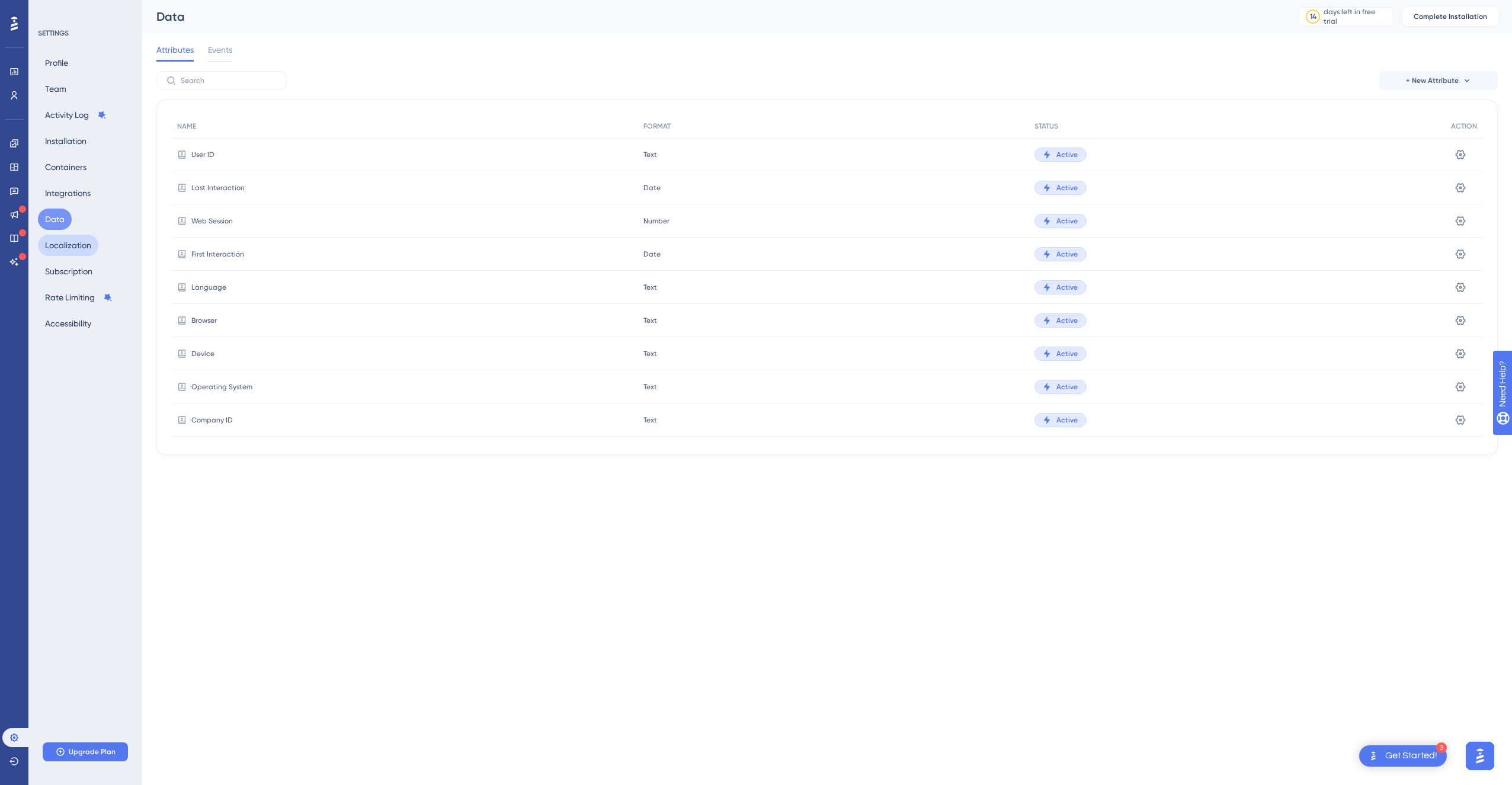
click at [70, 244] on button "Localization" at bounding box center [68, 245] width 60 height 21
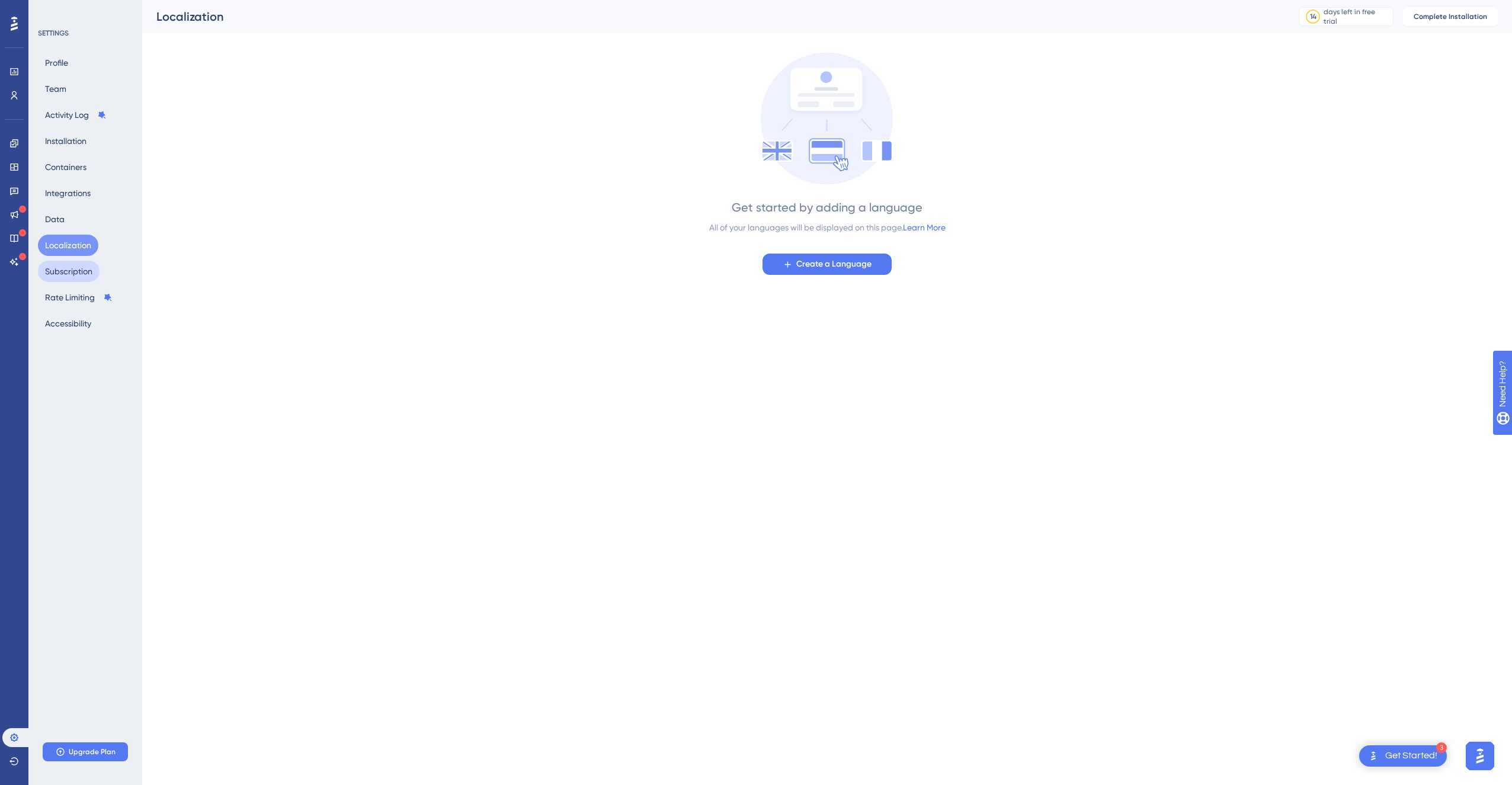
click at [79, 261] on button "Subscription" at bounding box center [69, 272] width 62 height 21
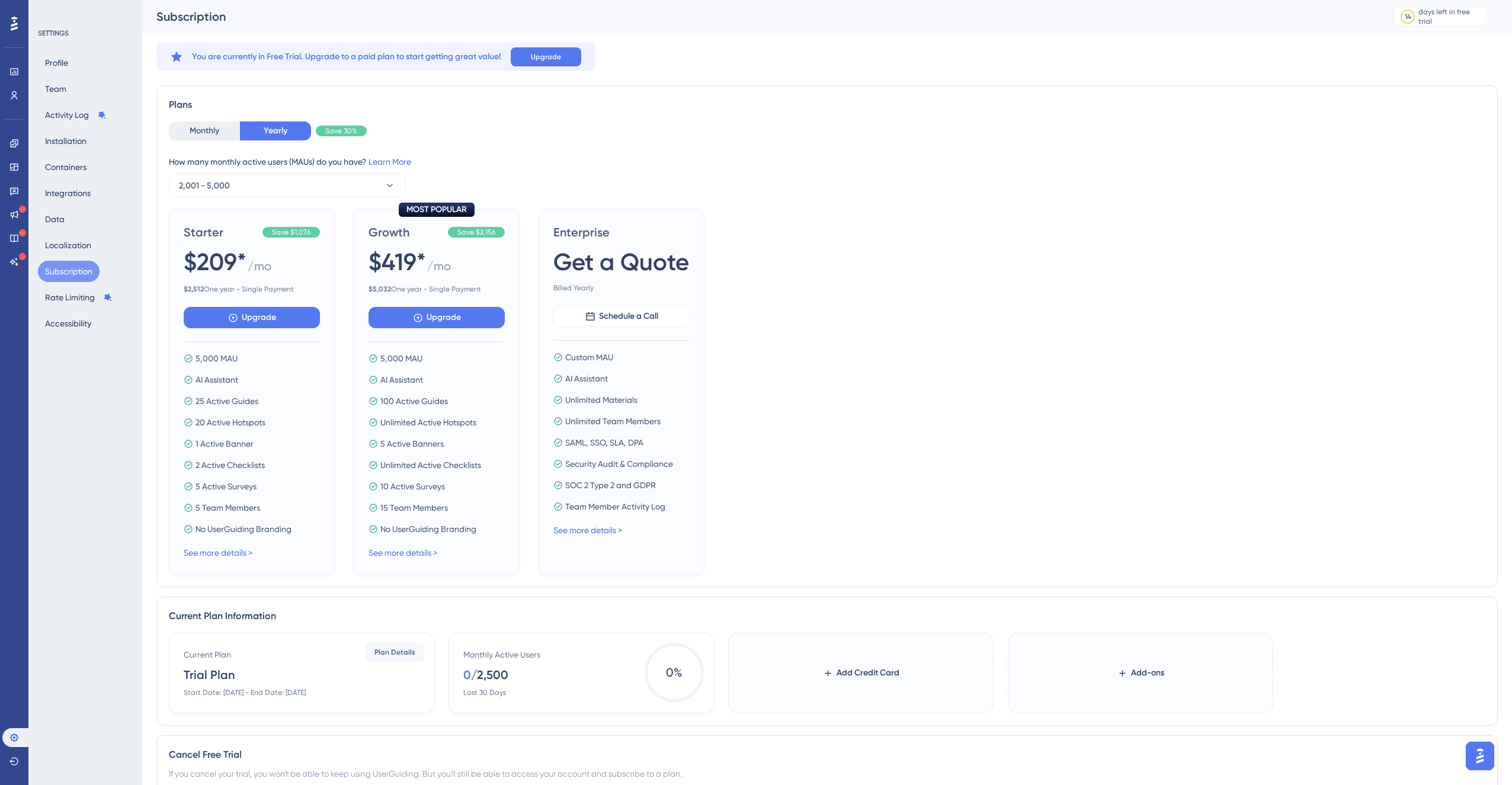
scroll to position [96, 0]
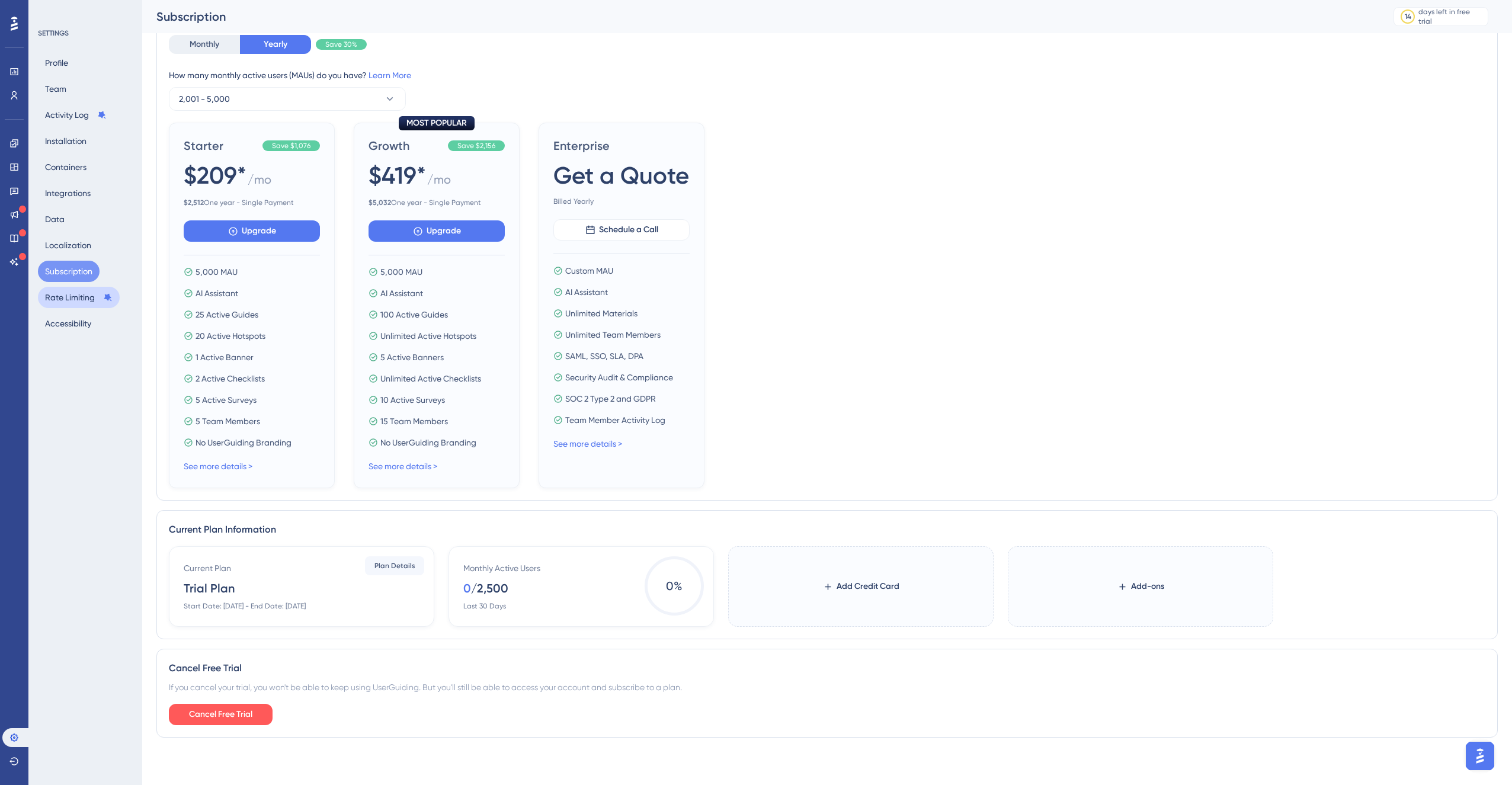
click at [86, 297] on button "Rate Limiting" at bounding box center [78, 297] width 82 height 21
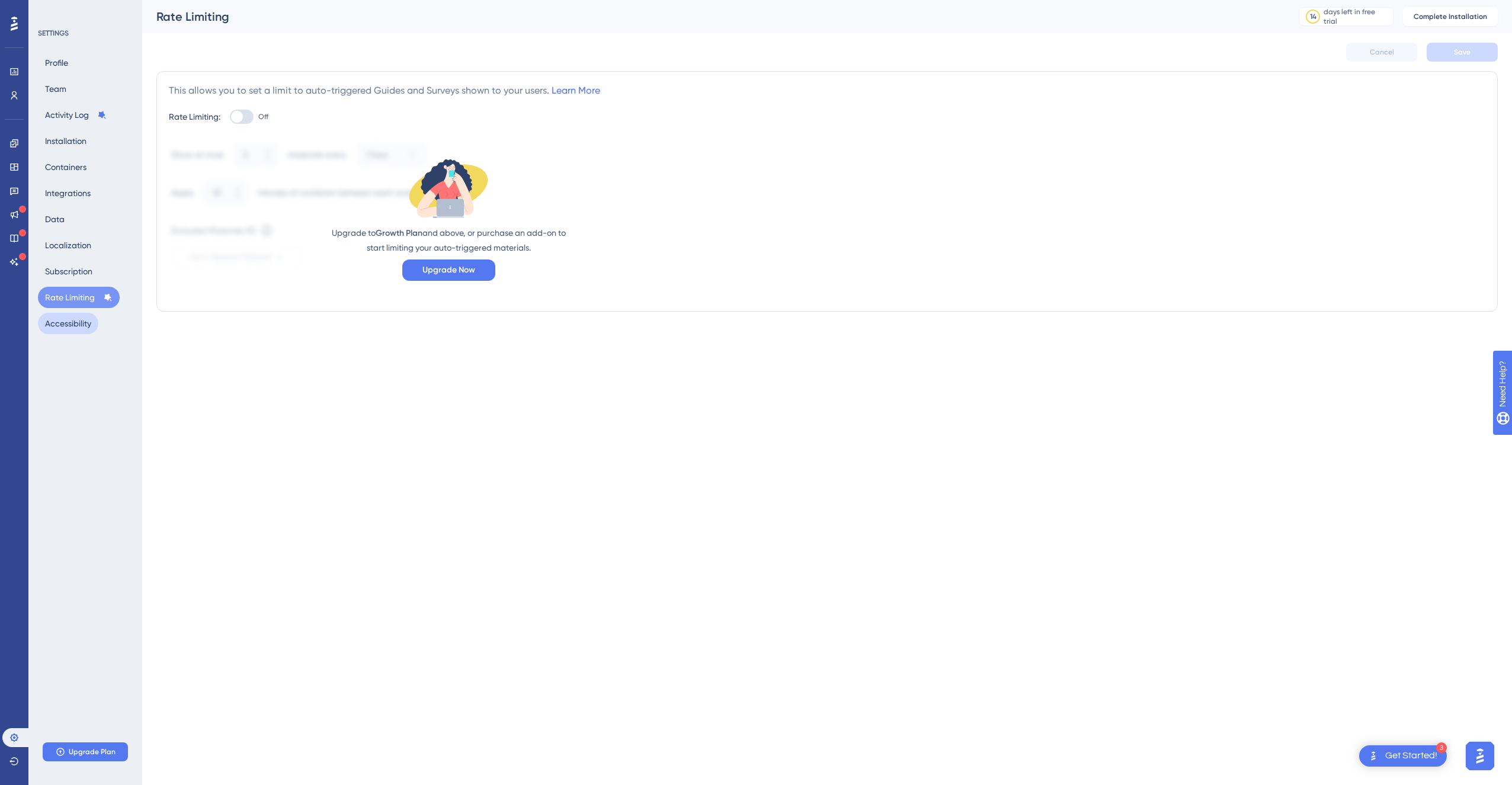
click at [82, 323] on button "Accessibility" at bounding box center [68, 324] width 60 height 21
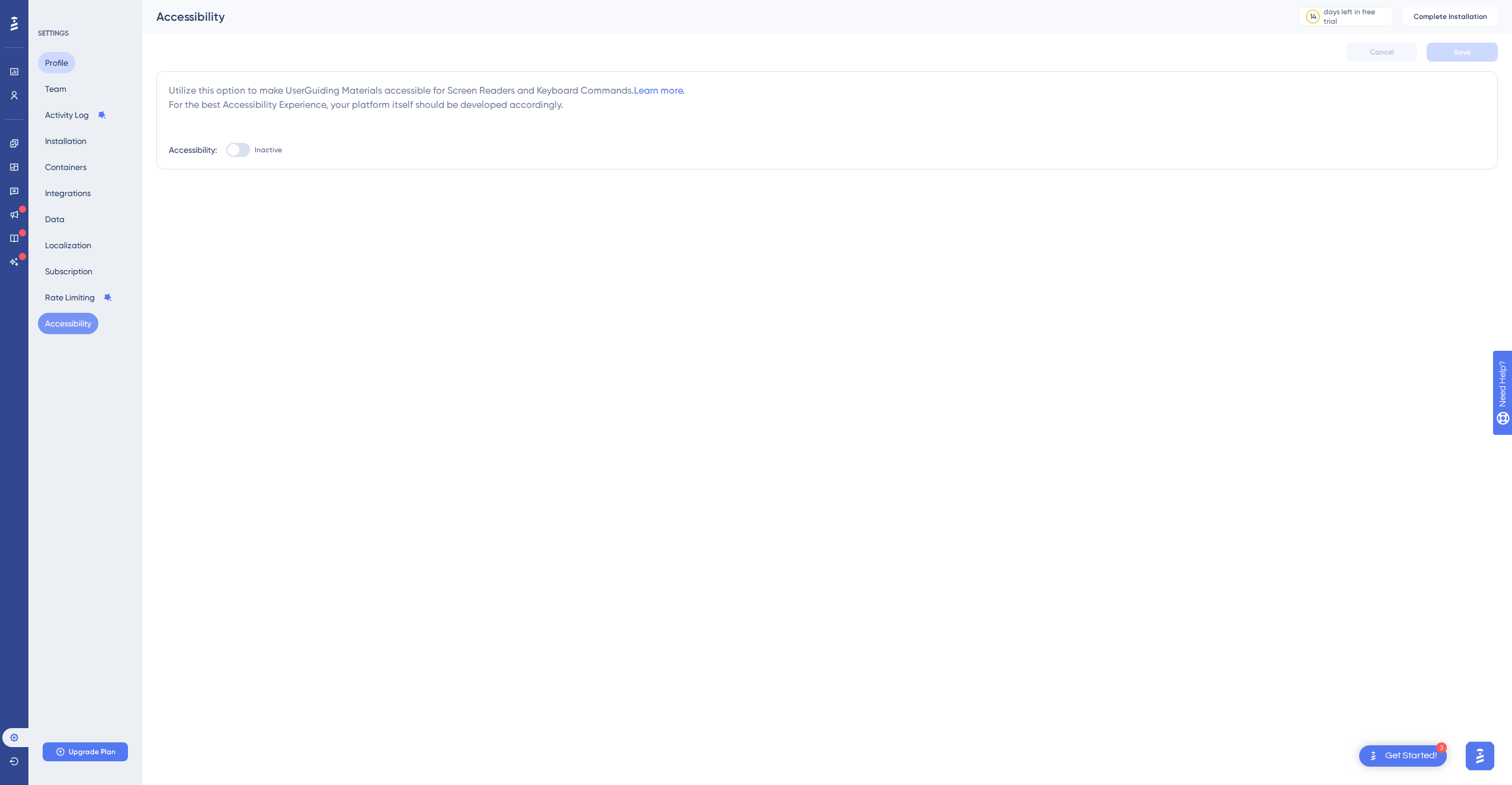
click at [73, 58] on button "Profile" at bounding box center [56, 63] width 37 height 21
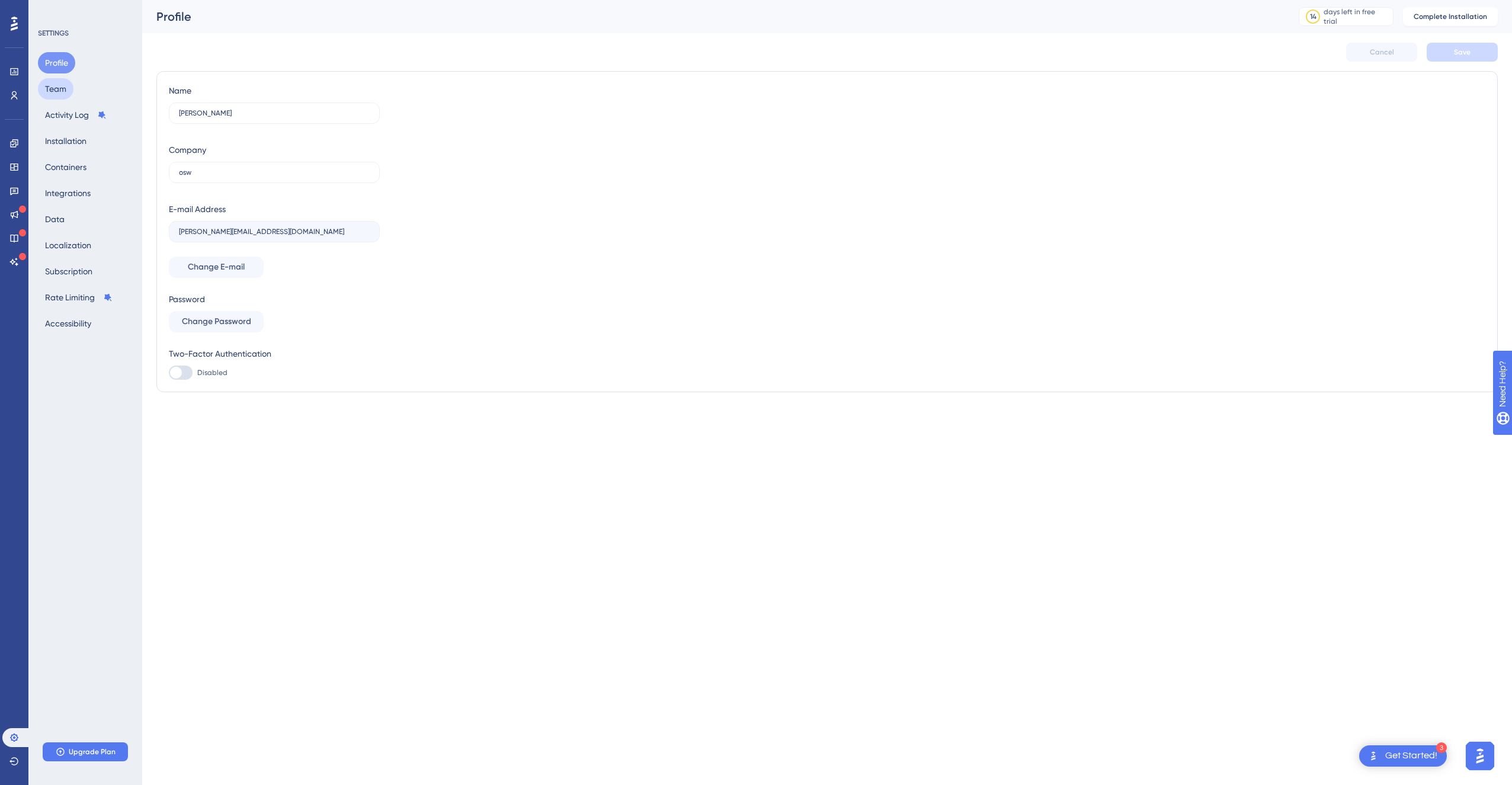
click at [70, 92] on button "Team" at bounding box center [55, 89] width 35 height 21
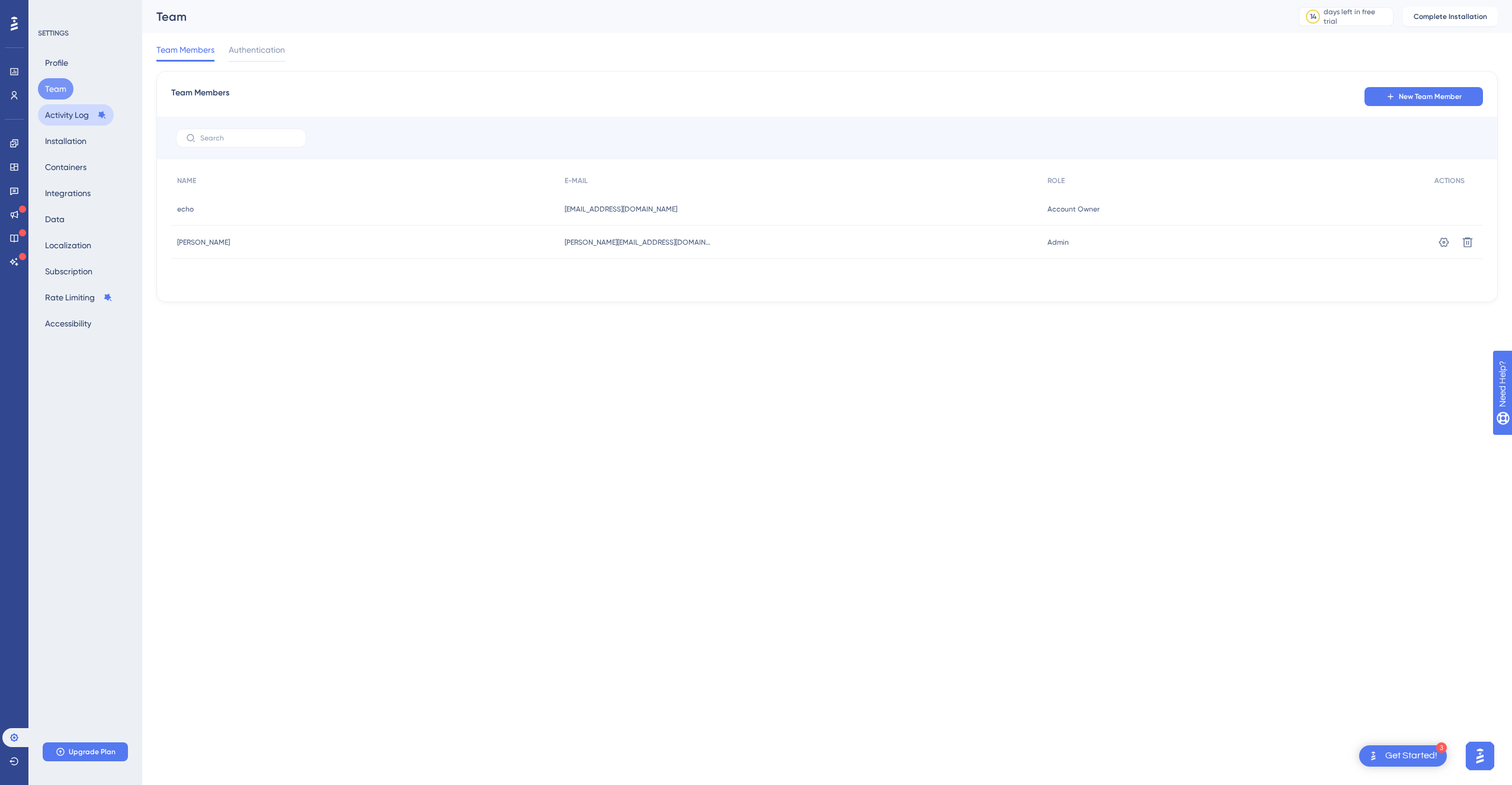
drag, startPoint x: 60, startPoint y: 115, endPoint x: 59, endPoint y: 107, distance: 8.1
click at [59, 113] on button "Activity Log" at bounding box center [76, 115] width 76 height 21
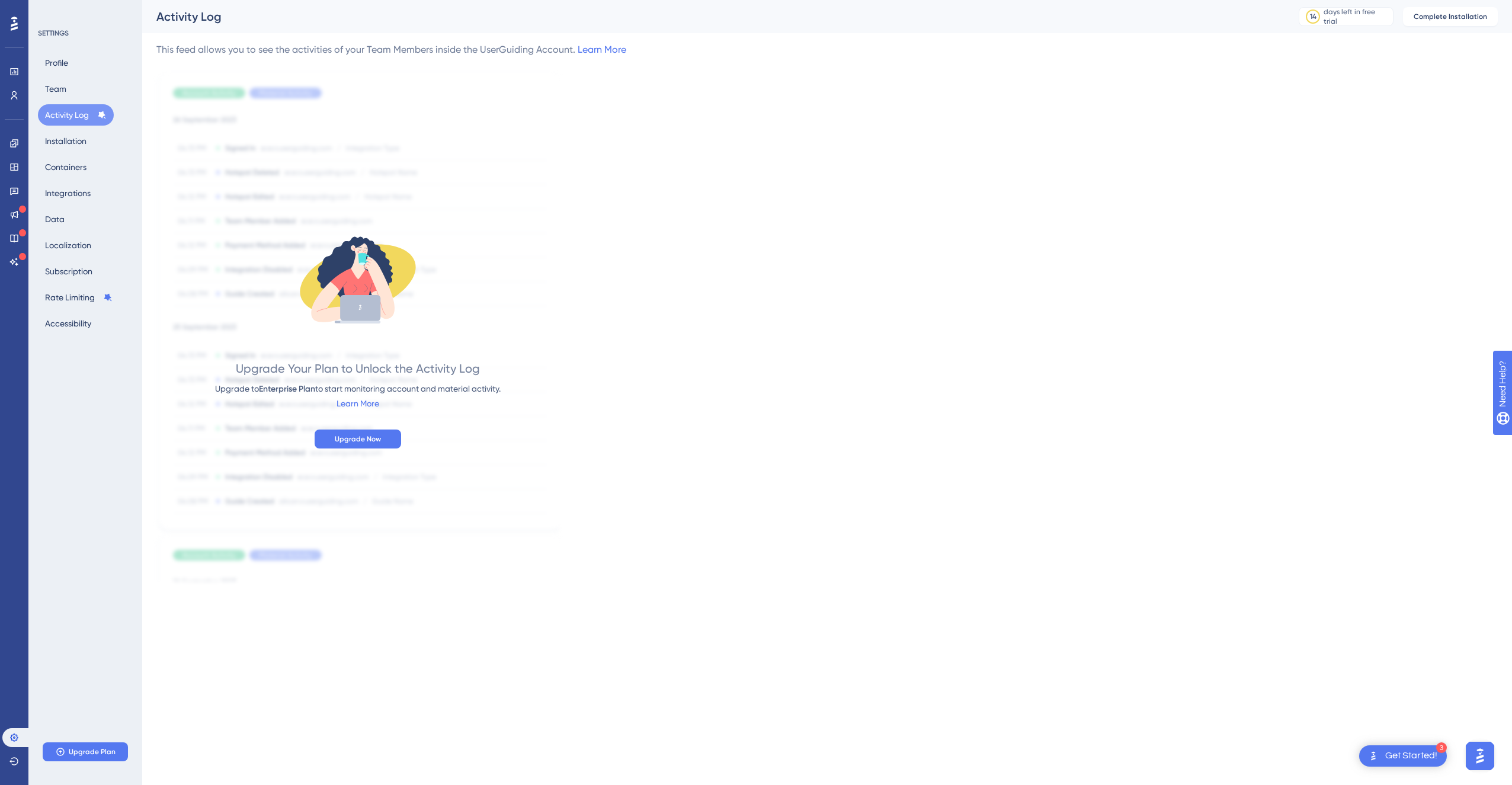
click at [73, 153] on div "Profile Team Activity Log Installation Containers Integrations Data Localizatio…" at bounding box center [86, 193] width 96 height 282
click at [85, 134] on button "Installation" at bounding box center [65, 141] width 55 height 21
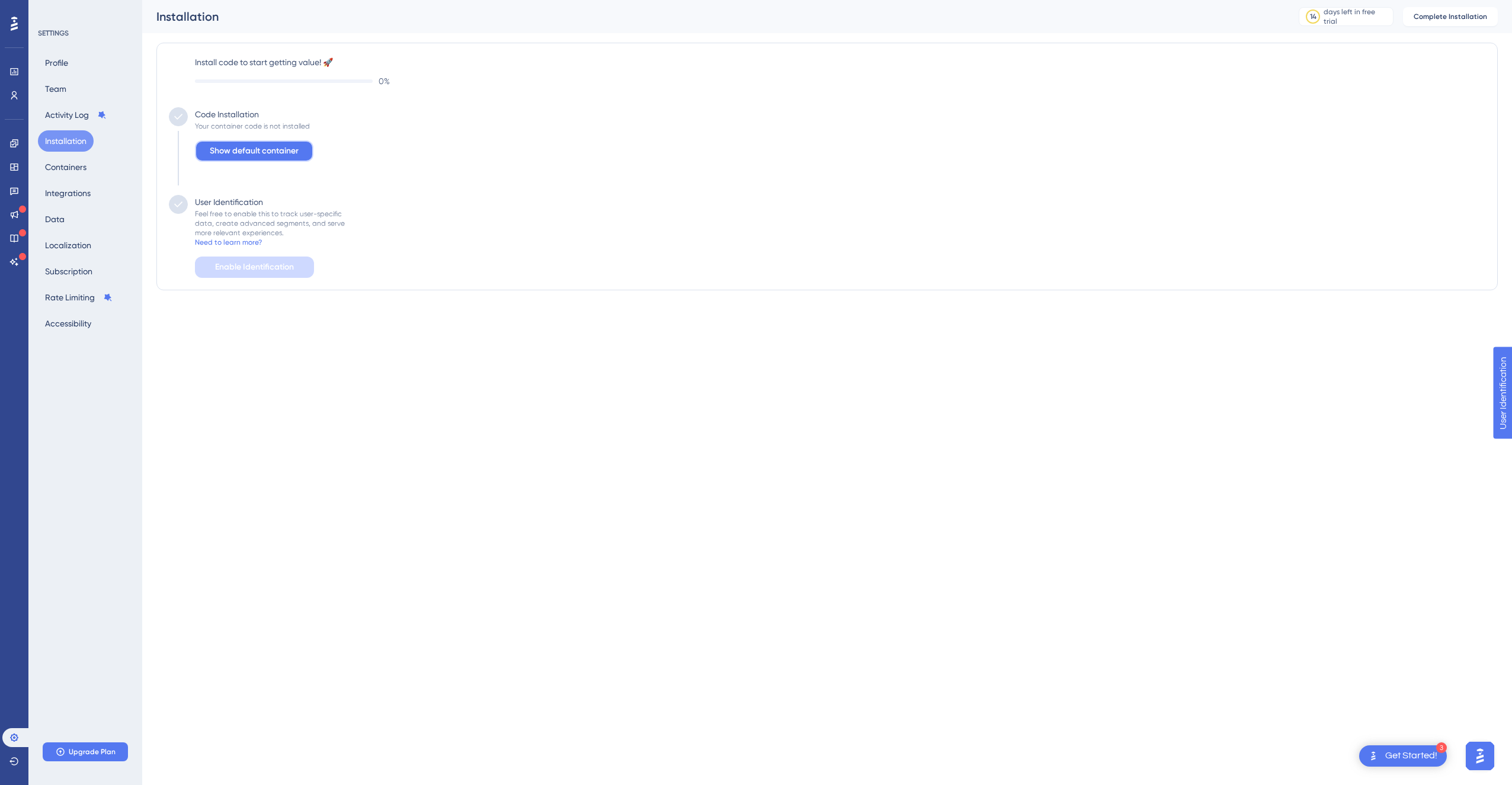
click at [299, 150] on button "Show default container" at bounding box center [254, 151] width 119 height 21
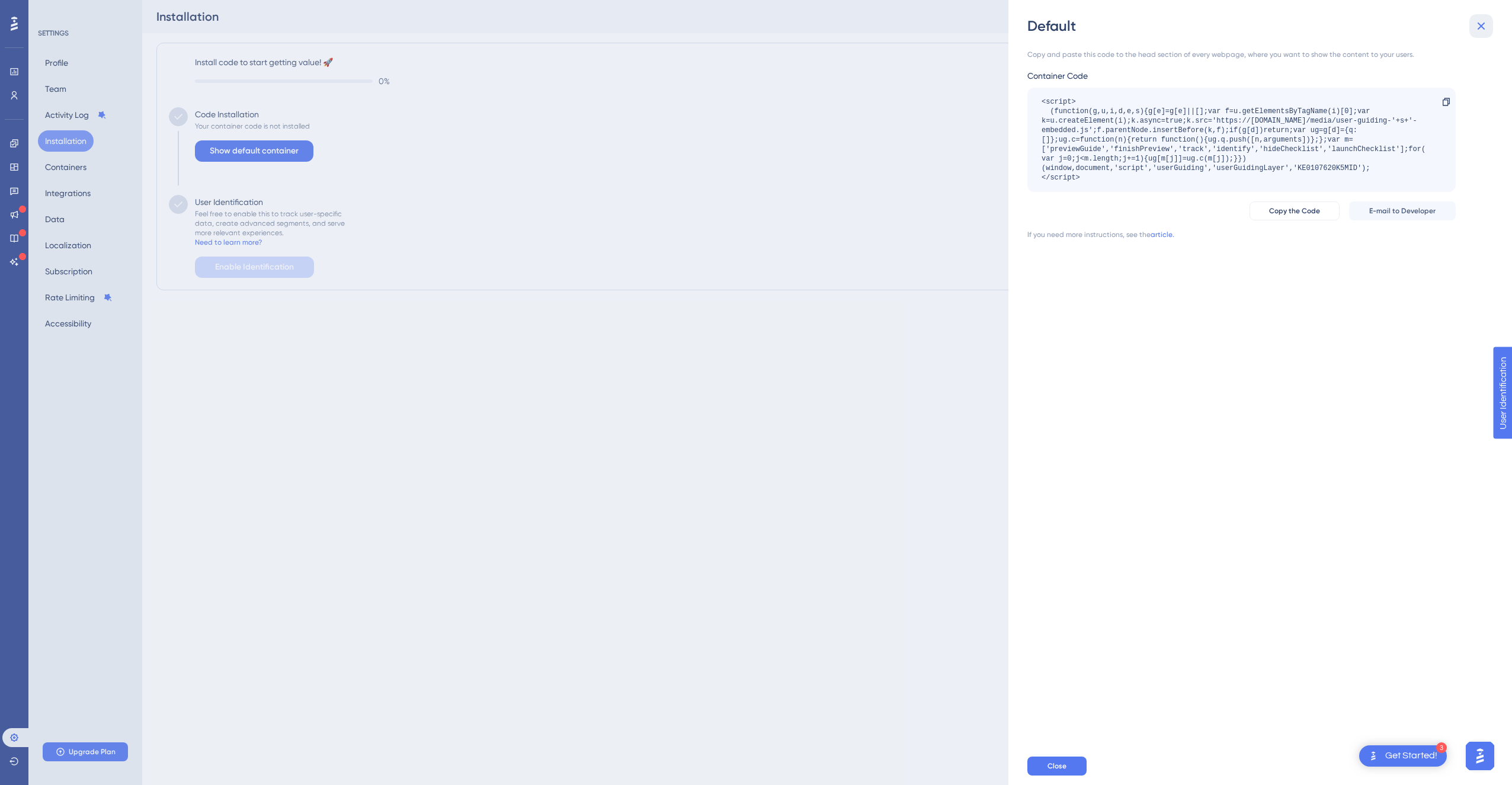
click at [1470, 22] on button at bounding box center [1481, 26] width 24 height 24
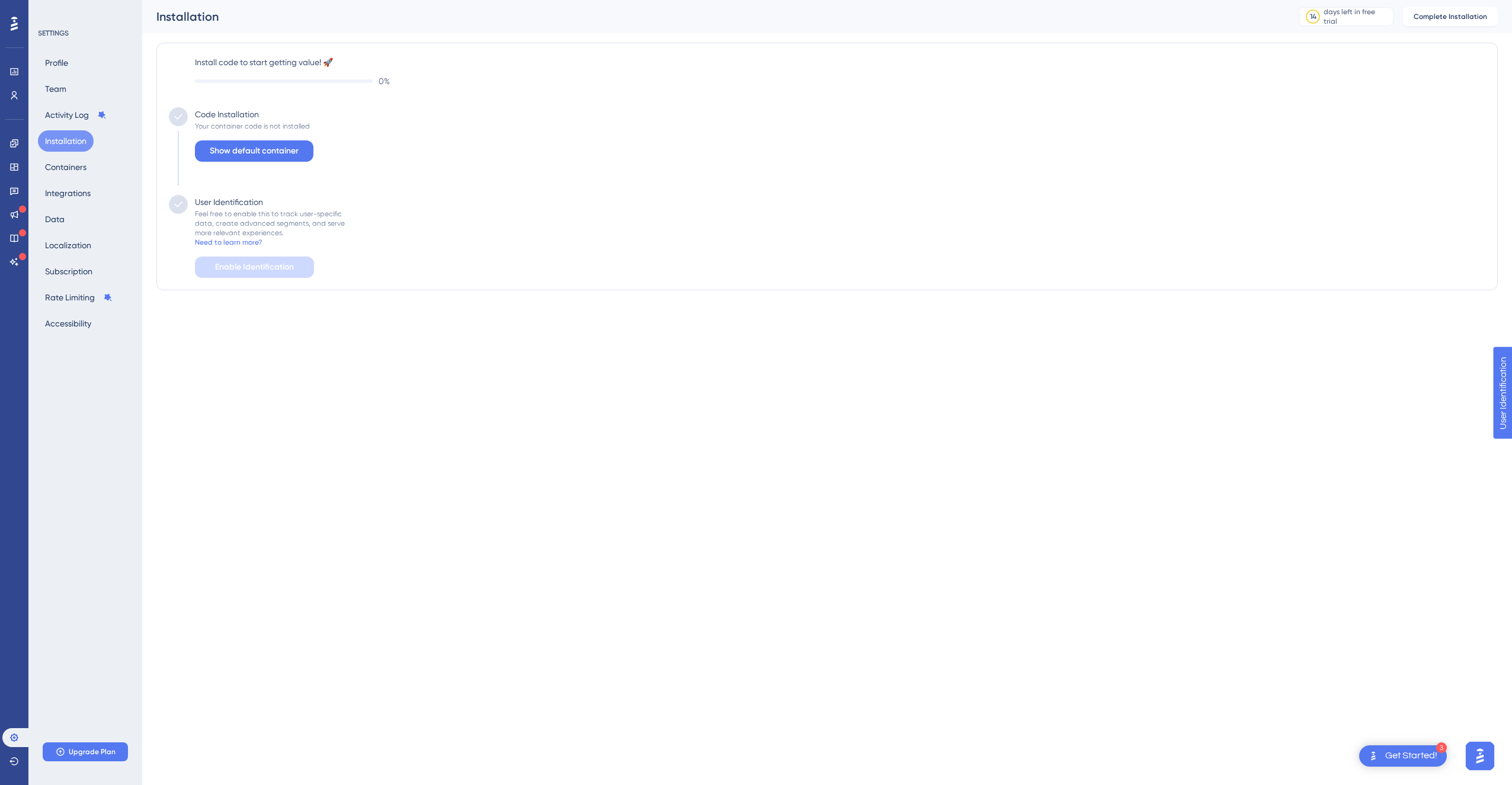
drag, startPoint x: 1447, startPoint y: 37, endPoint x: 1447, endPoint y: 45, distance: 8.0
click at [1447, 37] on div "Install code to start getting value! 🚀 0 % Code Installation Your container cod…" at bounding box center [827, 166] width 1341 height 267
click at [1467, 12] on span "Complete Installation" at bounding box center [1450, 16] width 73 height 9
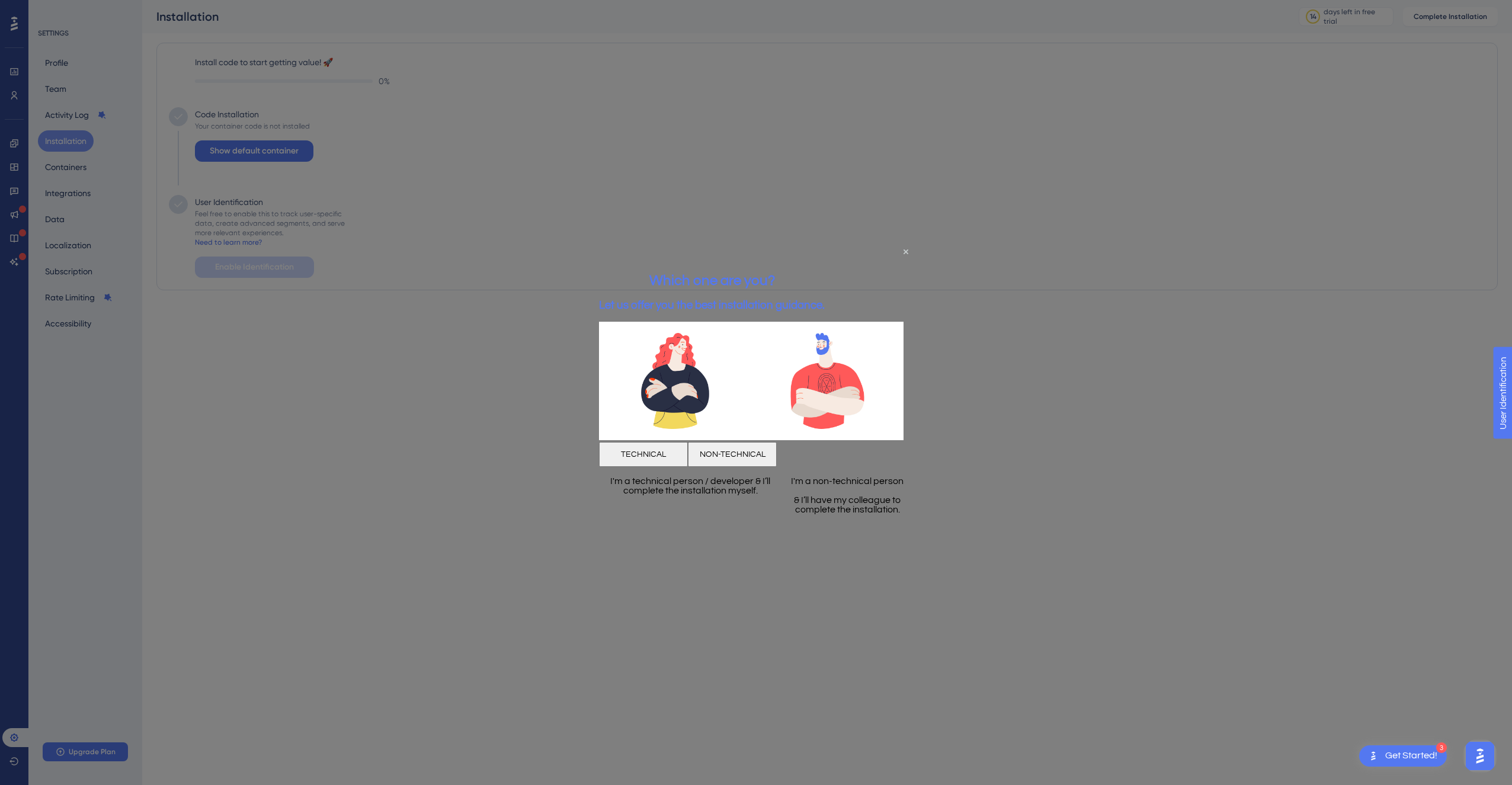
drag, startPoint x: 696, startPoint y: 450, endPoint x: 702, endPoint y: 447, distance: 6.7
click at [688, 450] on button "TECHNICAL" at bounding box center [644, 455] width 89 height 25
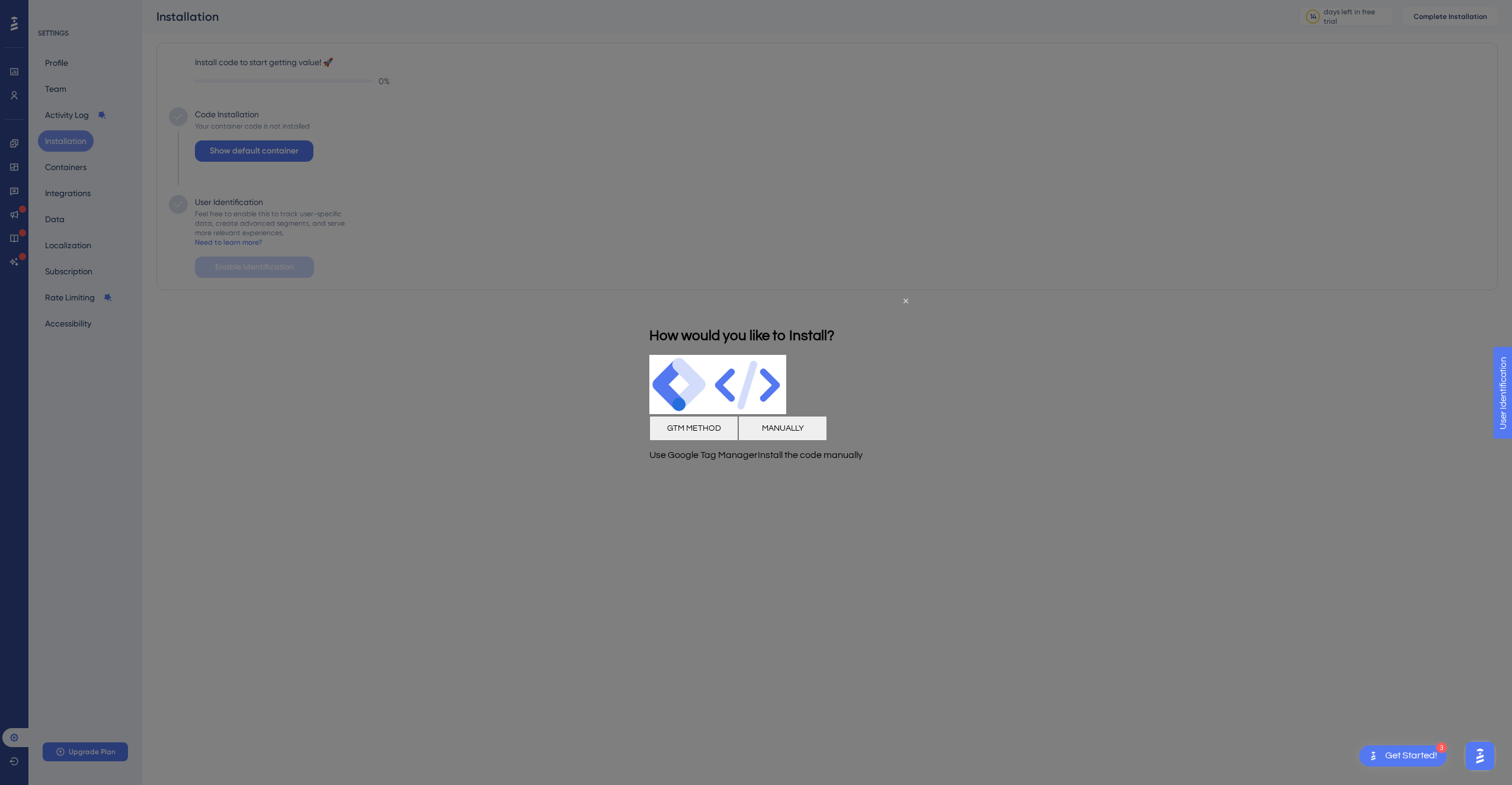
click at [827, 438] on button "MANUALLY" at bounding box center [783, 428] width 89 height 25
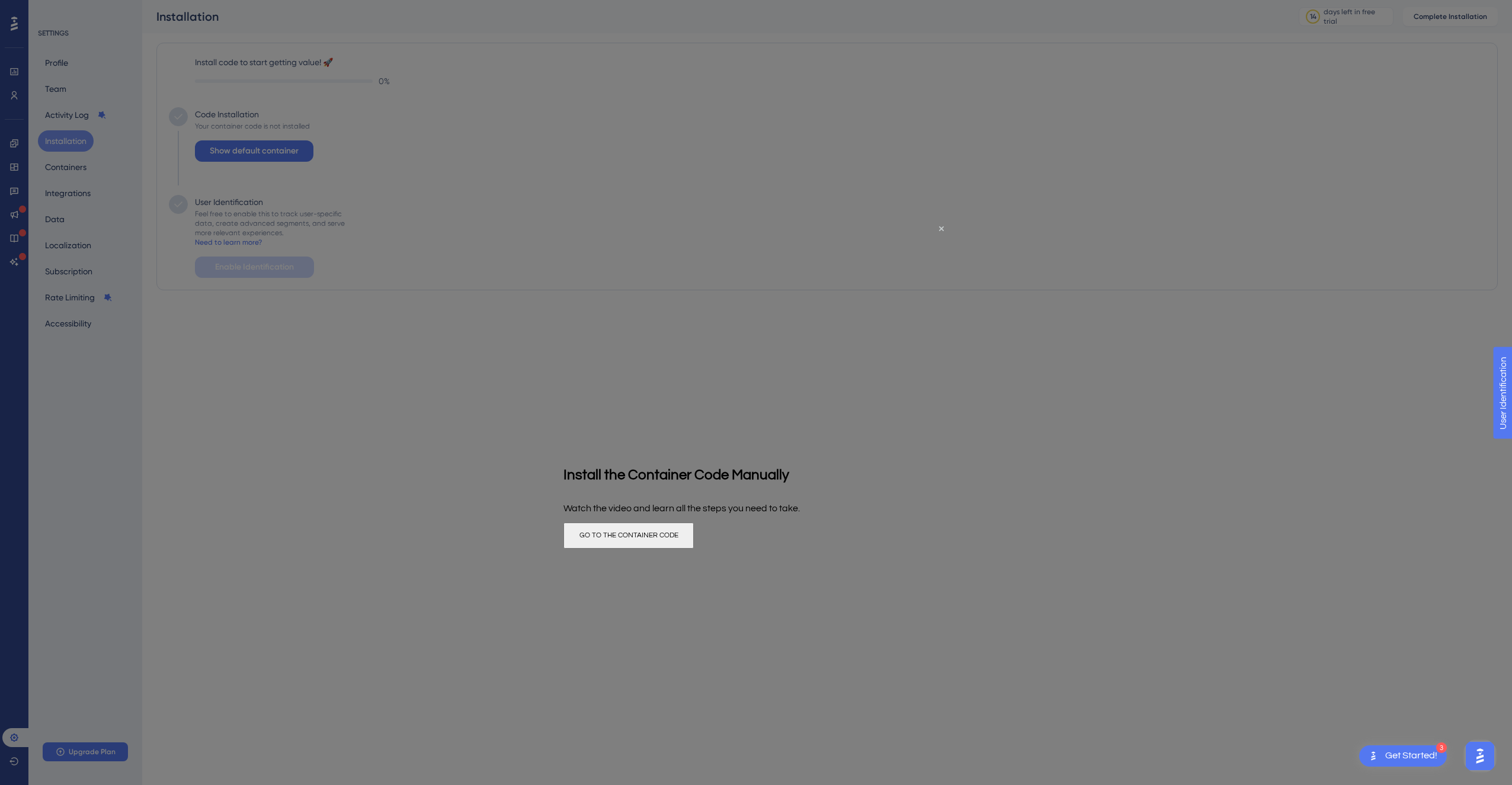
click at [694, 538] on button "GO TO THE CONTAINER CODE" at bounding box center [629, 536] width 130 height 26
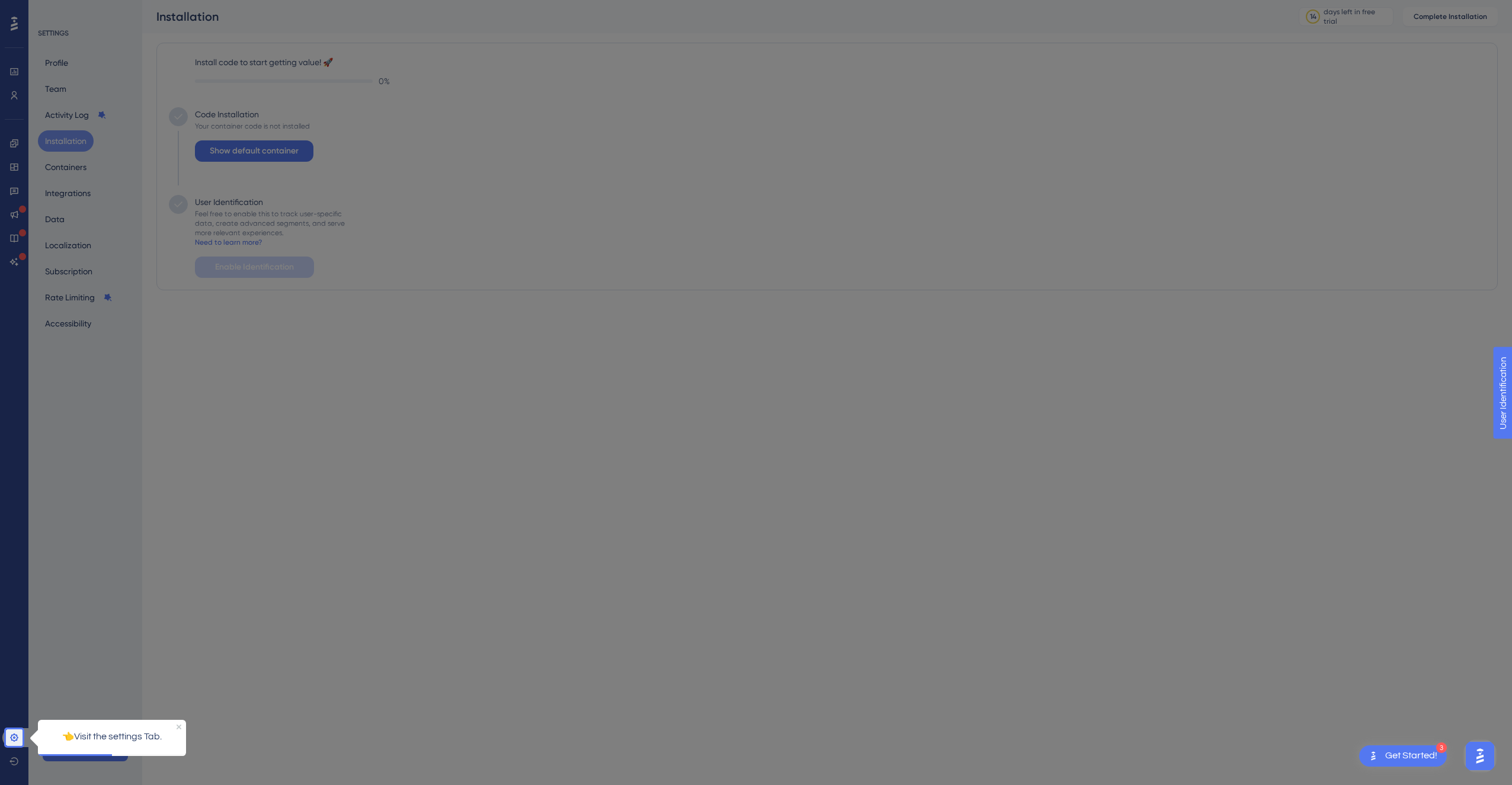
click at [1224, 341] on div at bounding box center [767, 392] width 1490 height 785
drag, startPoint x: 924, startPoint y: 244, endPoint x: 876, endPoint y: 240, distance: 48.2
click at [919, 244] on div at bounding box center [767, 392] width 1490 height 785
click at [13, 736] on icon at bounding box center [13, 737] width 9 height 9
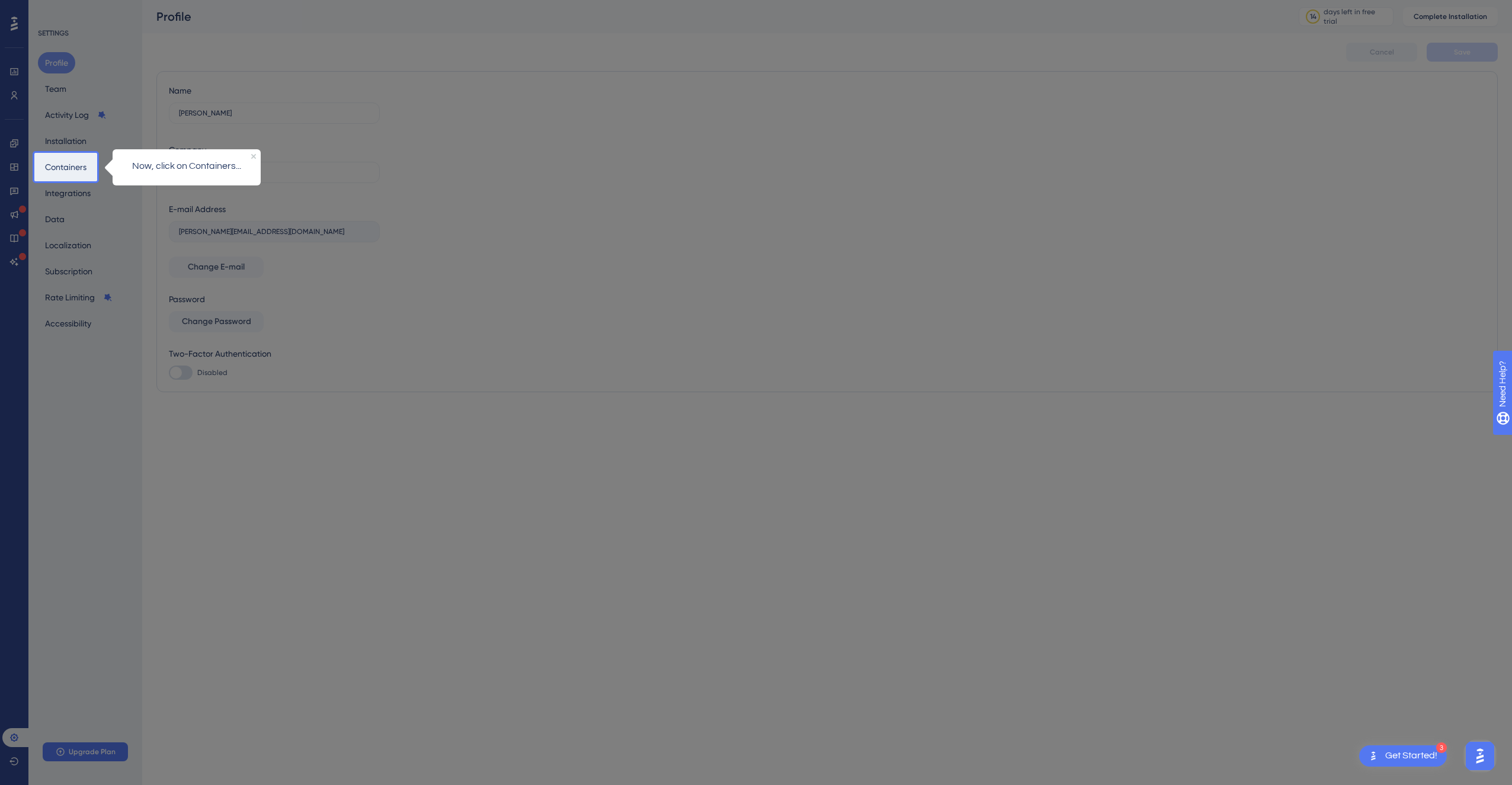
drag, startPoint x: 116, startPoint y: 399, endPoint x: 233, endPoint y: 196, distance: 234.3
click at [128, 385] on div at bounding box center [805, 392] width 1415 height 785
drag, startPoint x: 1028, startPoint y: 405, endPoint x: 982, endPoint y: 399, distance: 46.4
click at [1021, 406] on div at bounding box center [805, 392] width 1415 height 785
